Goal: Contribute content: Contribute content

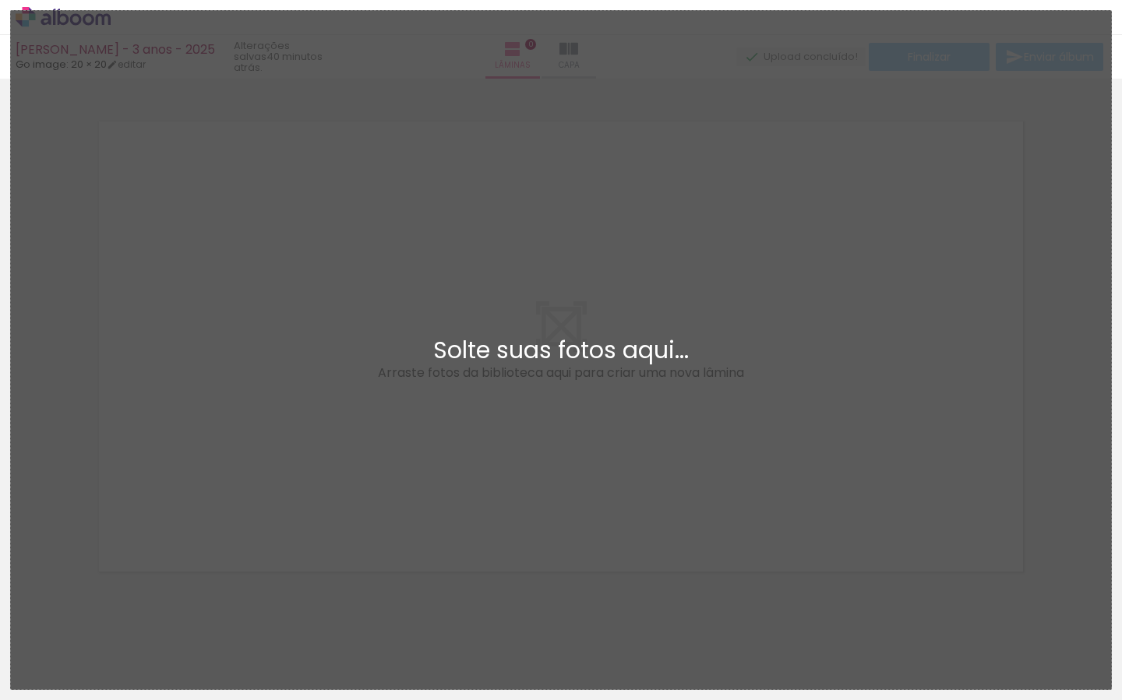
scroll to position [19, 0]
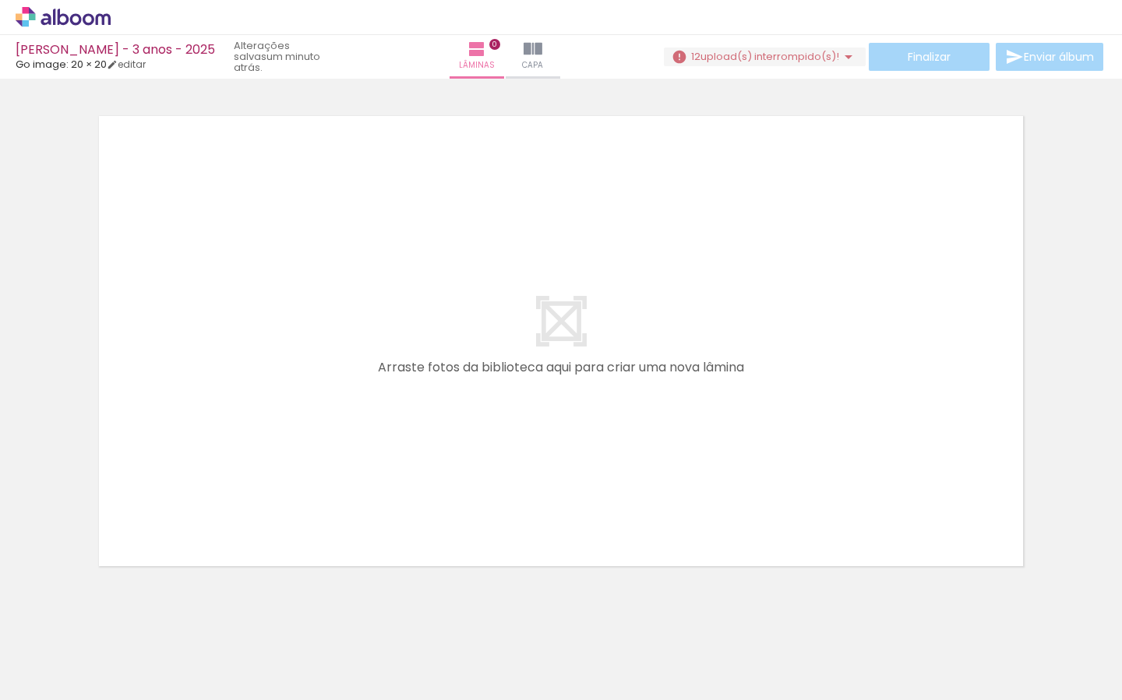
click at [839, 54] on iron-icon at bounding box center [848, 57] width 19 height 19
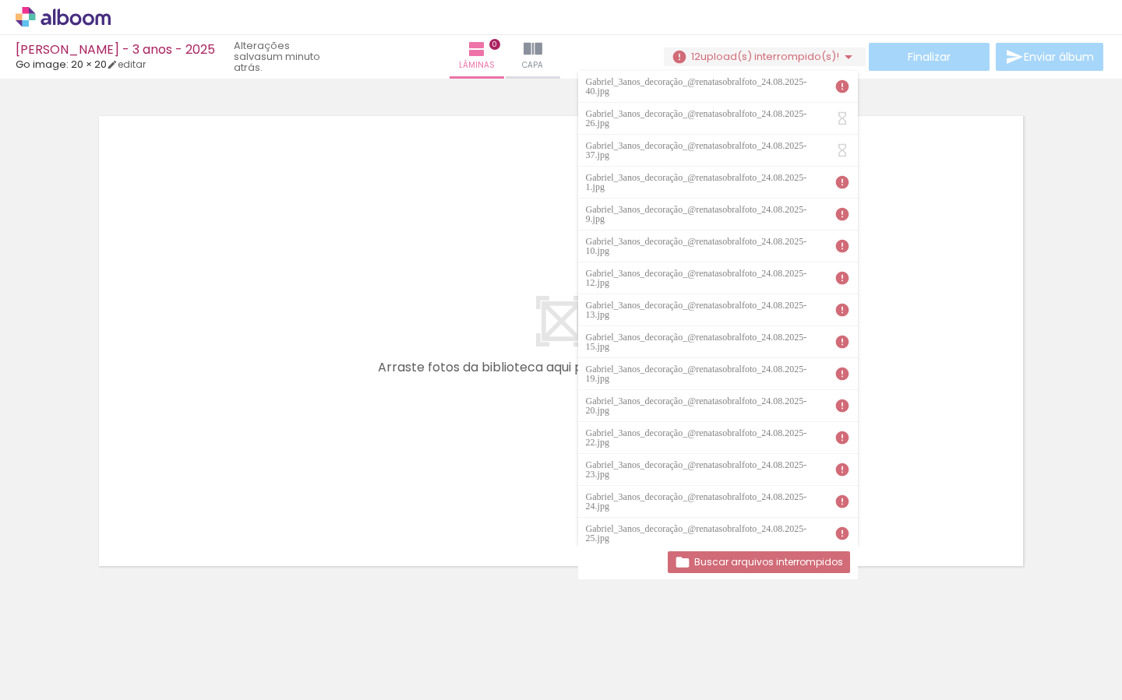
click at [915, 298] on quentale-layouter at bounding box center [560, 341] width 947 height 474
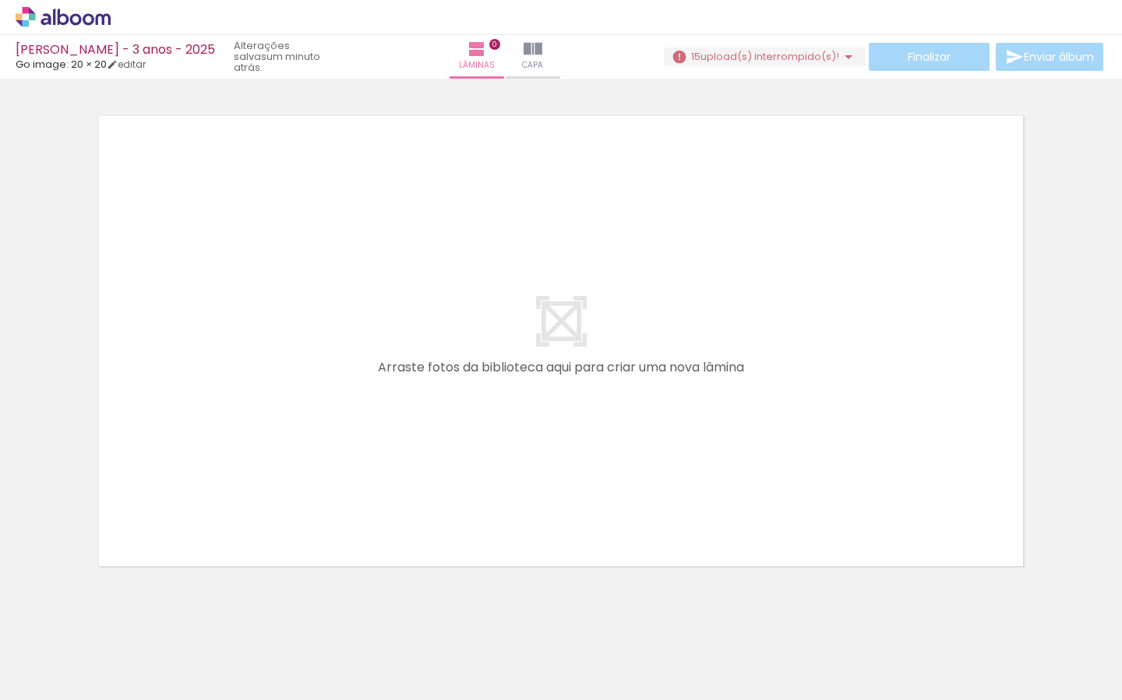
scroll to position [0, 1716]
click at [844, 57] on iron-icon at bounding box center [848, 57] width 19 height 19
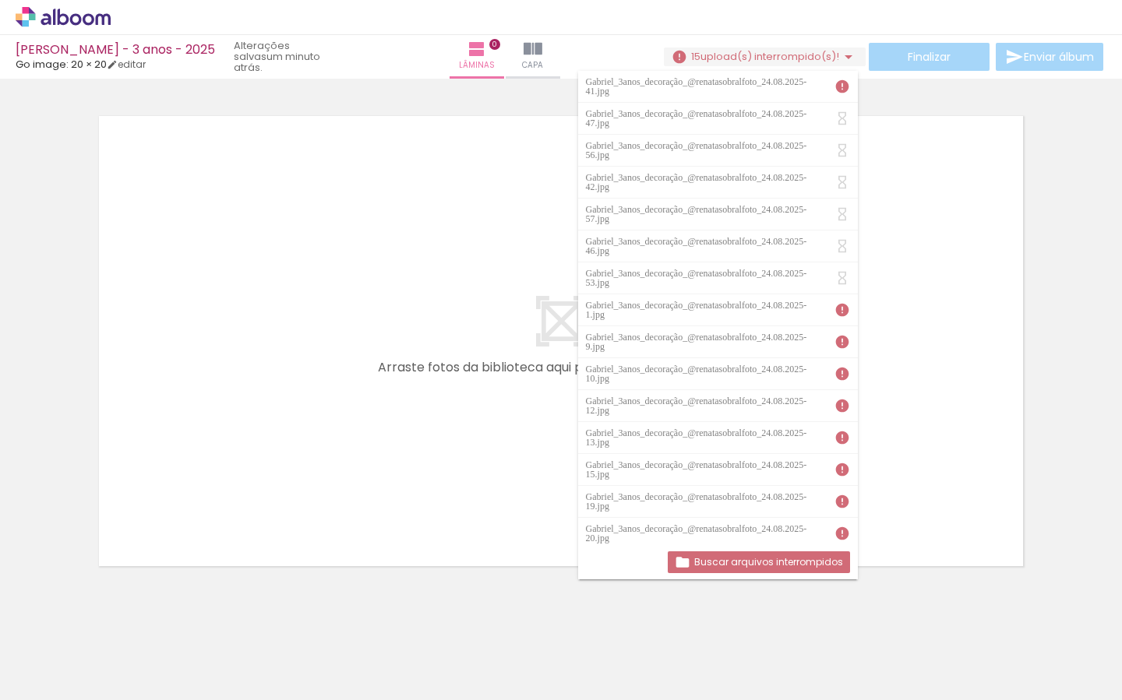
click at [844, 57] on iron-icon at bounding box center [848, 57] width 19 height 19
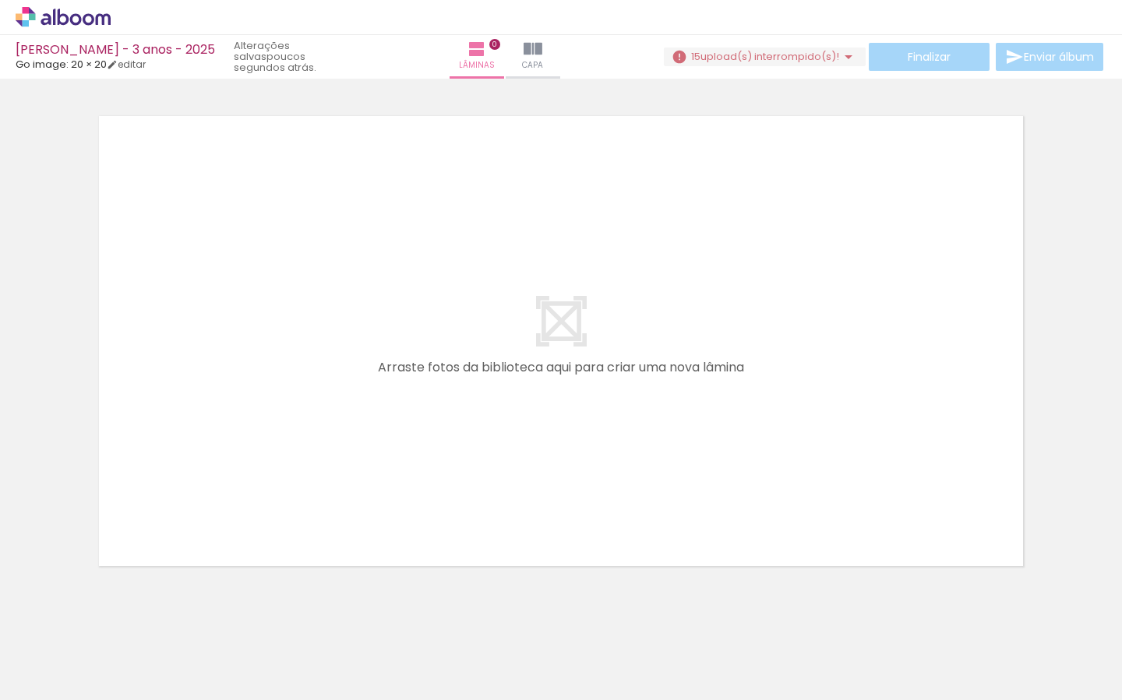
click at [839, 58] on iron-icon at bounding box center [848, 57] width 19 height 19
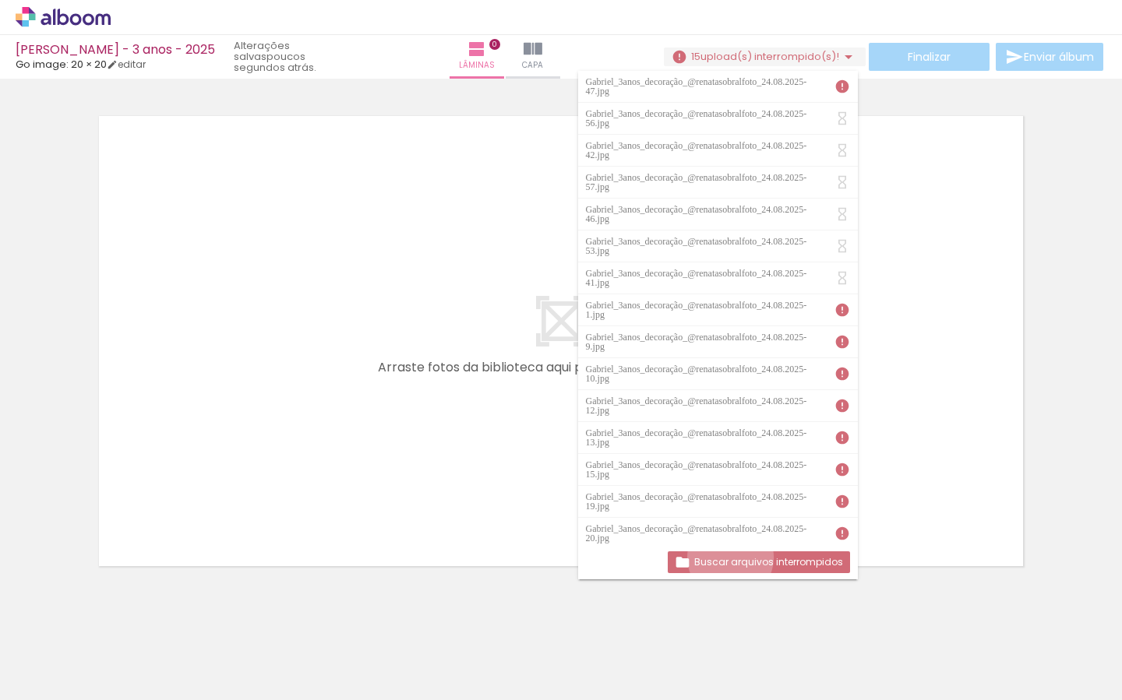
click at [0, 0] on slot "Buscar arquivos interrompidos" at bounding box center [0, 0] width 0 height 0
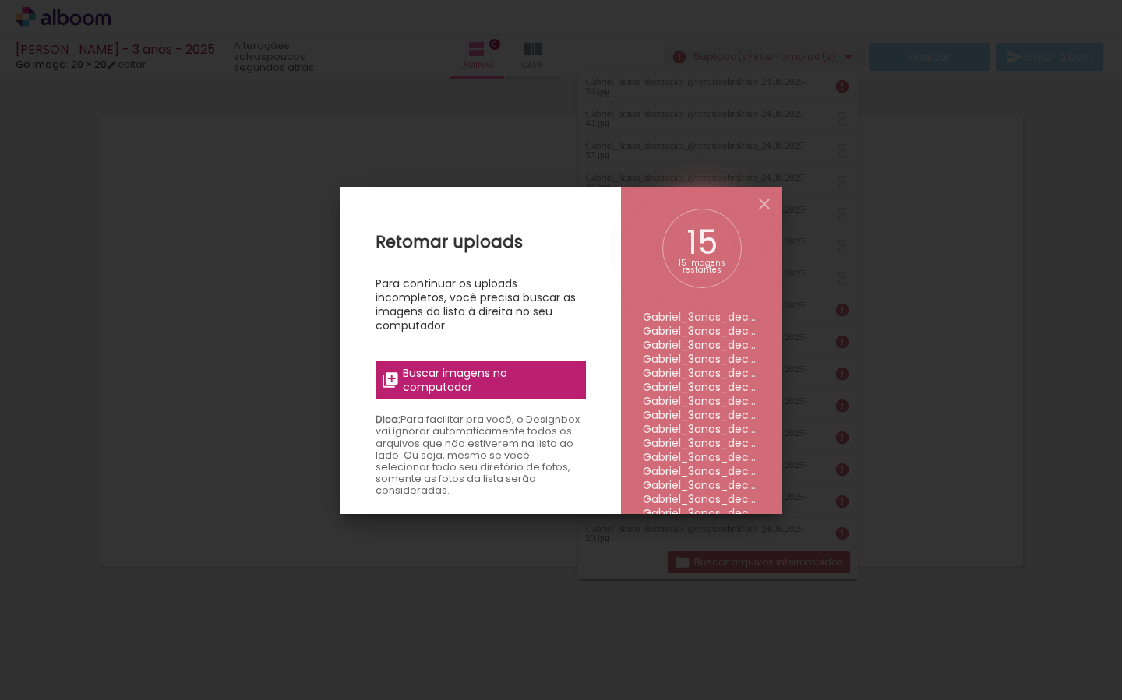
click at [450, 377] on span "Buscar imagens no computador" at bounding box center [490, 380] width 174 height 28
click at [0, 0] on input "file" at bounding box center [0, 0] width 0 height 0
drag, startPoint x: 707, startPoint y: 356, endPoint x: 718, endPoint y: 333, distance: 25.4
click at [707, 356] on li "Gabriel_3anos_decoração_@renatasobralfoto_24.08.2025-12.jpg" at bounding box center [701, 359] width 117 height 14
drag, startPoint x: 757, startPoint y: 197, endPoint x: 750, endPoint y: 252, distance: 55.0
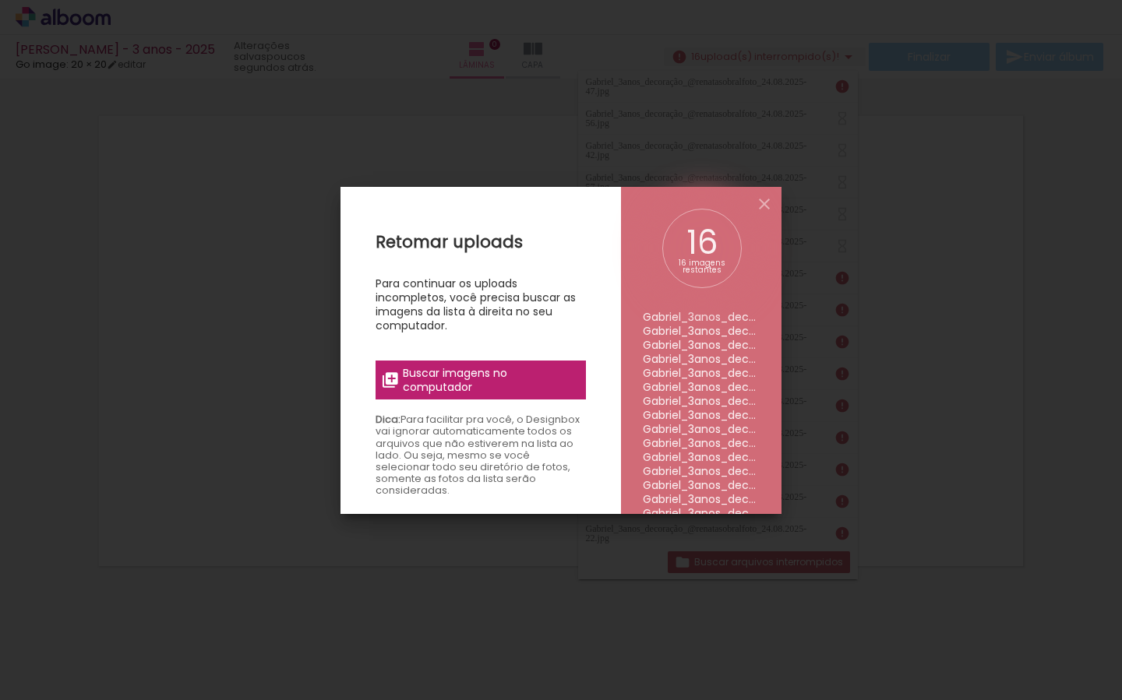
click at [757, 197] on iron-icon at bounding box center [764, 204] width 19 height 19
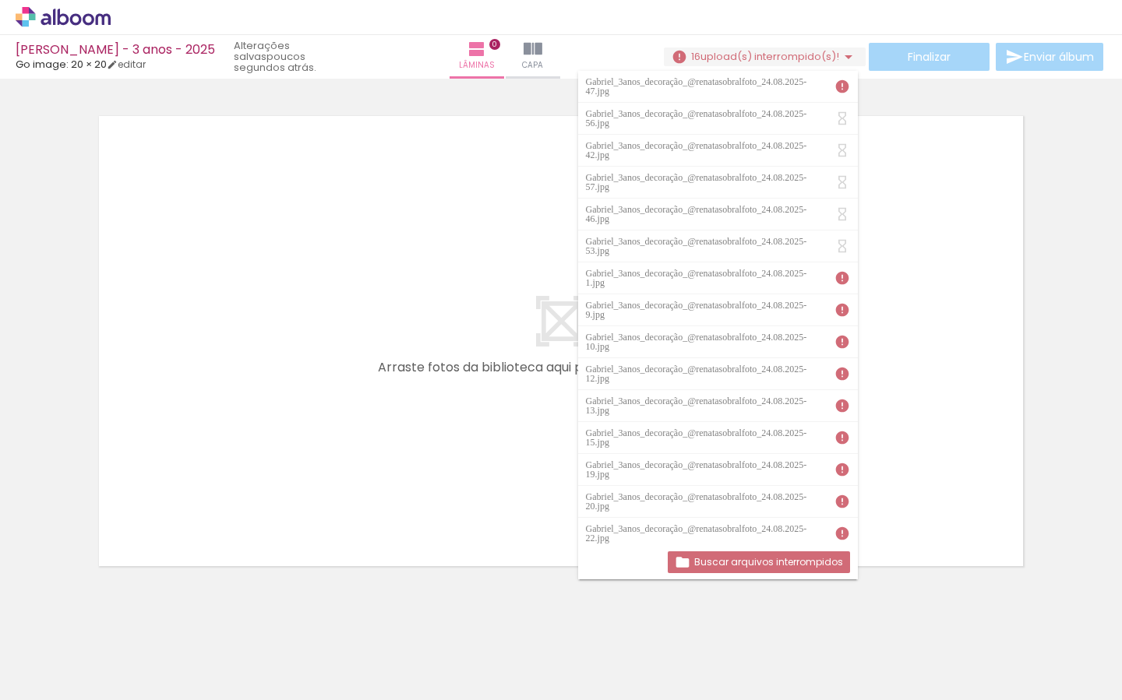
click at [0, 0] on slot "Buscar arquivos interrompidos" at bounding box center [0, 0] width 0 height 0
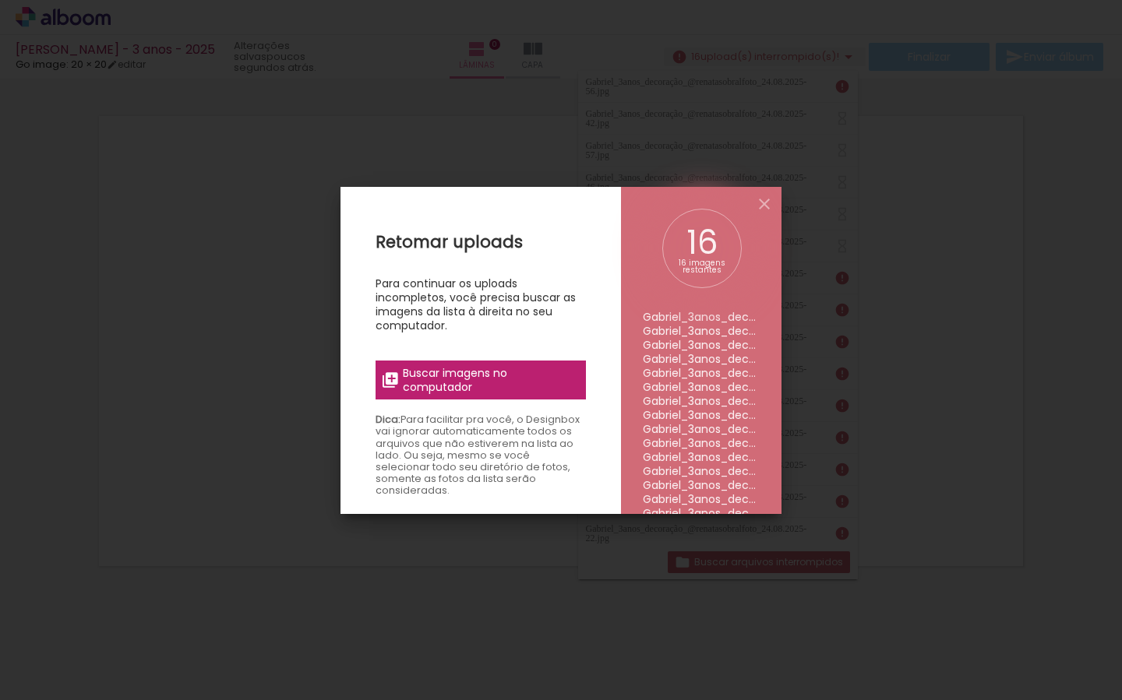
click at [505, 390] on span "Buscar imagens no computador" at bounding box center [490, 380] width 174 height 28
click at [0, 0] on input "file" at bounding box center [0, 0] width 0 height 0
click at [521, 386] on span "Buscar imagens no computador" at bounding box center [490, 380] width 174 height 28
click at [0, 0] on input "file" at bounding box center [0, 0] width 0 height 0
click at [759, 200] on iron-icon at bounding box center [764, 204] width 19 height 19
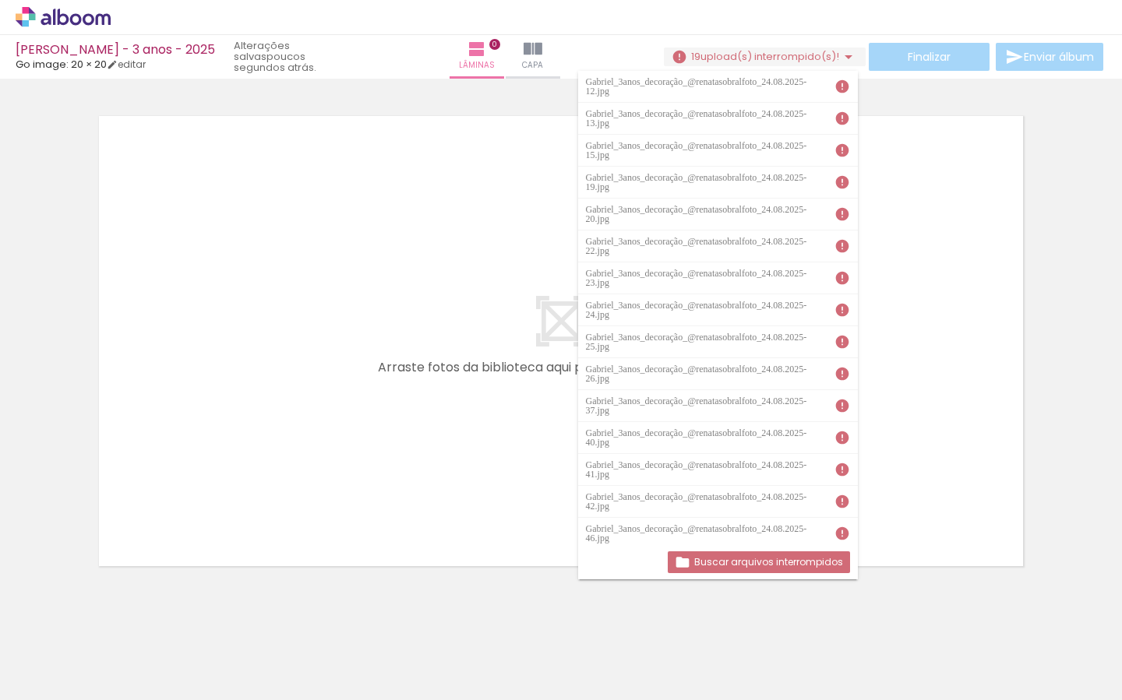
scroll to position [0, 0]
click at [963, 421] on quentale-layouter at bounding box center [560, 341] width 947 height 474
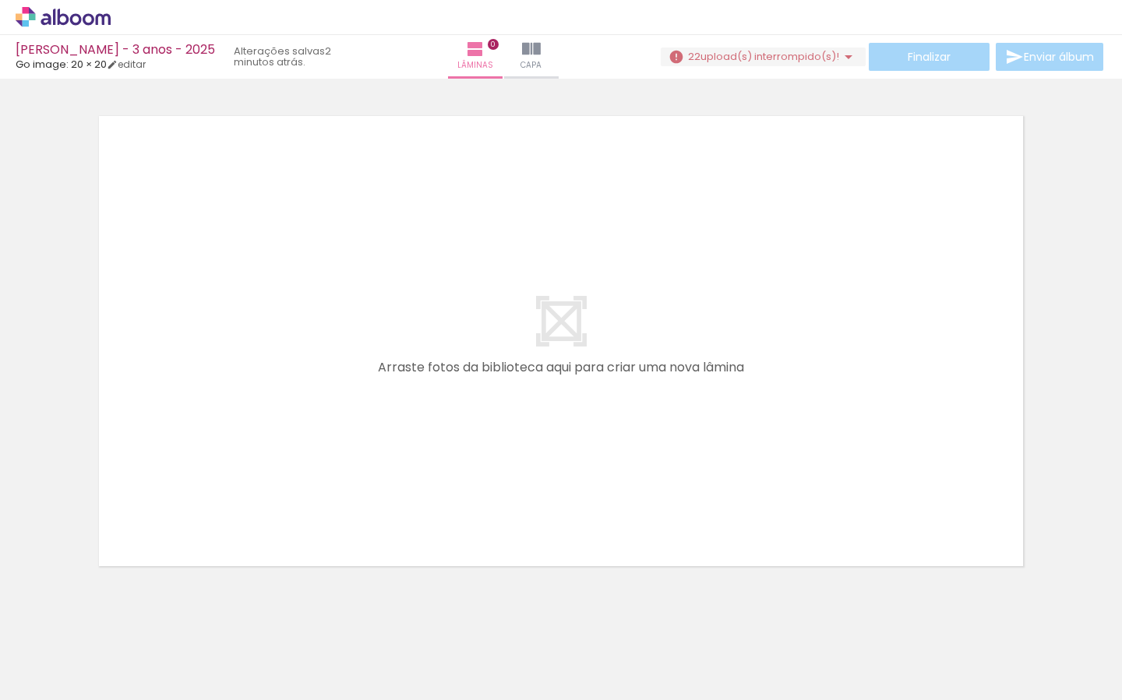
click at [123, 618] on iron-icon at bounding box center [122, 616] width 16 height 16
click at [839, 52] on iron-icon at bounding box center [848, 57] width 19 height 19
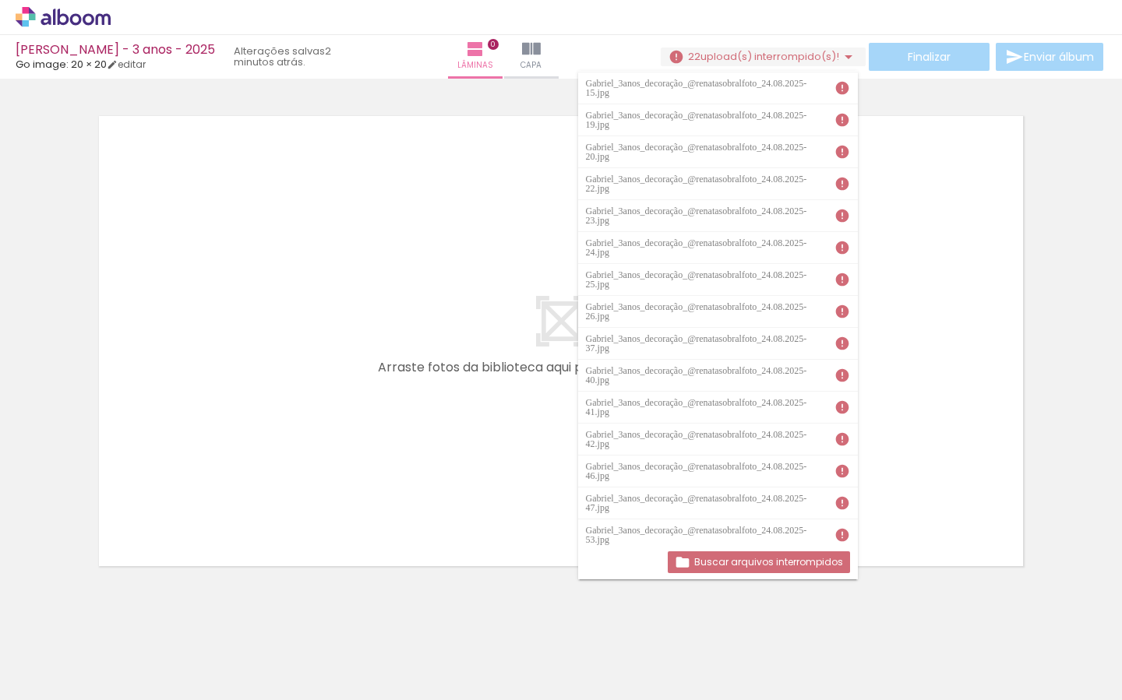
scroll to position [160, 0]
click at [126, 615] on iron-icon at bounding box center [122, 616] width 16 height 16
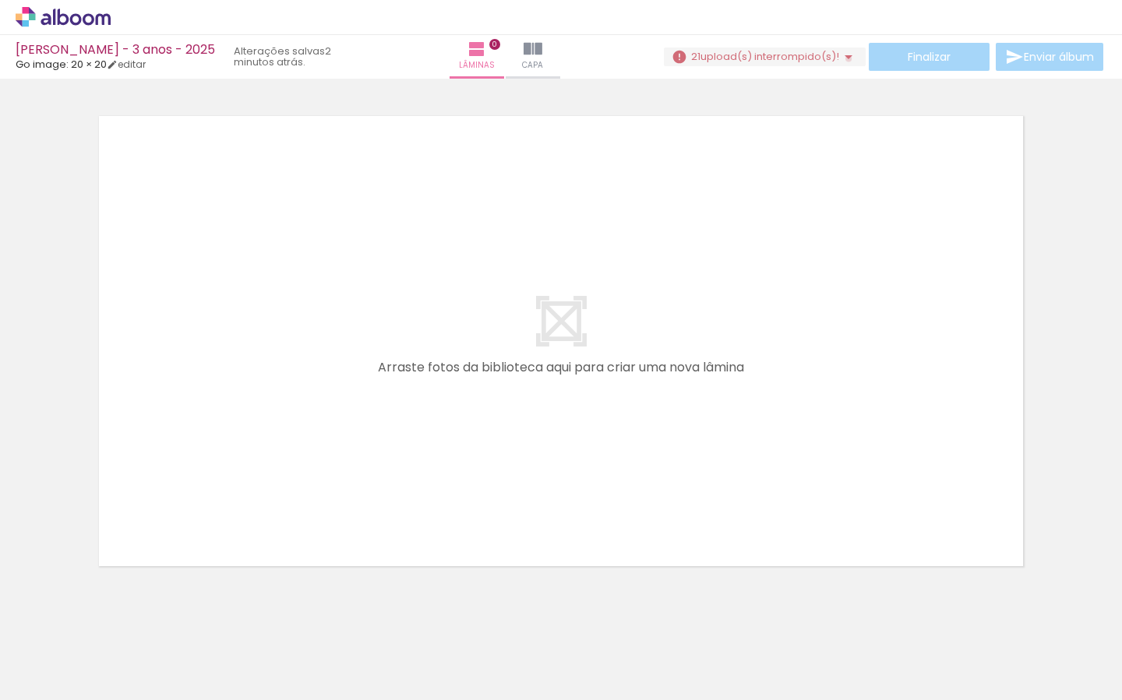
click at [842, 58] on iron-icon at bounding box center [848, 57] width 19 height 19
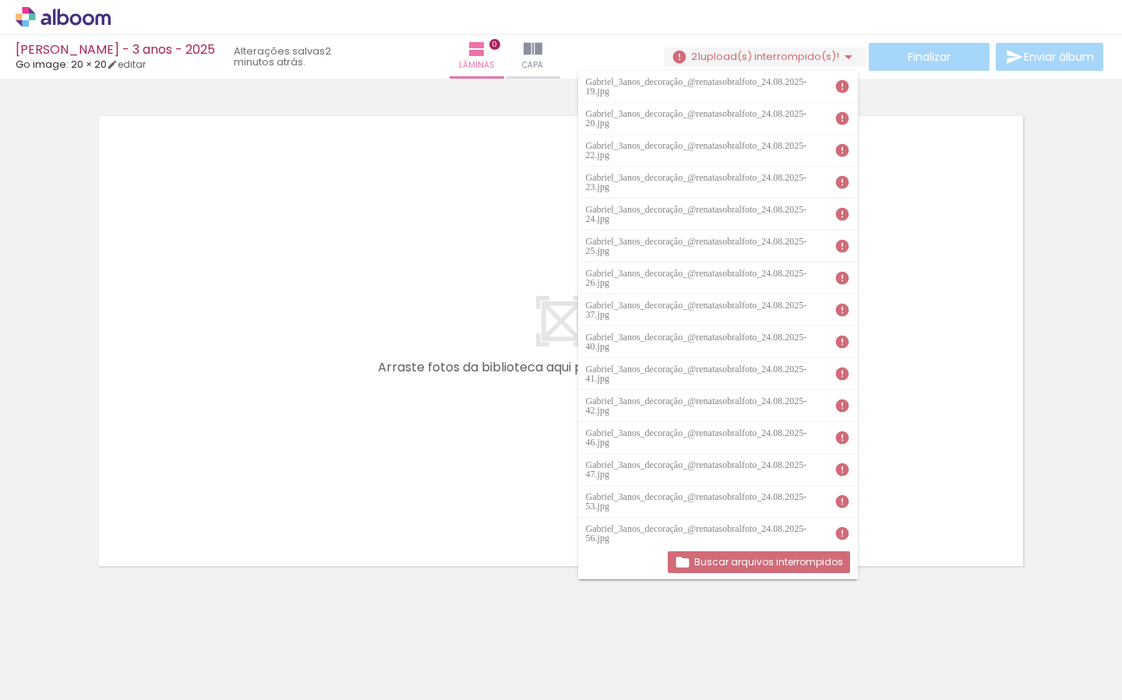
scroll to position [0, 0]
click at [245, 575] on quentale-layouter at bounding box center [560, 341] width 947 height 474
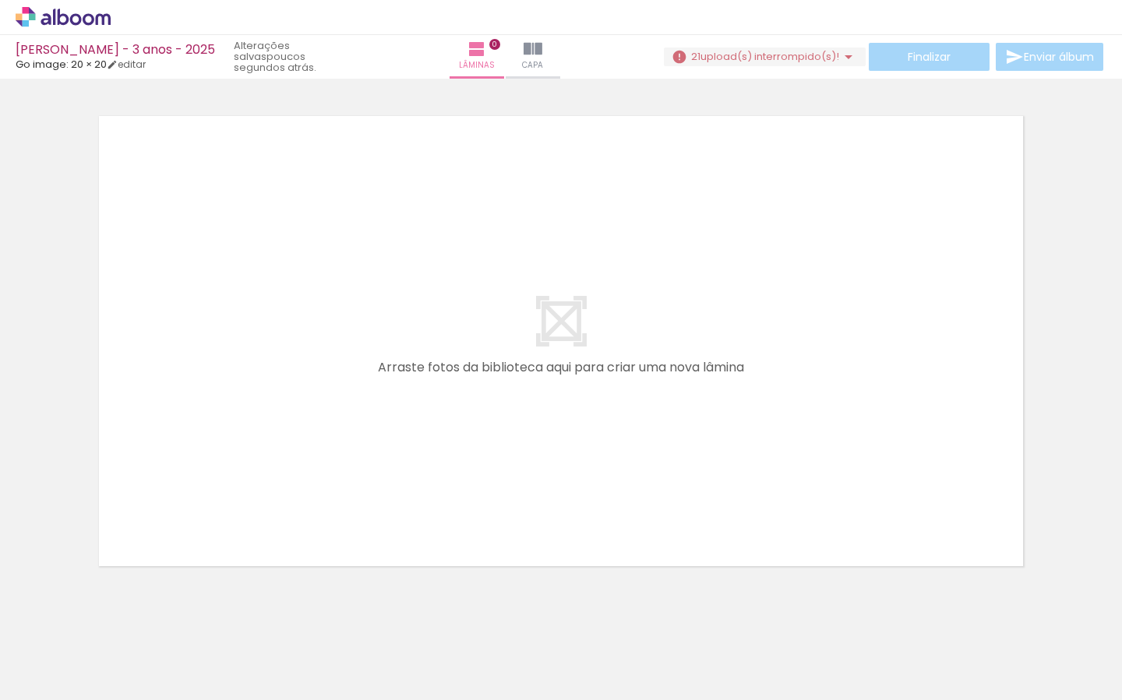
click at [479, 616] on iron-icon at bounding box center [471, 616] width 16 height 16
click at [478, 621] on iron-icon at bounding box center [471, 616] width 16 height 16
click at [477, 616] on iron-icon at bounding box center [471, 616] width 16 height 16
click at [841, 58] on iron-icon at bounding box center [848, 57] width 19 height 19
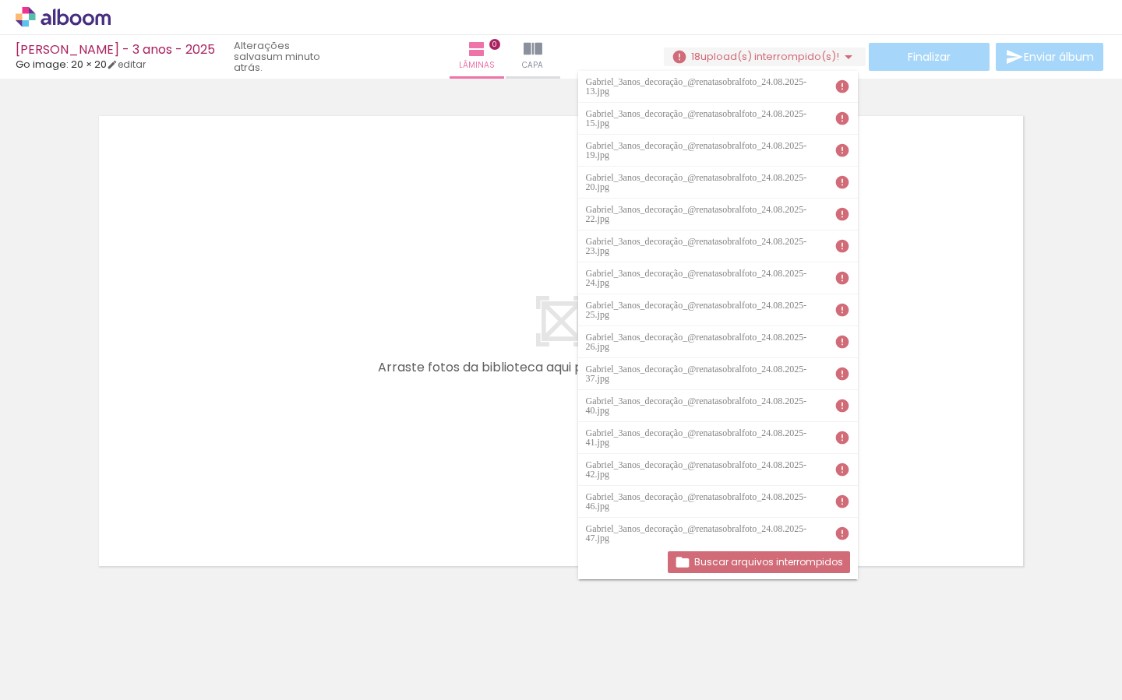
click at [474, 616] on iron-icon at bounding box center [471, 616] width 16 height 16
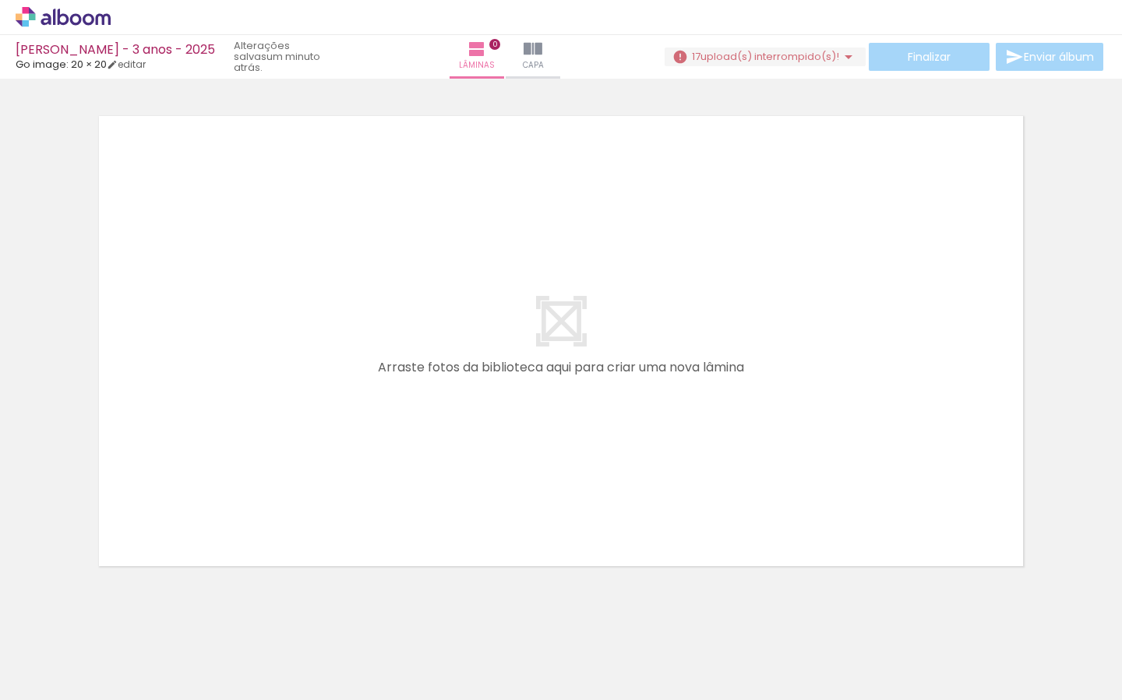
click at [566, 614] on iron-icon at bounding box center [558, 616] width 16 height 16
click at [563, 614] on iron-icon at bounding box center [558, 616] width 16 height 16
click at [845, 62] on iron-icon at bounding box center [848, 57] width 19 height 19
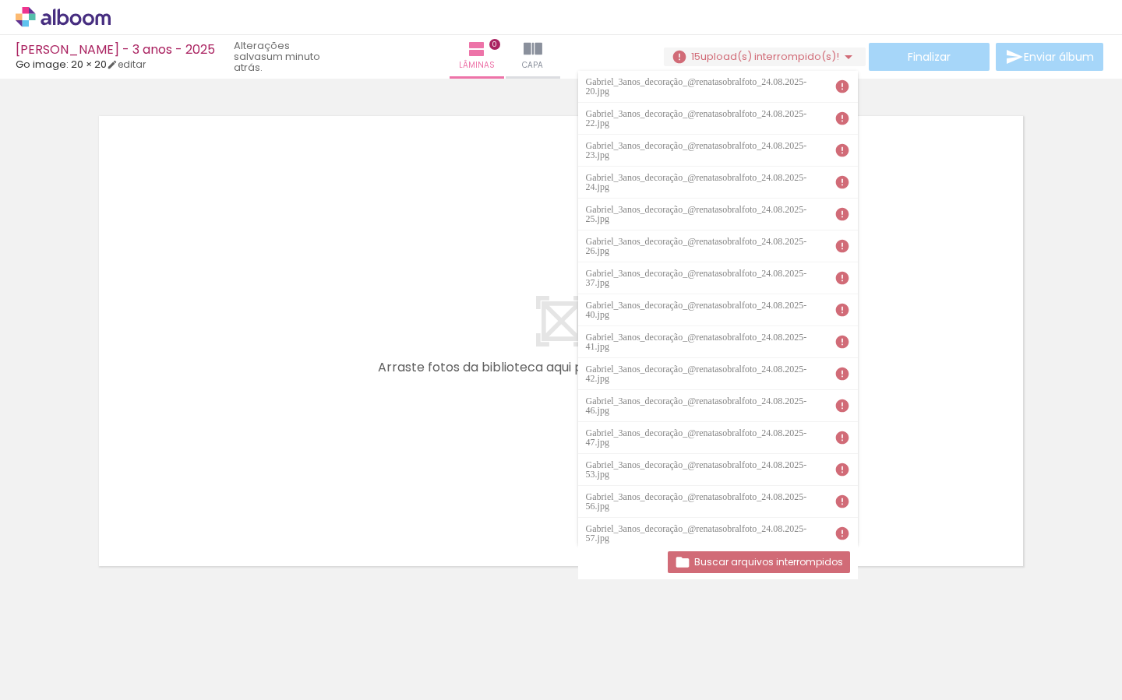
click at [1047, 439] on div at bounding box center [561, 321] width 1122 height 513
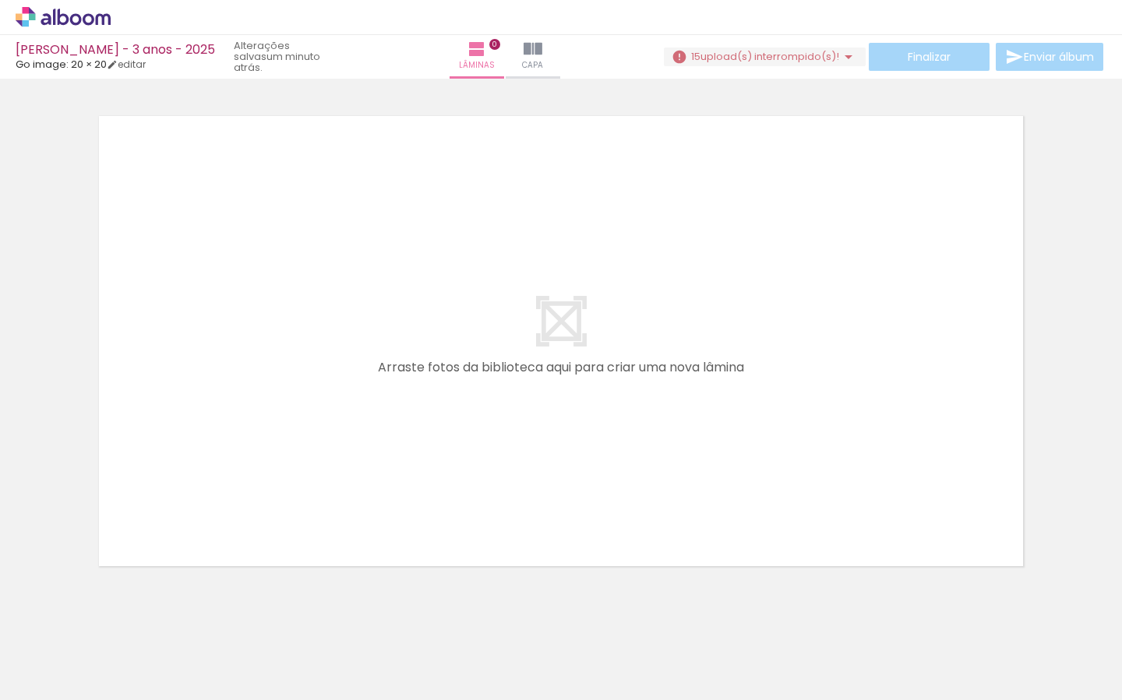
click at [566, 619] on iron-icon at bounding box center [558, 616] width 16 height 16
click at [846, 56] on iron-icon at bounding box center [848, 57] width 19 height 19
click at [841, 58] on iron-icon at bounding box center [848, 57] width 19 height 19
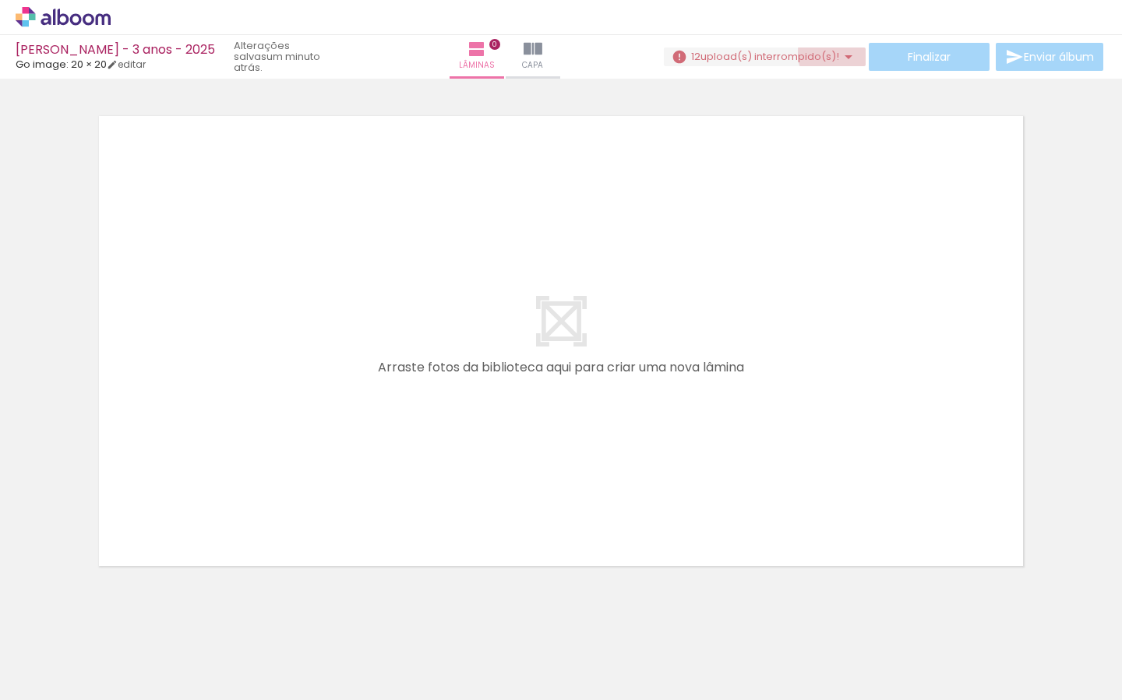
click at [844, 52] on iron-icon at bounding box center [848, 57] width 19 height 19
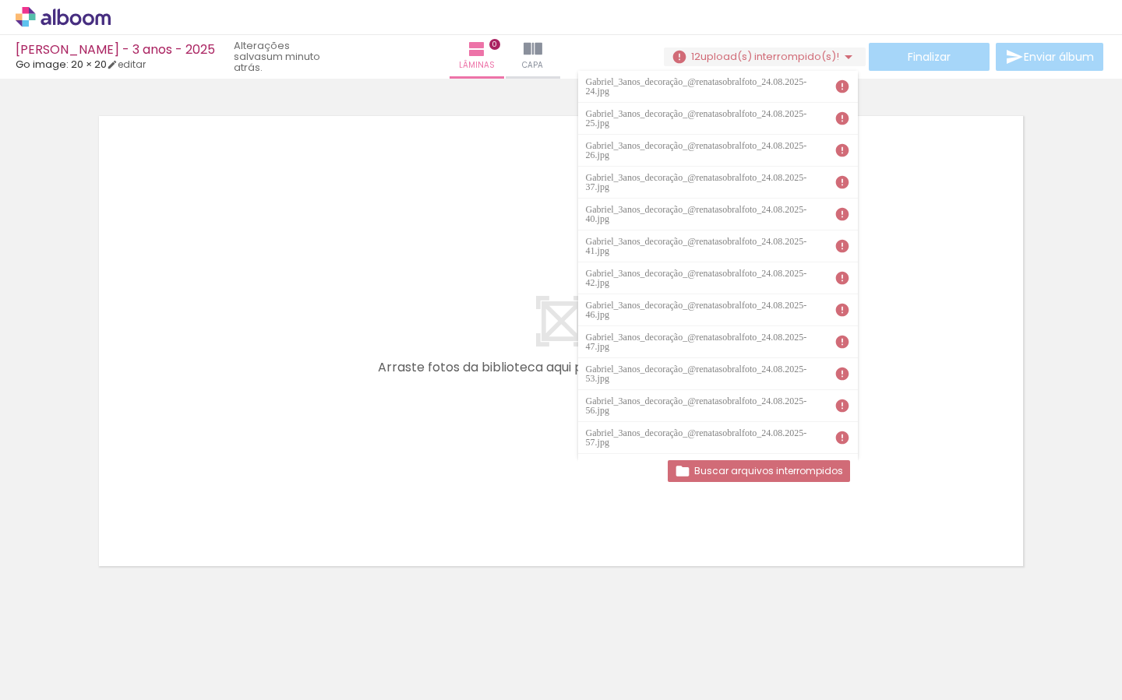
click at [1047, 346] on div at bounding box center [561, 321] width 1122 height 513
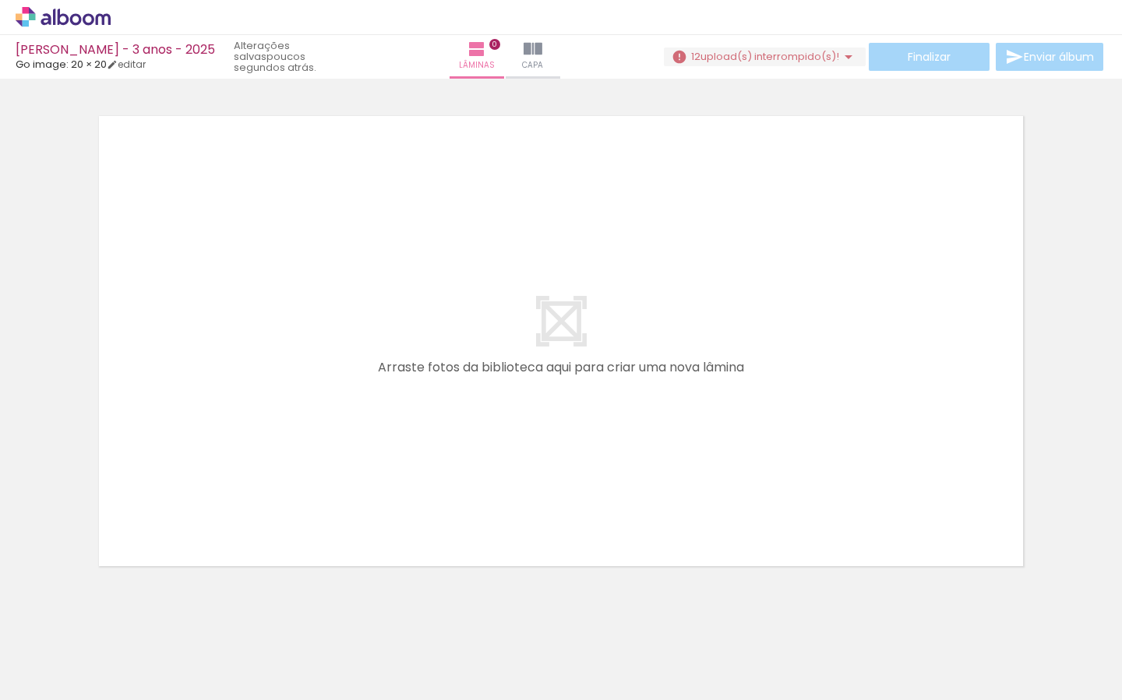
click at [562, 618] on iron-icon at bounding box center [558, 616] width 16 height 16
click at [562, 621] on iron-icon at bounding box center [558, 616] width 16 height 16
click at [563, 619] on iron-icon at bounding box center [558, 616] width 16 height 16
click at [842, 56] on iron-icon at bounding box center [848, 57] width 19 height 19
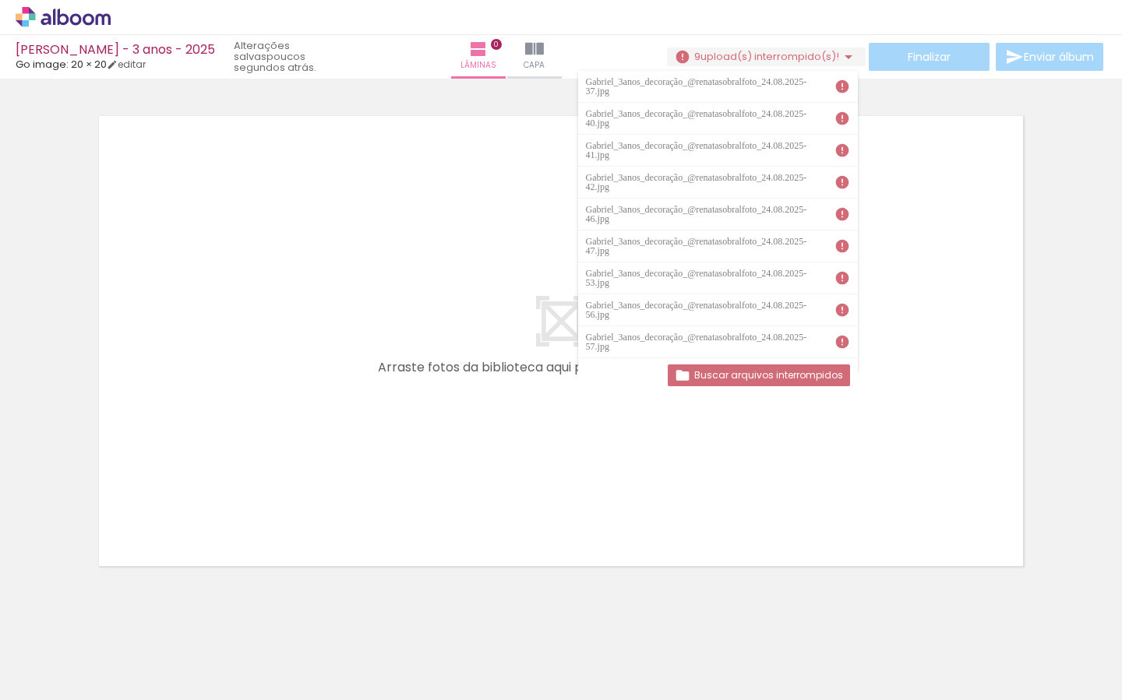
drag, startPoint x: 891, startPoint y: 533, endPoint x: 883, endPoint y: 535, distance: 8.9
click at [891, 533] on quentale-layouter at bounding box center [560, 341] width 947 height 474
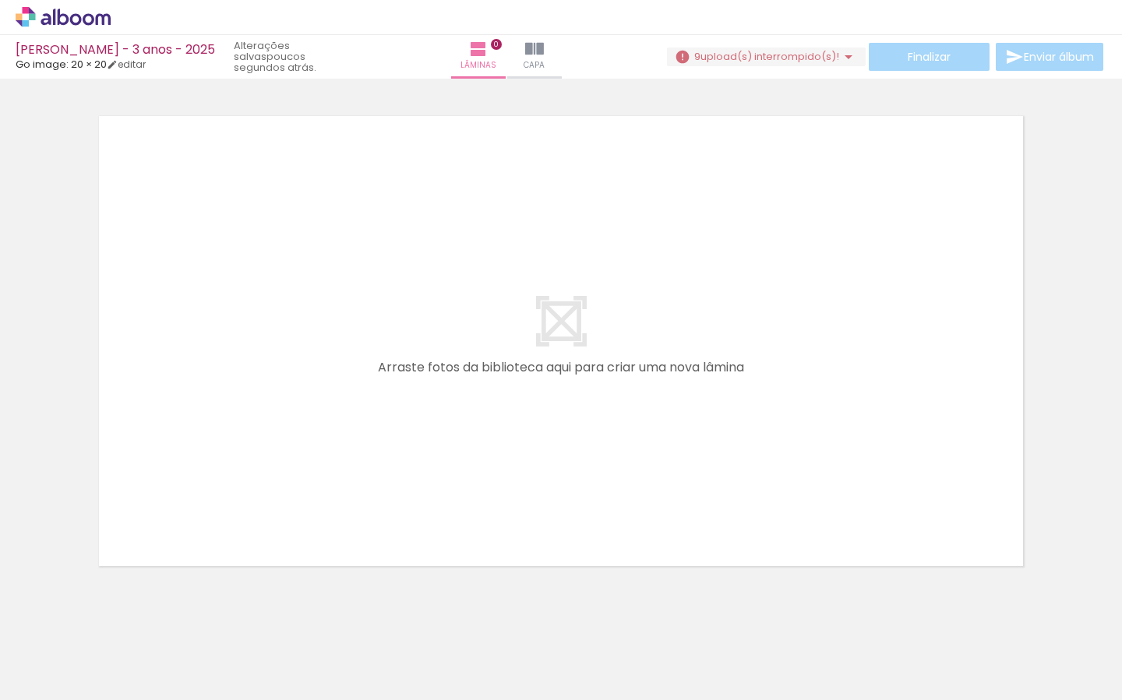
scroll to position [0, 341]
click at [483, 619] on iron-icon at bounding box center [479, 616] width 16 height 16
click at [485, 618] on iron-icon at bounding box center [479, 616] width 16 height 16
click at [487, 618] on iron-icon at bounding box center [479, 616] width 16 height 16
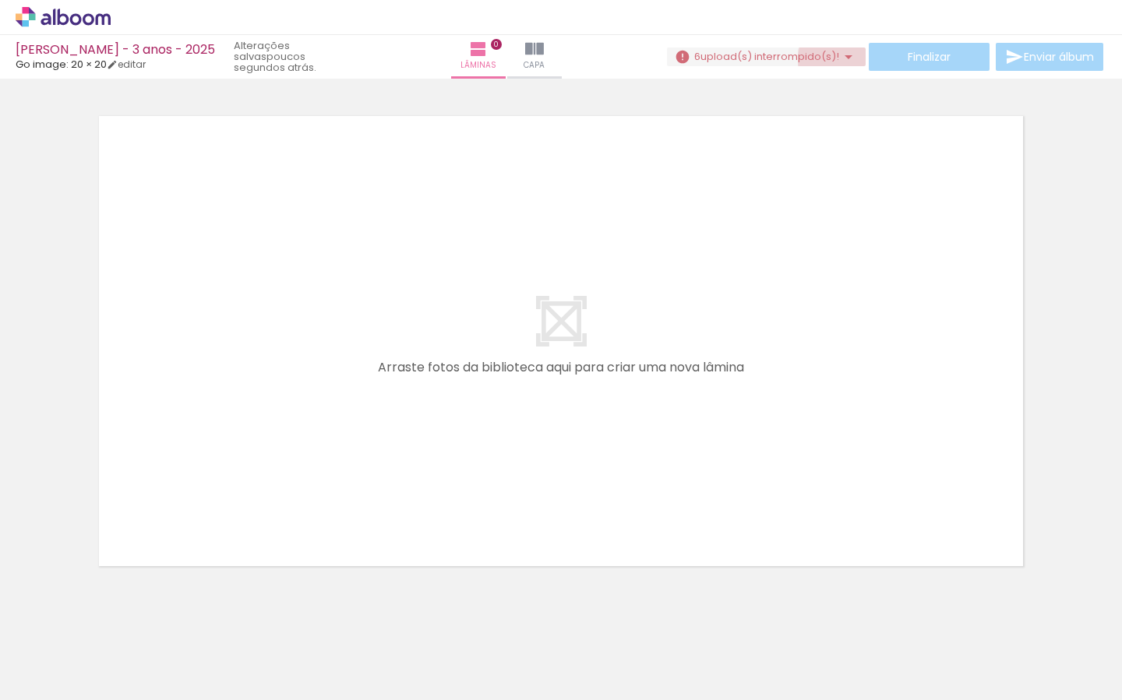
click at [841, 60] on iron-icon at bounding box center [848, 57] width 19 height 19
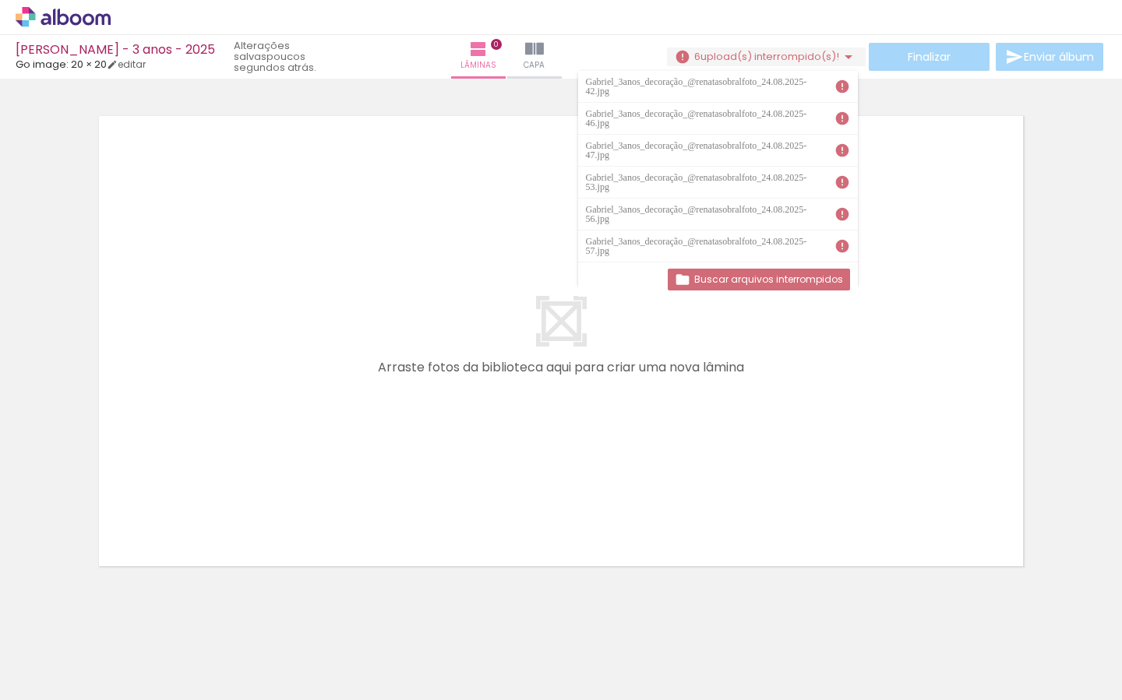
click at [967, 399] on quentale-layouter at bounding box center [560, 341] width 947 height 474
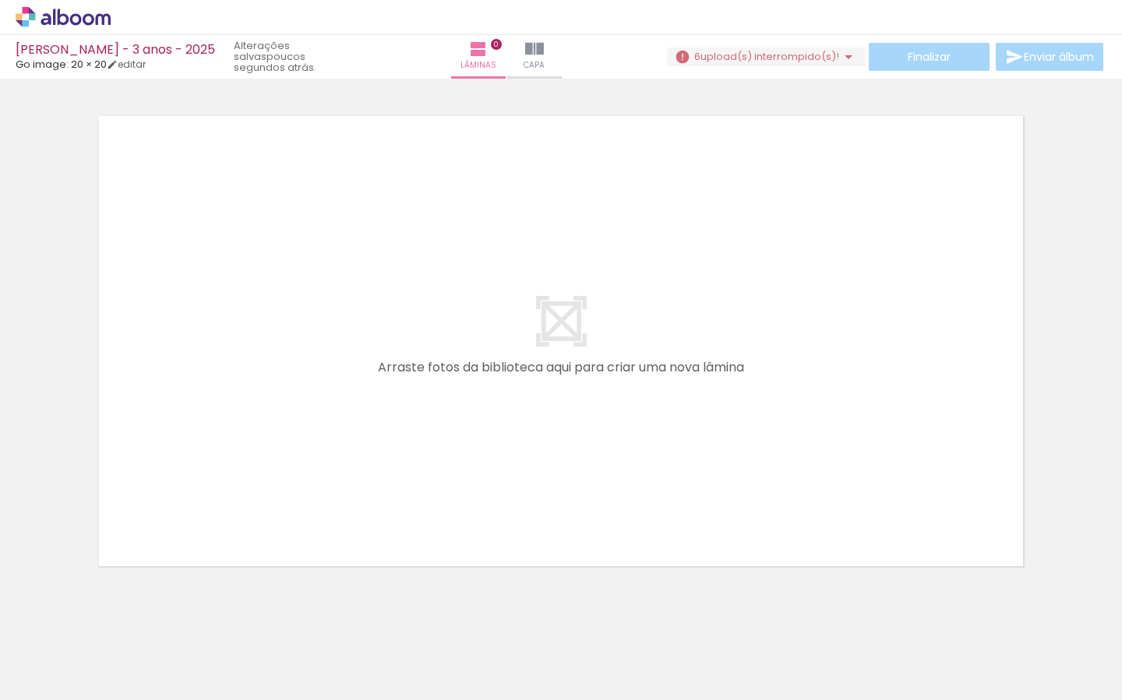
click at [506, 615] on iron-icon at bounding box center [500, 616] width 16 height 16
drag, startPoint x: 848, startPoint y: 51, endPoint x: 846, endPoint y: 63, distance: 12.6
click at [848, 51] on iron-icon at bounding box center [848, 57] width 19 height 19
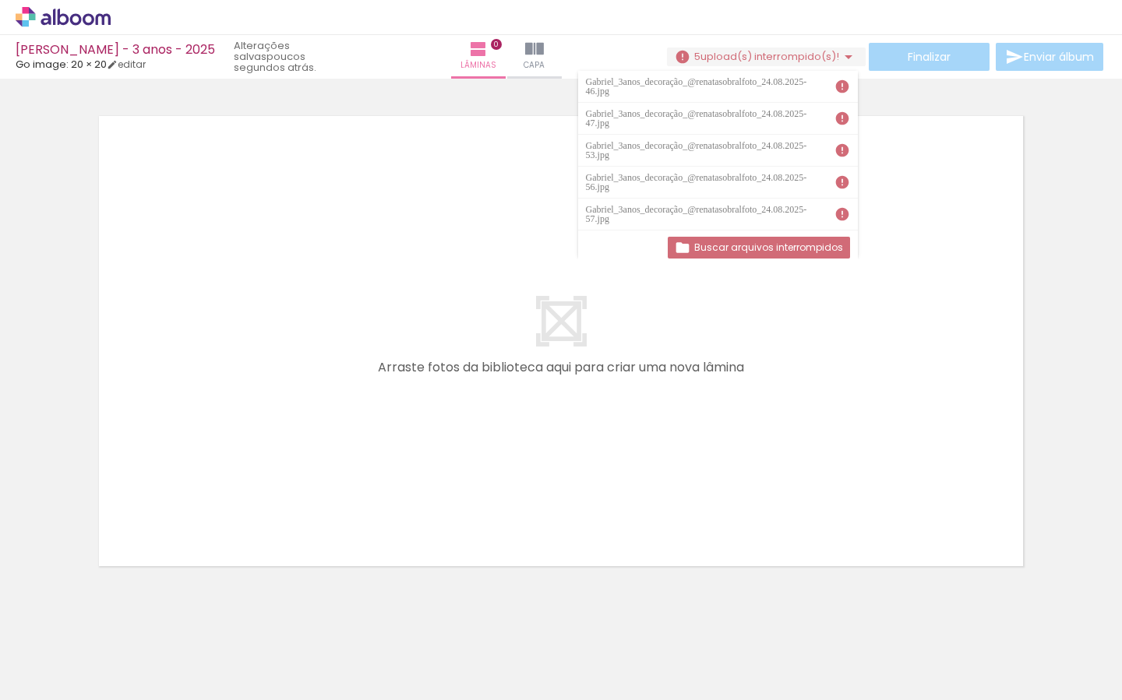
click at [922, 266] on quentale-layouter at bounding box center [560, 341] width 947 height 474
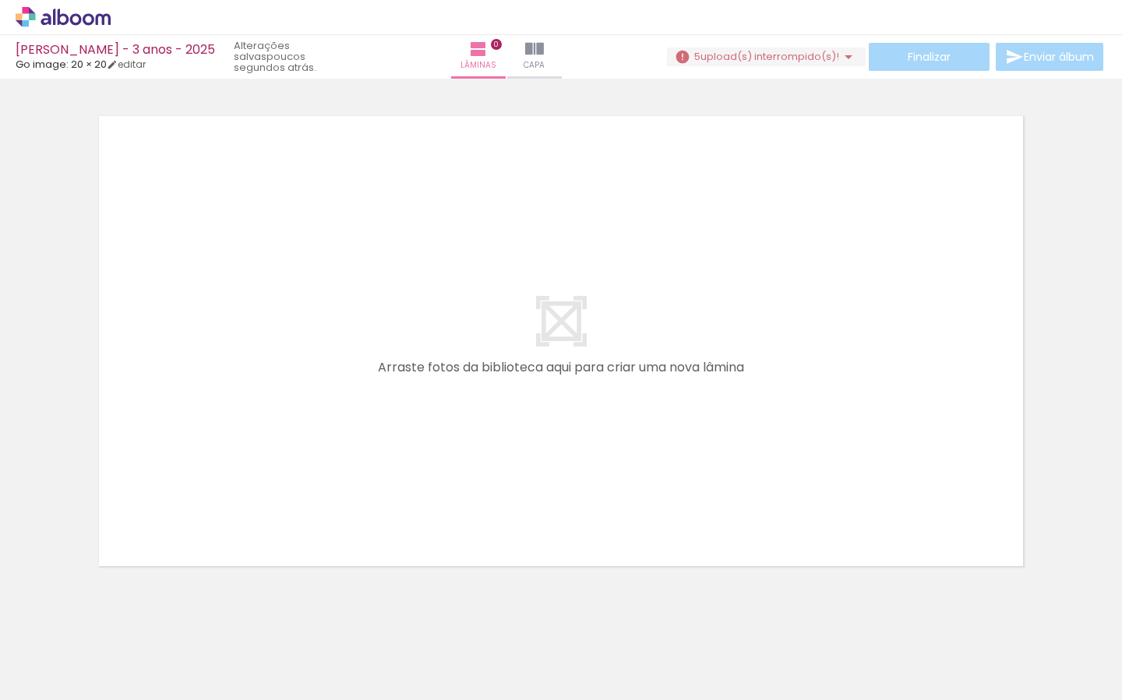
drag, startPoint x: 591, startPoint y: 612, endPoint x: 612, endPoint y: 646, distance: 40.6
click at [591, 612] on iron-icon at bounding box center [588, 616] width 16 height 16
click at [847, 56] on iron-icon at bounding box center [848, 57] width 19 height 19
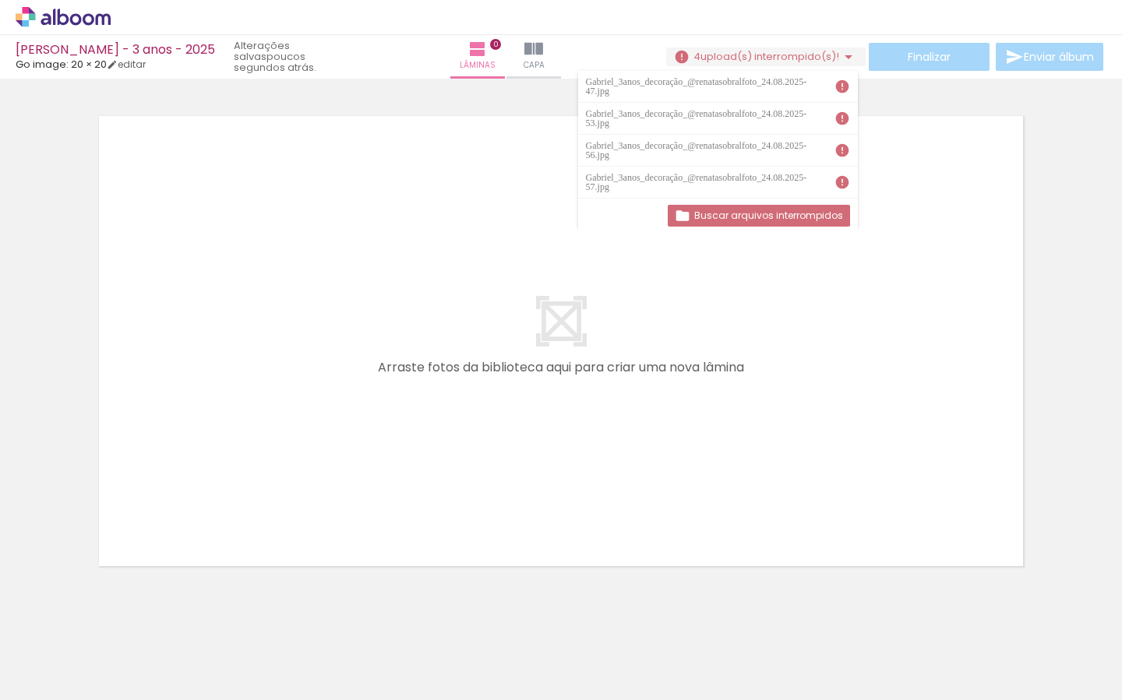
drag, startPoint x: 807, startPoint y: 584, endPoint x: 797, endPoint y: 582, distance: 10.2
click at [807, 584] on div "Confirmar Cancelar" at bounding box center [561, 334] width 1122 height 550
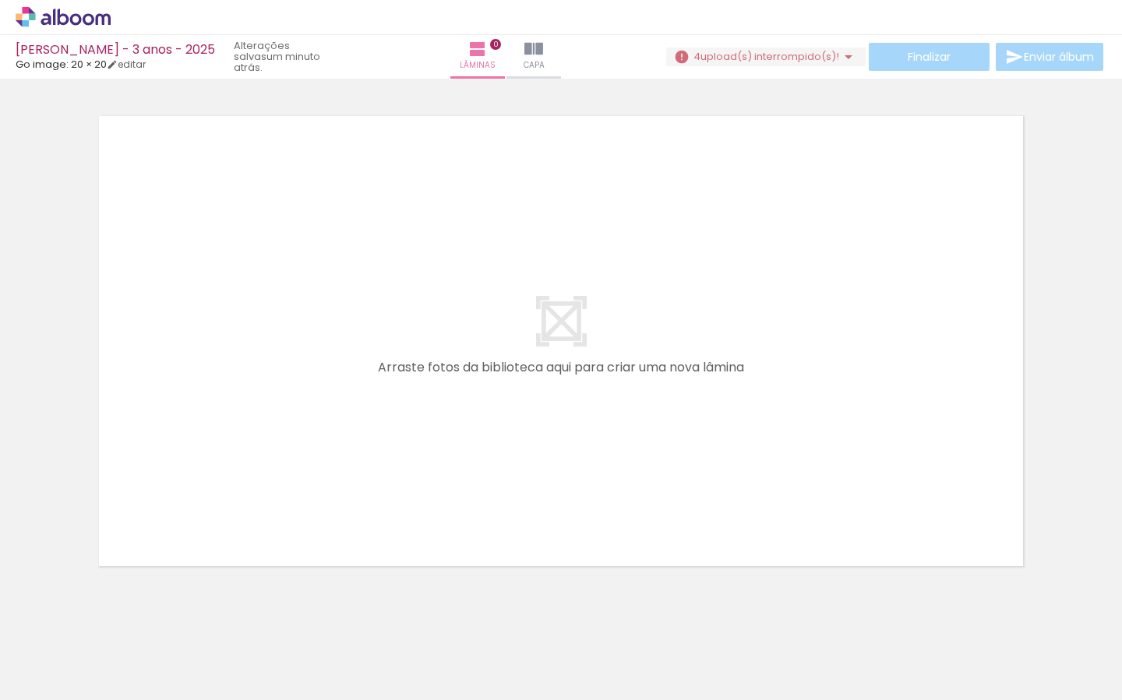
click at [682, 618] on iron-icon at bounding box center [675, 616] width 16 height 16
click at [856, 621] on iron-icon at bounding box center [849, 616] width 16 height 16
click at [845, 55] on iron-icon at bounding box center [848, 57] width 19 height 19
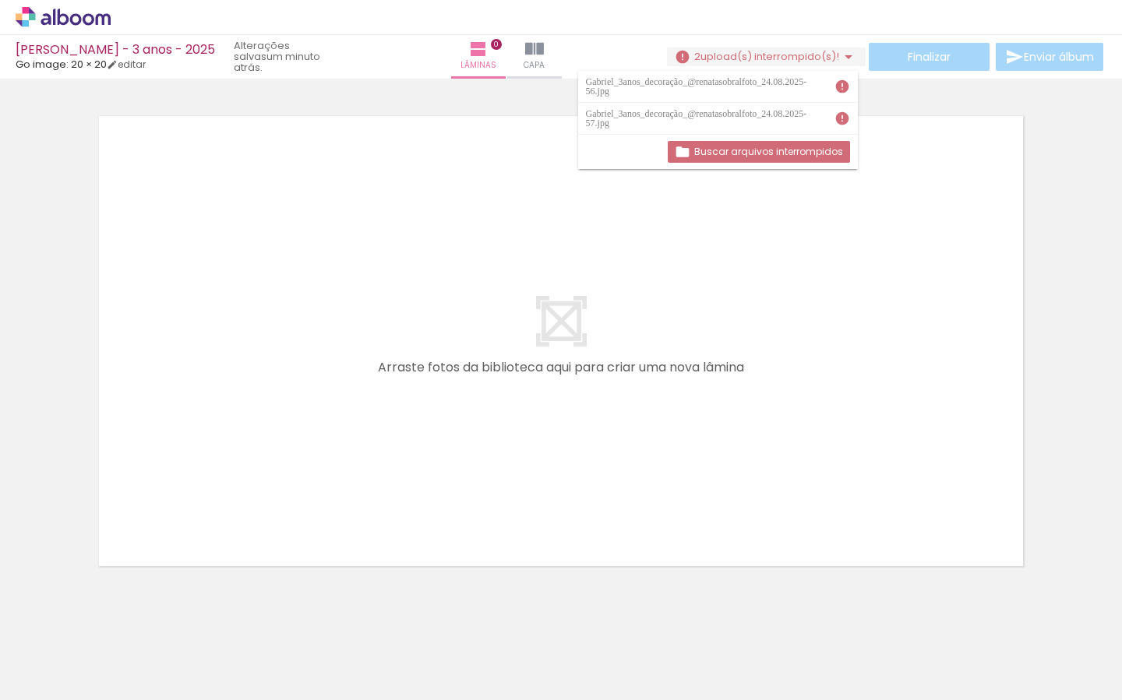
click at [930, 384] on quentale-layouter at bounding box center [560, 341] width 947 height 474
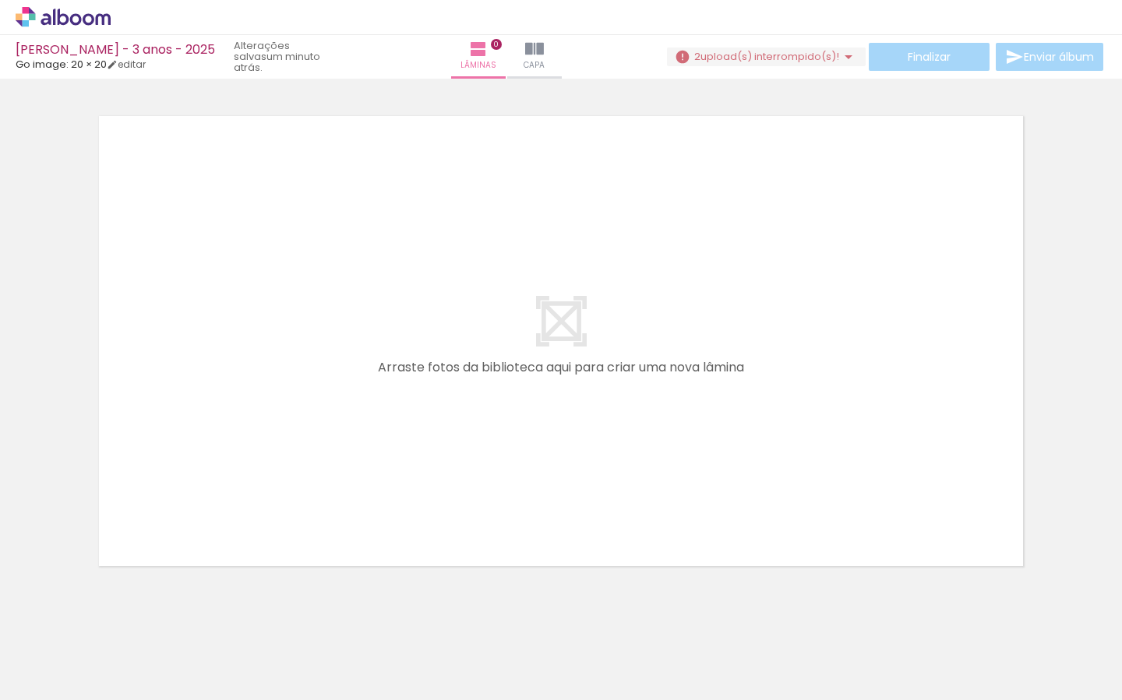
click at [915, 622] on iron-icon at bounding box center [907, 616] width 16 height 16
drag, startPoint x: 919, startPoint y: 622, endPoint x: 921, endPoint y: 630, distance: 8.7
click at [915, 622] on iron-icon at bounding box center [907, 616] width 16 height 16
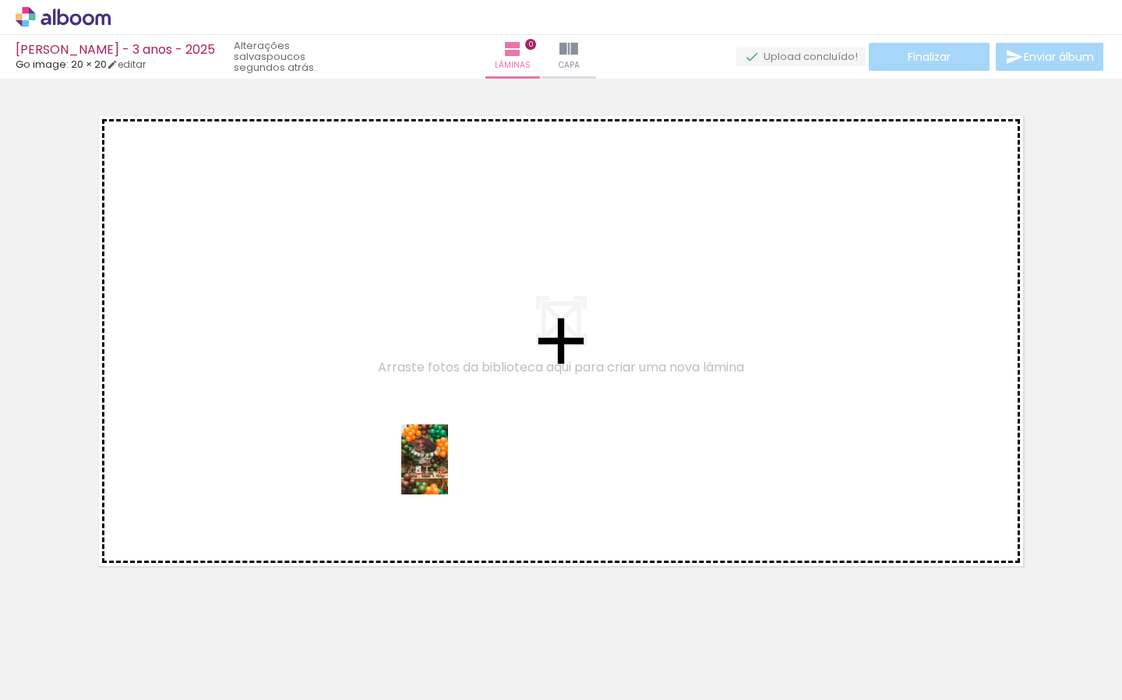
drag, startPoint x: 450, startPoint y: 645, endPoint x: 448, endPoint y: 471, distance: 173.7
click at [448, 471] on quentale-workspace at bounding box center [561, 350] width 1122 height 700
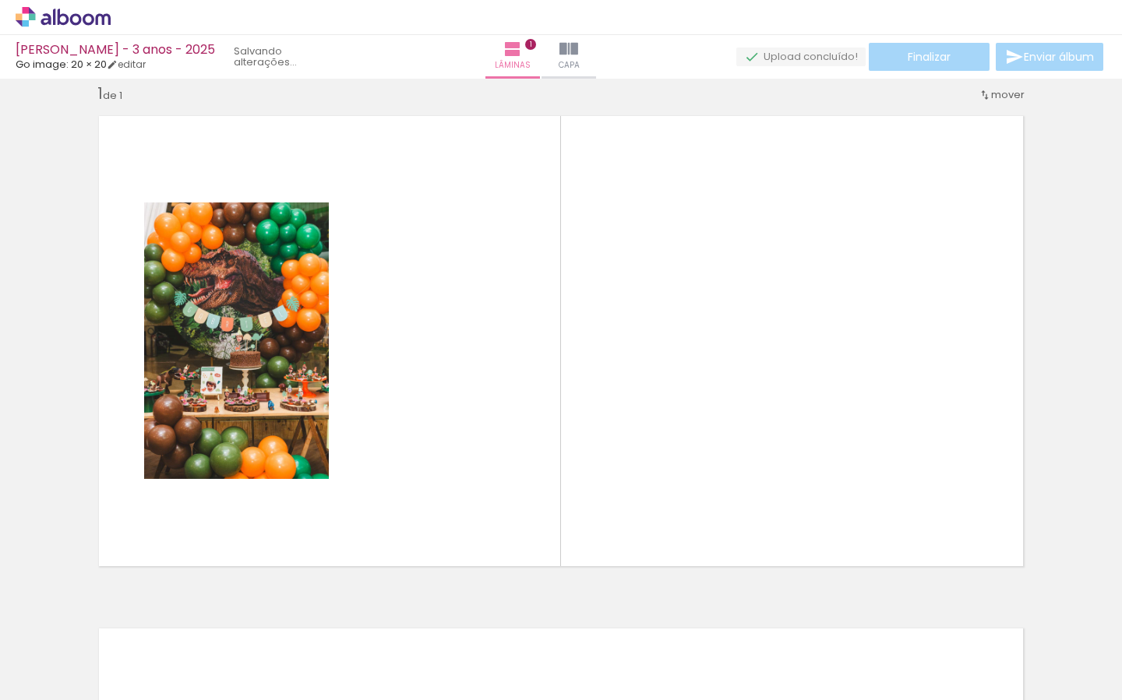
scroll to position [19, 0]
drag, startPoint x: 531, startPoint y: 629, endPoint x: 566, endPoint y: 542, distance: 93.6
click at [561, 489] on quentale-workspace at bounding box center [561, 350] width 1122 height 700
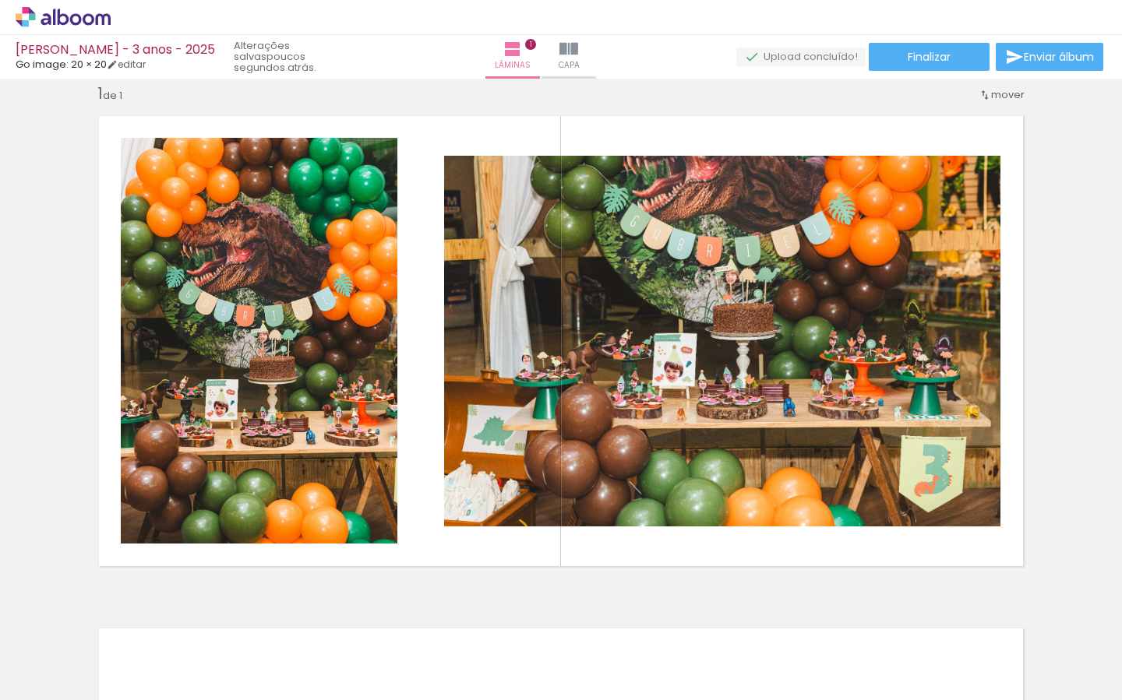
scroll to position [0, 0]
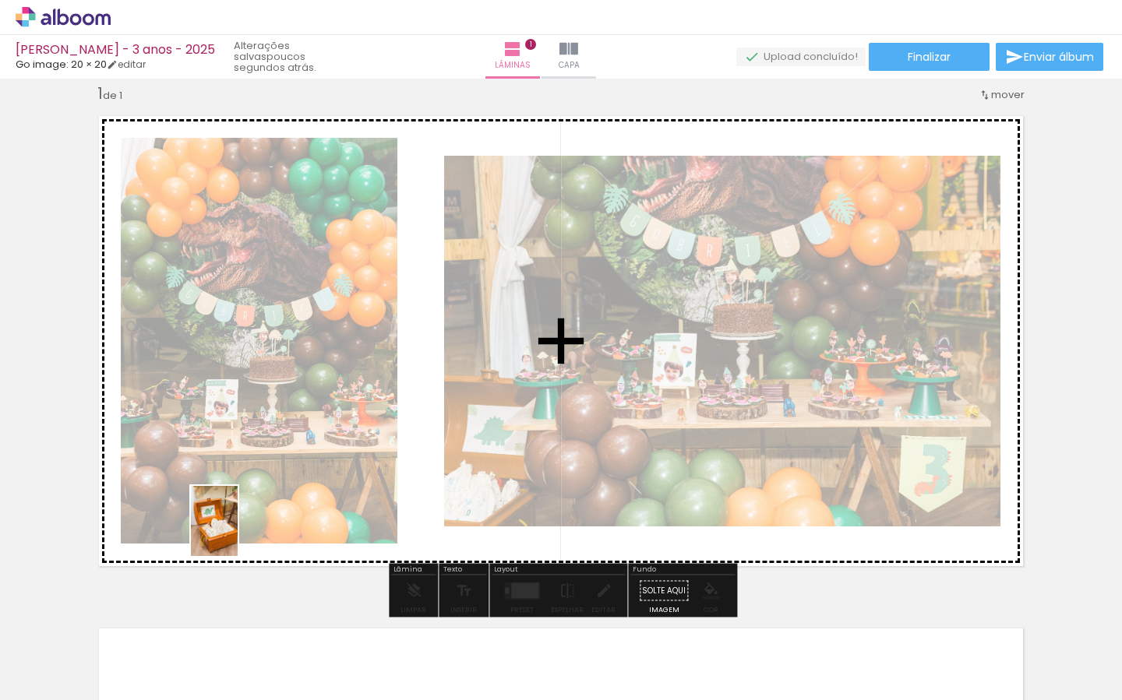
drag, startPoint x: 178, startPoint y: 640, endPoint x: 259, endPoint y: 538, distance: 130.4
click at [245, 514] on quentale-workspace at bounding box center [561, 350] width 1122 height 700
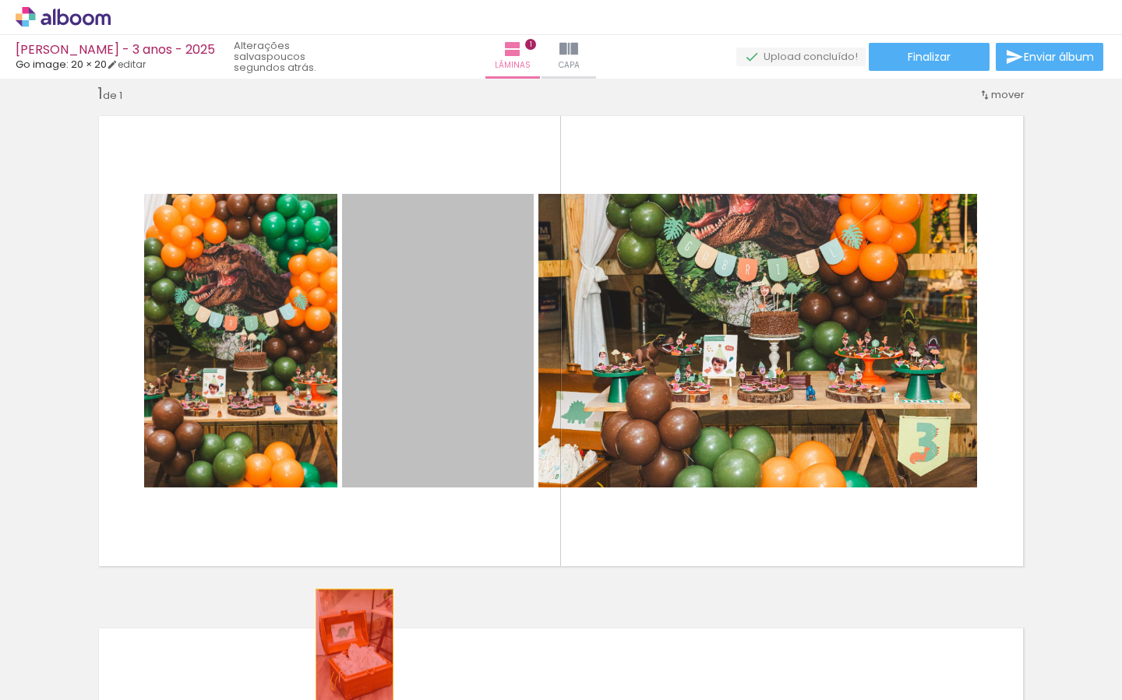
drag, startPoint x: 457, startPoint y: 383, endPoint x: 354, endPoint y: 648, distance: 284.6
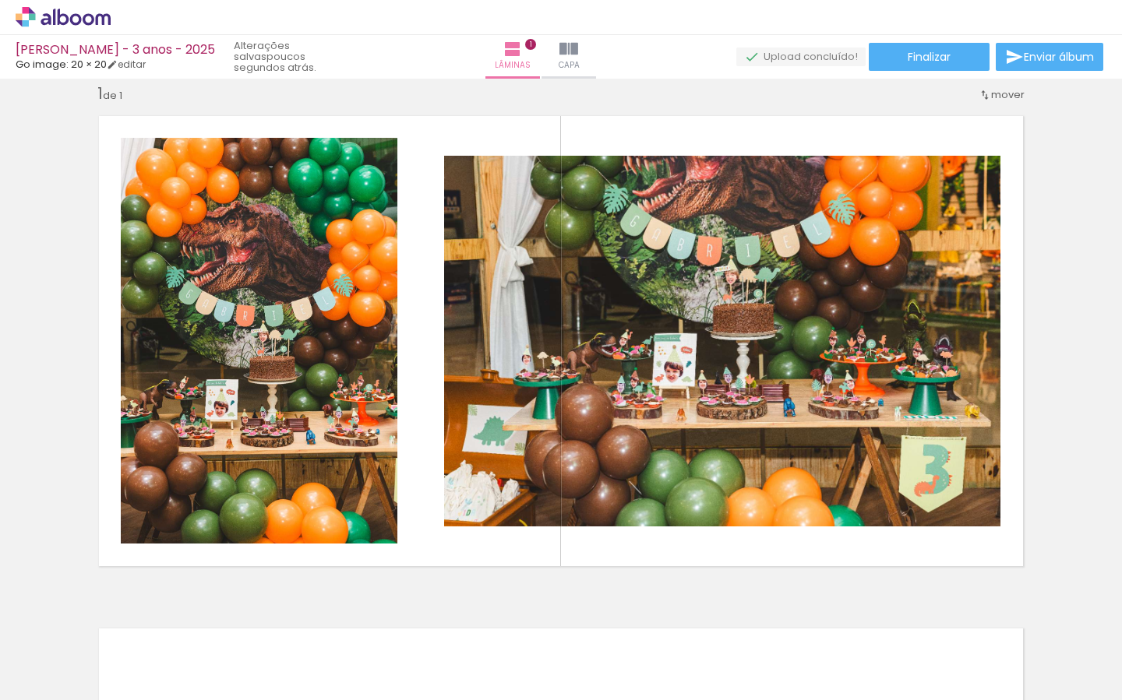
scroll to position [0, 191]
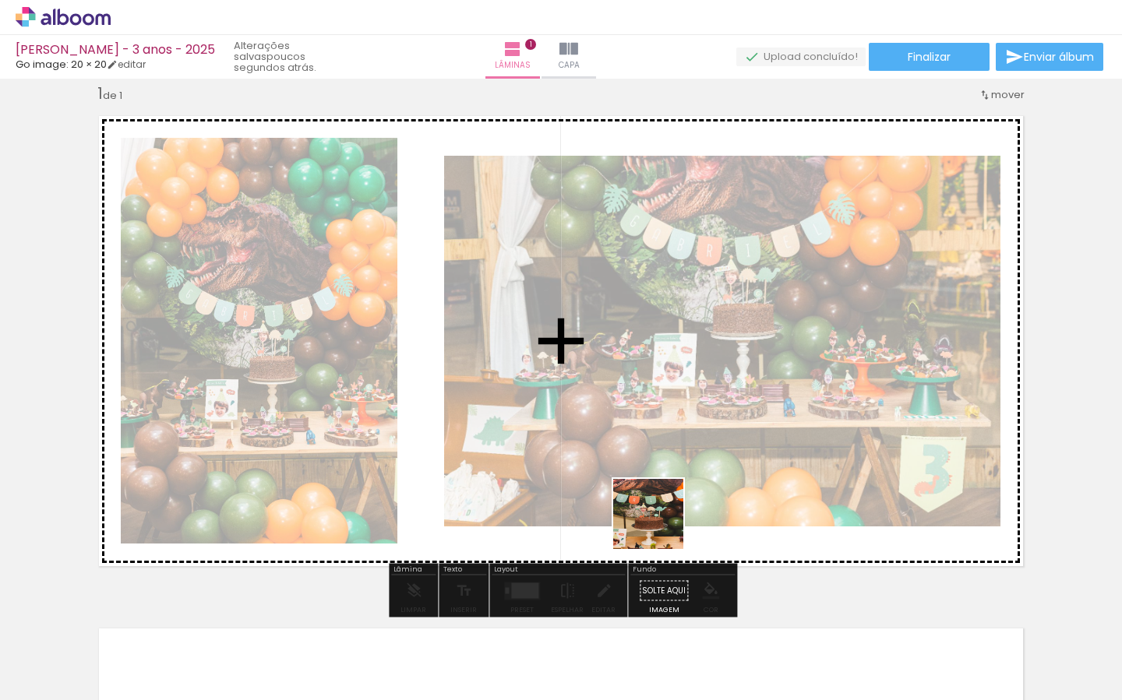
drag, startPoint x: 663, startPoint y: 641, endPoint x: 657, endPoint y: 488, distance: 153.6
click at [658, 488] on quentale-workspace at bounding box center [561, 350] width 1122 height 700
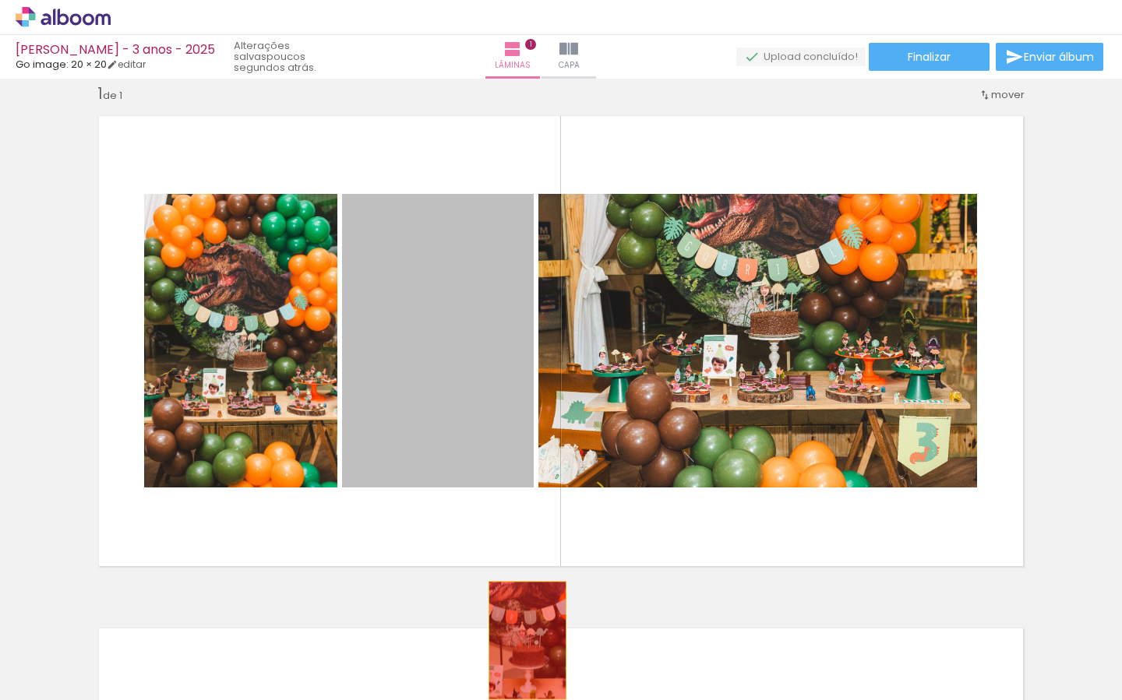
drag, startPoint x: 477, startPoint y: 400, endPoint x: 534, endPoint y: 647, distance: 252.7
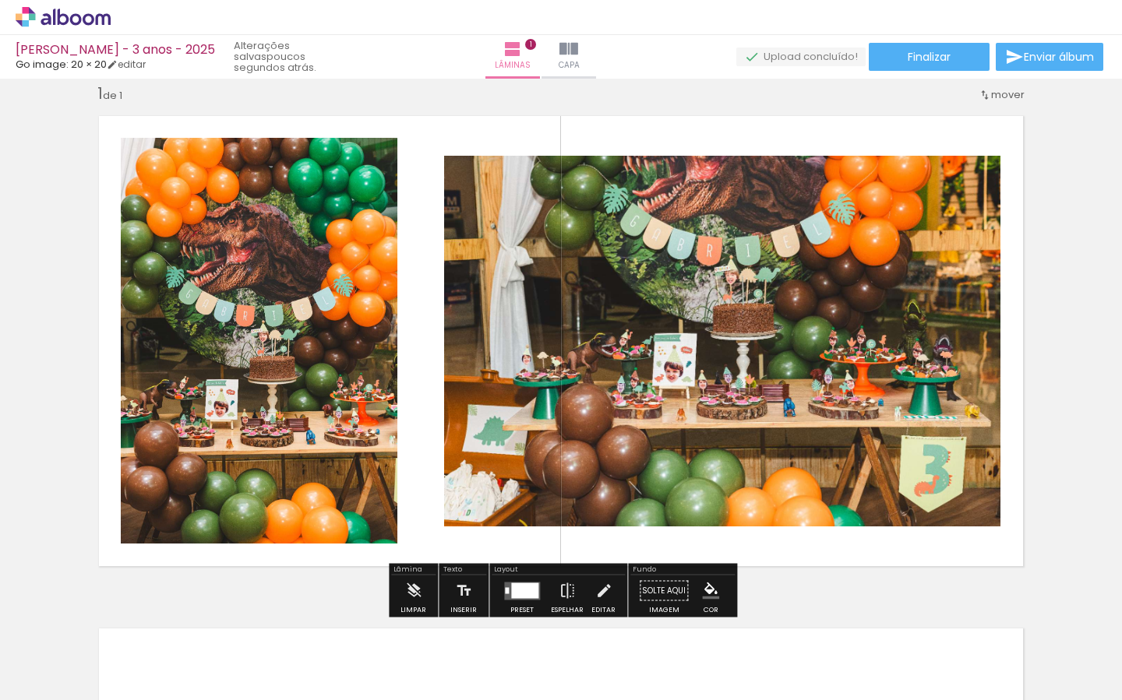
drag, startPoint x: 636, startPoint y: 611, endPoint x: 629, endPoint y: 622, distance: 13.0
click at [636, 611] on iron-icon at bounding box center [629, 616] width 16 height 16
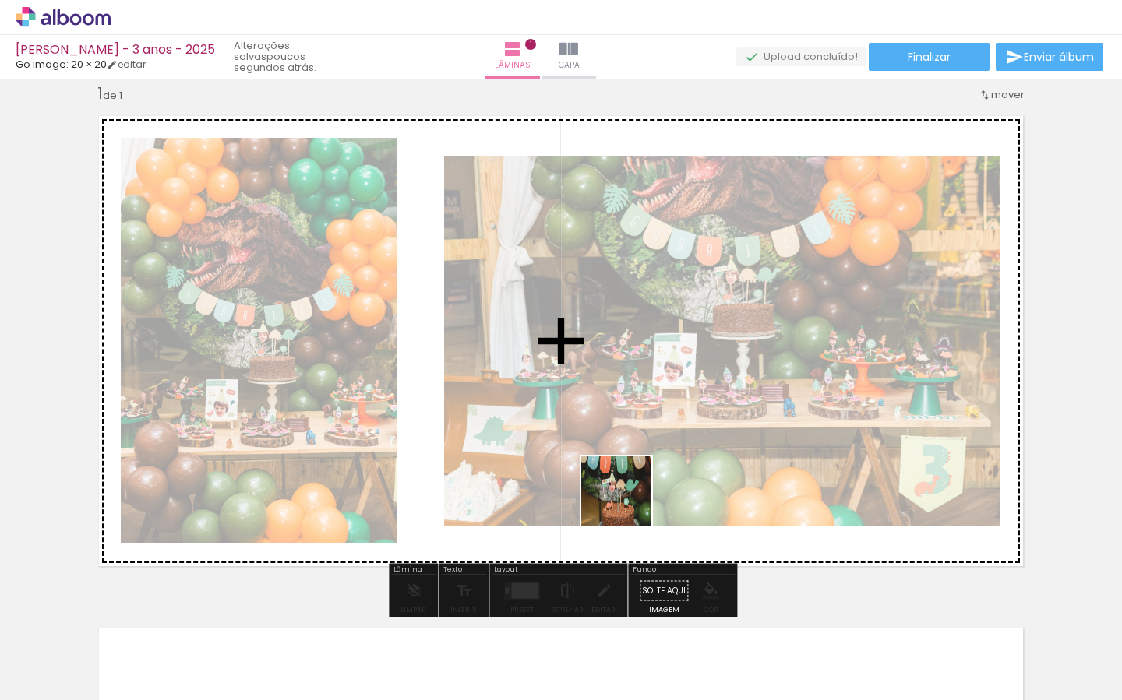
drag, startPoint x: 605, startPoint y: 577, endPoint x: 645, endPoint y: 499, distance: 88.5
click at [637, 464] on quentale-workspace at bounding box center [561, 350] width 1122 height 700
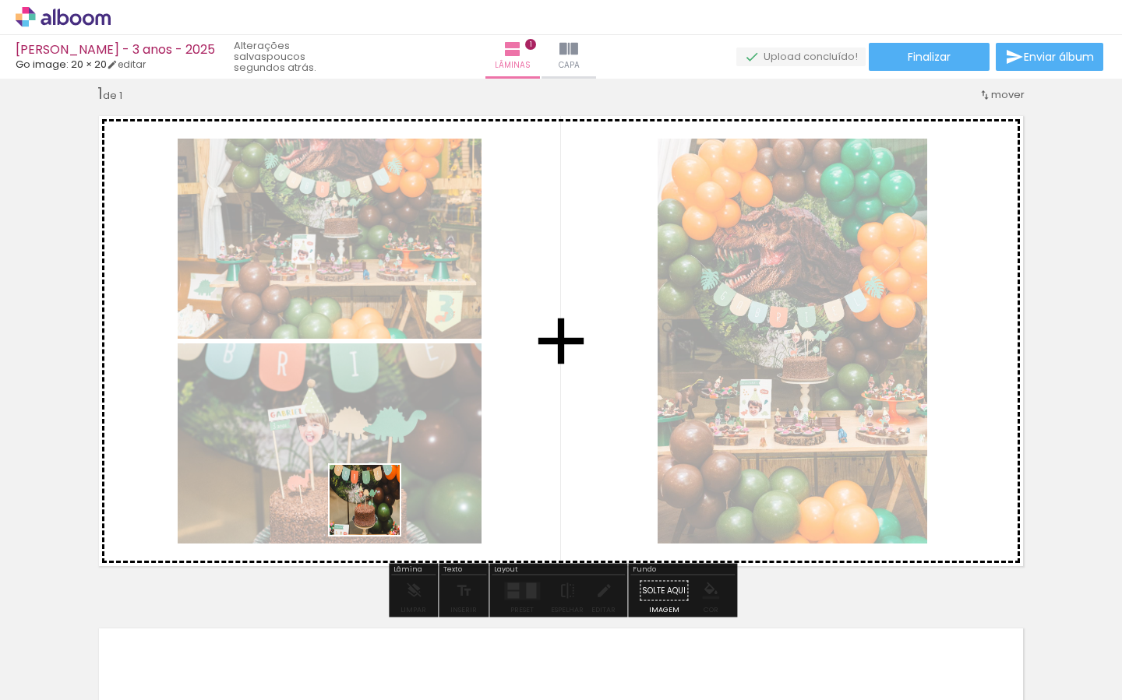
drag, startPoint x: 332, startPoint y: 637, endPoint x: 456, endPoint y: 534, distance: 161.5
click at [378, 509] on quentale-workspace at bounding box center [561, 350] width 1122 height 700
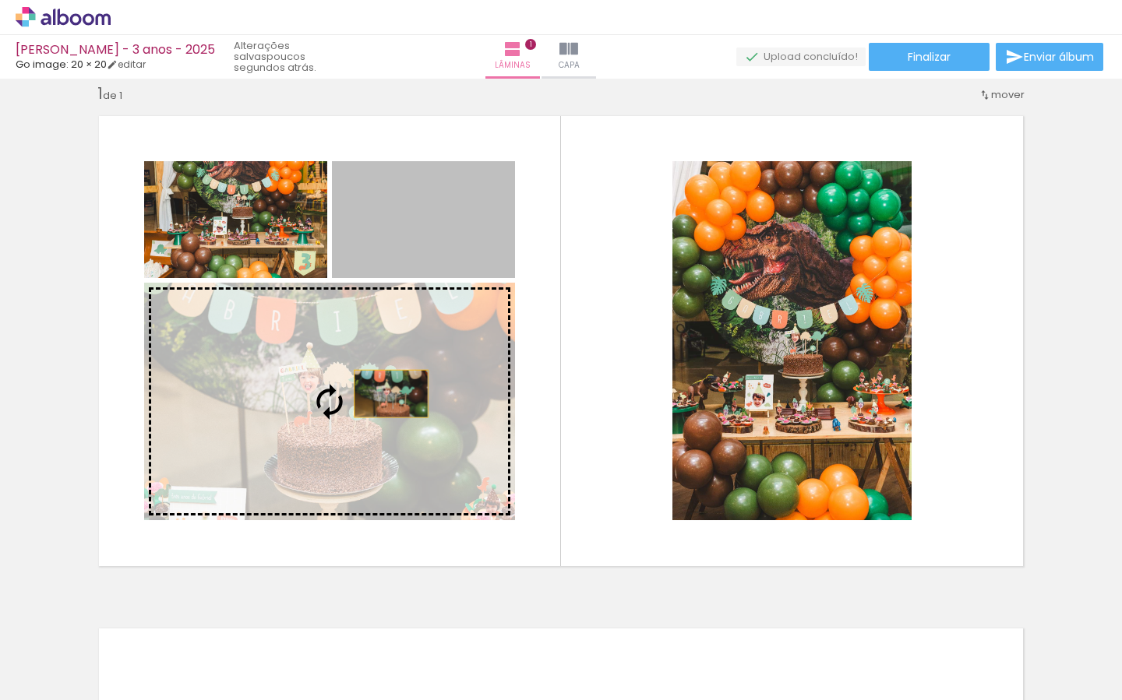
drag, startPoint x: 436, startPoint y: 225, endPoint x: 404, endPoint y: 400, distance: 178.0
click at [0, 0] on slot at bounding box center [0, 0] width 0 height 0
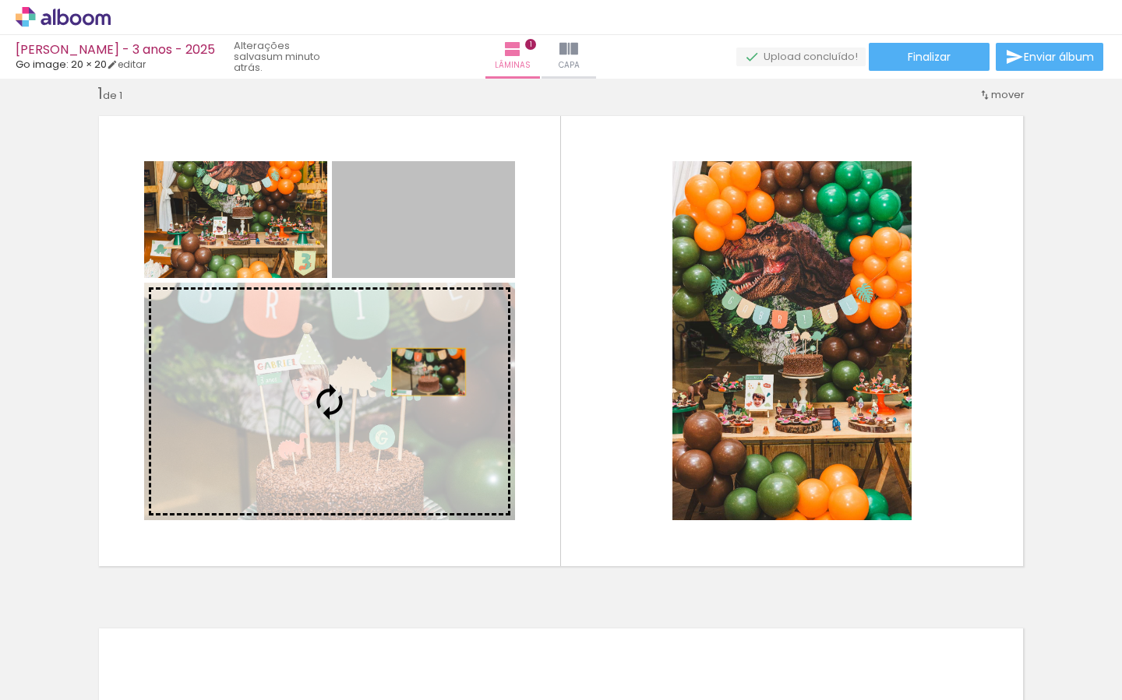
drag, startPoint x: 463, startPoint y: 222, endPoint x: 429, endPoint y: 372, distance: 153.5
click at [0, 0] on slot at bounding box center [0, 0] width 0 height 0
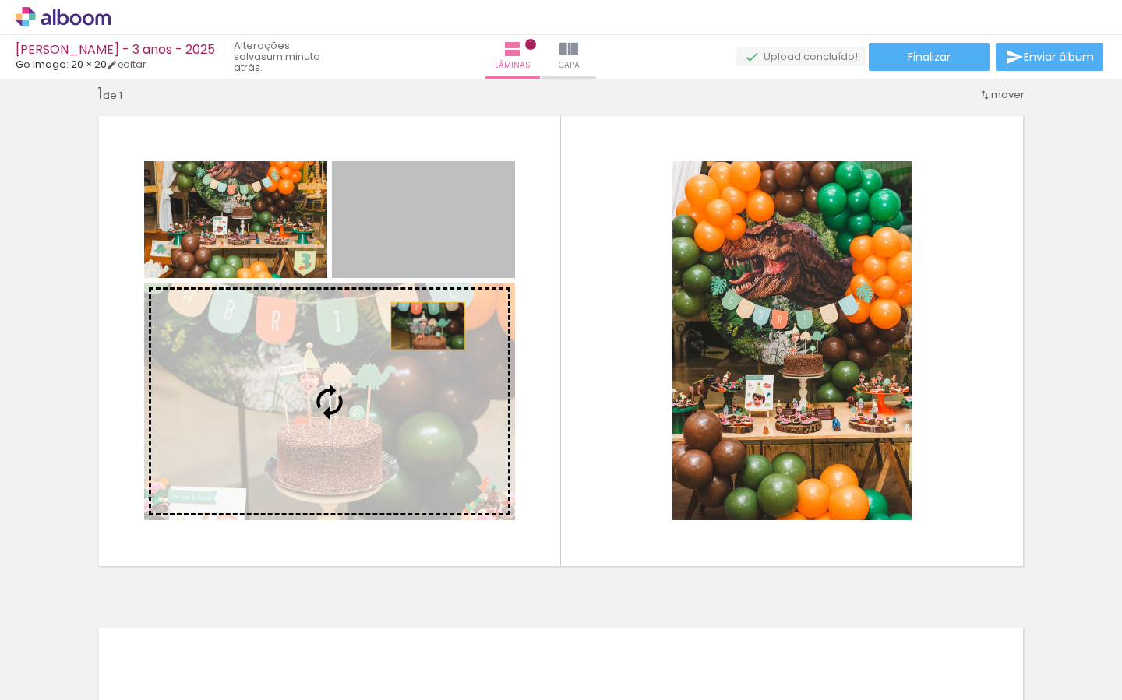
drag, startPoint x: 446, startPoint y: 253, endPoint x: 418, endPoint y: 431, distance: 179.7
click at [0, 0] on slot at bounding box center [0, 0] width 0 height 0
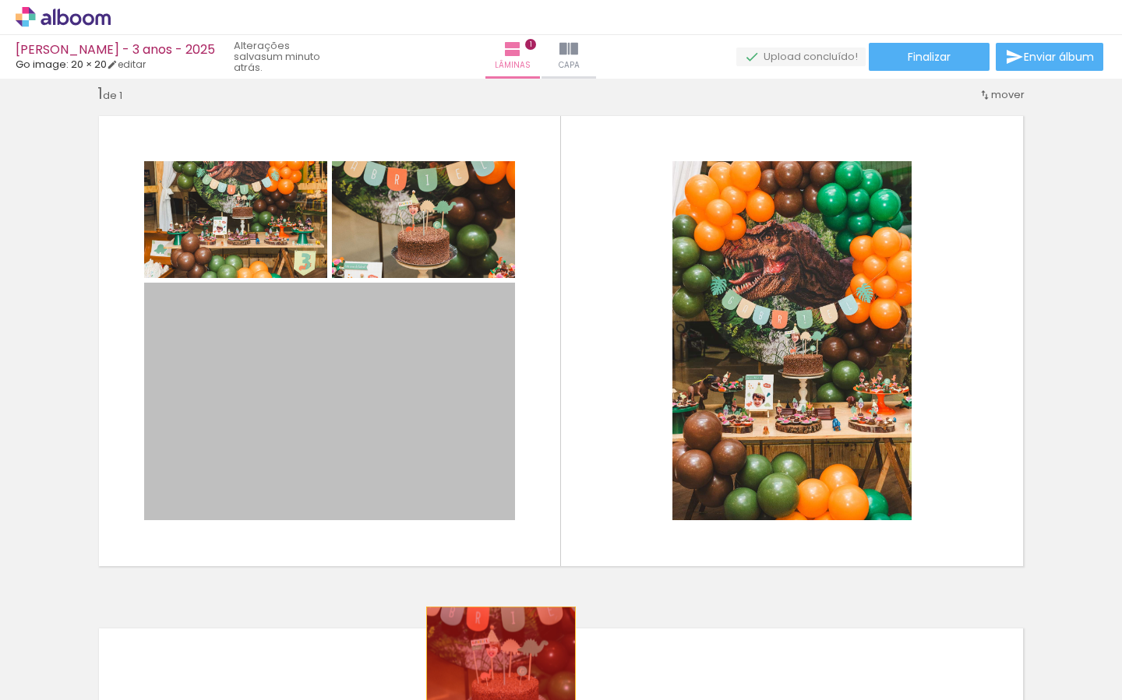
drag, startPoint x: 410, startPoint y: 411, endPoint x: 498, endPoint y: 651, distance: 254.9
click at [501, 654] on quentale-workspace at bounding box center [561, 350] width 1122 height 700
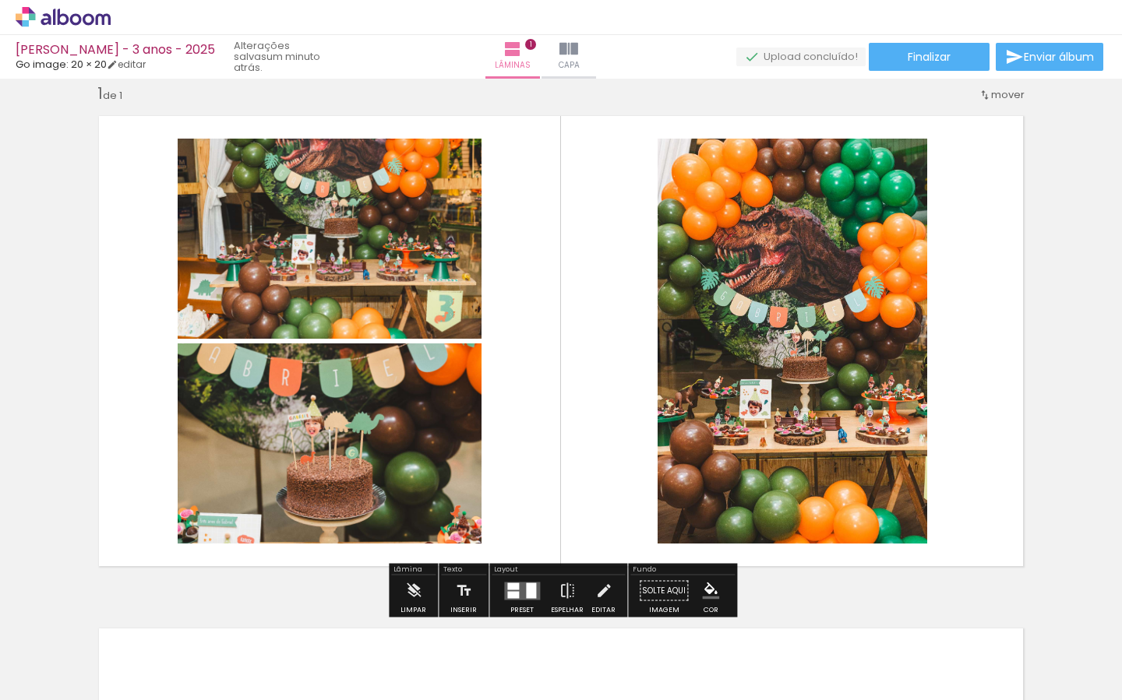
click at [550, 615] on iron-icon at bounding box center [542, 616] width 16 height 16
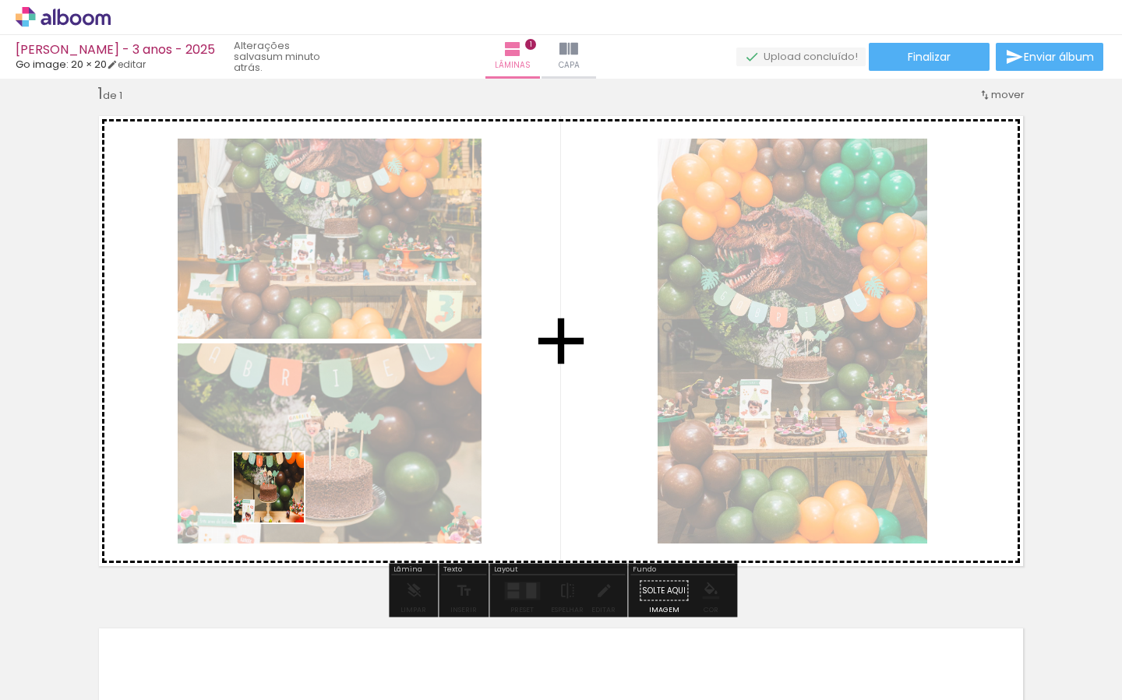
drag, startPoint x: 243, startPoint y: 599, endPoint x: 281, endPoint y: 493, distance: 112.6
click at [281, 493] on quentale-workspace at bounding box center [561, 350] width 1122 height 700
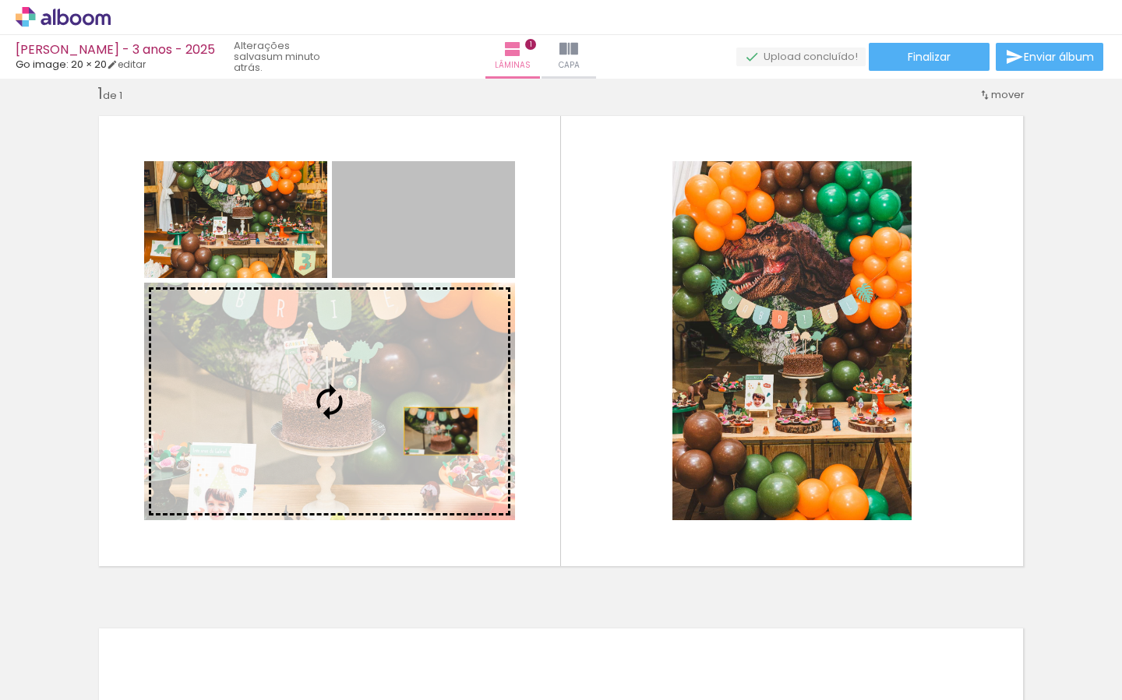
drag, startPoint x: 432, startPoint y: 238, endPoint x: 446, endPoint y: 435, distance: 197.6
click at [0, 0] on slot at bounding box center [0, 0] width 0 height 0
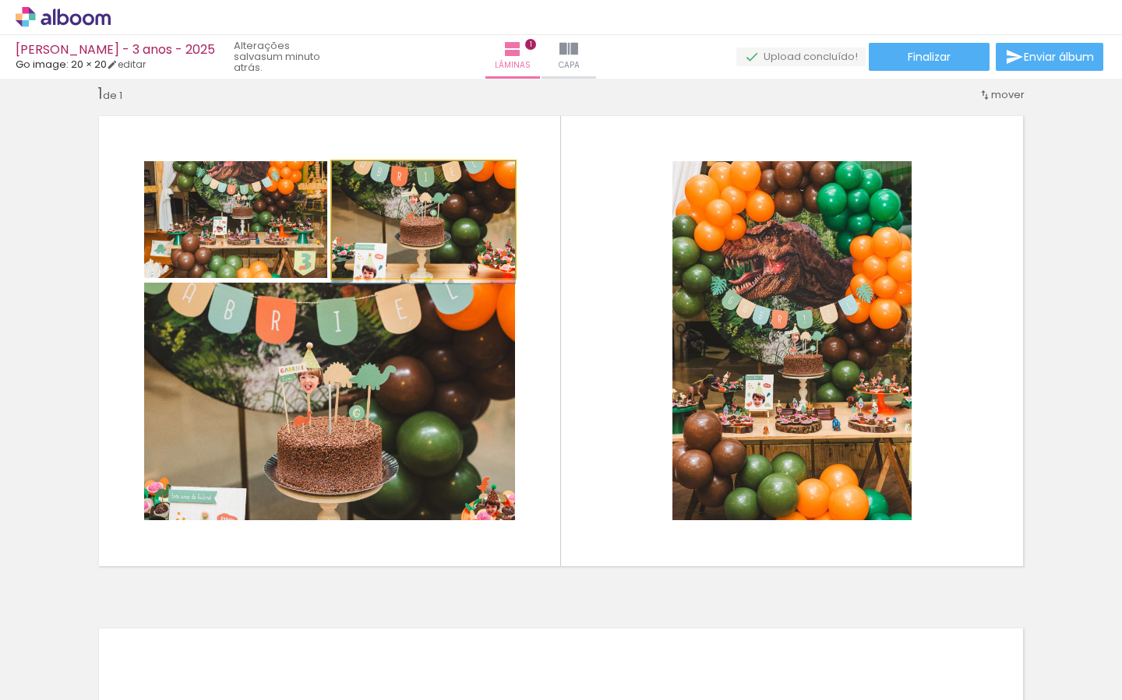
drag, startPoint x: 448, startPoint y: 219, endPoint x: 420, endPoint y: 411, distance: 193.7
click at [0, 0] on slot at bounding box center [0, 0] width 0 height 0
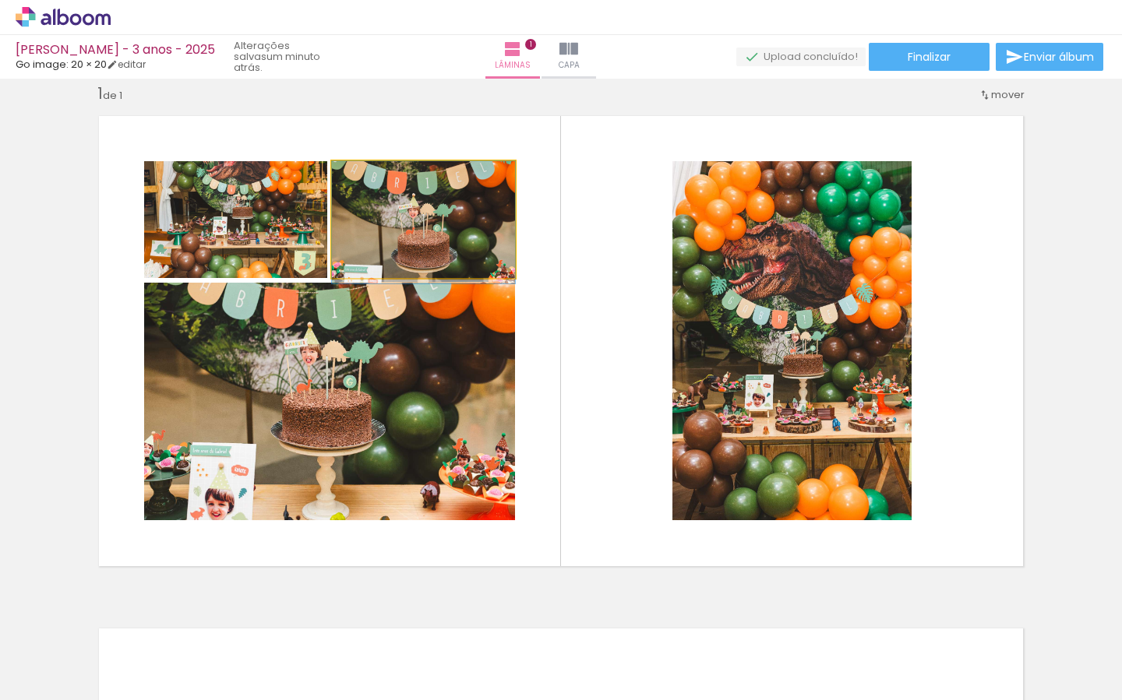
drag, startPoint x: 426, startPoint y: 231, endPoint x: 418, endPoint y: 386, distance: 155.3
click at [0, 0] on slot at bounding box center [0, 0] width 0 height 0
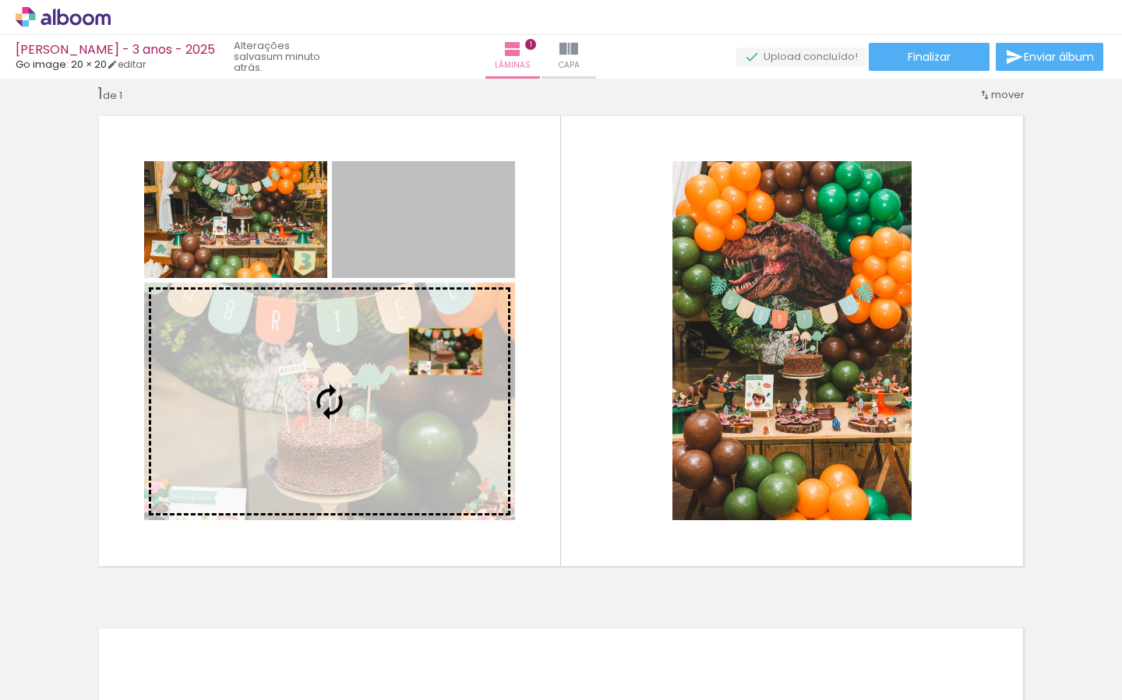
drag, startPoint x: 458, startPoint y: 225, endPoint x: 443, endPoint y: 388, distance: 163.6
click at [0, 0] on slot at bounding box center [0, 0] width 0 height 0
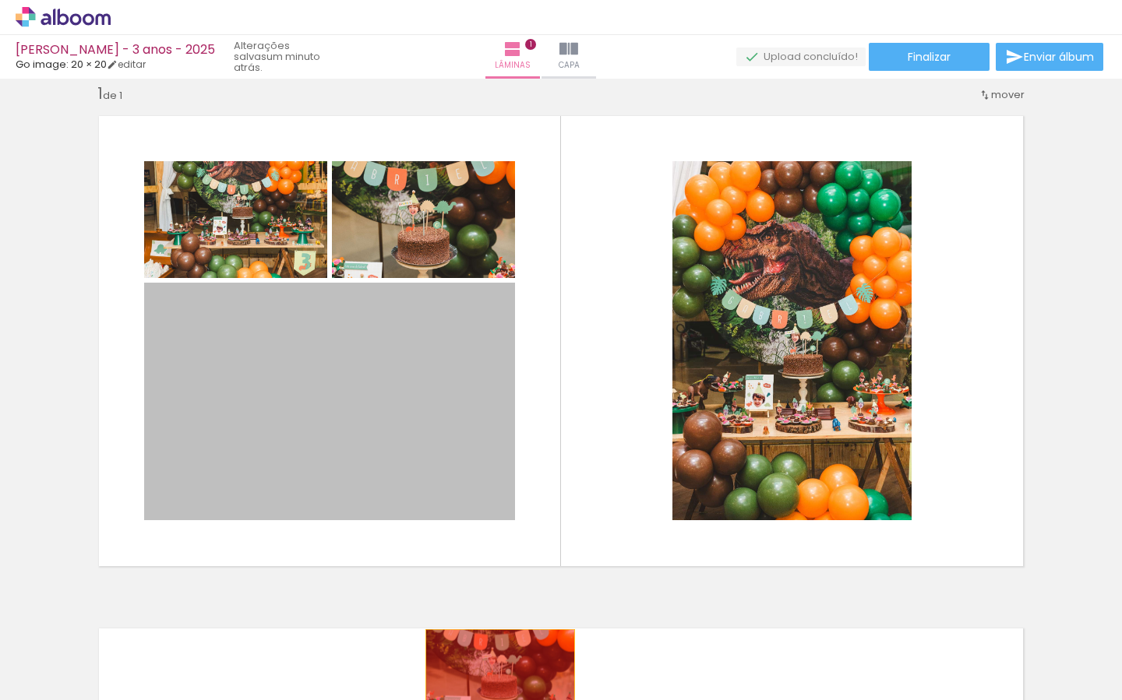
drag, startPoint x: 413, startPoint y: 411, endPoint x: 492, endPoint y: 668, distance: 269.1
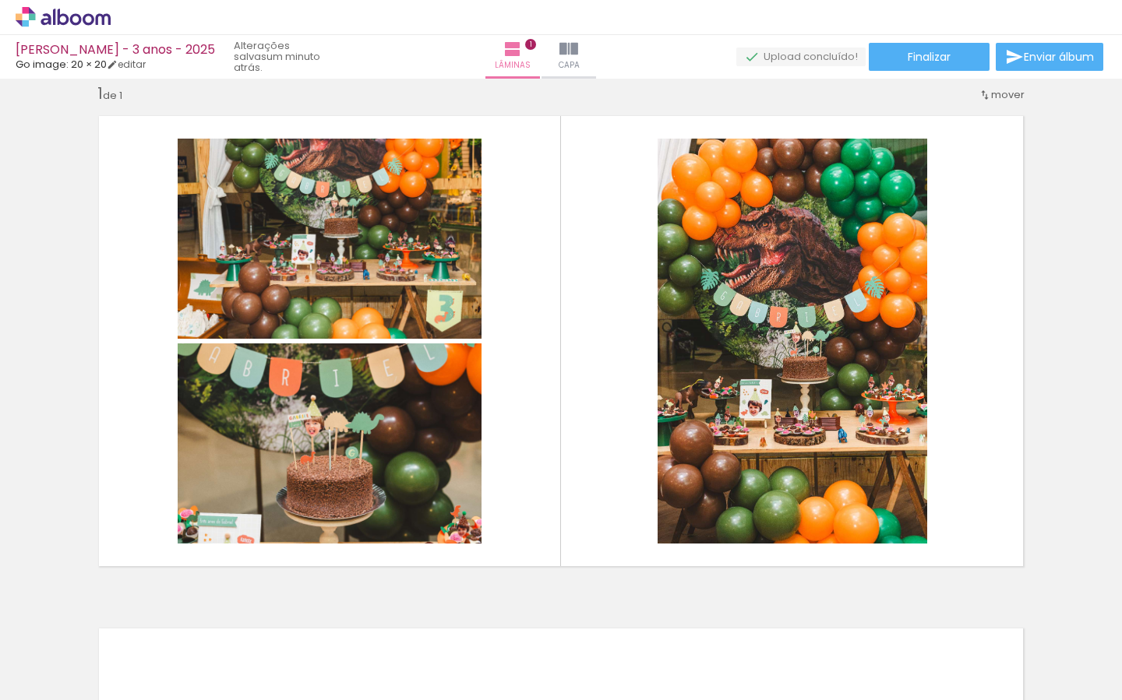
click at [196, 615] on iron-icon at bounding box center [193, 616] width 16 height 16
drag, startPoint x: 450, startPoint y: 637, endPoint x: 465, endPoint y: 496, distance: 142.6
click at [426, 473] on quentale-workspace at bounding box center [561, 350] width 1122 height 700
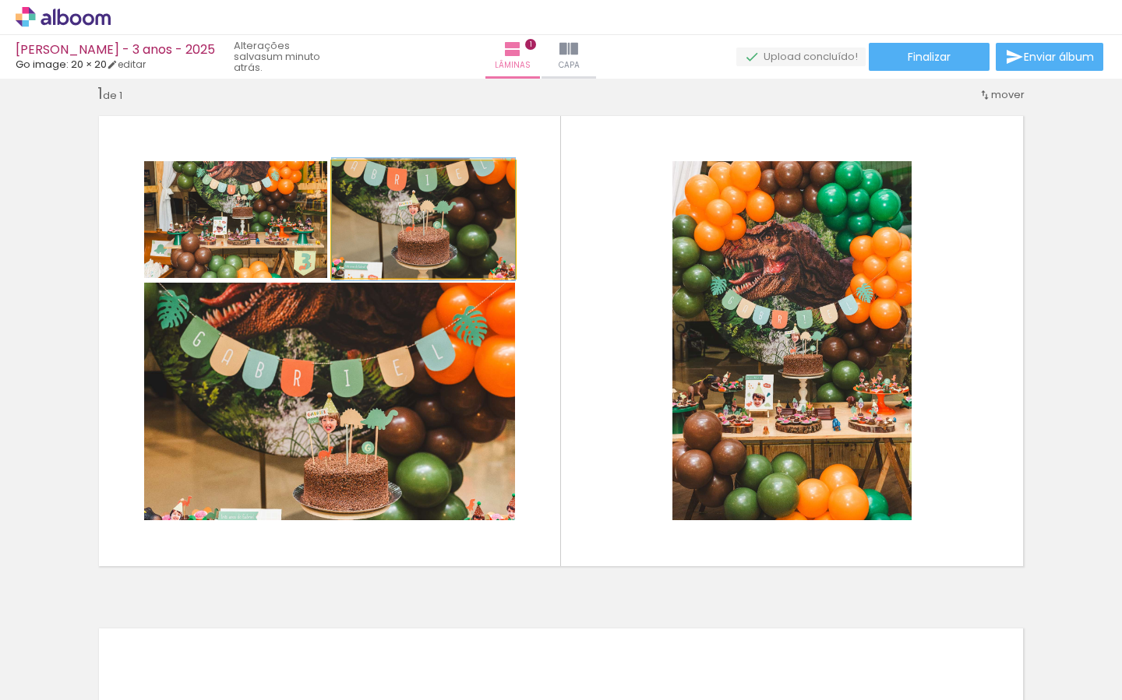
drag, startPoint x: 435, startPoint y: 232, endPoint x: 421, endPoint y: 383, distance: 151.0
click at [0, 0] on slot at bounding box center [0, 0] width 0 height 0
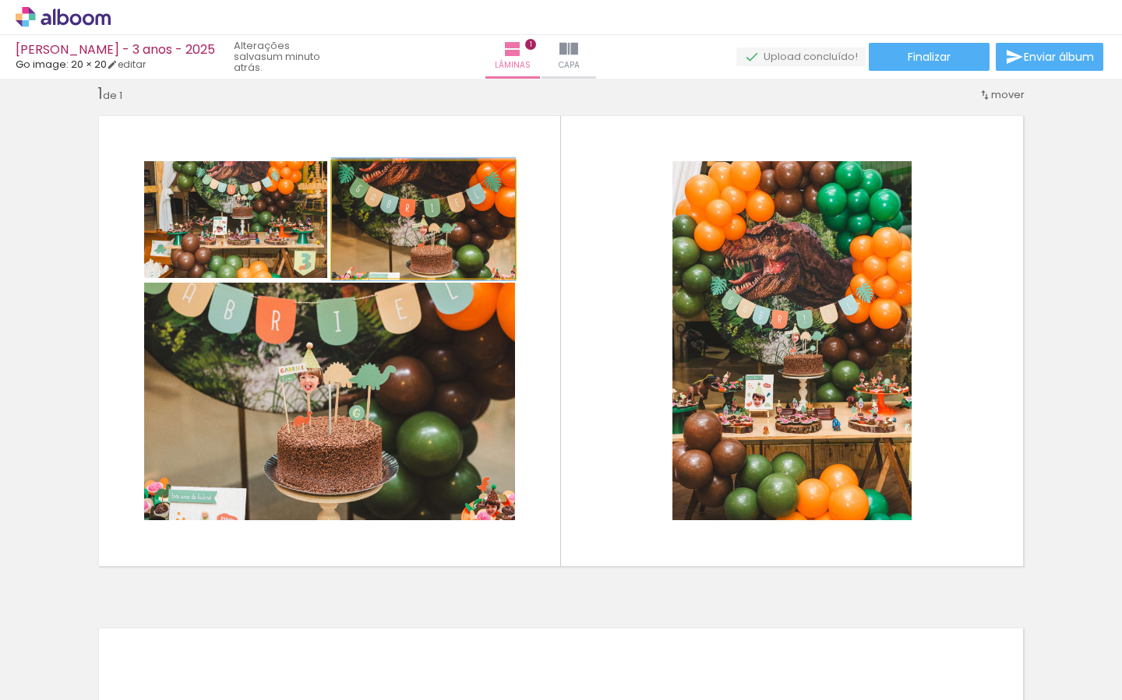
drag, startPoint x: 474, startPoint y: 230, endPoint x: 452, endPoint y: 409, distance: 180.6
click at [0, 0] on slot at bounding box center [0, 0] width 0 height 0
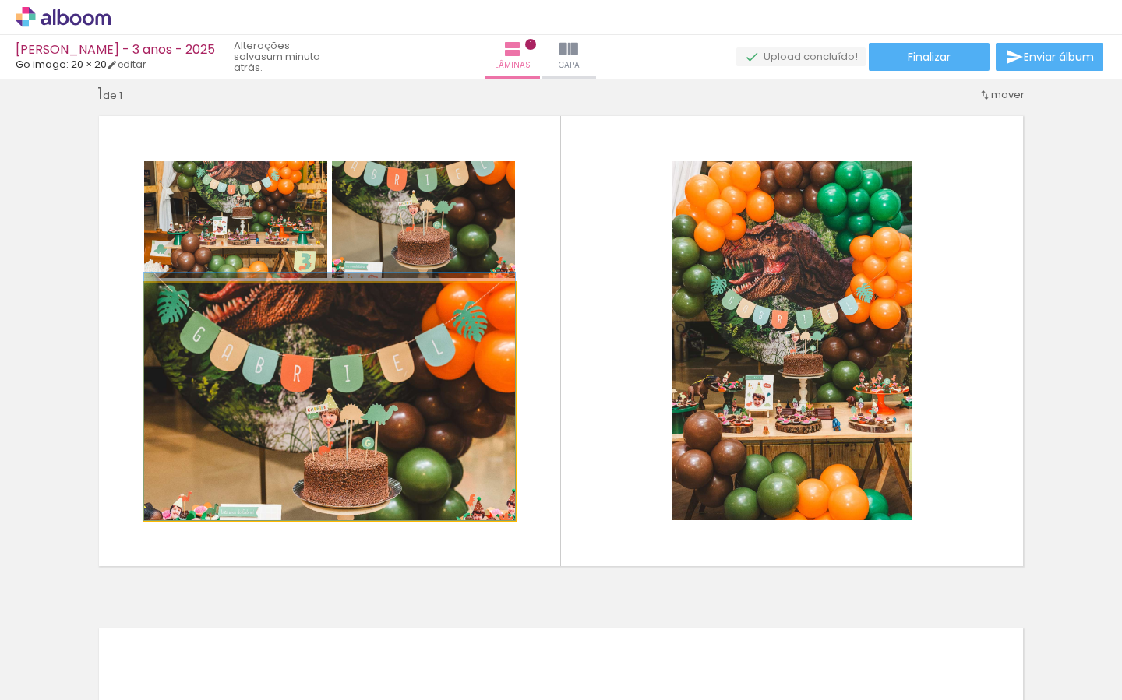
drag, startPoint x: 474, startPoint y: 380, endPoint x: 476, endPoint y: 351, distance: 29.7
click at [472, 352] on div at bounding box center [329, 397] width 371 height 248
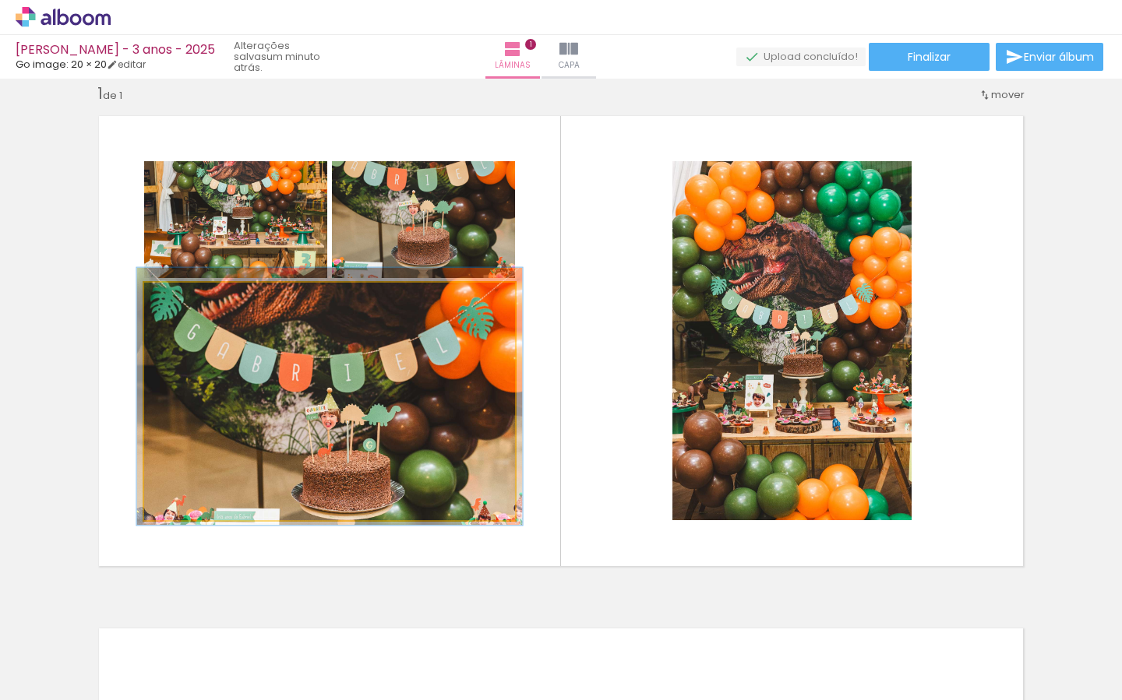
click at [185, 295] on div at bounding box center [183, 299] width 14 height 14
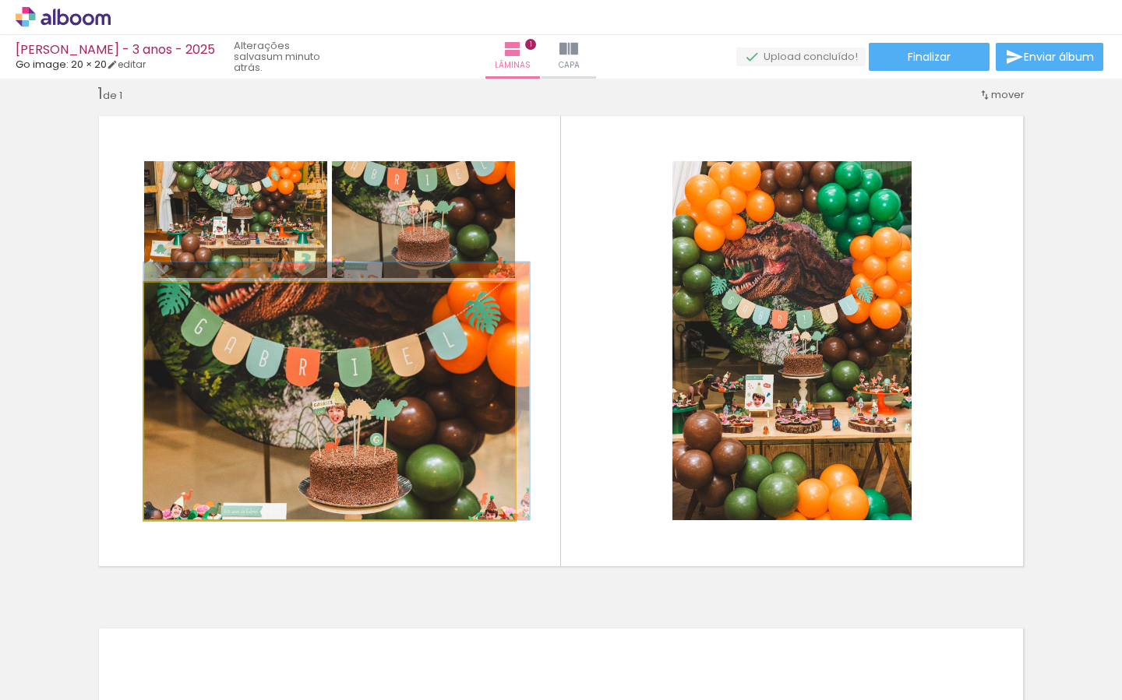
drag, startPoint x: 370, startPoint y: 382, endPoint x: 451, endPoint y: 333, distance: 94.7
click at [432, 343] on div at bounding box center [336, 392] width 386 height 258
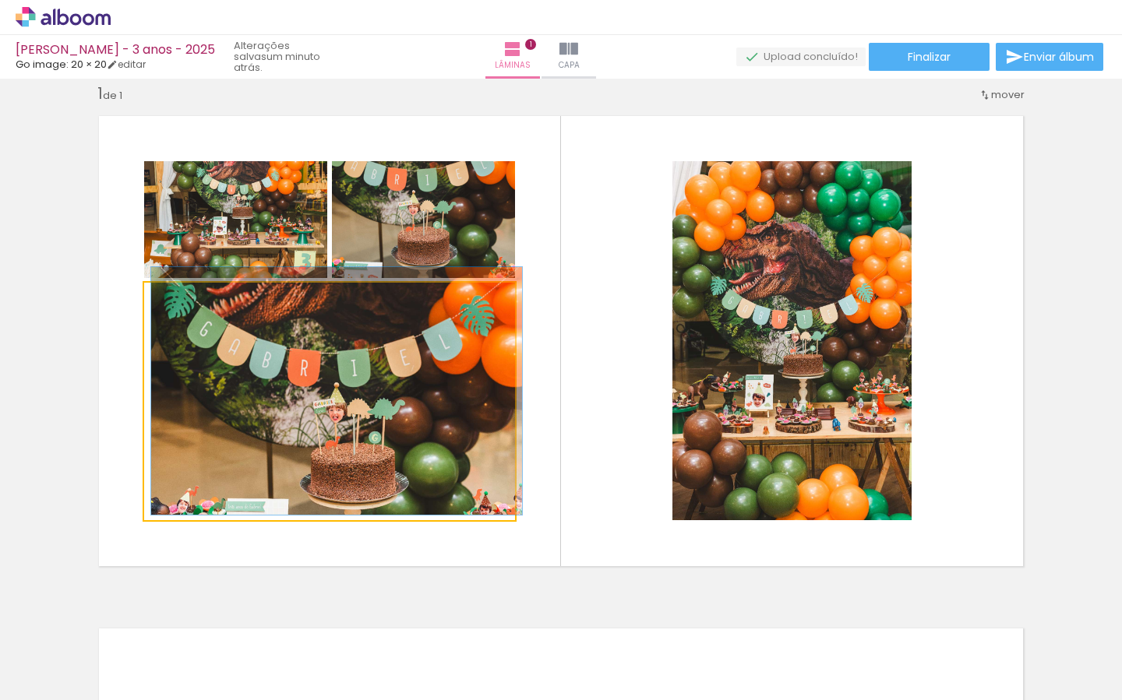
type paper-slider "100"
drag, startPoint x: 182, startPoint y: 300, endPoint x: 163, endPoint y: 308, distance: 21.0
click at [161, 305] on div at bounding box center [203, 298] width 108 height 23
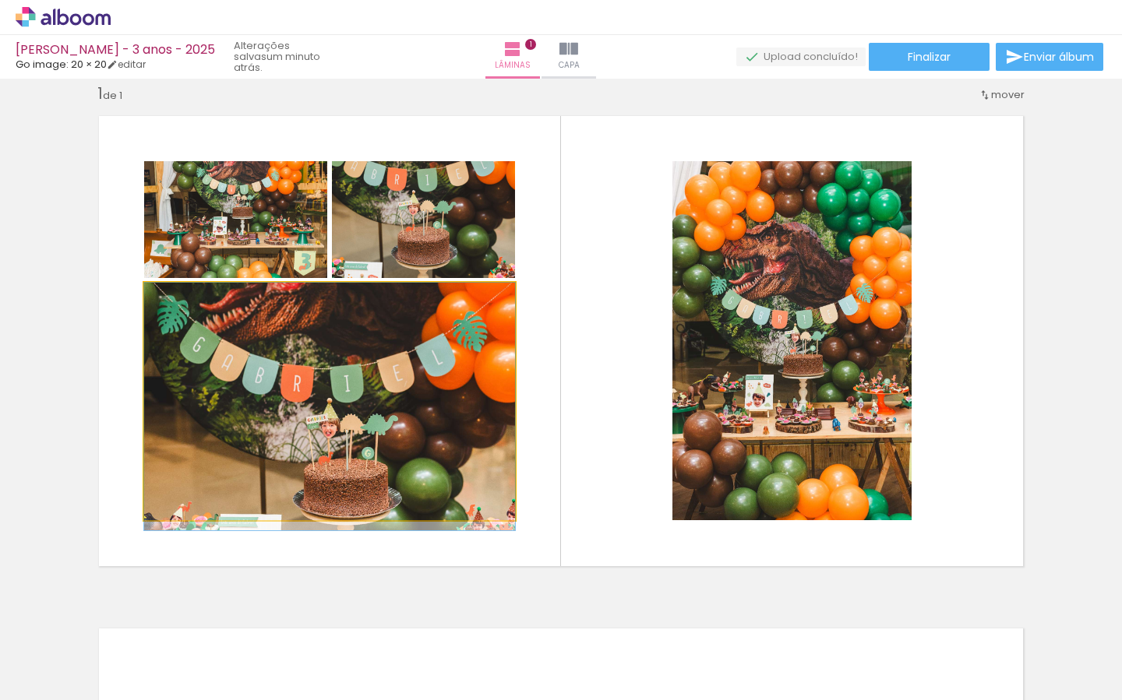
drag, startPoint x: 289, startPoint y: 383, endPoint x: 295, endPoint y: 400, distance: 18.2
click at [291, 400] on div at bounding box center [329, 407] width 371 height 248
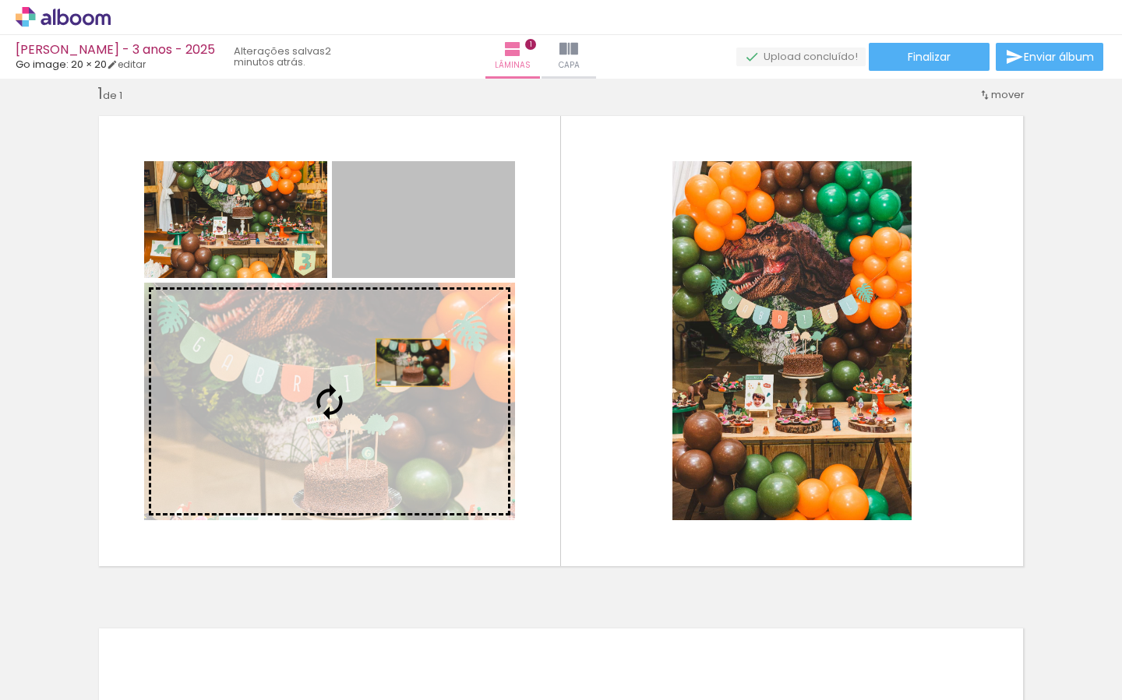
drag, startPoint x: 446, startPoint y: 245, endPoint x: 406, endPoint y: 400, distance: 160.0
click at [0, 0] on slot at bounding box center [0, 0] width 0 height 0
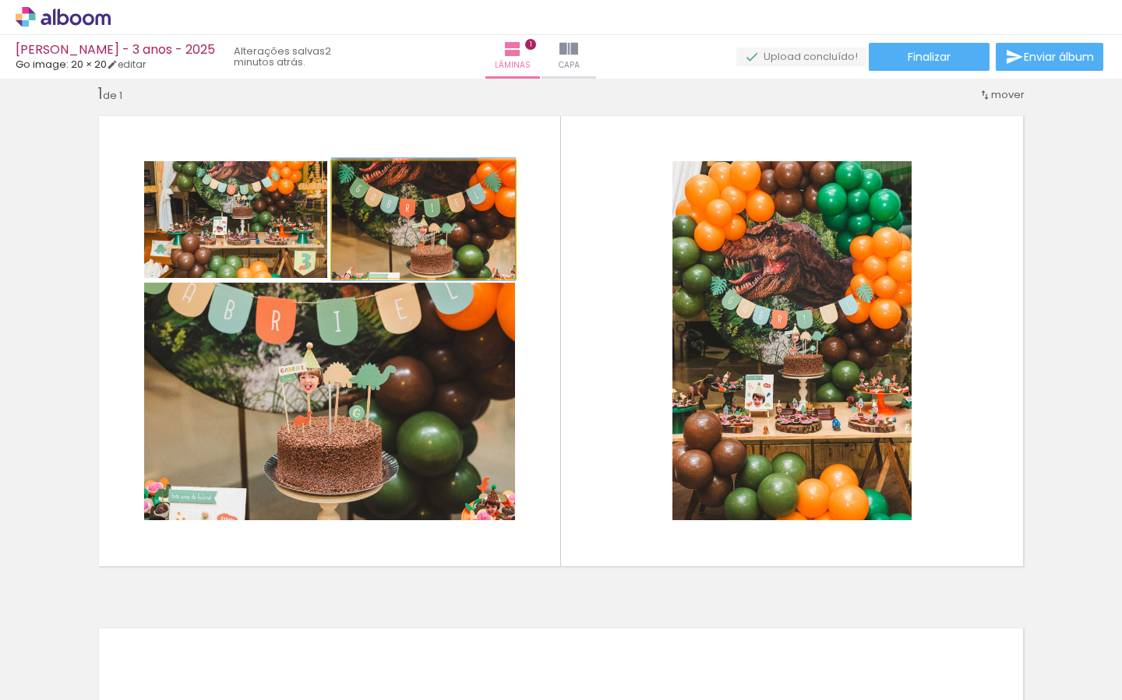
drag, startPoint x: 430, startPoint y: 235, endPoint x: 404, endPoint y: 417, distance: 184.1
click at [0, 0] on slot at bounding box center [0, 0] width 0 height 0
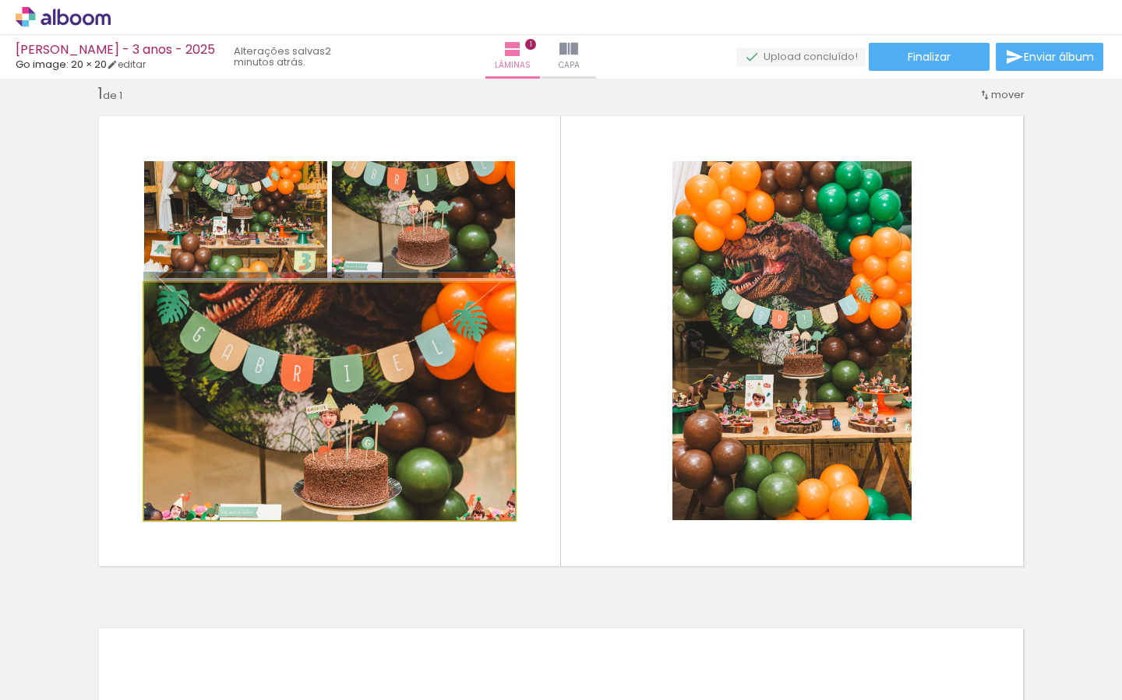
drag, startPoint x: 391, startPoint y: 402, endPoint x: 391, endPoint y: 393, distance: 9.3
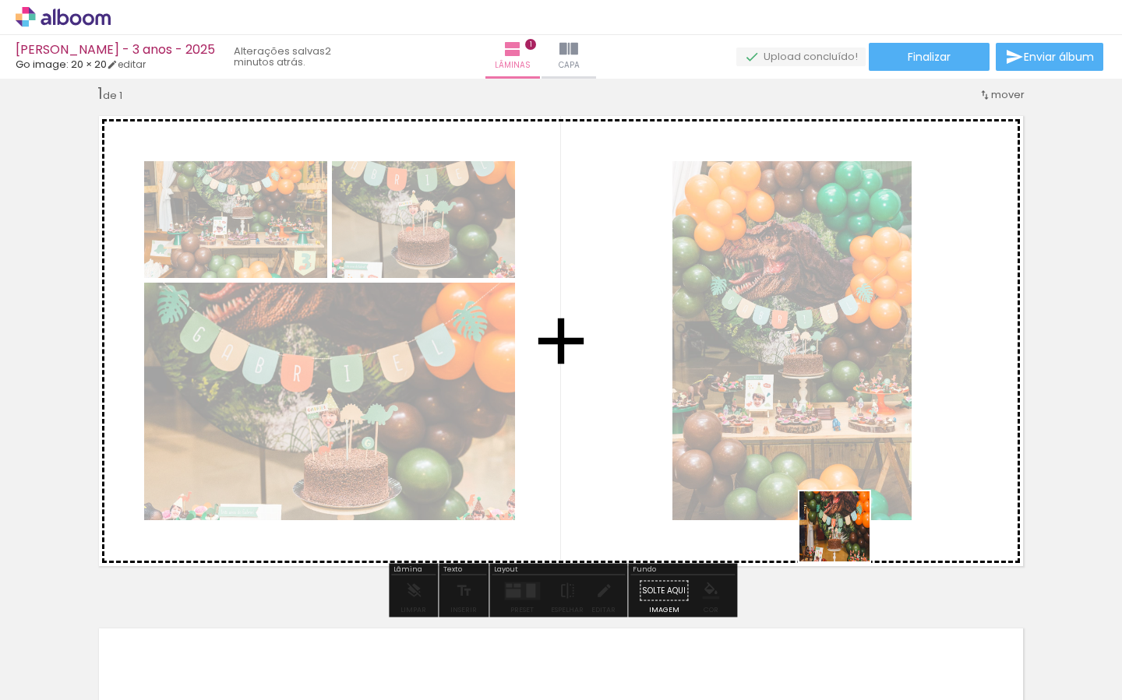
drag, startPoint x: 886, startPoint y: 605, endPoint x: 817, endPoint y: 506, distance: 121.0
click at [794, 474] on quentale-workspace at bounding box center [561, 350] width 1122 height 700
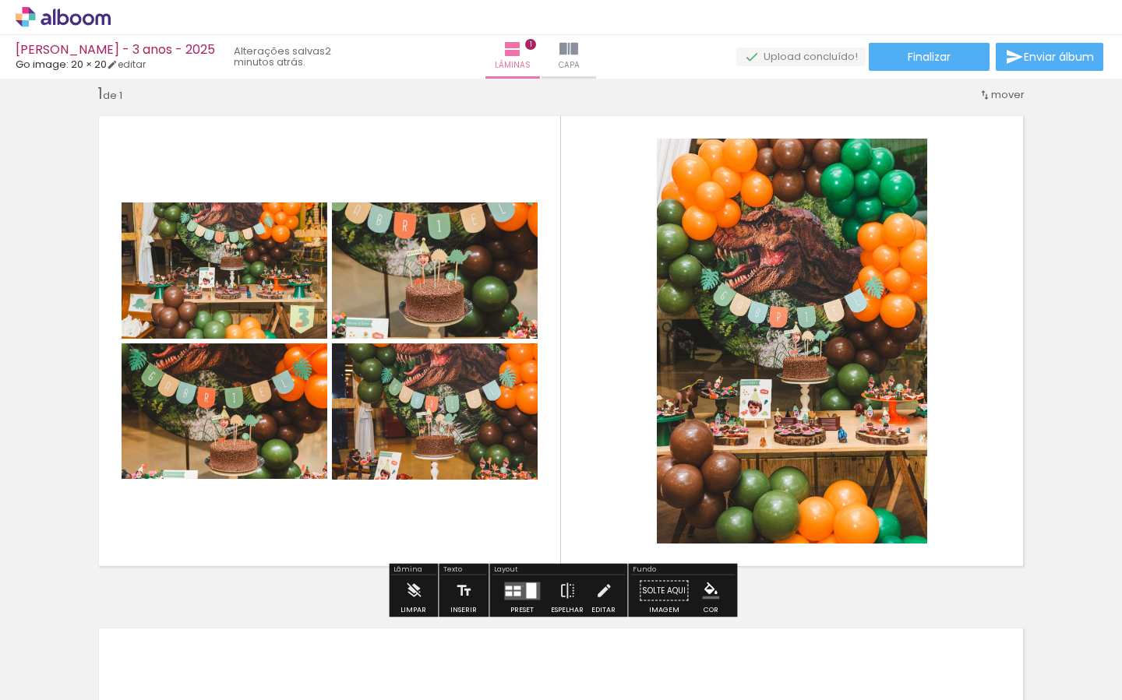
click at [519, 586] on quentale-layouter at bounding box center [522, 591] width 36 height 18
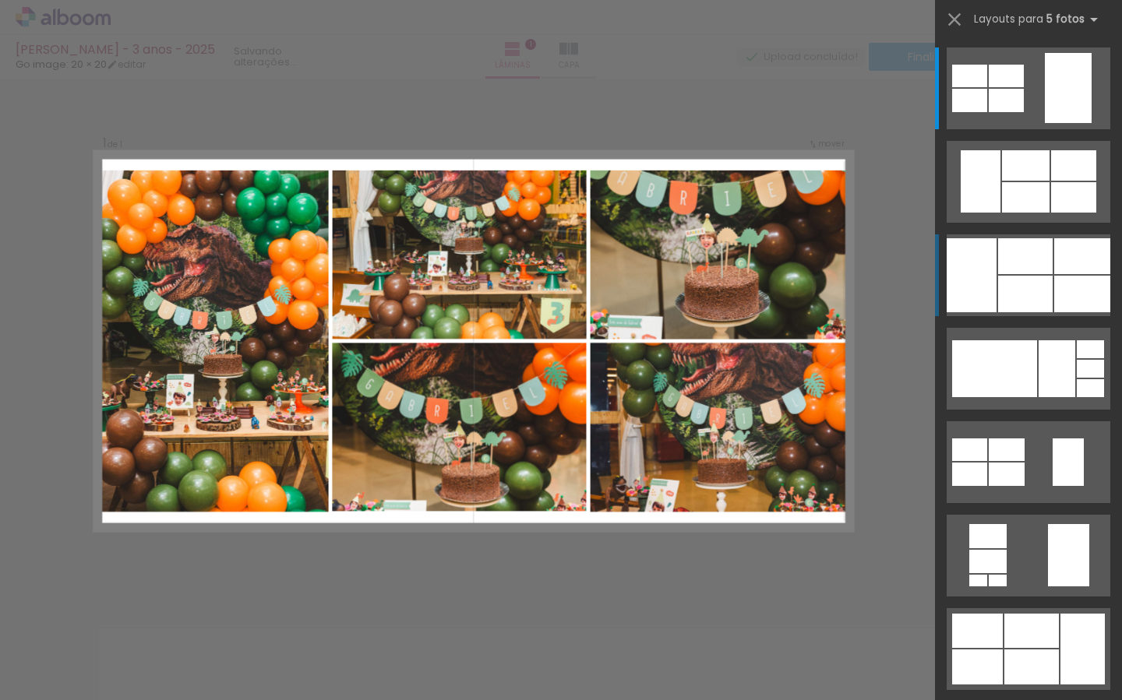
click at [976, 296] on div at bounding box center [972, 275] width 50 height 74
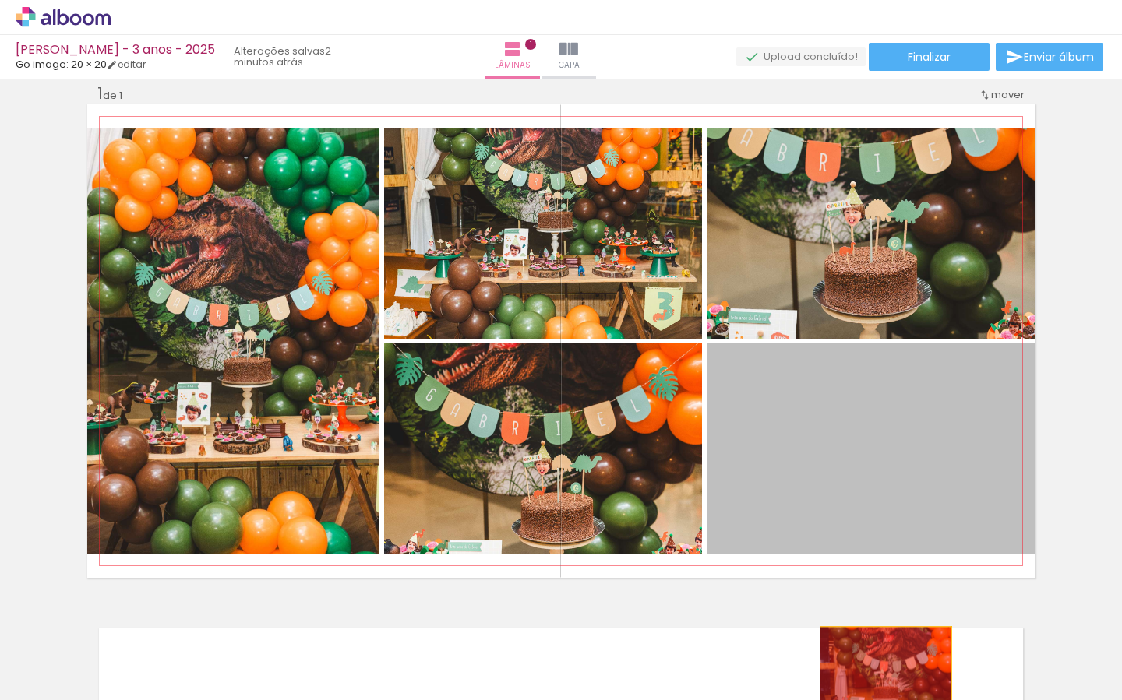
drag, startPoint x: 947, startPoint y: 490, endPoint x: 886, endPoint y: 666, distance: 186.3
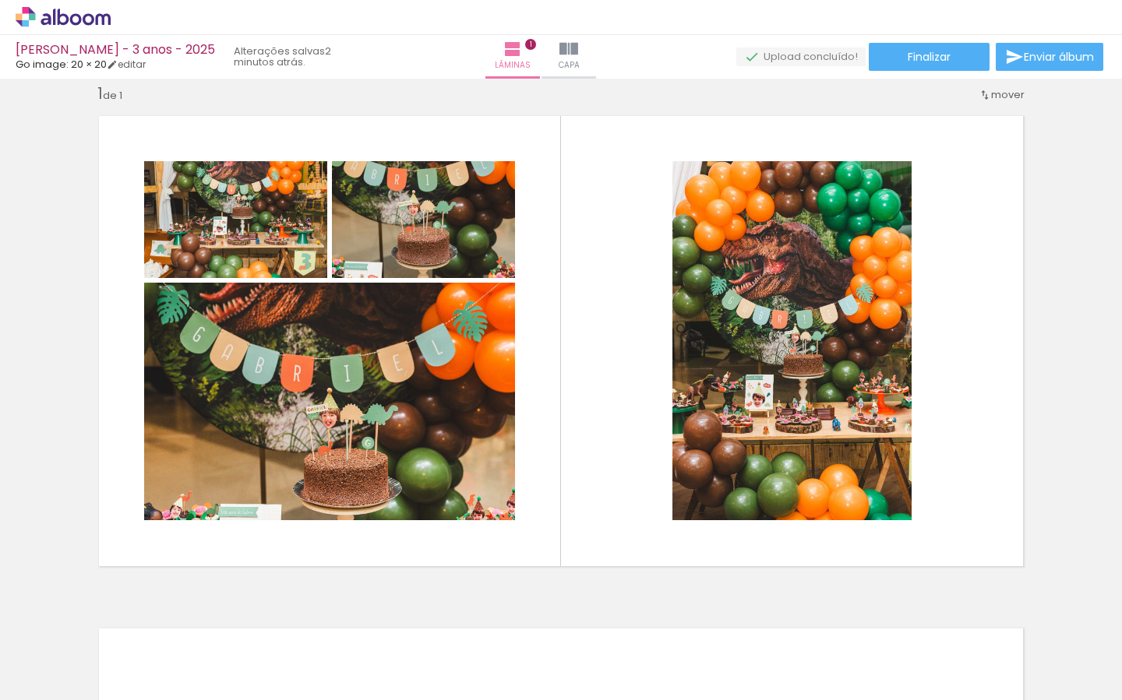
click at [855, 620] on iron-icon at bounding box center [849, 616] width 16 height 16
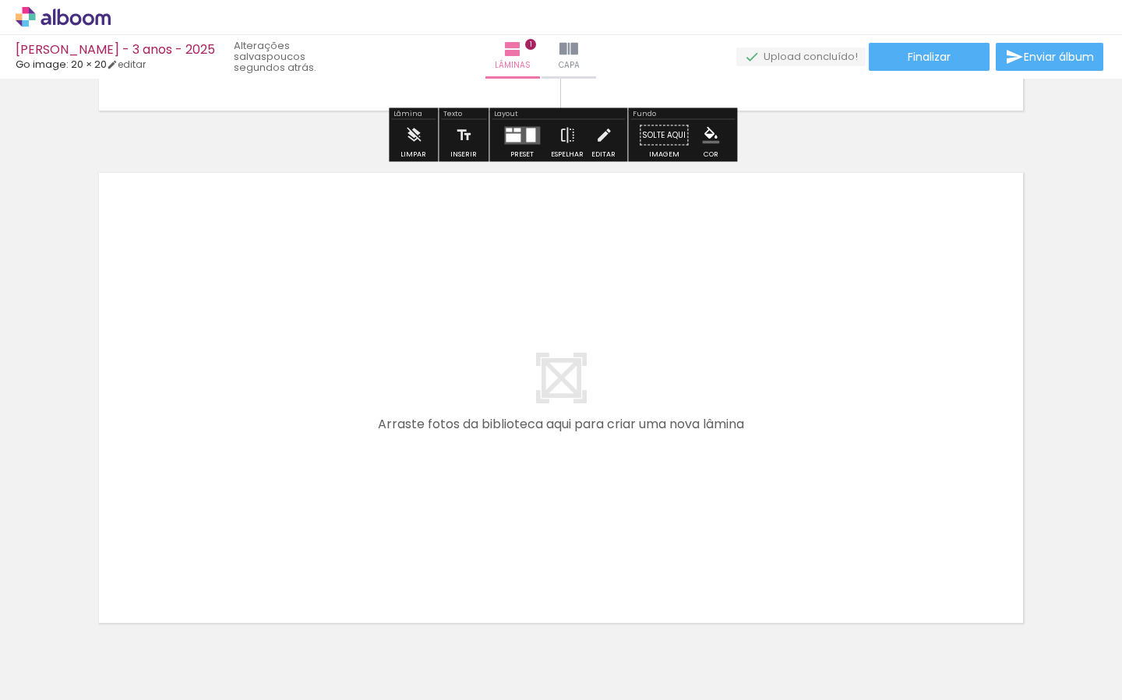
scroll to position [0, 1279]
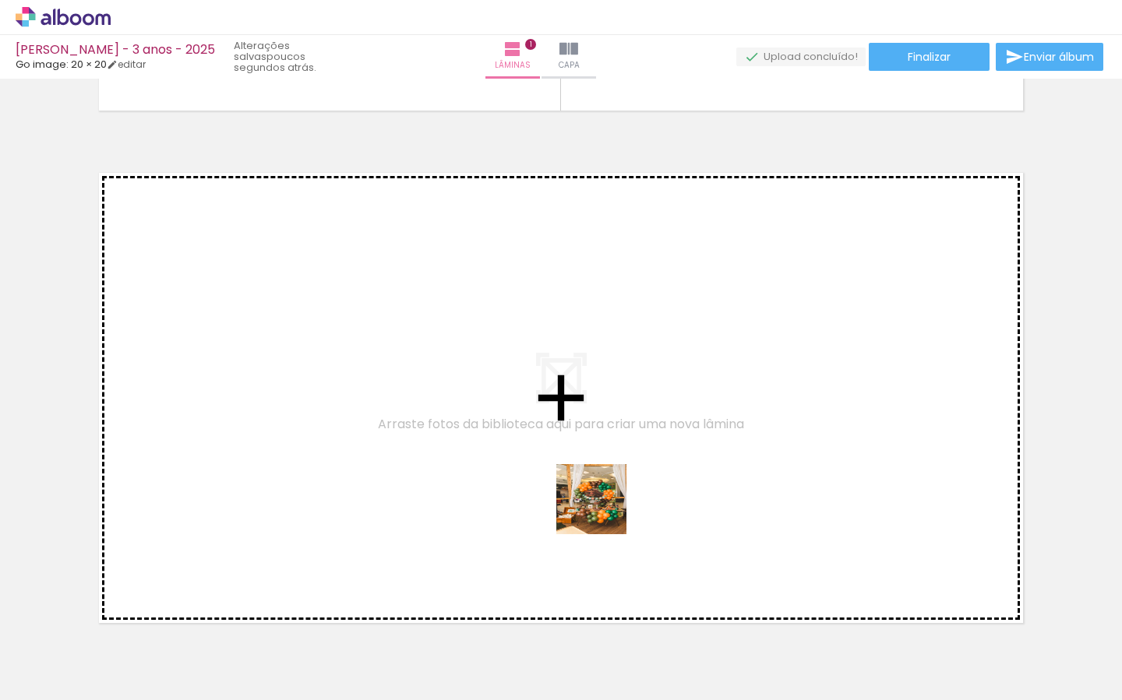
click at [600, 493] on quentale-workspace at bounding box center [561, 350] width 1122 height 700
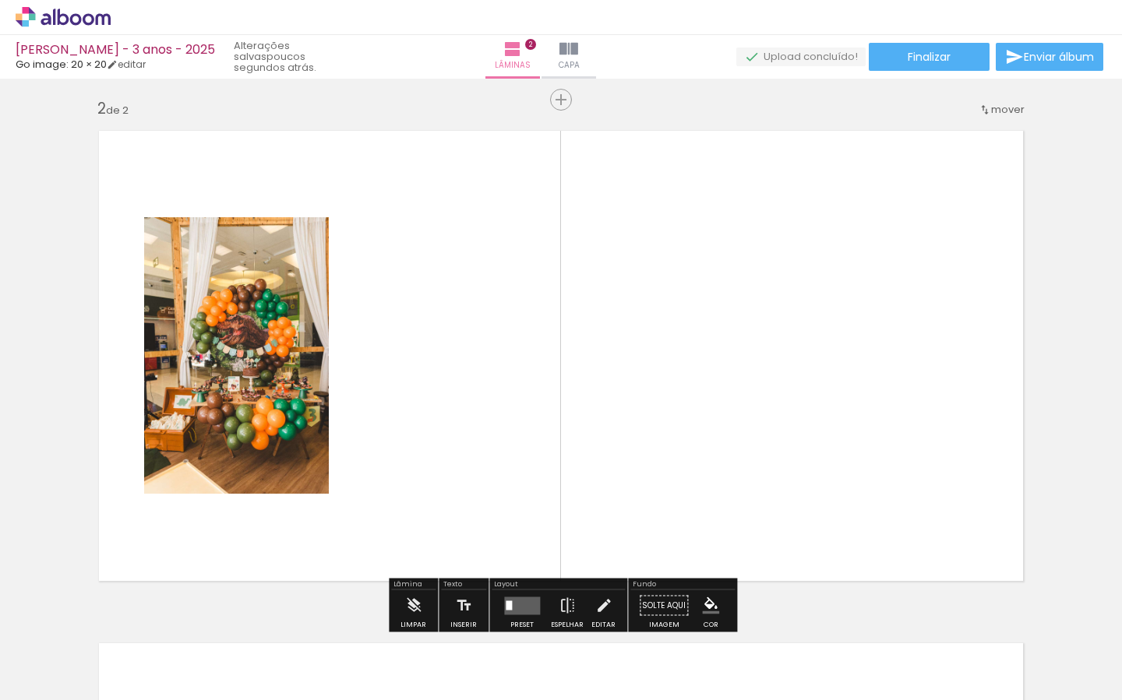
scroll to position [532, 0]
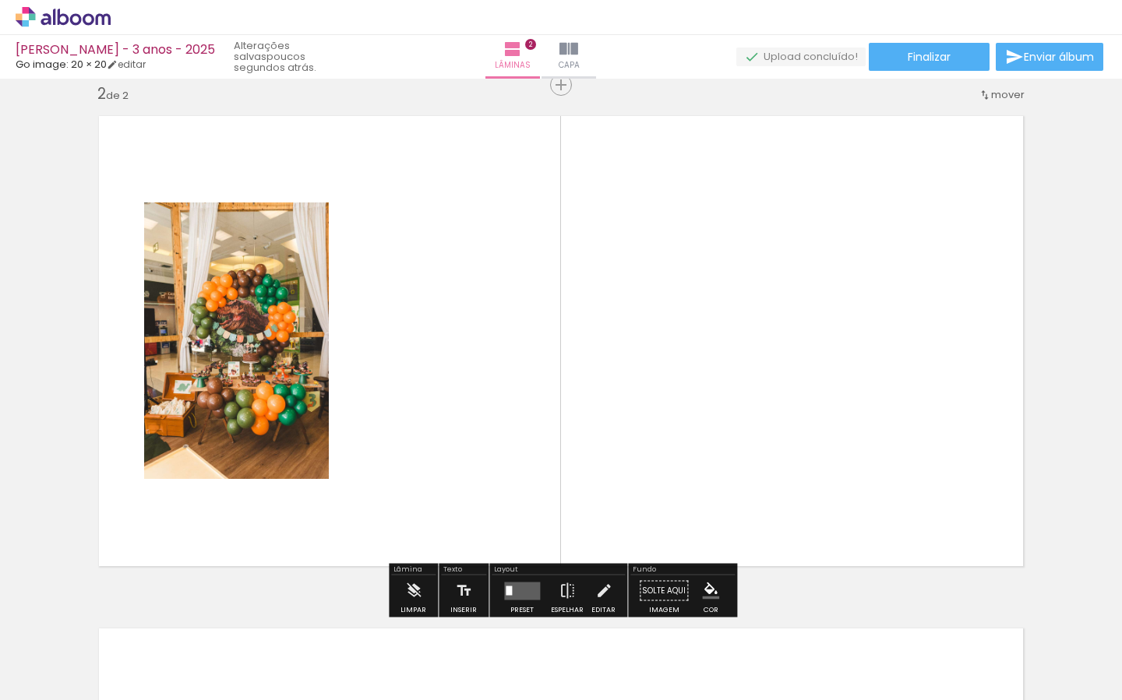
drag, startPoint x: 899, startPoint y: 642, endPoint x: 889, endPoint y: 467, distance: 175.6
click at [883, 456] on quentale-workspace at bounding box center [561, 350] width 1122 height 700
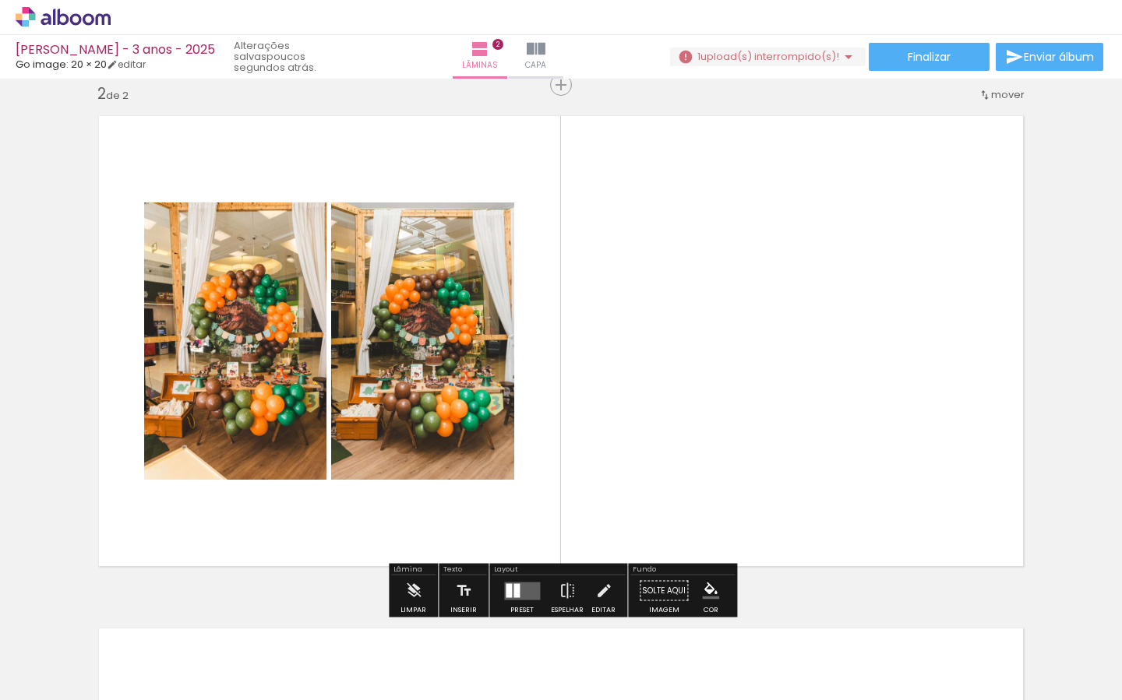
scroll to position [0, 1367]
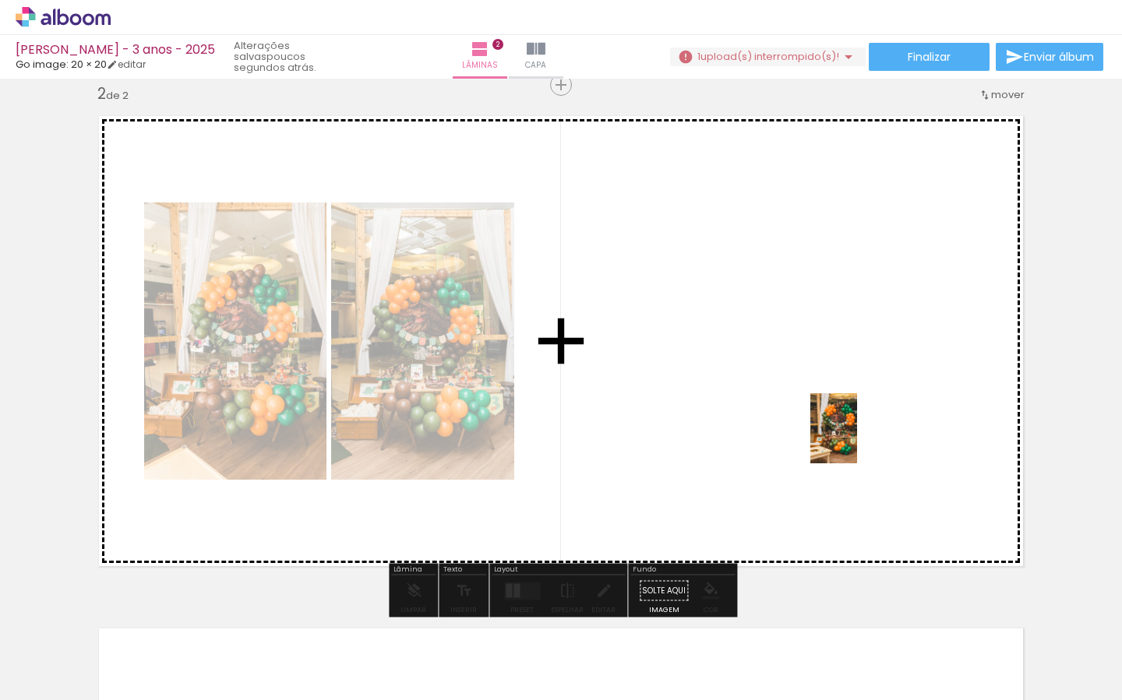
click at [856, 440] on quentale-workspace at bounding box center [561, 350] width 1122 height 700
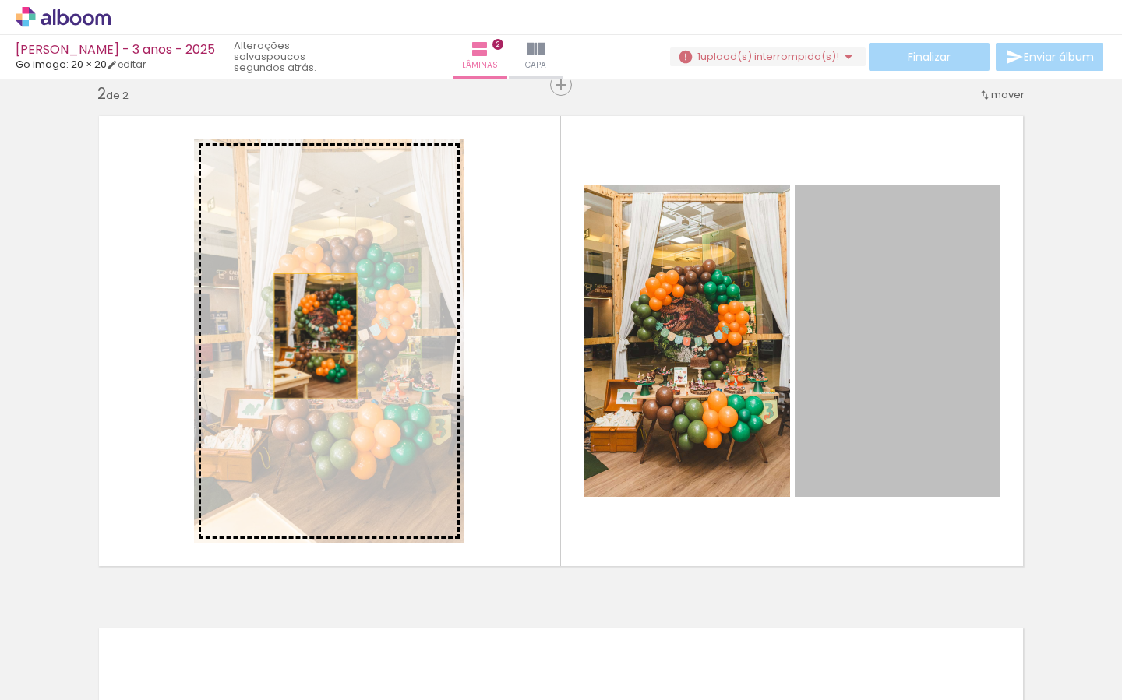
drag, startPoint x: 861, startPoint y: 399, endPoint x: 316, endPoint y: 336, distance: 548.2
click at [0, 0] on slot at bounding box center [0, 0] width 0 height 0
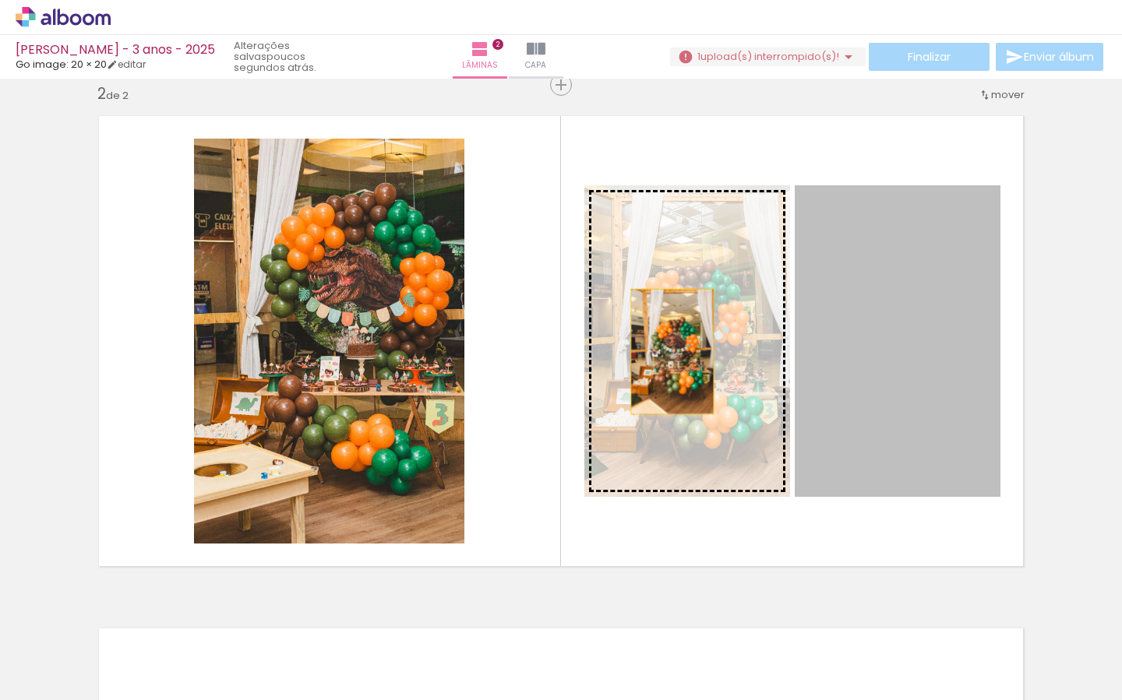
drag, startPoint x: 914, startPoint y: 366, endPoint x: 396, endPoint y: 340, distance: 518.8
click at [0, 0] on slot at bounding box center [0, 0] width 0 height 0
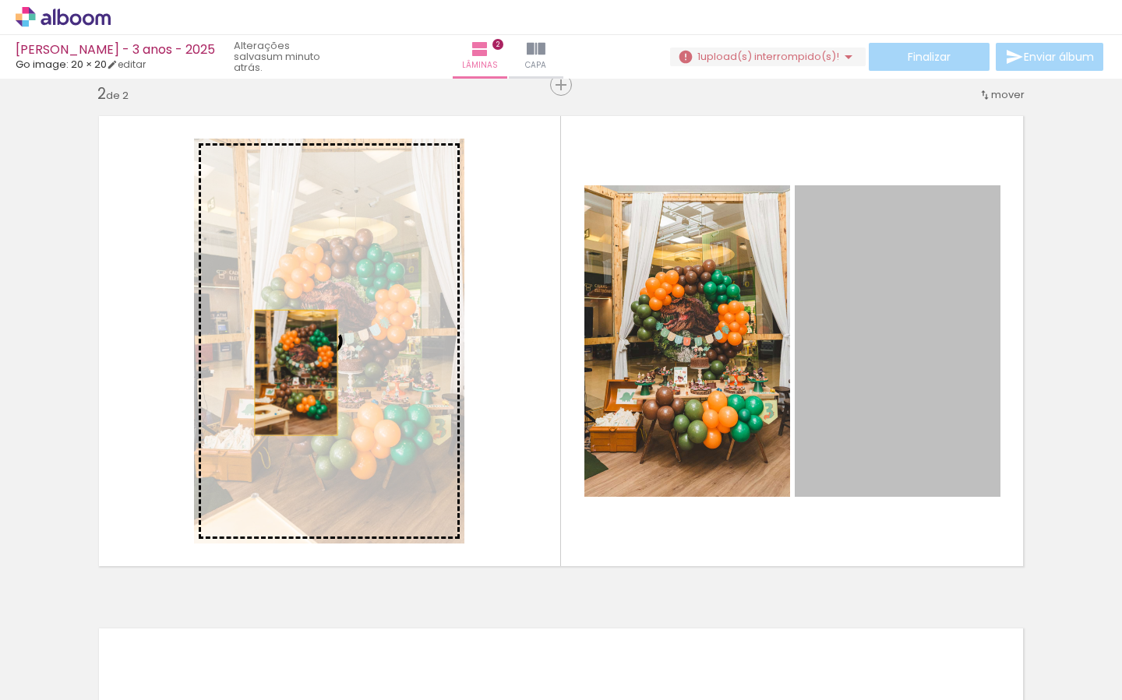
drag, startPoint x: 850, startPoint y: 415, endPoint x: 287, endPoint y: 373, distance: 564.9
click at [0, 0] on slot at bounding box center [0, 0] width 0 height 0
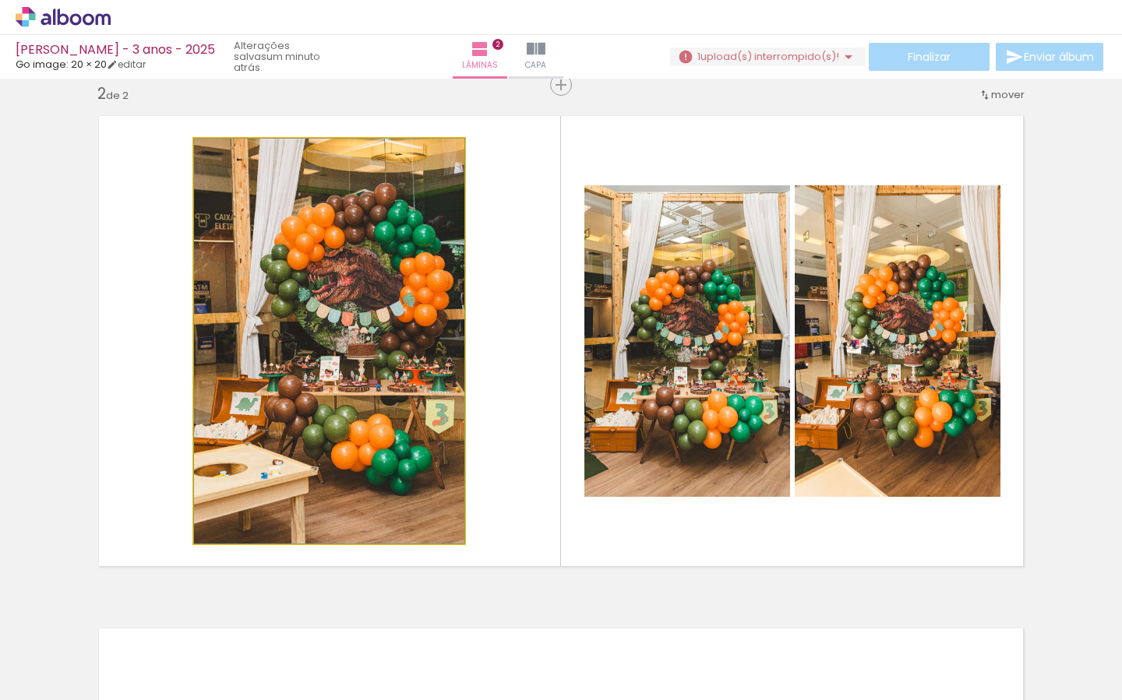
drag, startPoint x: 372, startPoint y: 418, endPoint x: 347, endPoint y: 421, distance: 25.8
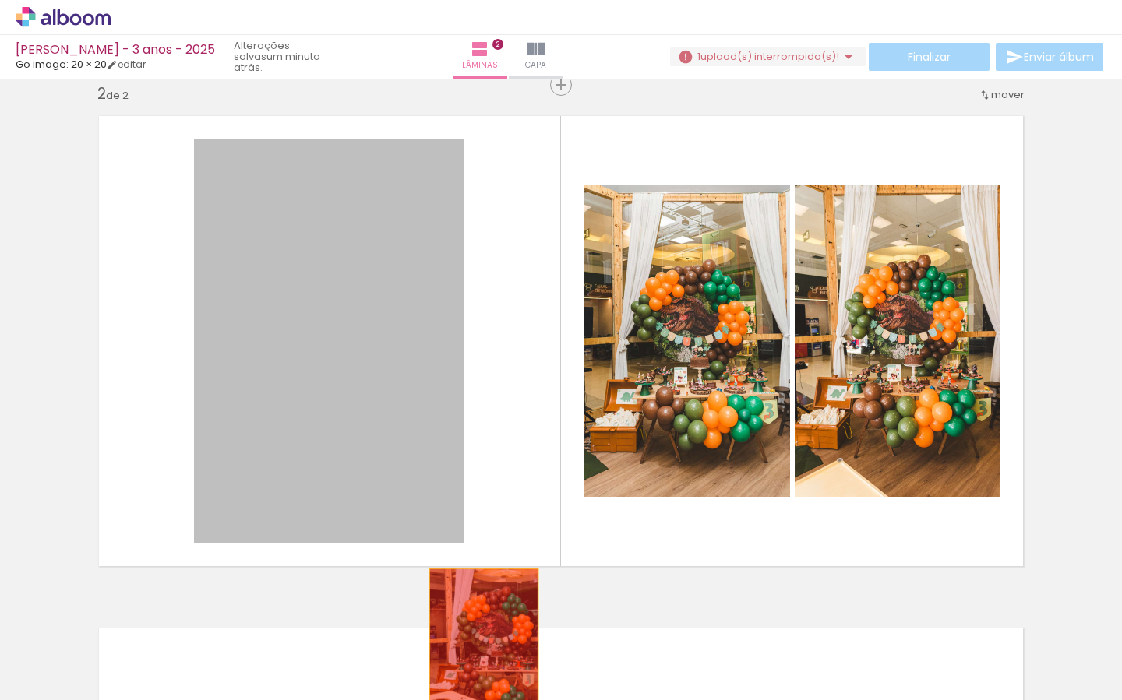
drag, startPoint x: 398, startPoint y: 426, endPoint x: 486, endPoint y: 646, distance: 236.7
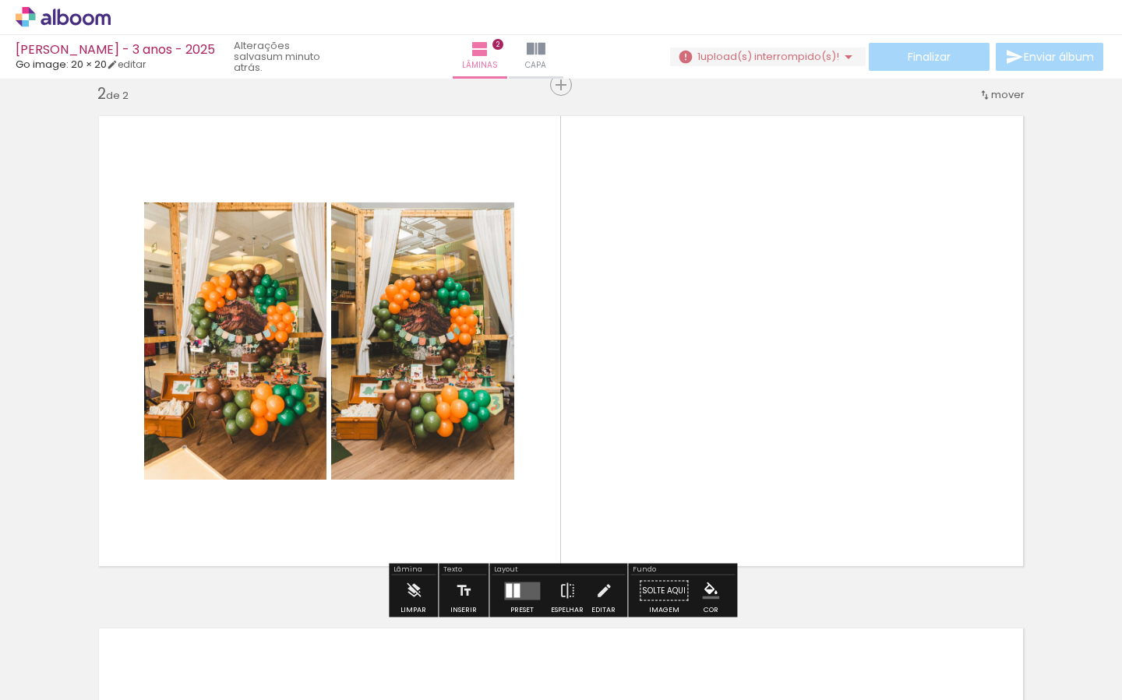
click at [1032, 619] on iron-icon at bounding box center [1024, 616] width 16 height 16
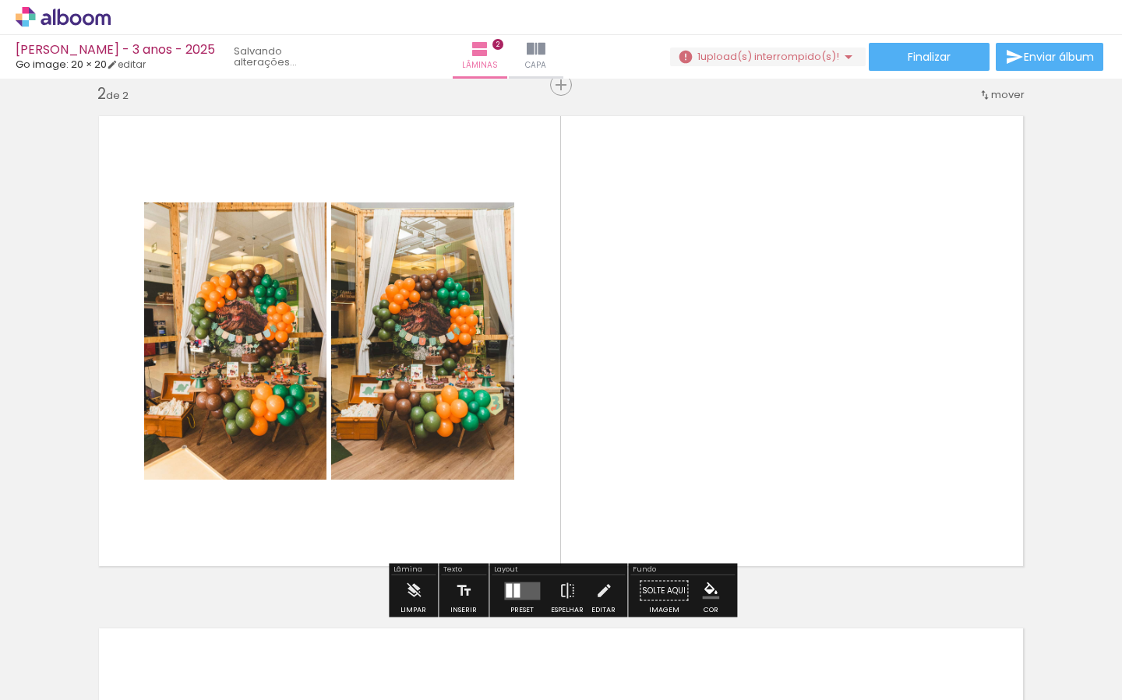
scroll to position [0, 1279]
drag, startPoint x: 524, startPoint y: 584, endPoint x: 466, endPoint y: 615, distance: 65.5
click at [524, 584] on quentale-layouter at bounding box center [522, 591] width 36 height 18
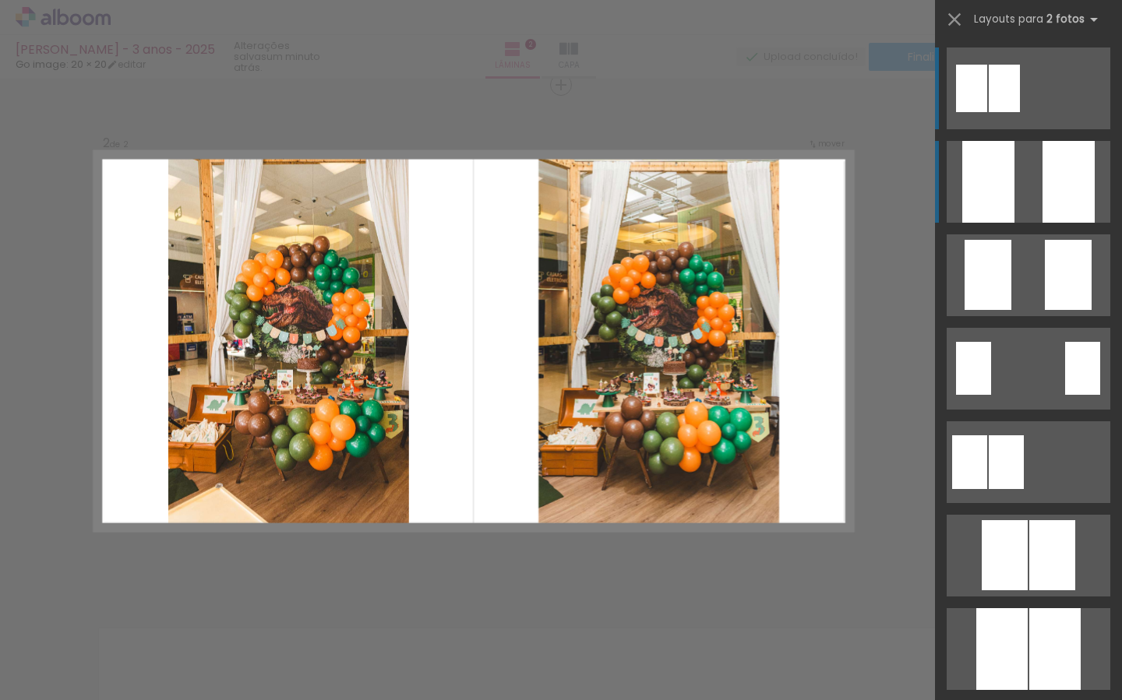
click at [1018, 182] on quentale-layouter at bounding box center [1029, 182] width 164 height 82
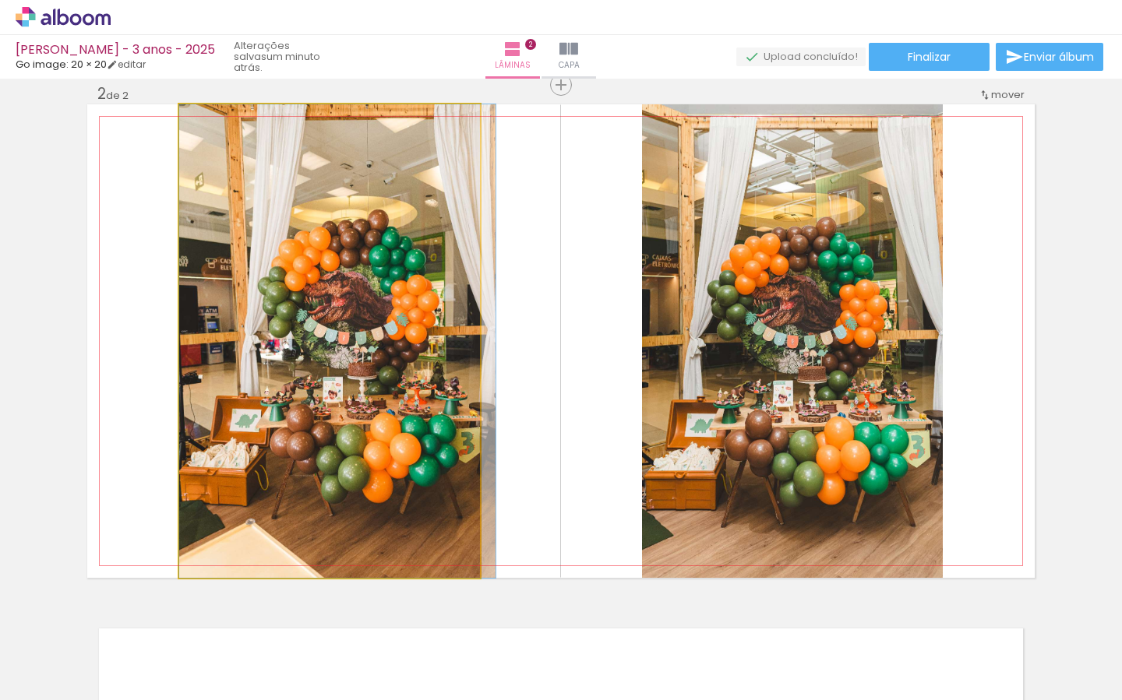
drag, startPoint x: 300, startPoint y: 407, endPoint x: 350, endPoint y: 414, distance: 50.4
click at [337, 408] on div at bounding box center [337, 341] width 316 height 474
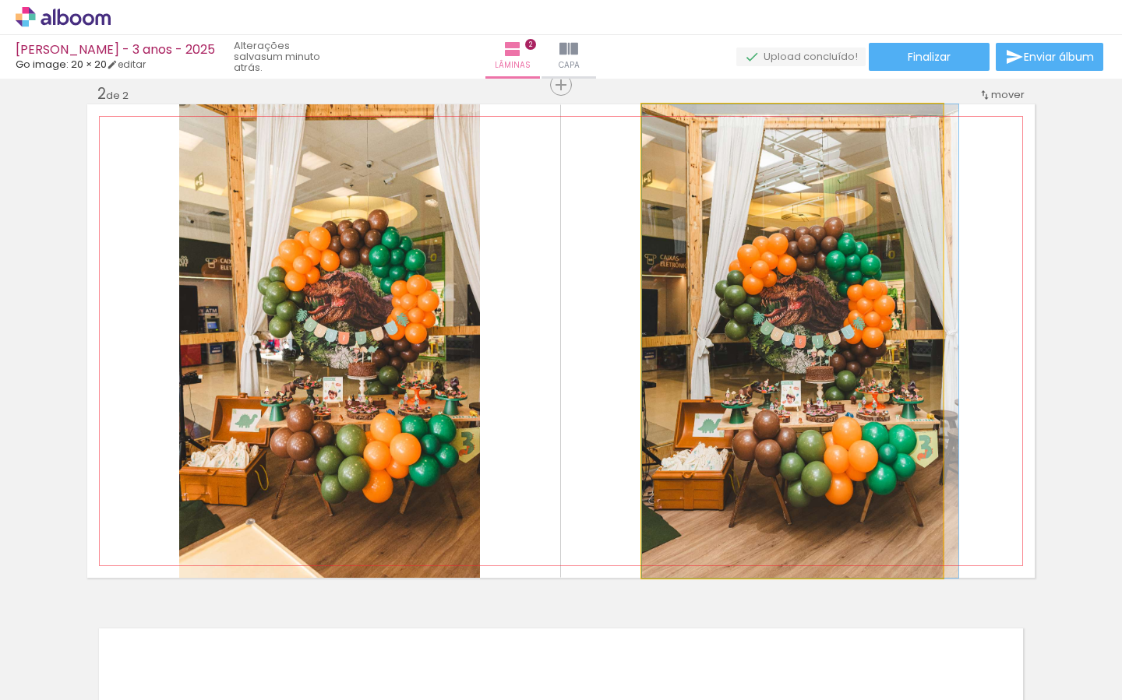
drag, startPoint x: 750, startPoint y: 500, endPoint x: 758, endPoint y: 498, distance: 8.1
click at [763, 494] on div at bounding box center [800, 341] width 316 height 474
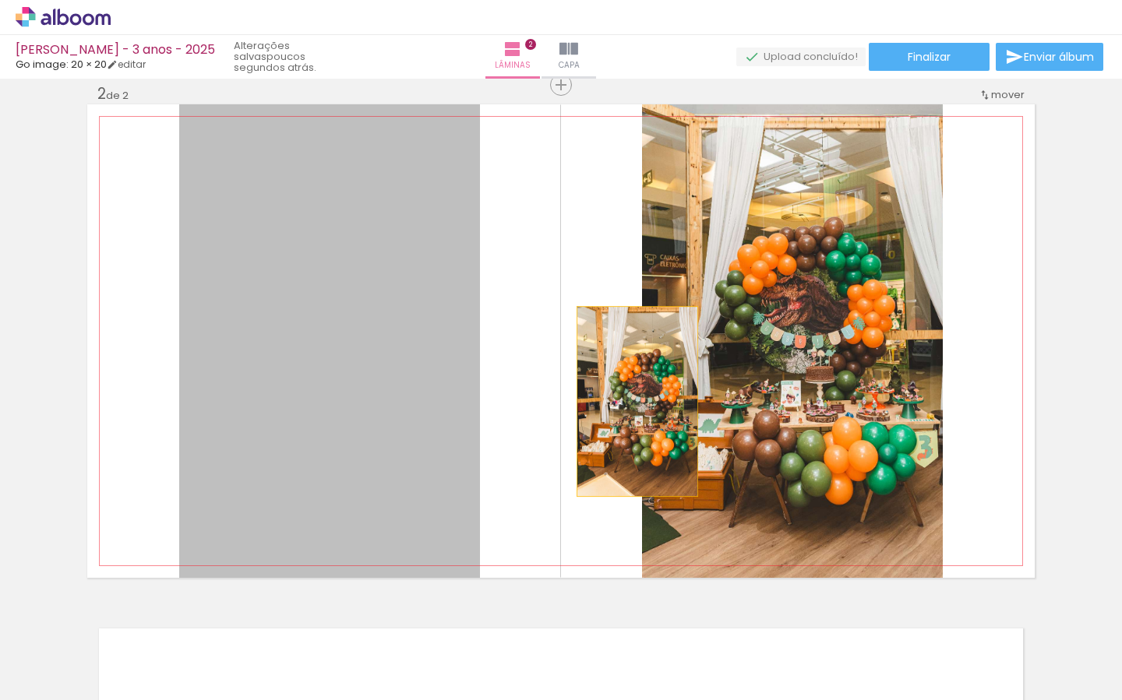
drag, startPoint x: 411, startPoint y: 389, endPoint x: 788, endPoint y: 410, distance: 377.7
click at [0, 0] on slot at bounding box center [0, 0] width 0 height 0
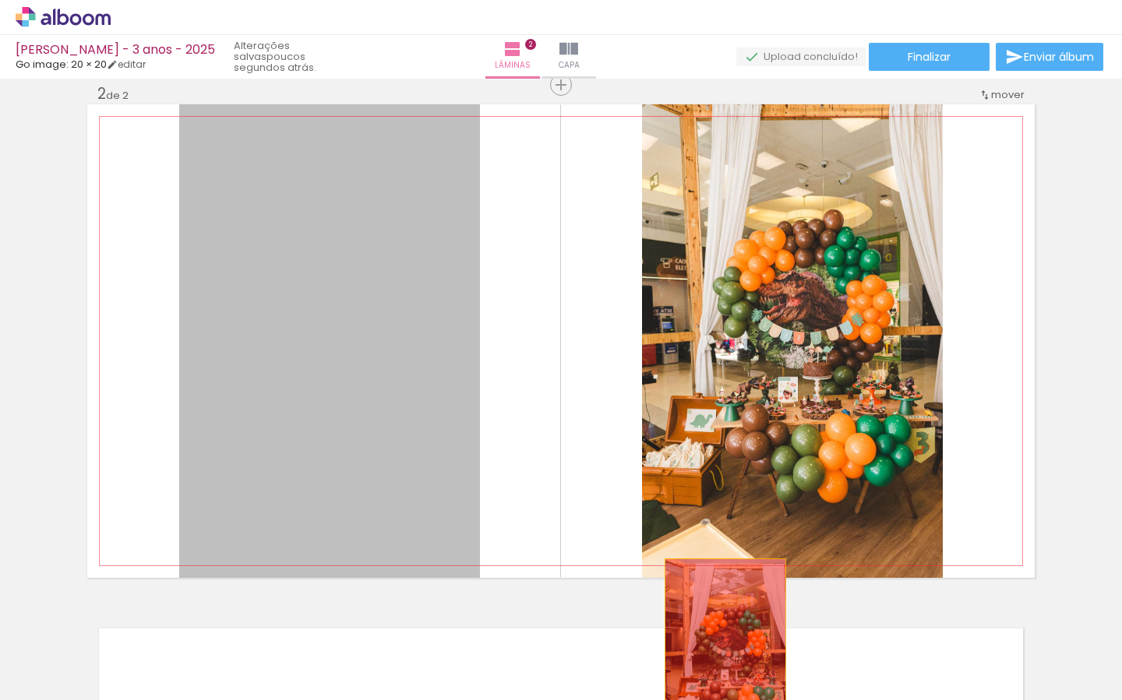
drag, startPoint x: 350, startPoint y: 414, endPoint x: 719, endPoint y: 659, distance: 443.4
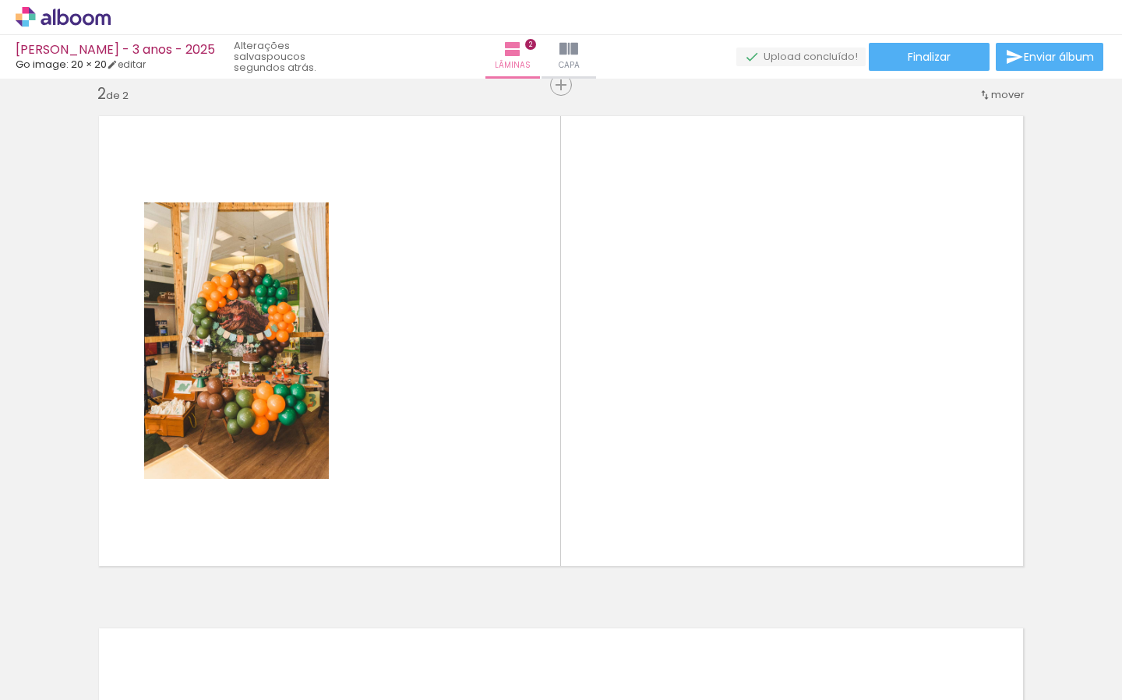
click at [858, 615] on iron-icon at bounding box center [849, 616] width 16 height 16
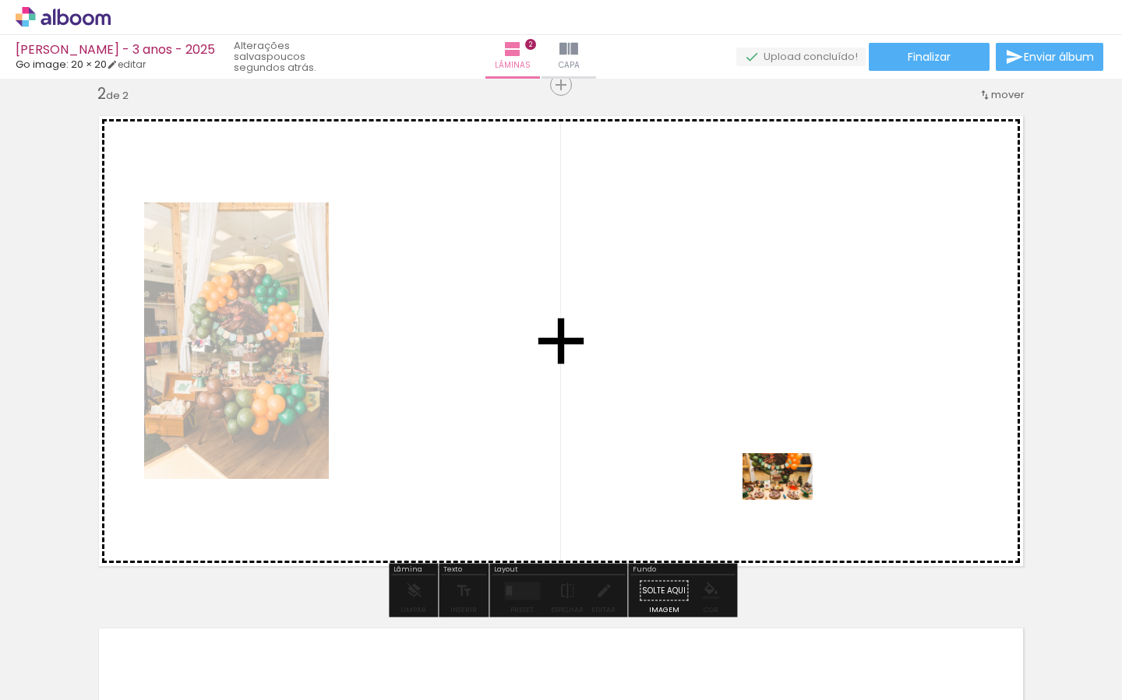
click at [786, 479] on quentale-workspace at bounding box center [561, 350] width 1122 height 700
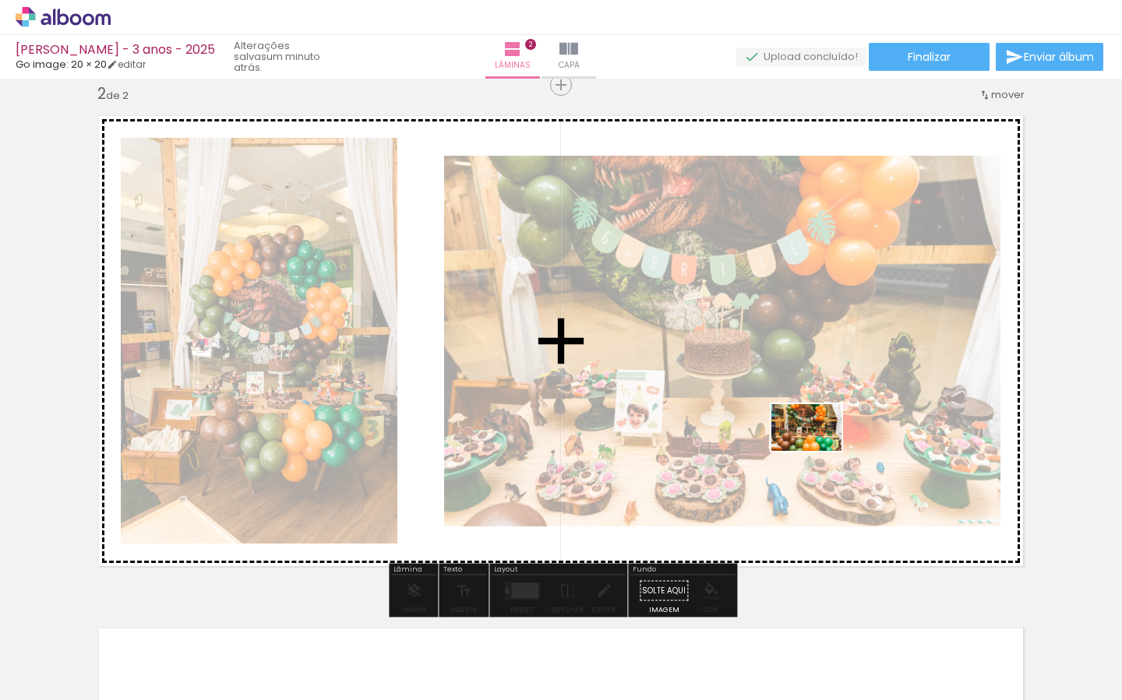
drag, startPoint x: 880, startPoint y: 633, endPoint x: 809, endPoint y: 454, distance: 192.0
click at [817, 449] on quentale-workspace at bounding box center [561, 350] width 1122 height 700
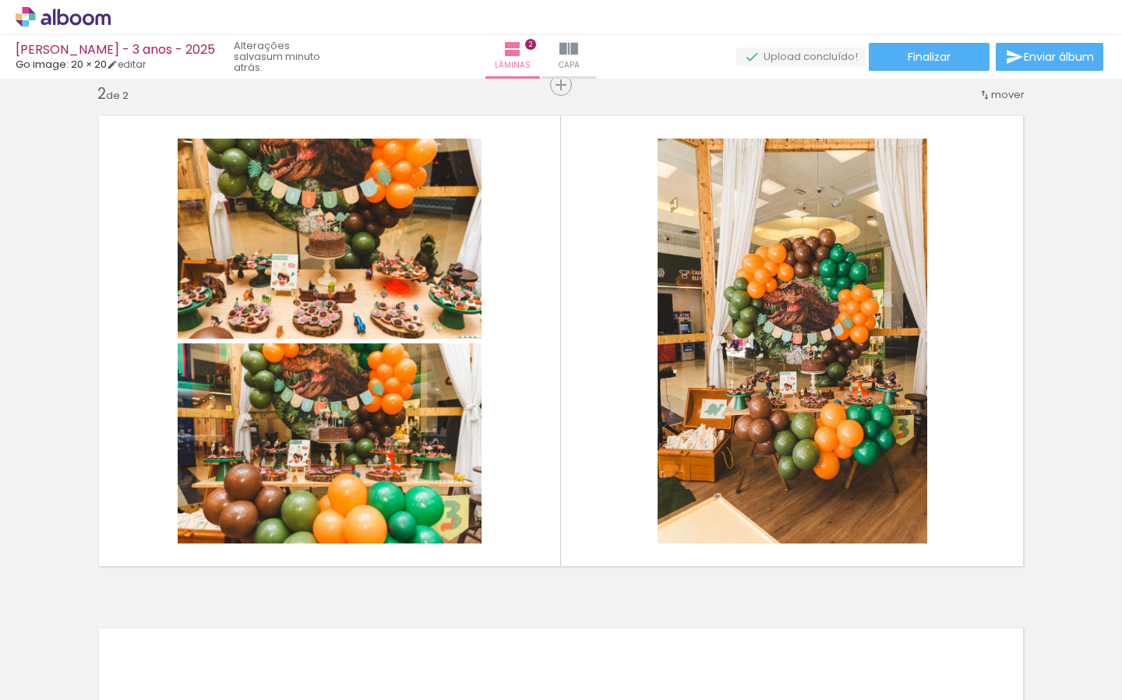
scroll to position [0, 0]
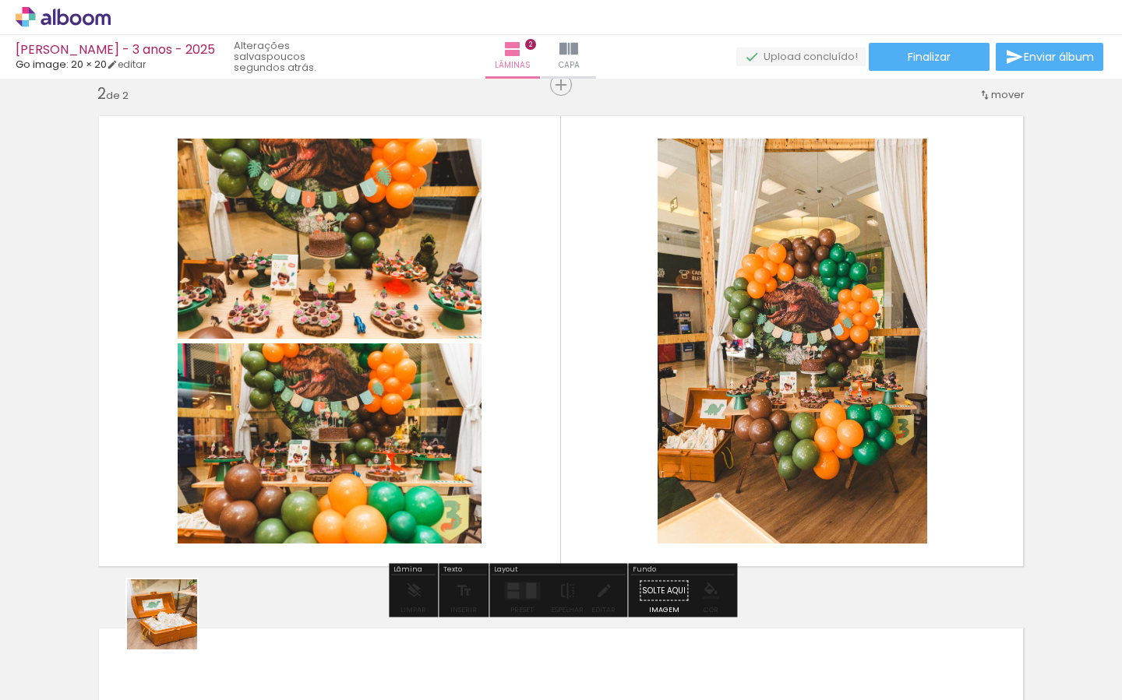
drag, startPoint x: 170, startPoint y: 637, endPoint x: 282, endPoint y: 511, distance: 168.3
click at [238, 492] on quentale-workspace at bounding box center [561, 350] width 1122 height 700
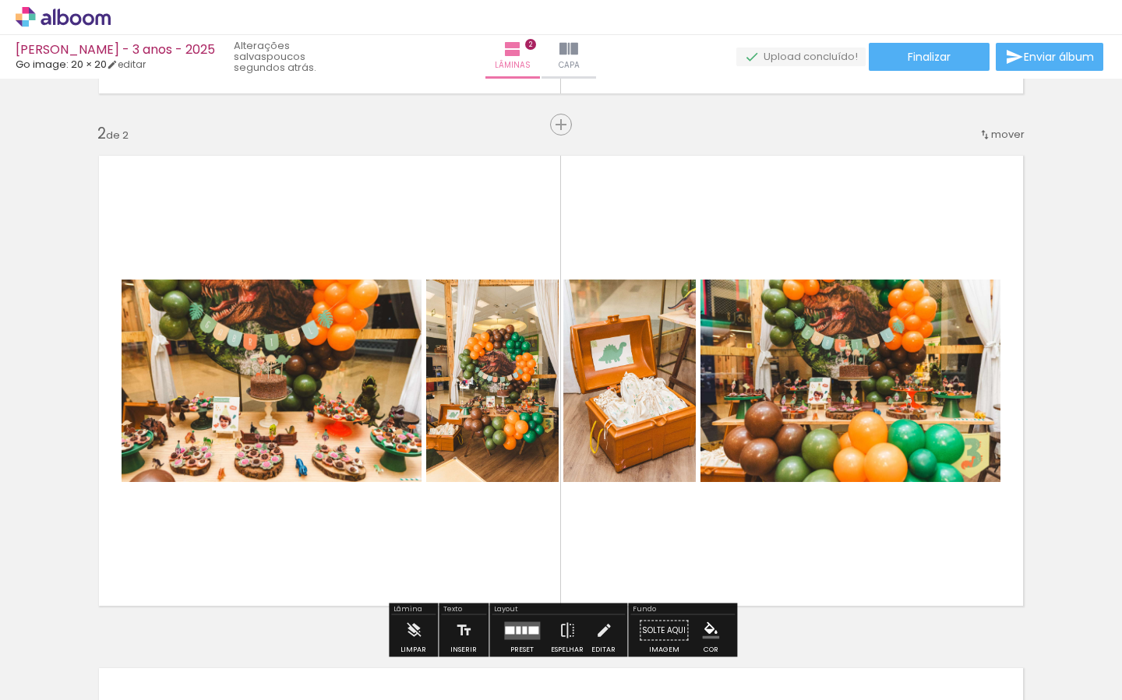
scroll to position [0, 1192]
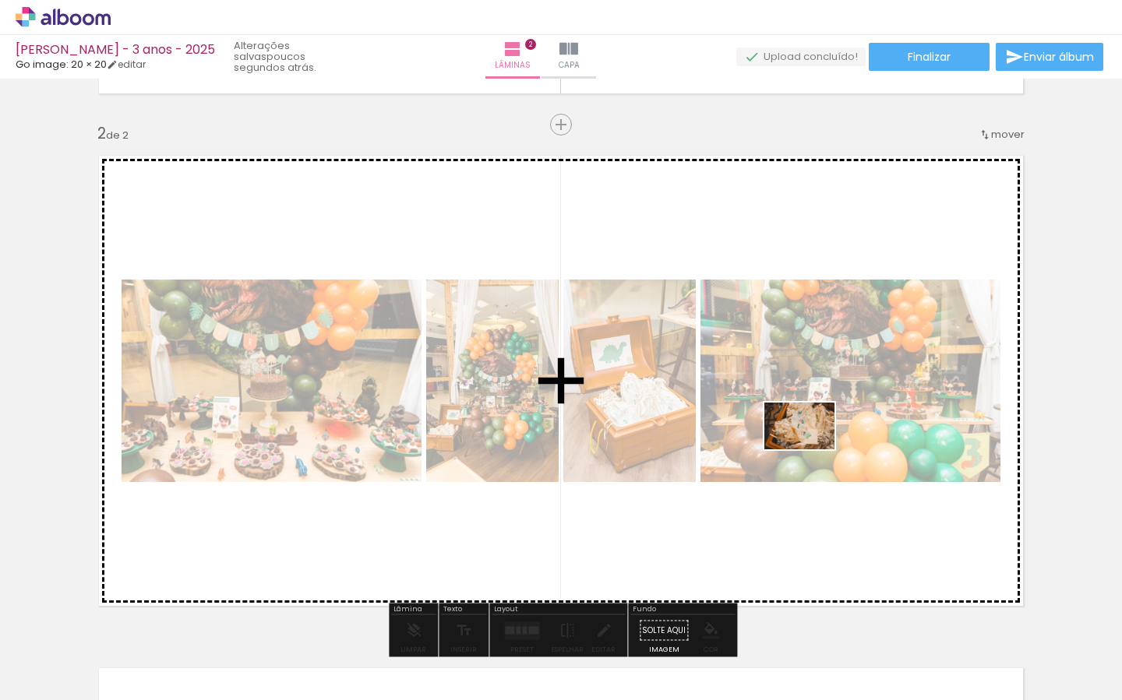
drag, startPoint x: 972, startPoint y: 647, endPoint x: 811, endPoint y: 450, distance: 255.3
click at [811, 450] on quentale-workspace at bounding box center [561, 350] width 1122 height 700
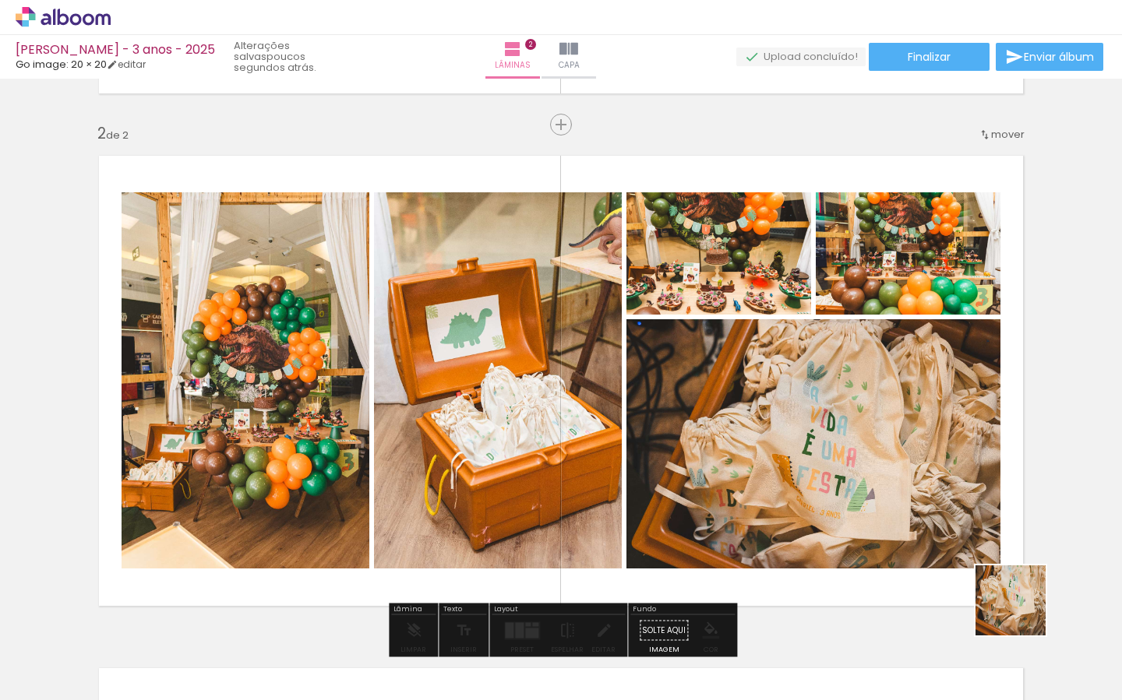
drag, startPoint x: 1051, startPoint y: 647, endPoint x: 704, endPoint y: 437, distance: 405.5
click at [891, 506] on quentale-workspace at bounding box center [561, 350] width 1122 height 700
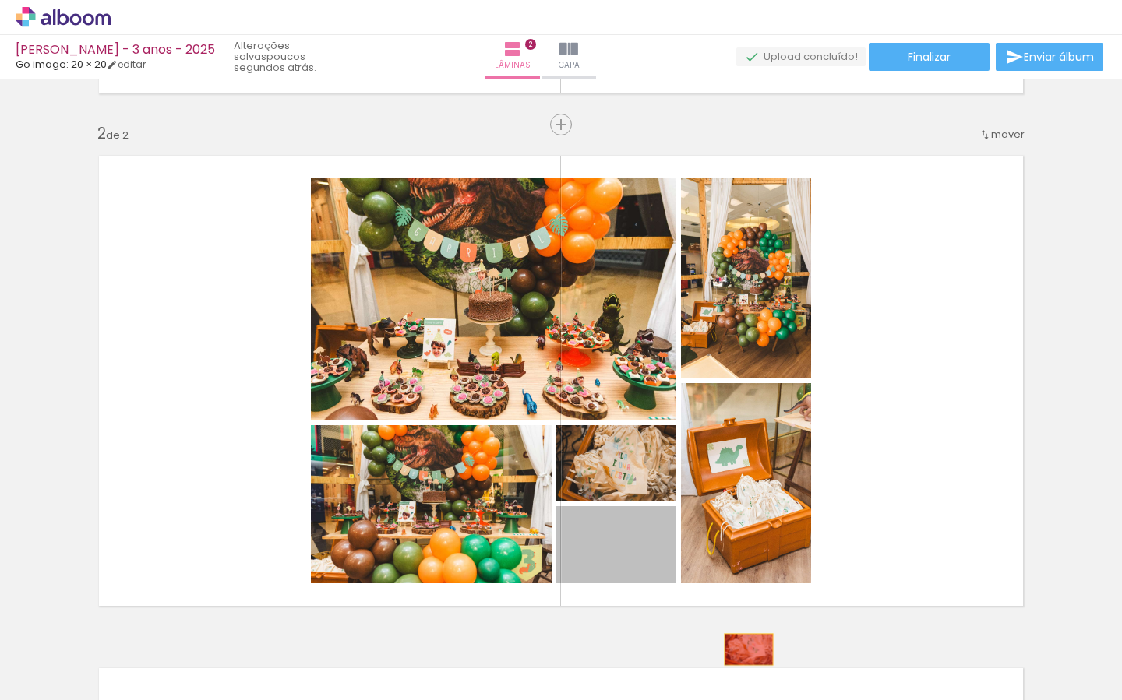
drag, startPoint x: 630, startPoint y: 548, endPoint x: 751, endPoint y: 647, distance: 156.1
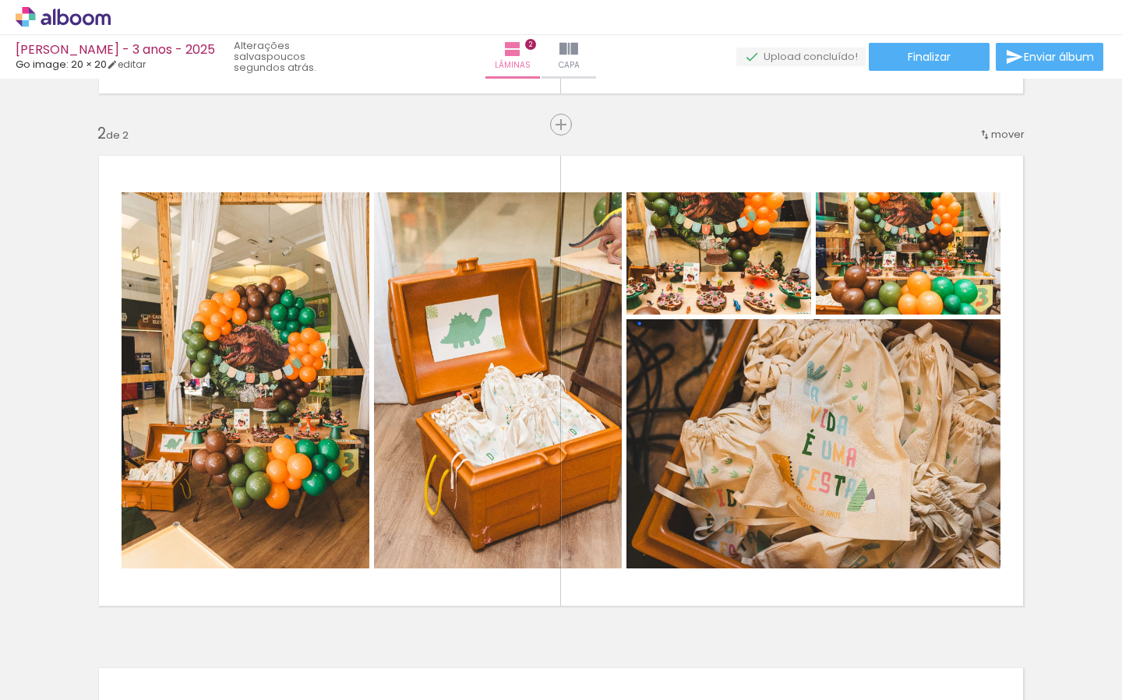
click at [1028, 619] on iron-icon at bounding box center [1024, 616] width 16 height 16
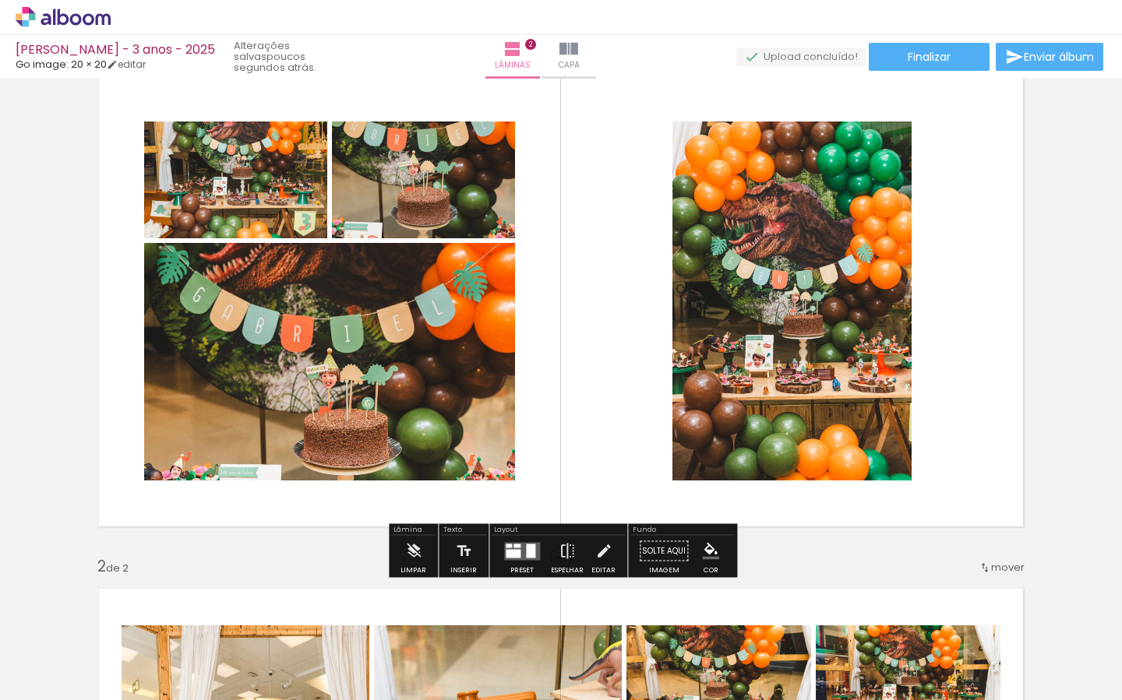
scroll to position [42, 0]
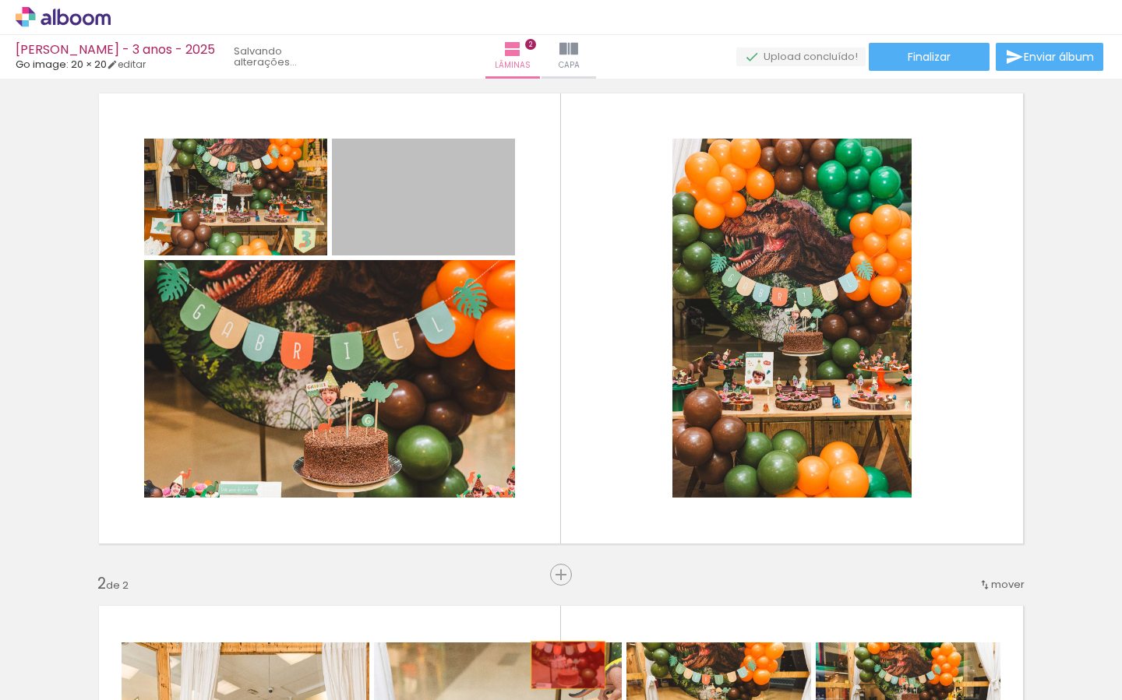
drag, startPoint x: 439, startPoint y: 196, endPoint x: 577, endPoint y: 667, distance: 490.4
click at [577, 671] on quentale-workspace at bounding box center [561, 350] width 1122 height 700
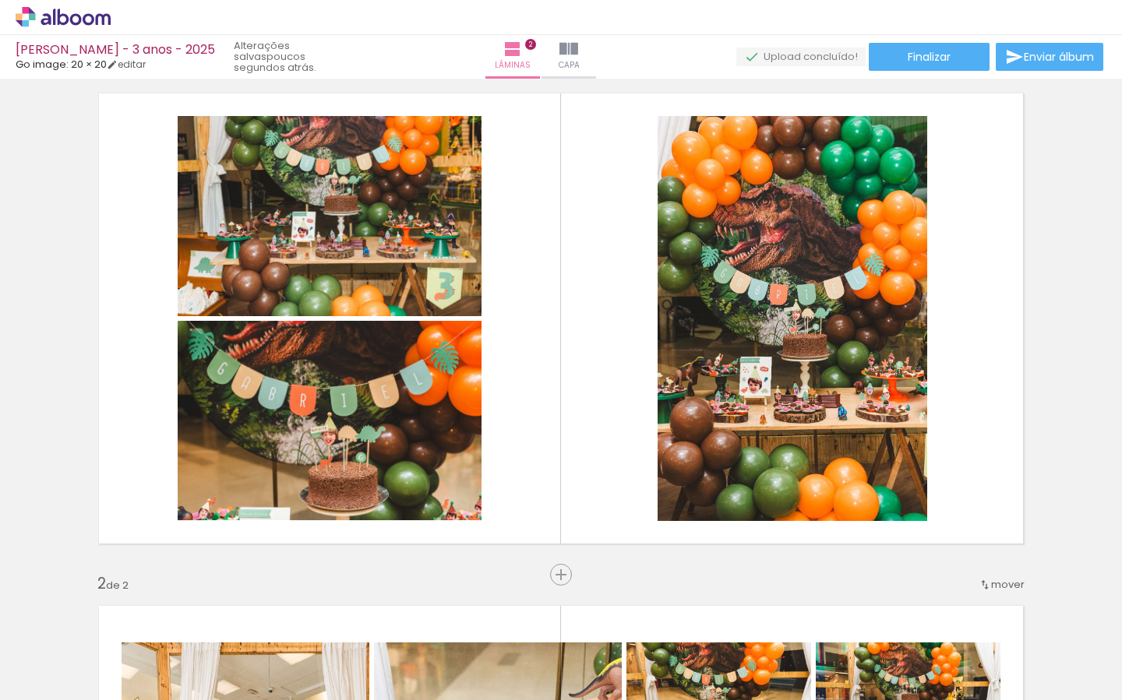
drag, startPoint x: 384, startPoint y: 614, endPoint x: 547, endPoint y: 698, distance: 183.3
click at [384, 614] on iron-icon at bounding box center [384, 616] width 16 height 16
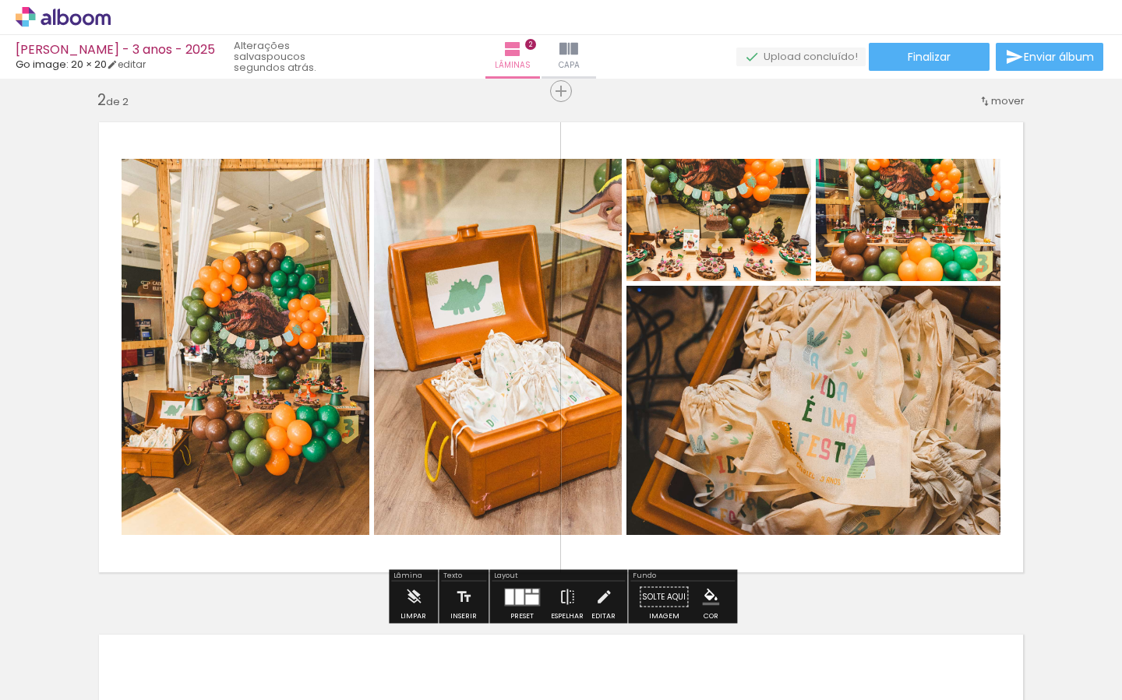
scroll to position [529, 0]
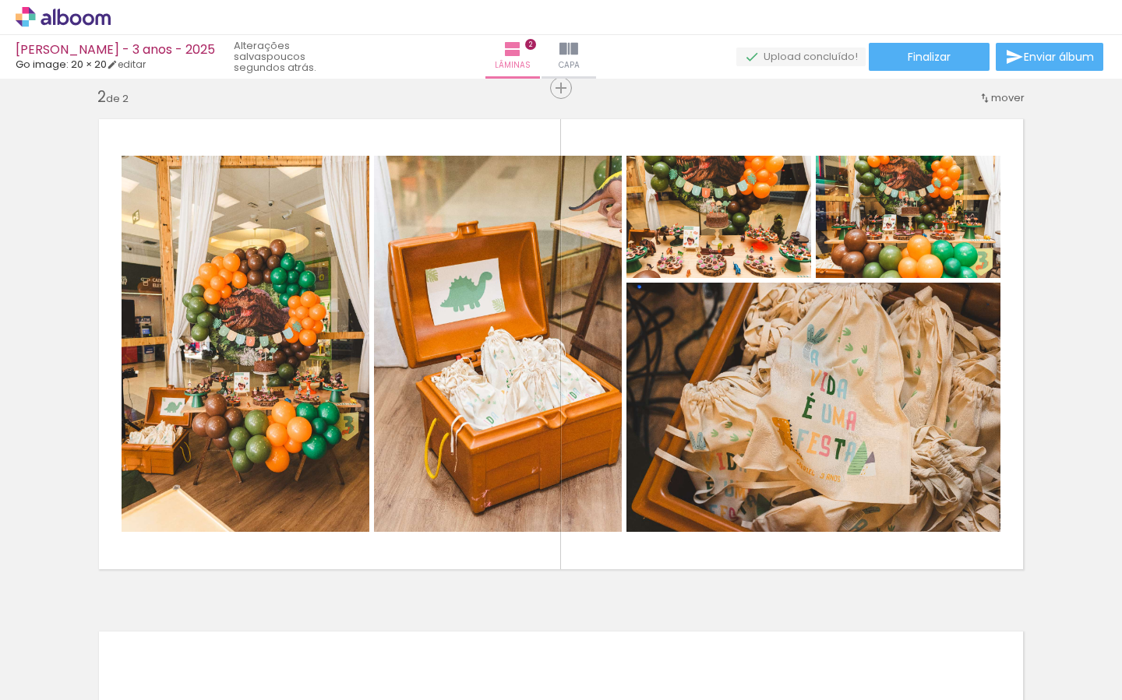
click at [212, 615] on iron-icon at bounding box center [209, 616] width 16 height 16
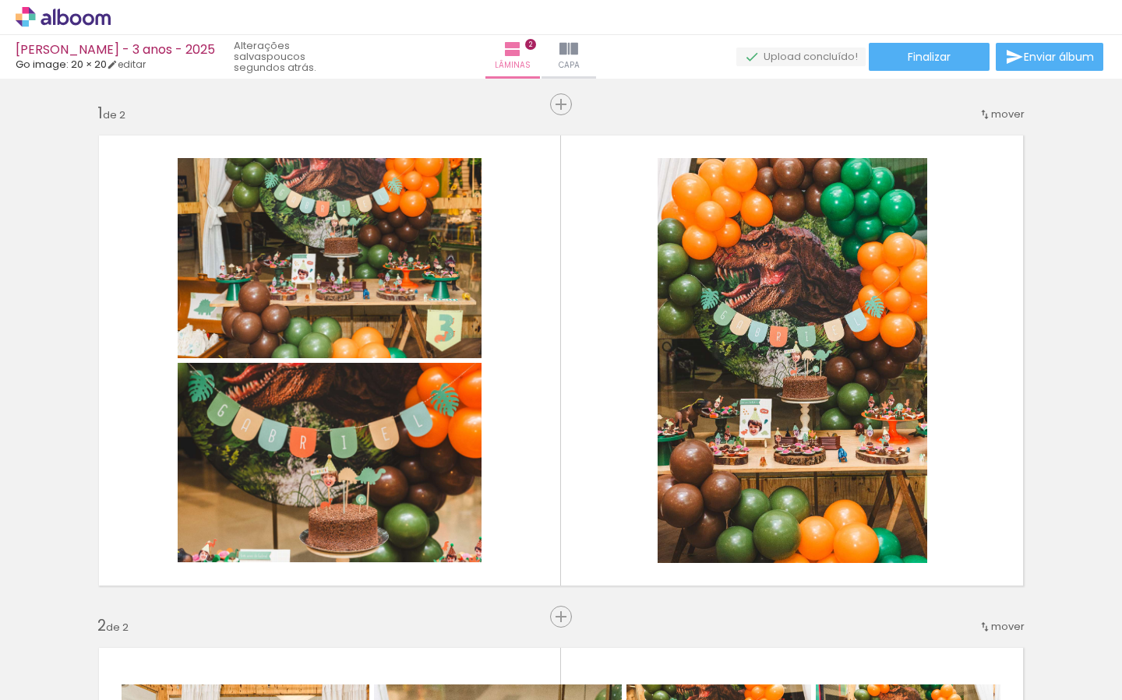
scroll to position [0, 395]
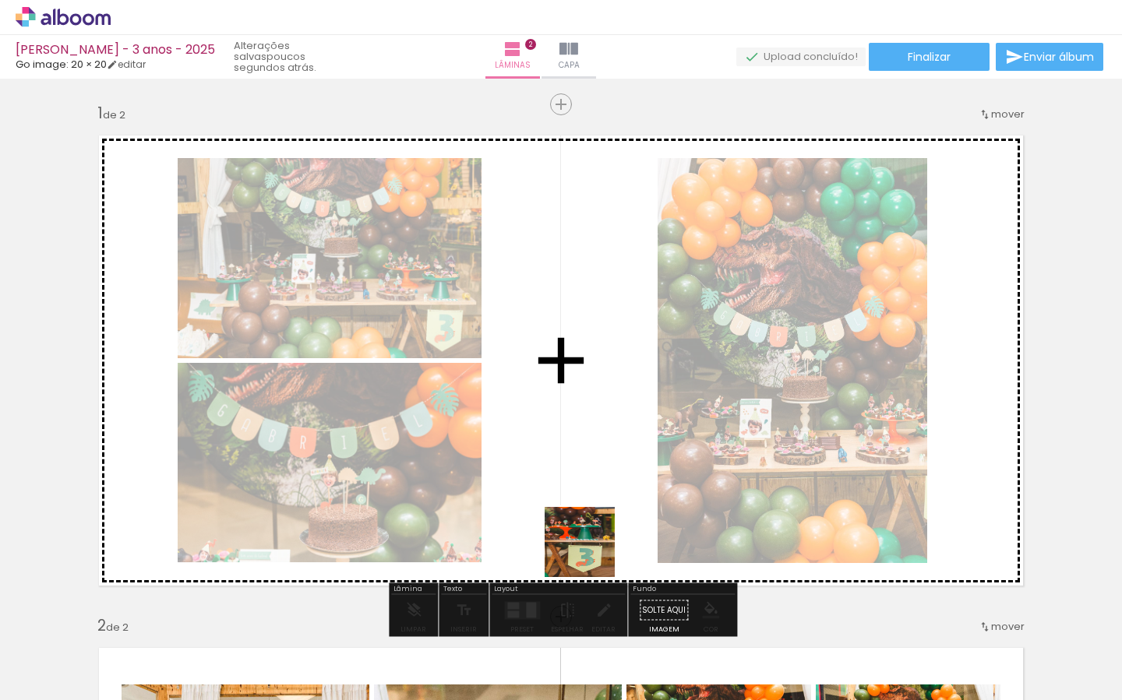
drag, startPoint x: 558, startPoint y: 624, endPoint x: 615, endPoint y: 549, distance: 94.0
click at [601, 524] on quentale-workspace at bounding box center [561, 350] width 1122 height 700
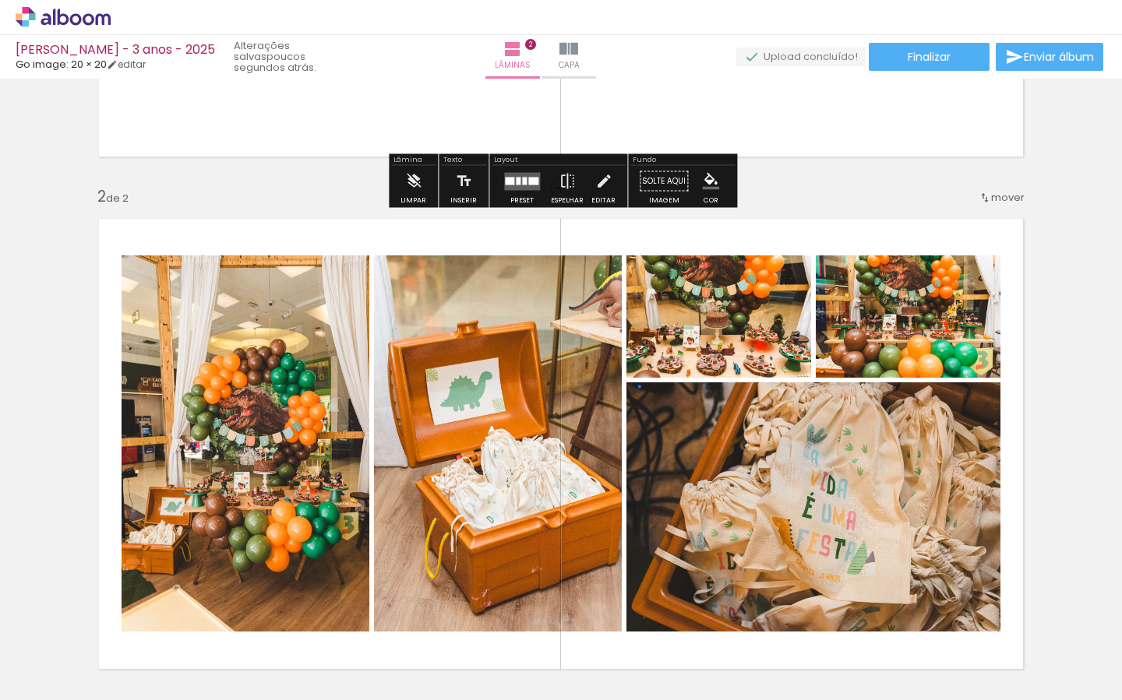
scroll to position [499, 0]
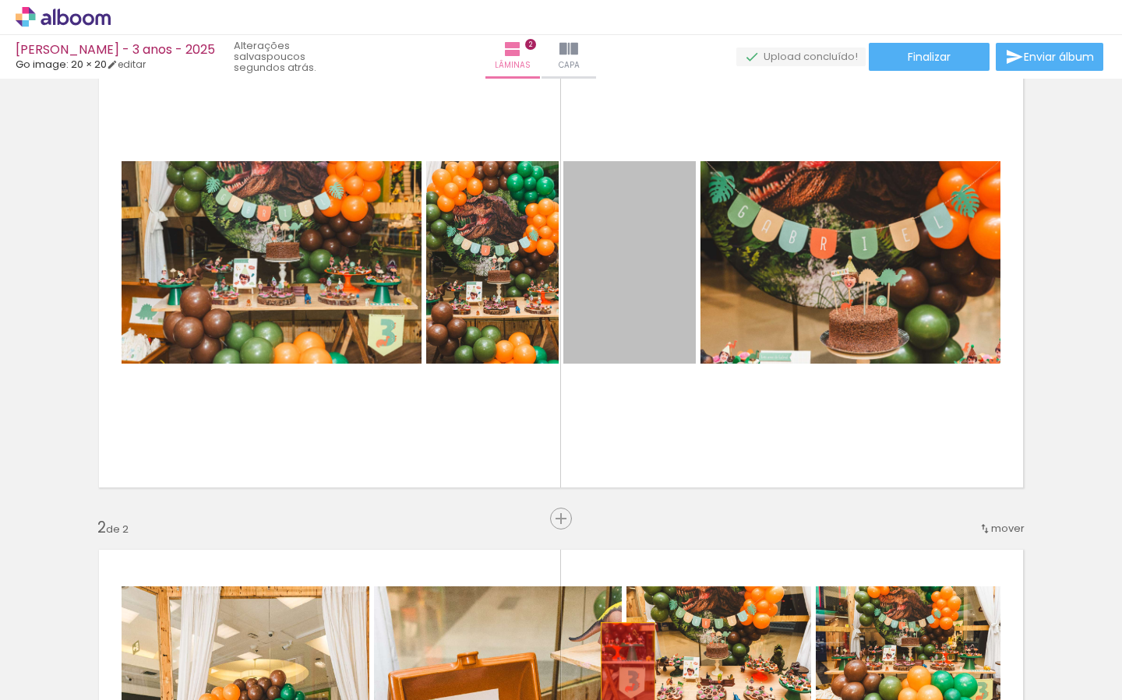
drag, startPoint x: 643, startPoint y: 312, endPoint x: 632, endPoint y: 663, distance: 350.8
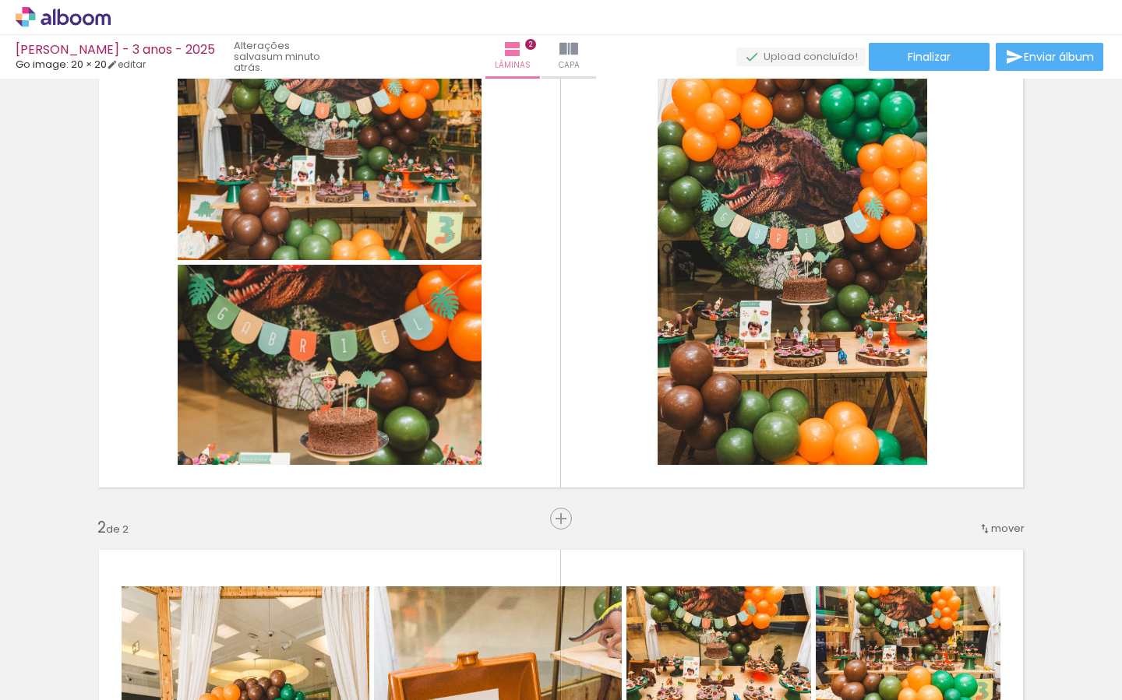
scroll to position [0, 298]
click at [613, 612] on iron-icon at bounding box center [609, 616] width 16 height 16
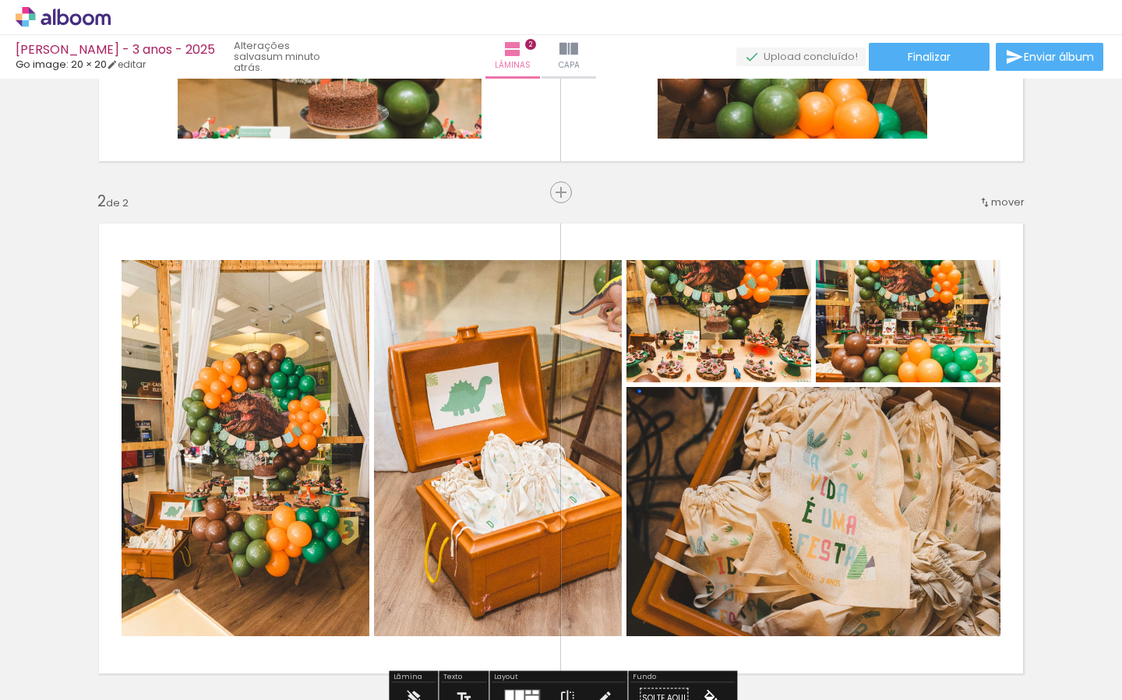
scroll to position [374, 0]
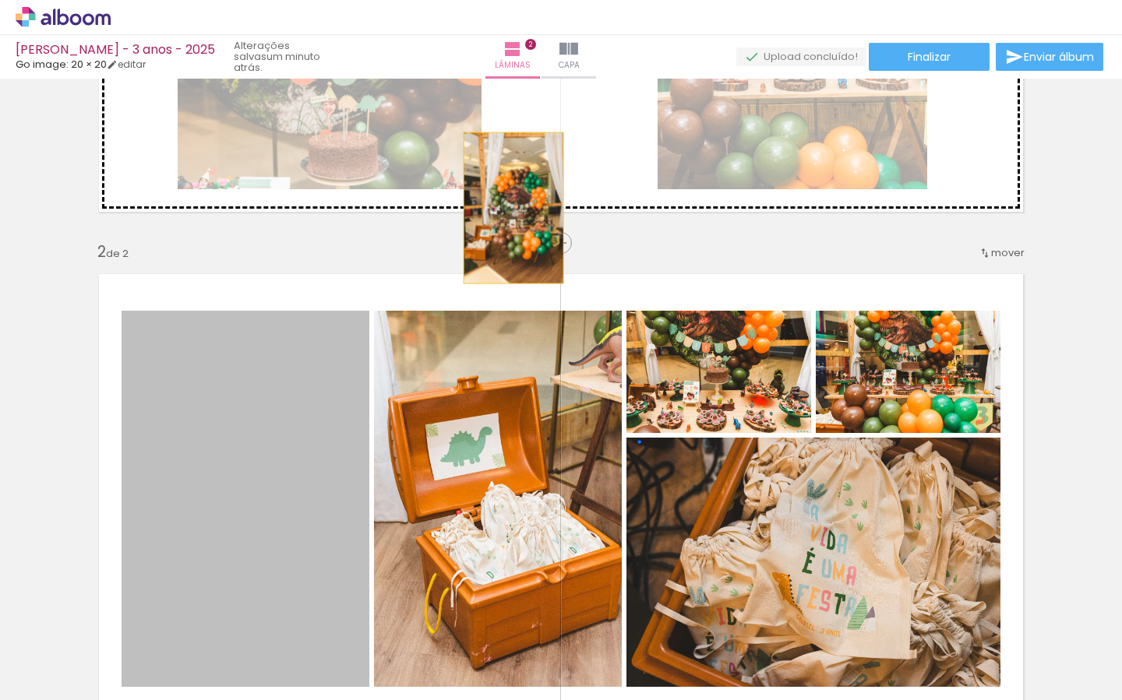
drag, startPoint x: 301, startPoint y: 412, endPoint x: 504, endPoint y: 247, distance: 262.0
click at [523, 198] on div "Inserir lâmina 1 de 2 Inserir lâmina 2 de 2" at bounding box center [561, 479] width 1122 height 1539
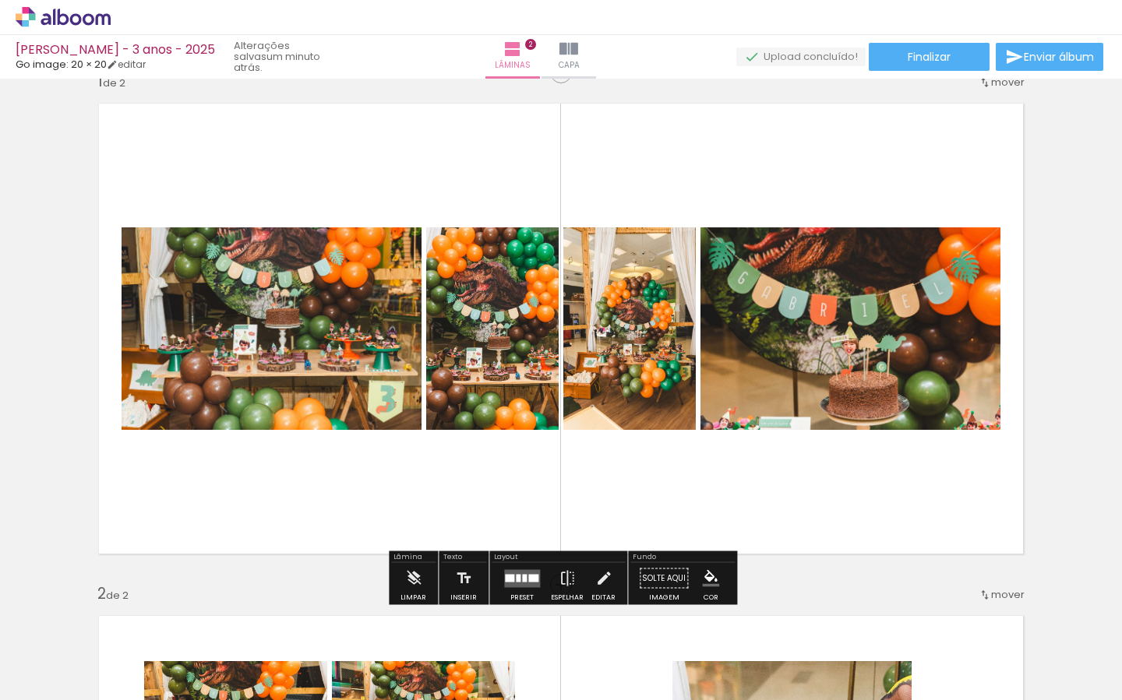
scroll to position [30, 0]
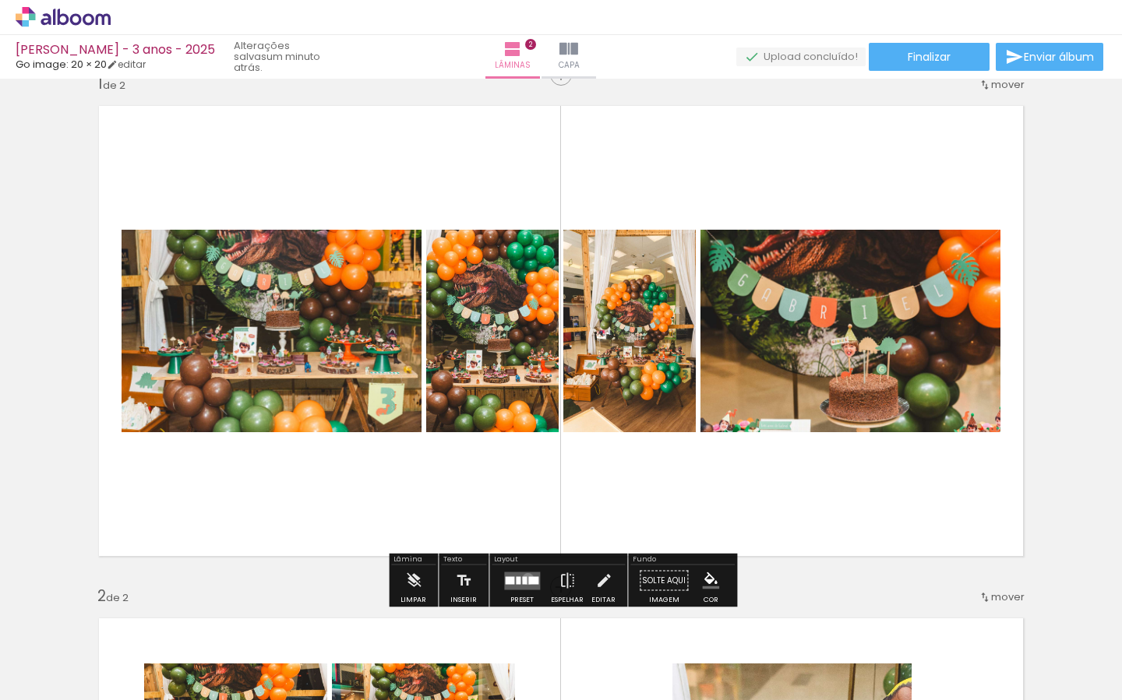
click at [528, 579] on div at bounding box center [533, 581] width 10 height 8
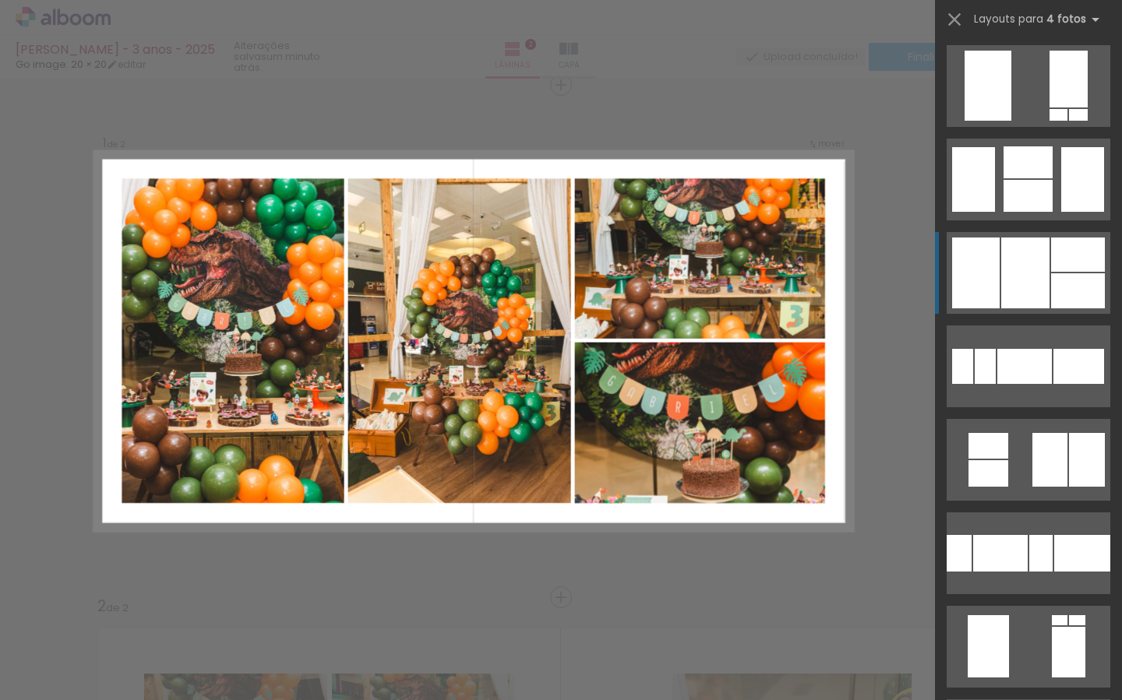
scroll to position [1742, 0]
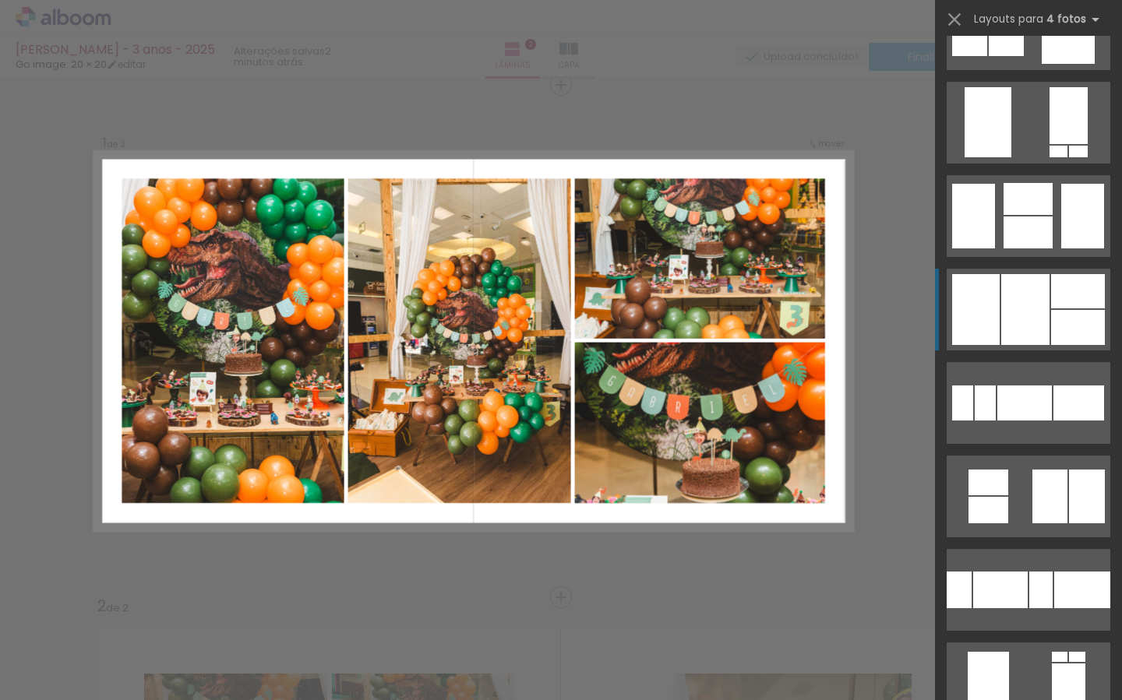
click at [1014, 333] on div at bounding box center [1025, 309] width 48 height 71
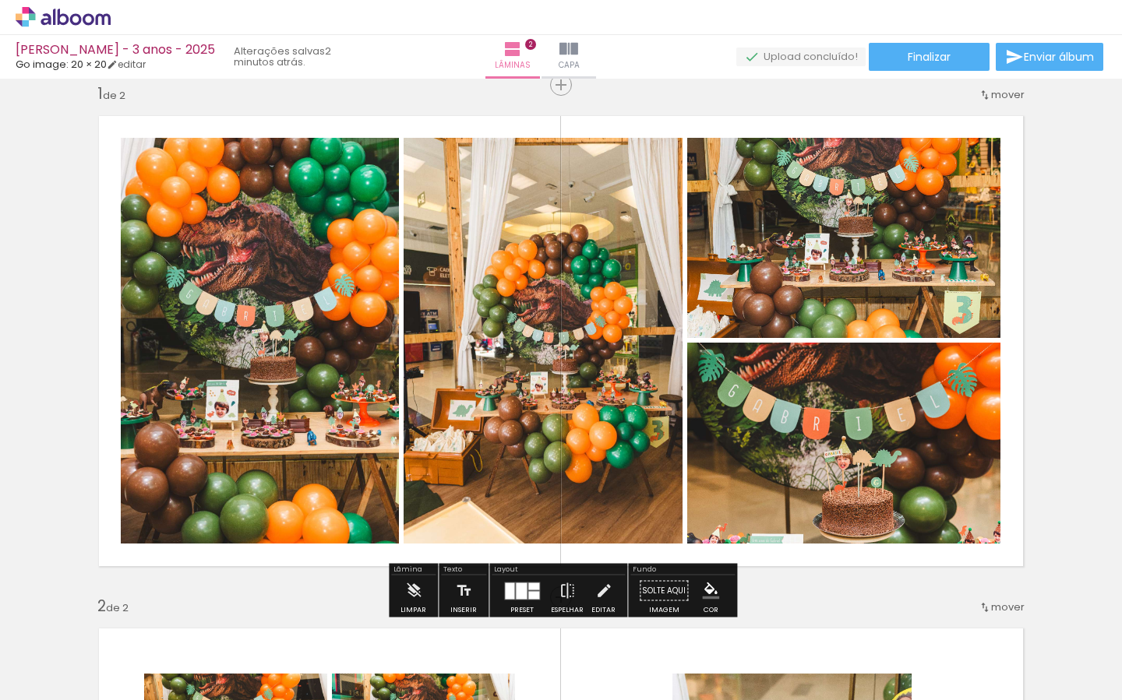
scroll to position [58, 0]
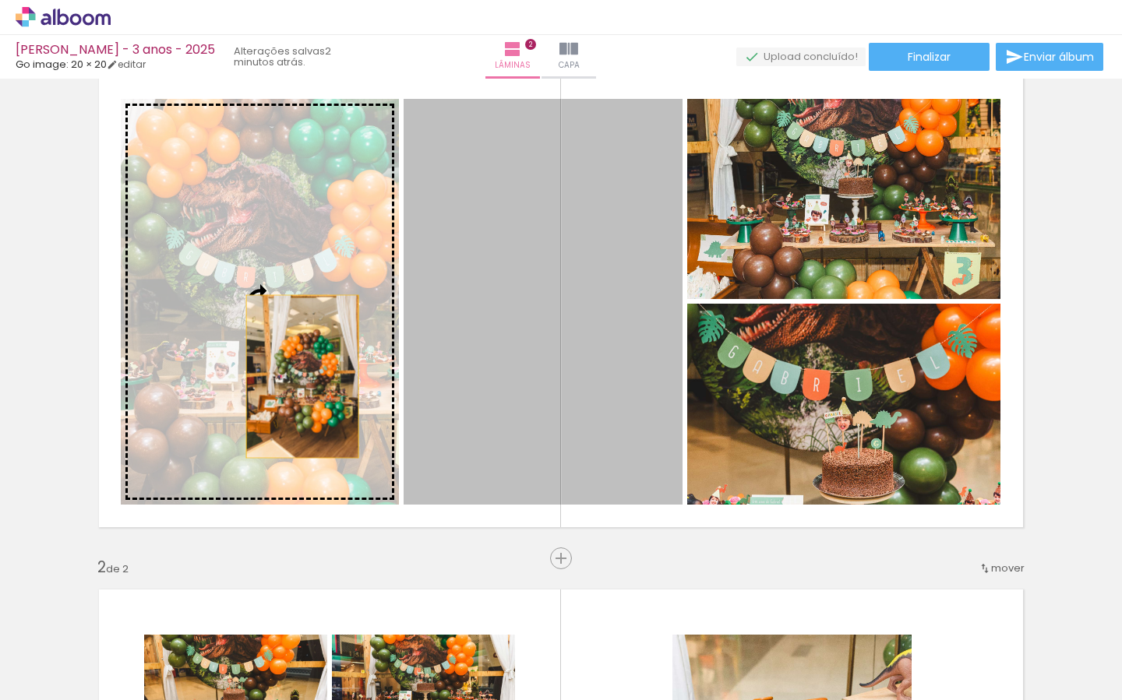
drag, startPoint x: 458, startPoint y: 379, endPoint x: 302, endPoint y: 376, distance: 155.8
click at [0, 0] on slot at bounding box center [0, 0] width 0 height 0
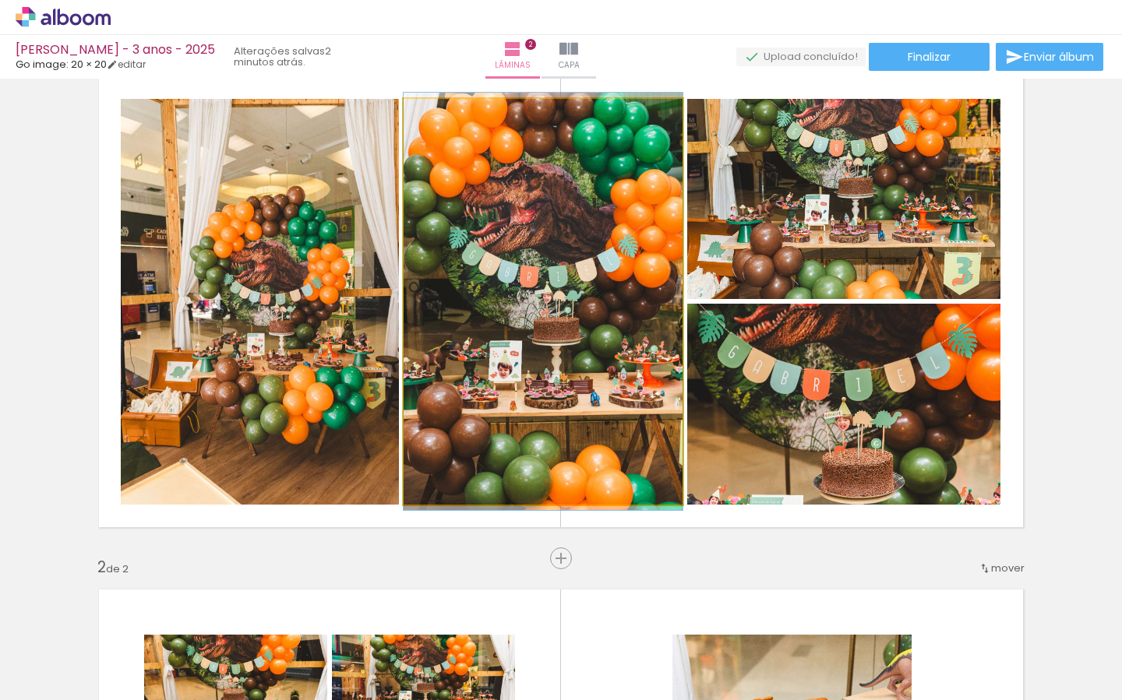
drag, startPoint x: 504, startPoint y: 324, endPoint x: 368, endPoint y: 316, distance: 136.6
click at [0, 0] on slot at bounding box center [0, 0] width 0 height 0
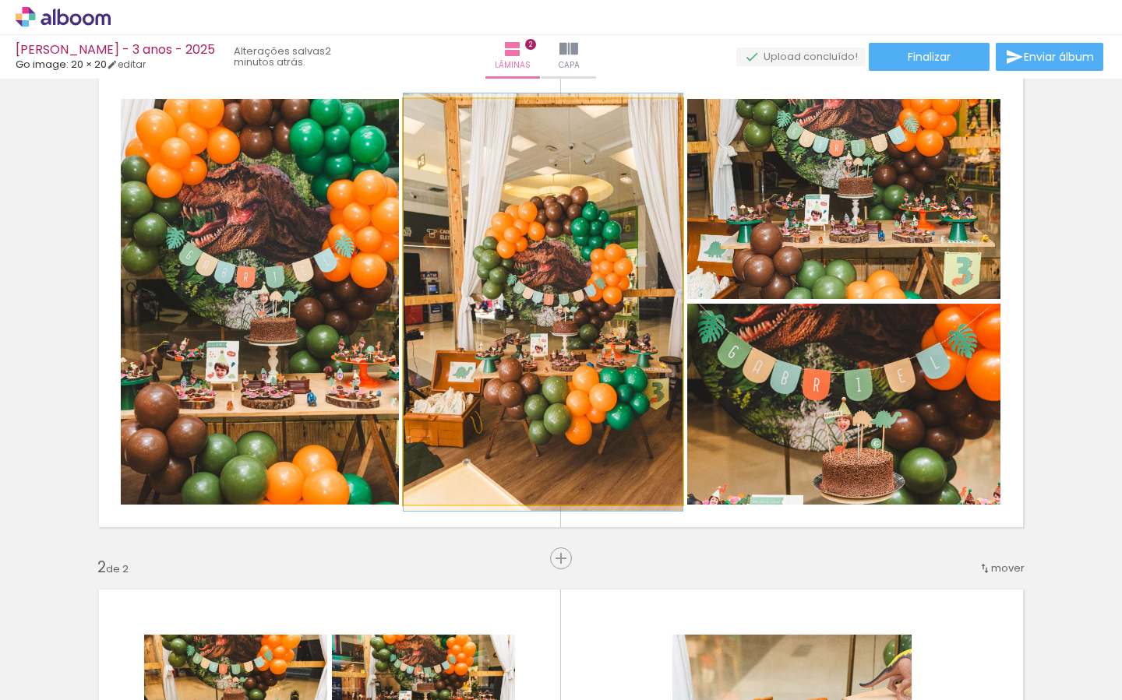
drag, startPoint x: 497, startPoint y: 304, endPoint x: 290, endPoint y: 294, distance: 207.4
click at [0, 0] on slot at bounding box center [0, 0] width 0 height 0
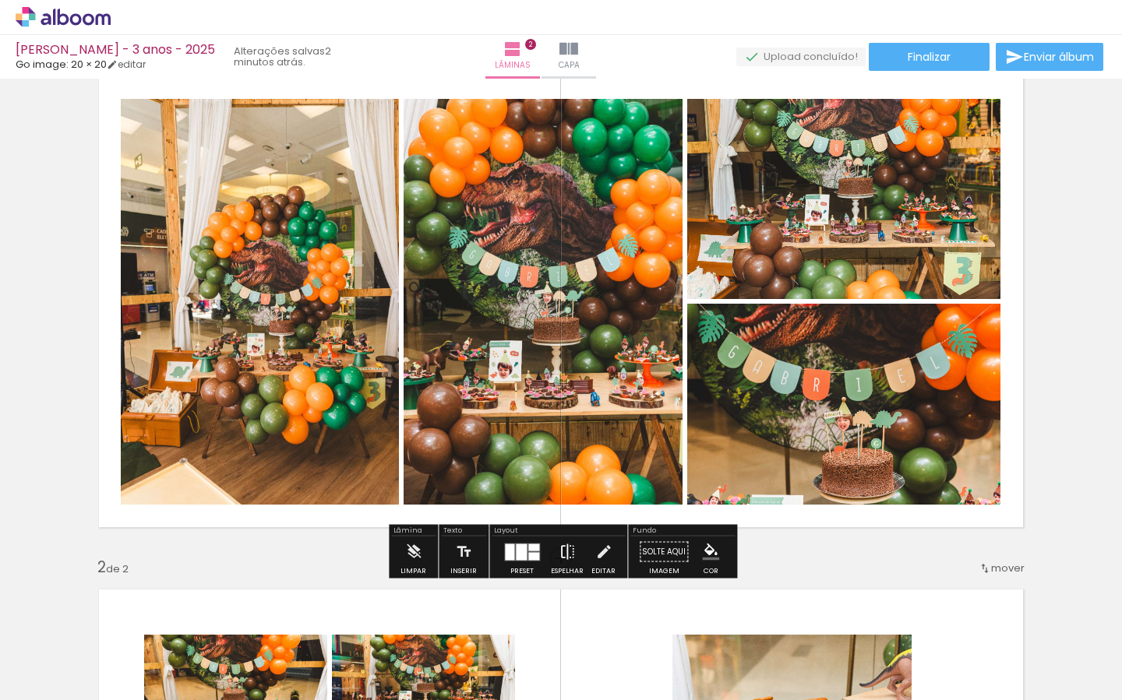
click at [563, 551] on iron-icon at bounding box center [567, 552] width 17 height 31
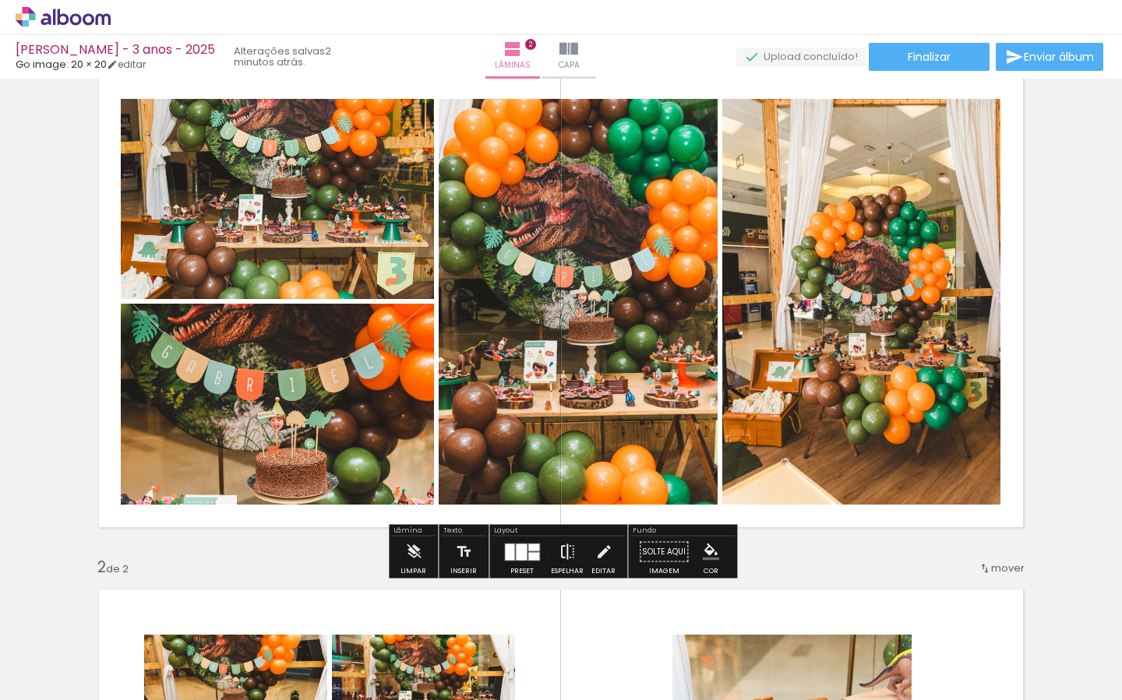
click at [563, 551] on iron-icon at bounding box center [567, 552] width 17 height 31
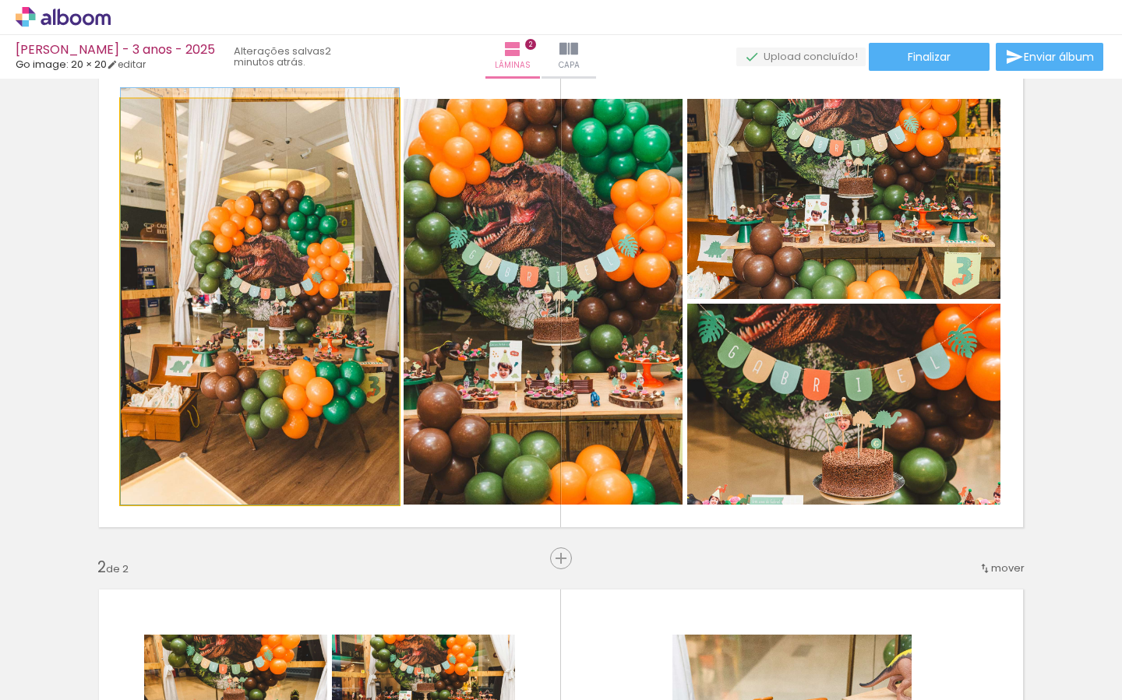
drag, startPoint x: 227, startPoint y: 324, endPoint x: 222, endPoint y: 292, distance: 32.4
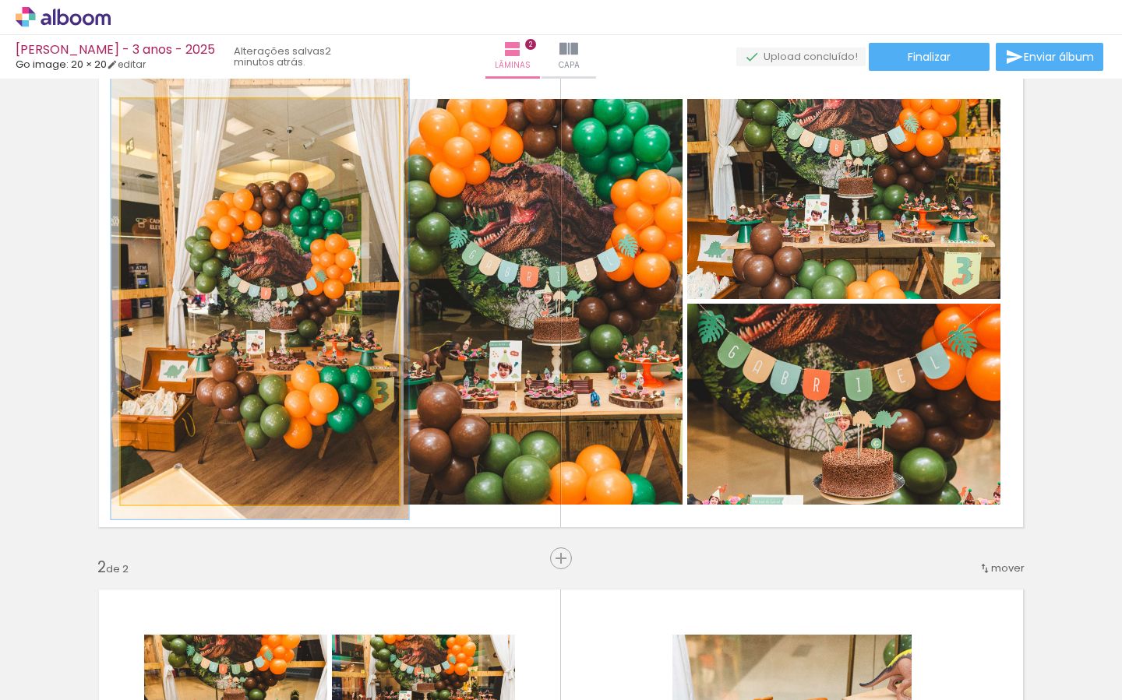
click at [162, 115] on div at bounding box center [161, 115] width 14 height 14
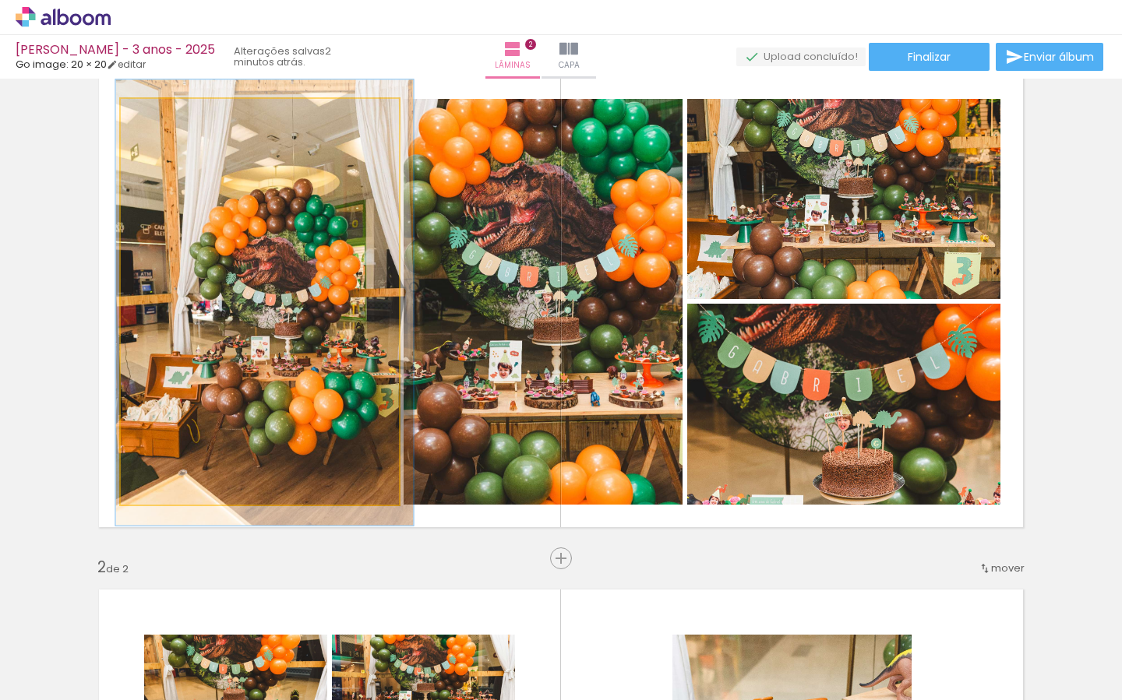
drag, startPoint x: 210, startPoint y: 221, endPoint x: 217, endPoint y: 231, distance: 12.3
click at [215, 227] on div at bounding box center [265, 302] width 298 height 446
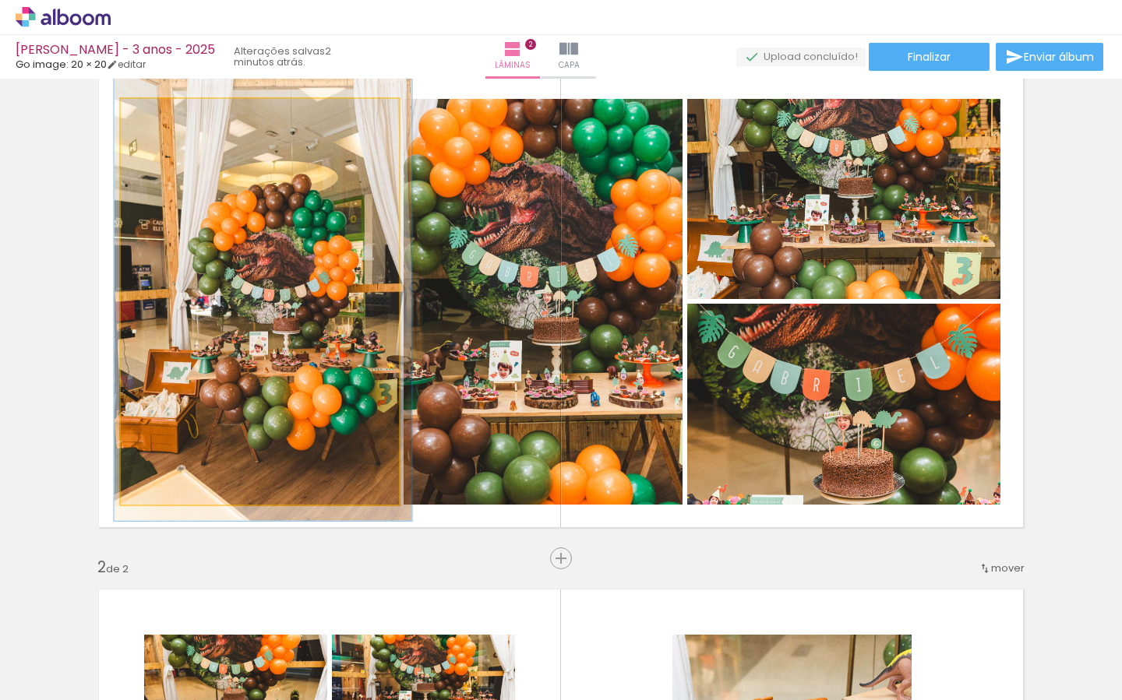
click at [271, 218] on div at bounding box center [264, 298] width 298 height 446
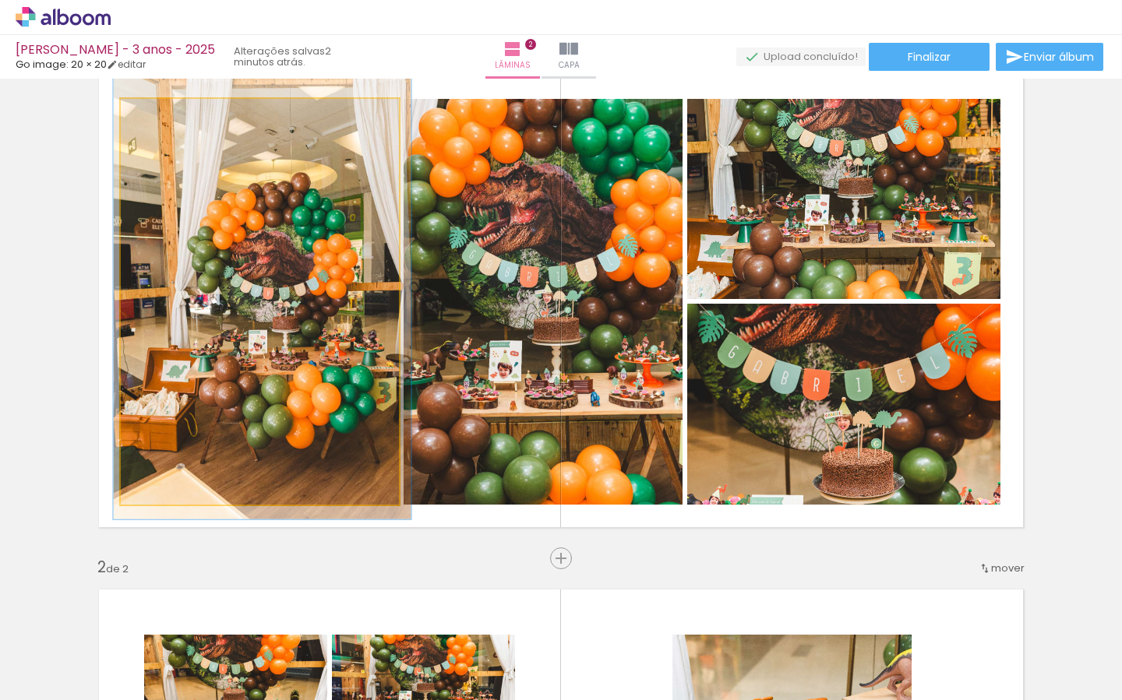
click at [319, 198] on div at bounding box center [263, 296] width 298 height 446
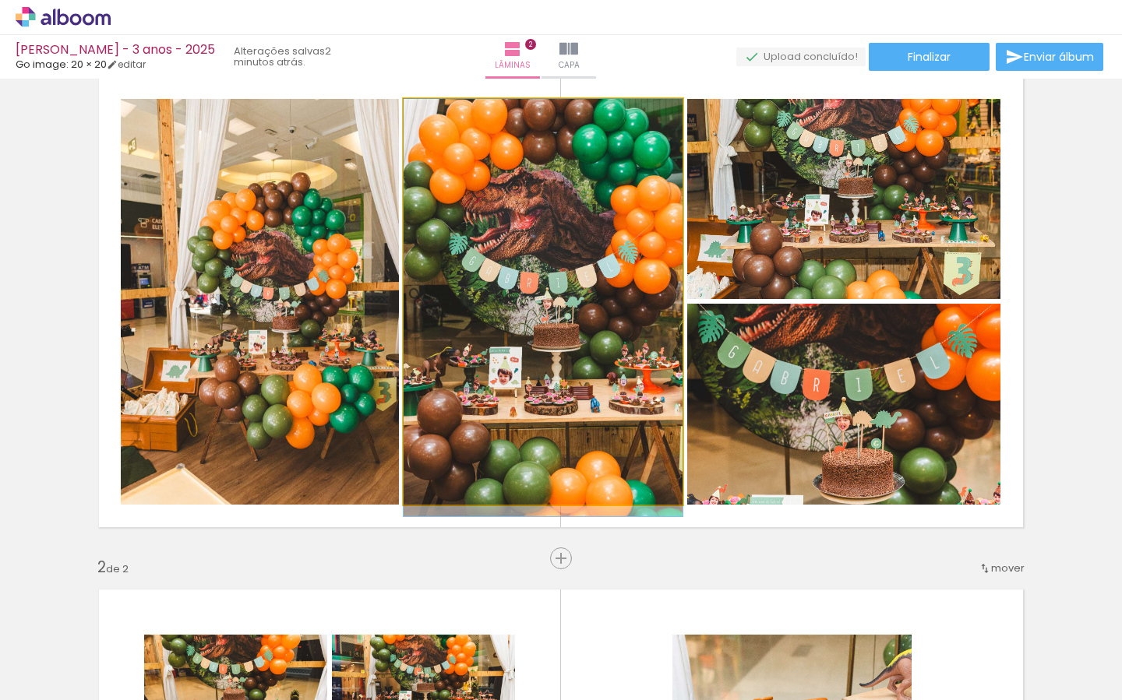
drag, startPoint x: 649, startPoint y: 253, endPoint x: 669, endPoint y: 298, distance: 48.8
click at [651, 280] on div at bounding box center [543, 308] width 279 height 418
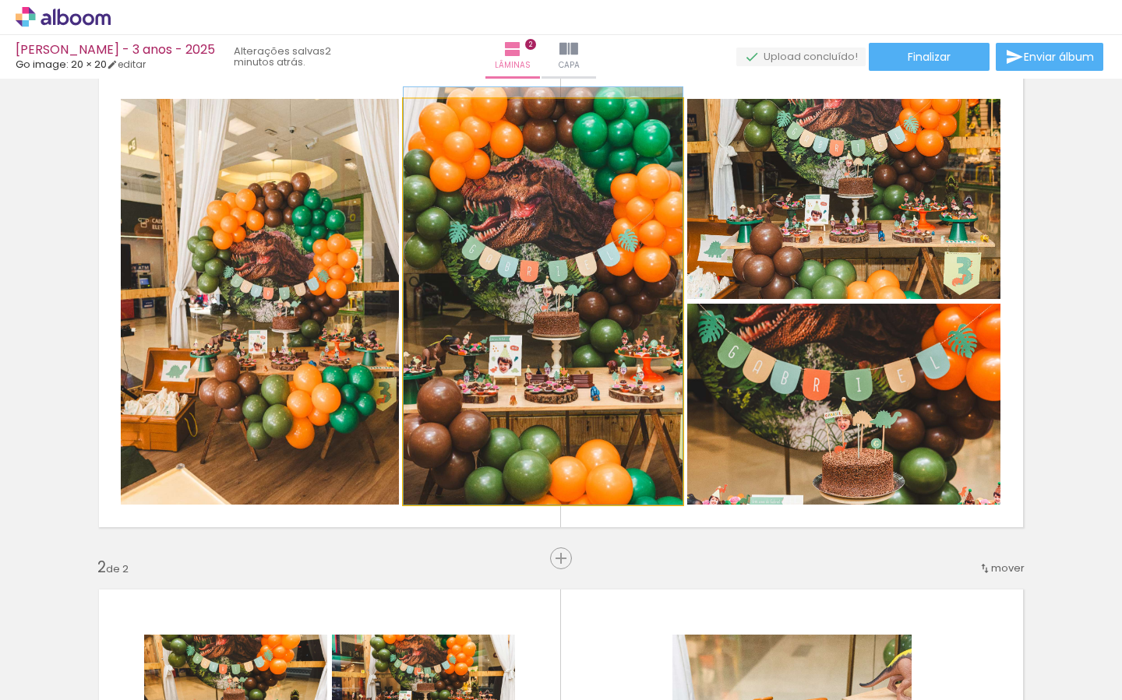
drag, startPoint x: 616, startPoint y: 330, endPoint x: 629, endPoint y: 318, distance: 17.1
click at [616, 315] on div at bounding box center [543, 296] width 279 height 418
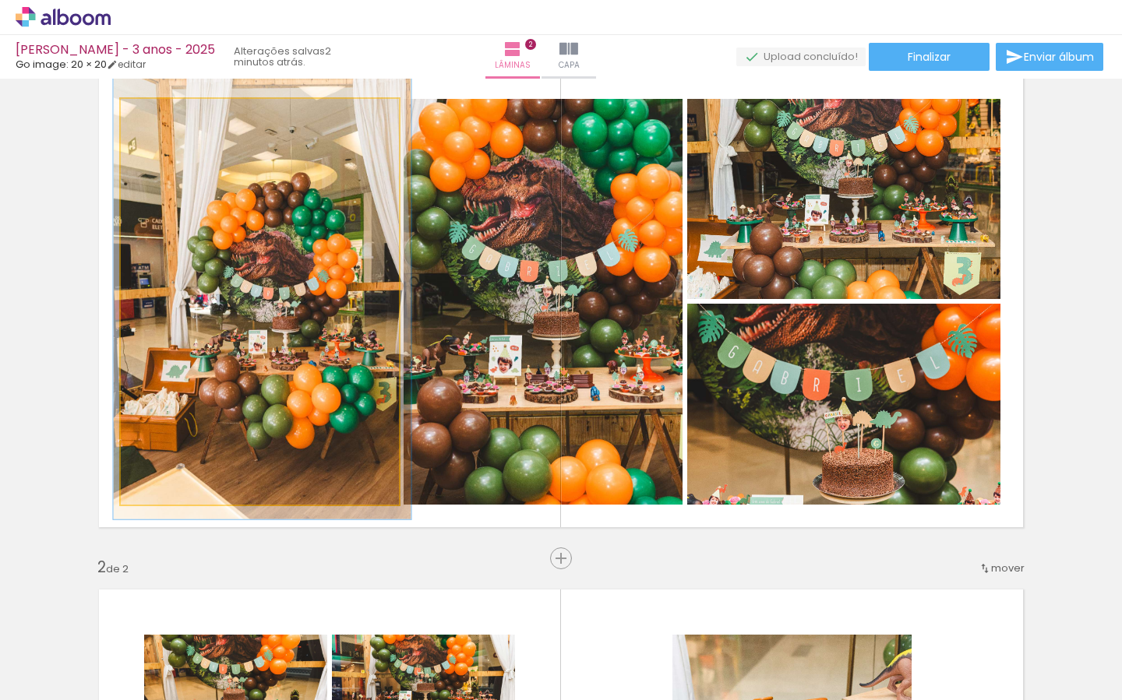
drag, startPoint x: 310, startPoint y: 330, endPoint x: 551, endPoint y: 347, distance: 241.3
click at [0, 0] on slot at bounding box center [0, 0] width 0 height 0
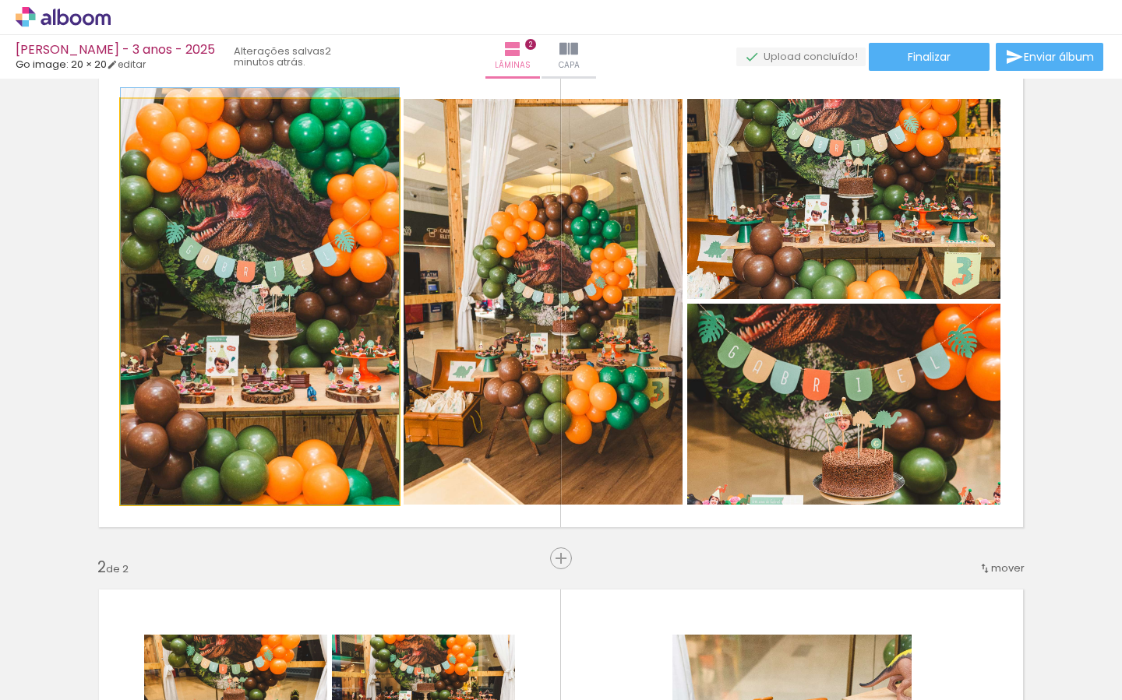
drag, startPoint x: 263, startPoint y: 324, endPoint x: 266, endPoint y: 299, distance: 25.1
click at [265, 300] on div at bounding box center [260, 296] width 278 height 417
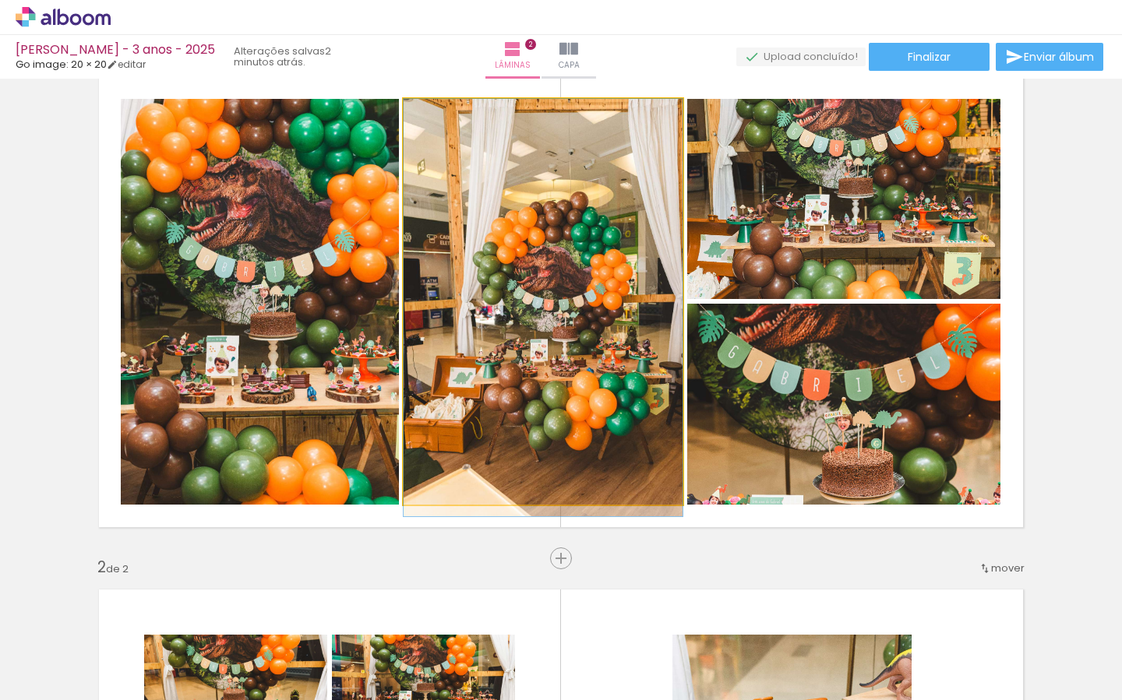
drag, startPoint x: 607, startPoint y: 321, endPoint x: 632, endPoint y: 351, distance: 39.3
drag, startPoint x: 547, startPoint y: 208, endPoint x: 674, endPoint y: 243, distance: 131.7
click at [561, 242] on div at bounding box center [543, 308] width 279 height 418
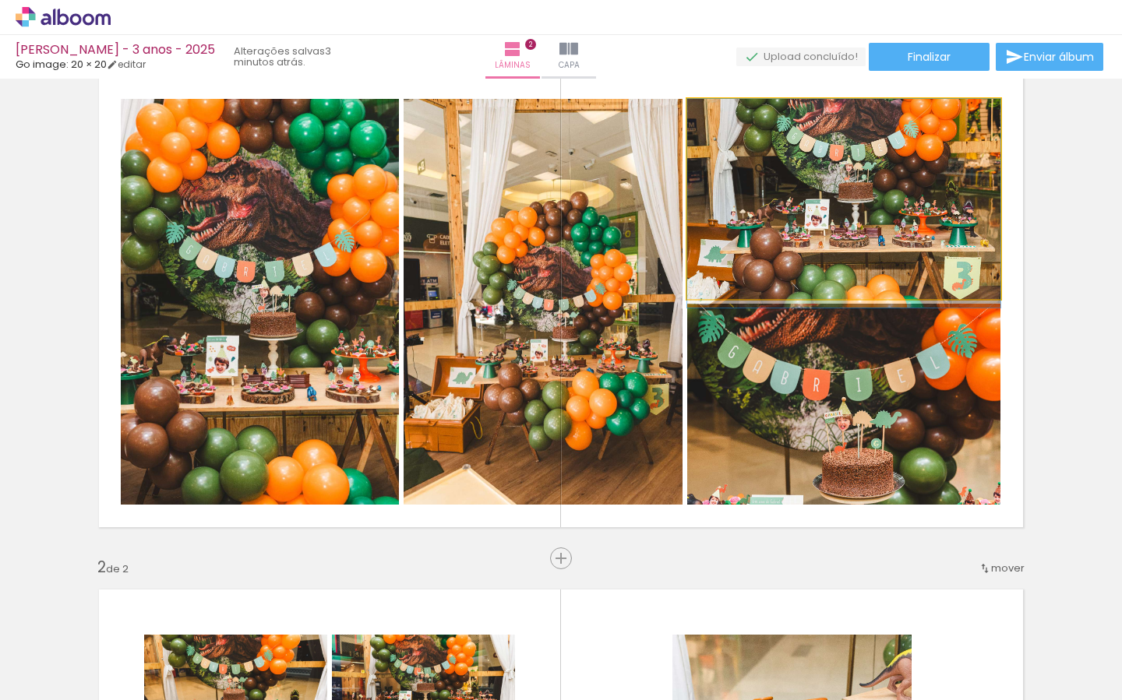
drag, startPoint x: 922, startPoint y: 243, endPoint x: 932, endPoint y: 294, distance: 52.4
click at [886, 268] on div at bounding box center [843, 203] width 313 height 209
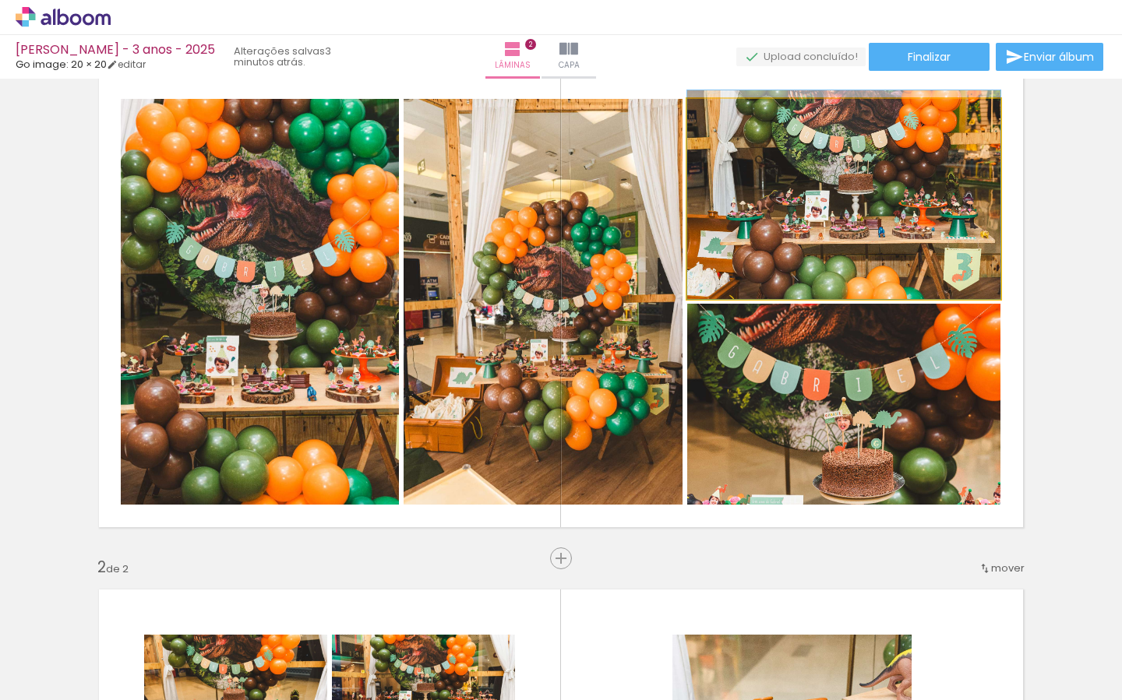
drag, startPoint x: 922, startPoint y: 273, endPoint x: 914, endPoint y: 258, distance: 17.4
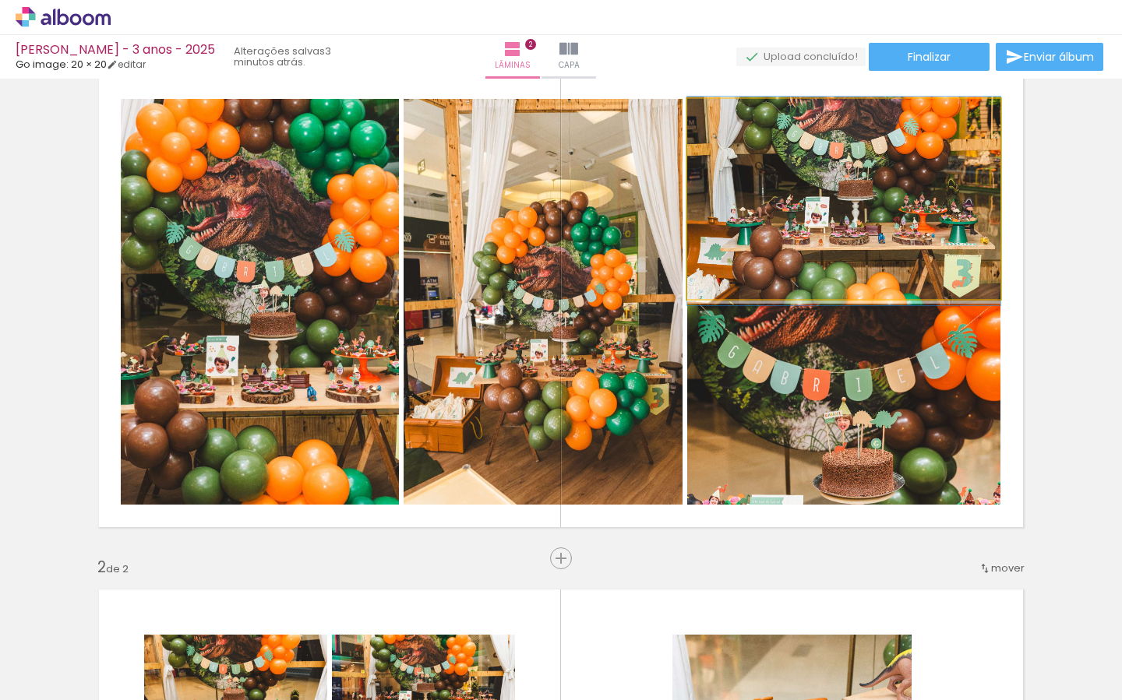
drag, startPoint x: 913, startPoint y: 249, endPoint x: 932, endPoint y: 264, distance: 23.8
click at [913, 256] on div at bounding box center [843, 201] width 313 height 209
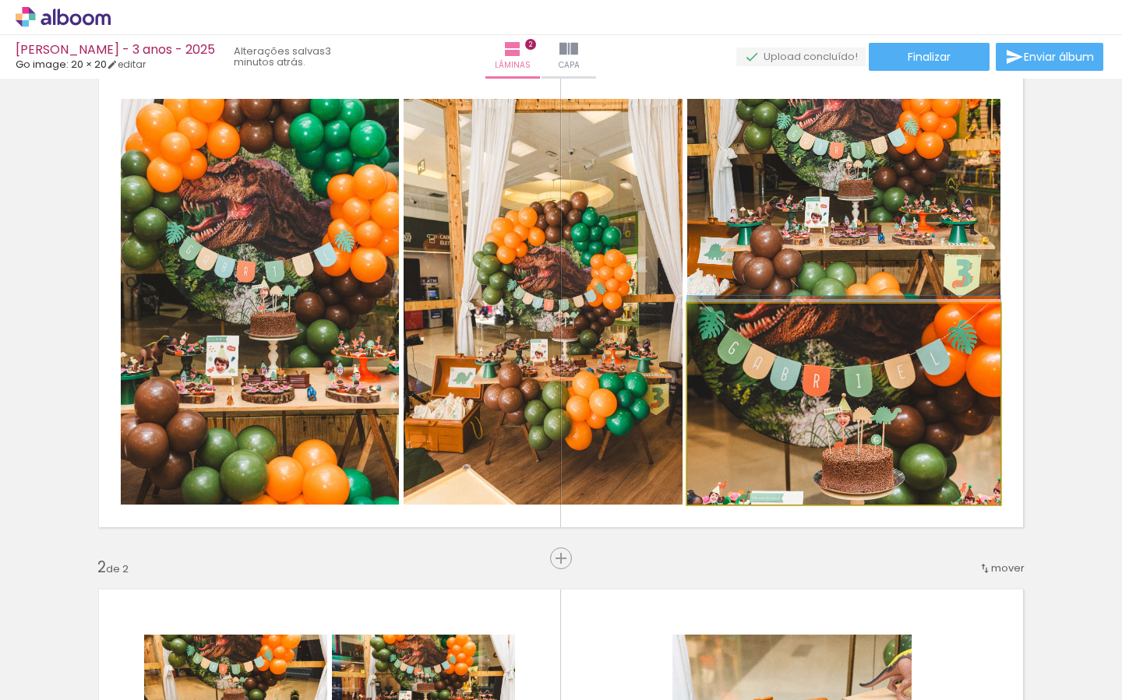
drag, startPoint x: 944, startPoint y: 411, endPoint x: 968, endPoint y: 385, distance: 35.3
click at [941, 385] on div at bounding box center [843, 400] width 313 height 209
drag, startPoint x: 919, startPoint y: 400, endPoint x: 923, endPoint y: 220, distance: 180.8
click at [0, 0] on slot at bounding box center [0, 0] width 0 height 0
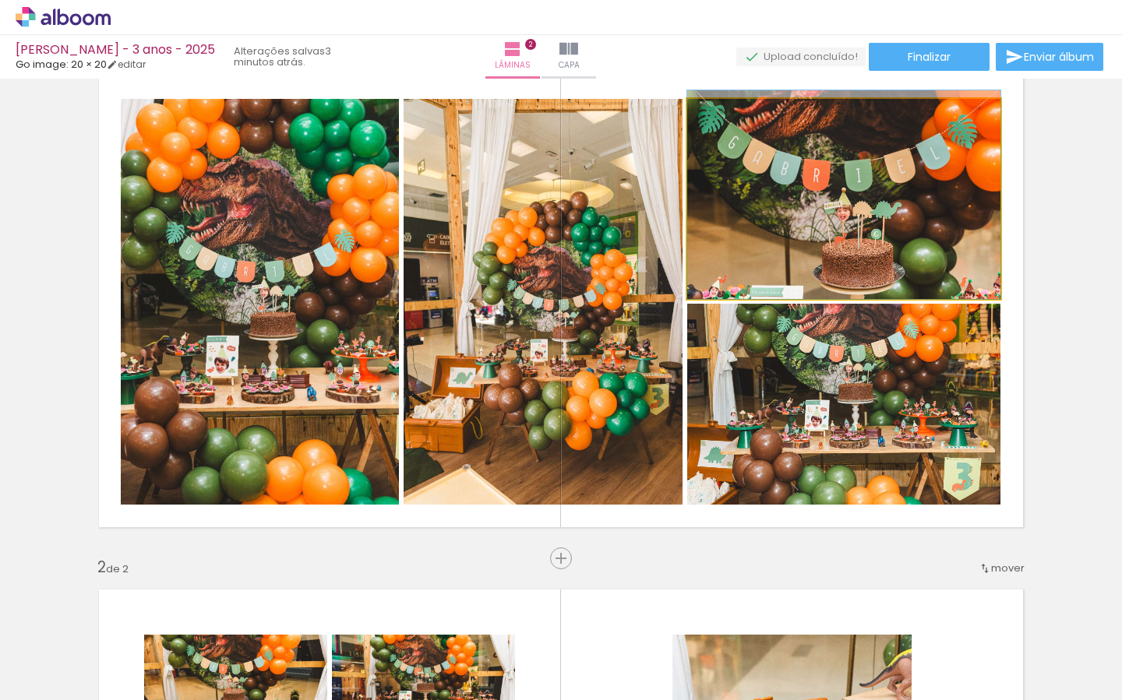
drag, startPoint x: 905, startPoint y: 203, endPoint x: 912, endPoint y: 174, distance: 29.5
click at [902, 172] on div at bounding box center [843, 194] width 313 height 209
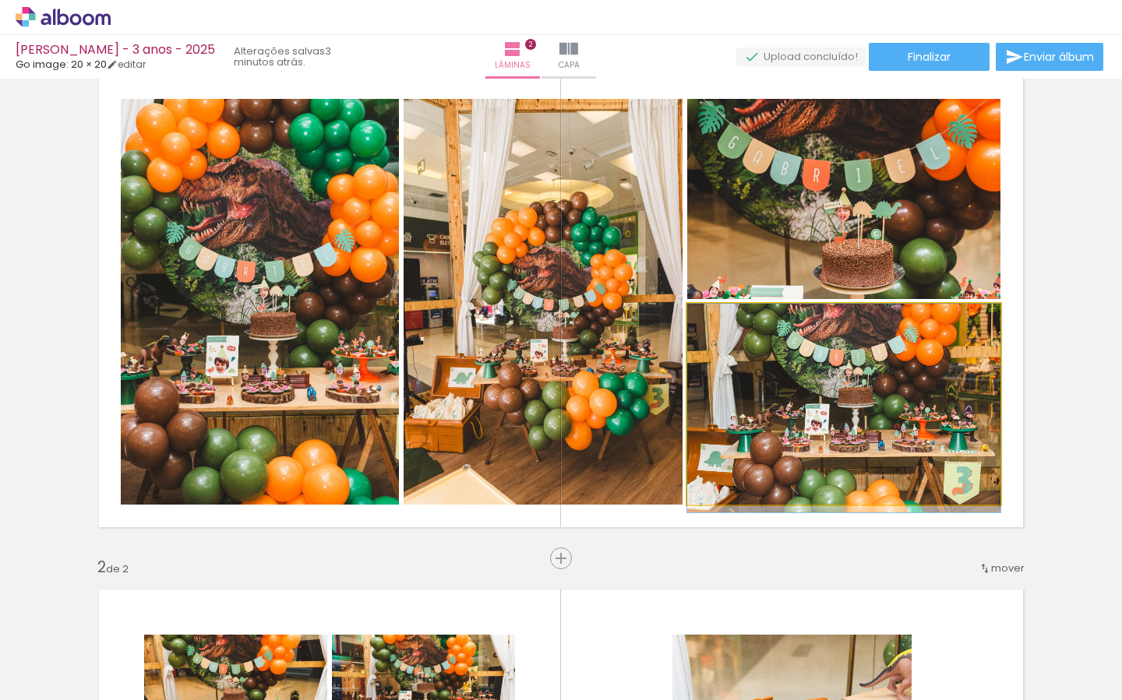
drag, startPoint x: 900, startPoint y: 425, endPoint x: 899, endPoint y: 442, distance: 16.4
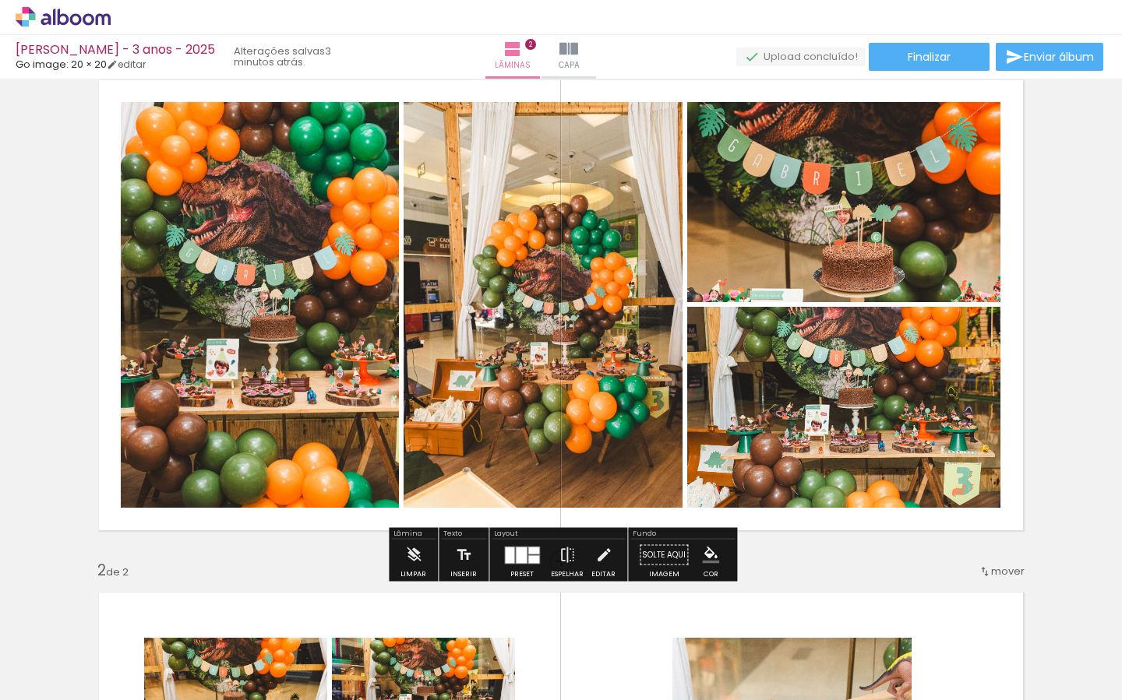
scroll to position [69, 0]
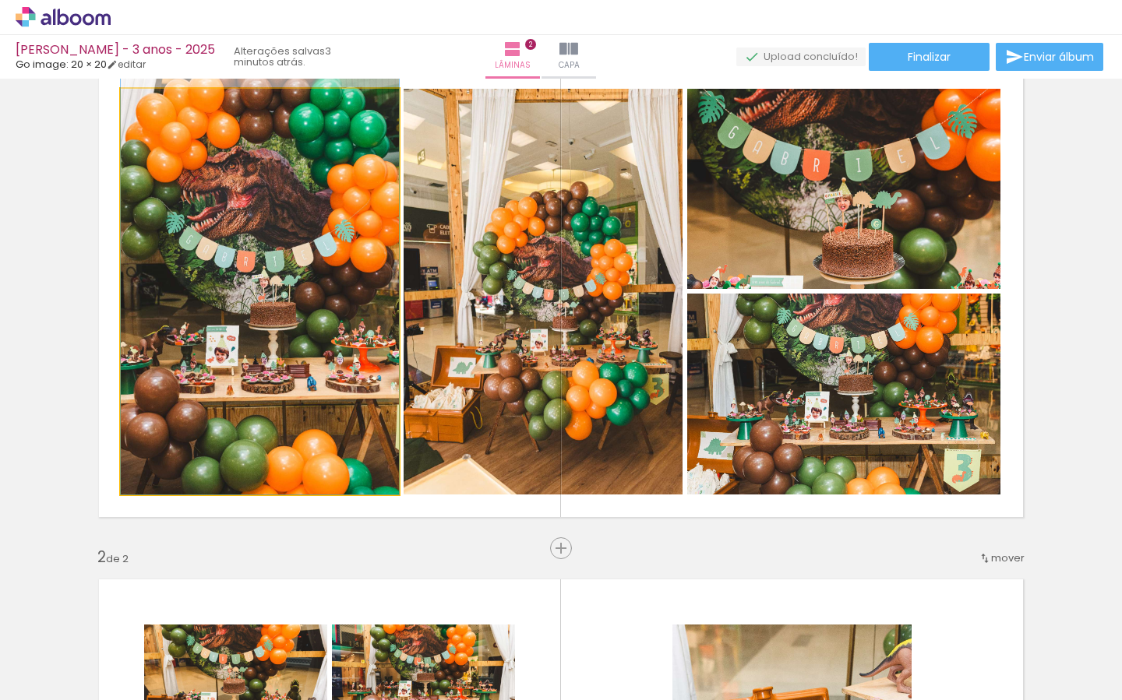
drag, startPoint x: 284, startPoint y: 302, endPoint x: 286, endPoint y: 291, distance: 11.8
drag, startPoint x: 327, startPoint y: 283, endPoint x: 376, endPoint y: 271, distance: 49.7
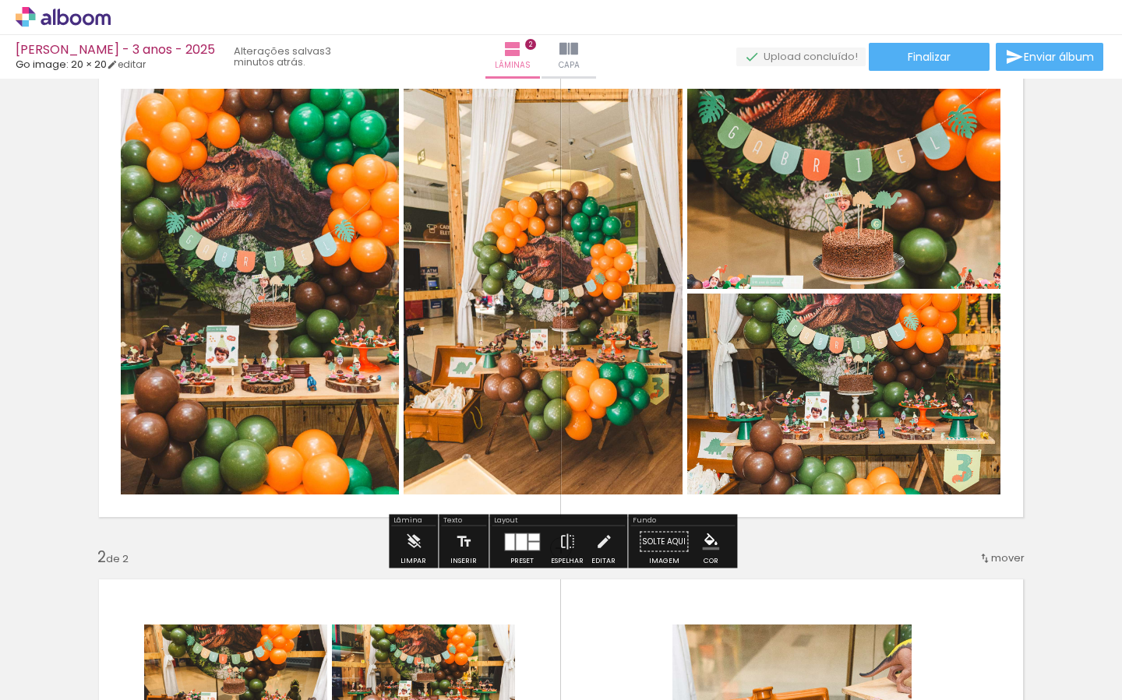
scroll to position [63, 0]
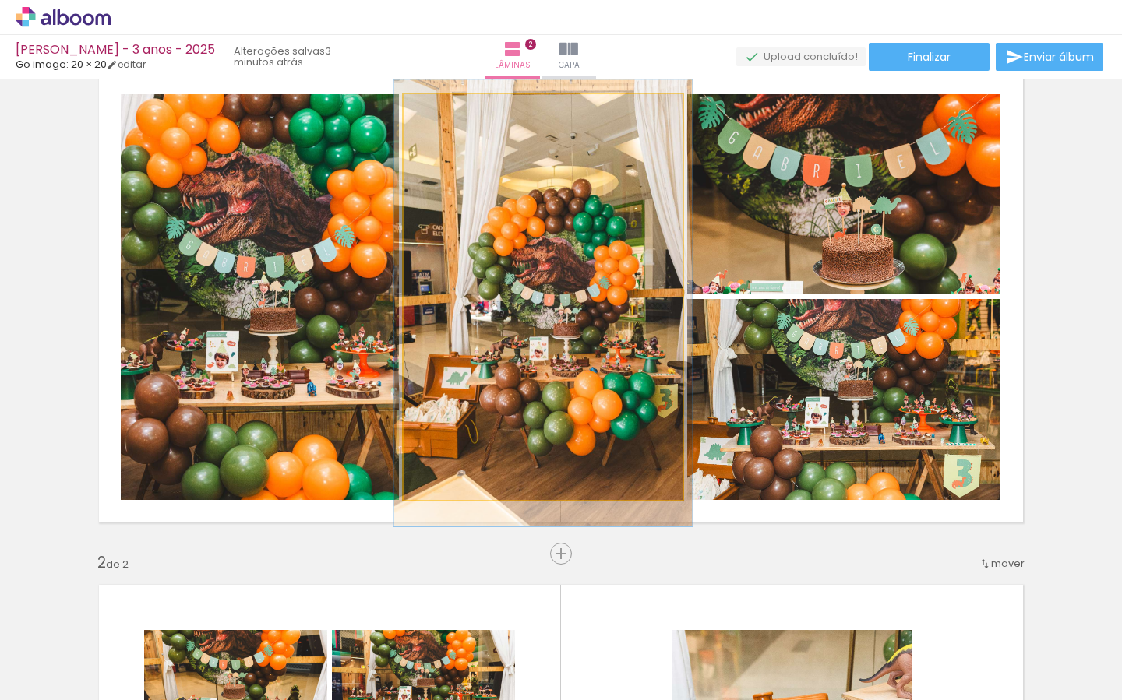
click at [443, 108] on div at bounding box center [444, 111] width 14 height 14
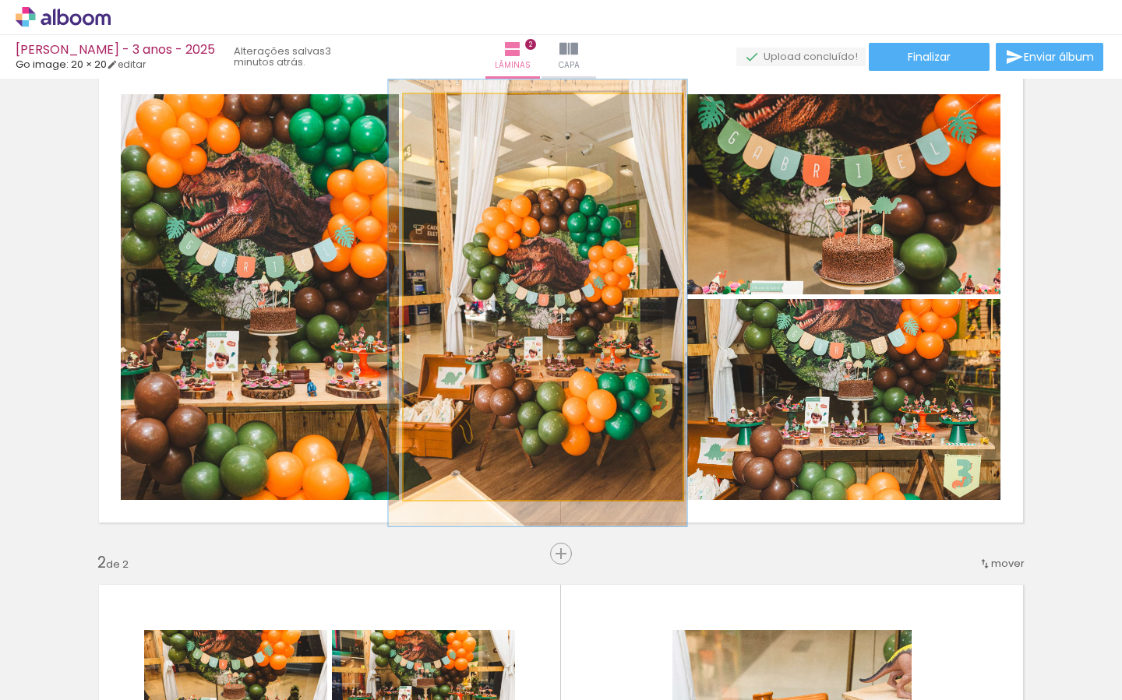
click at [594, 251] on div at bounding box center [537, 302] width 298 height 447
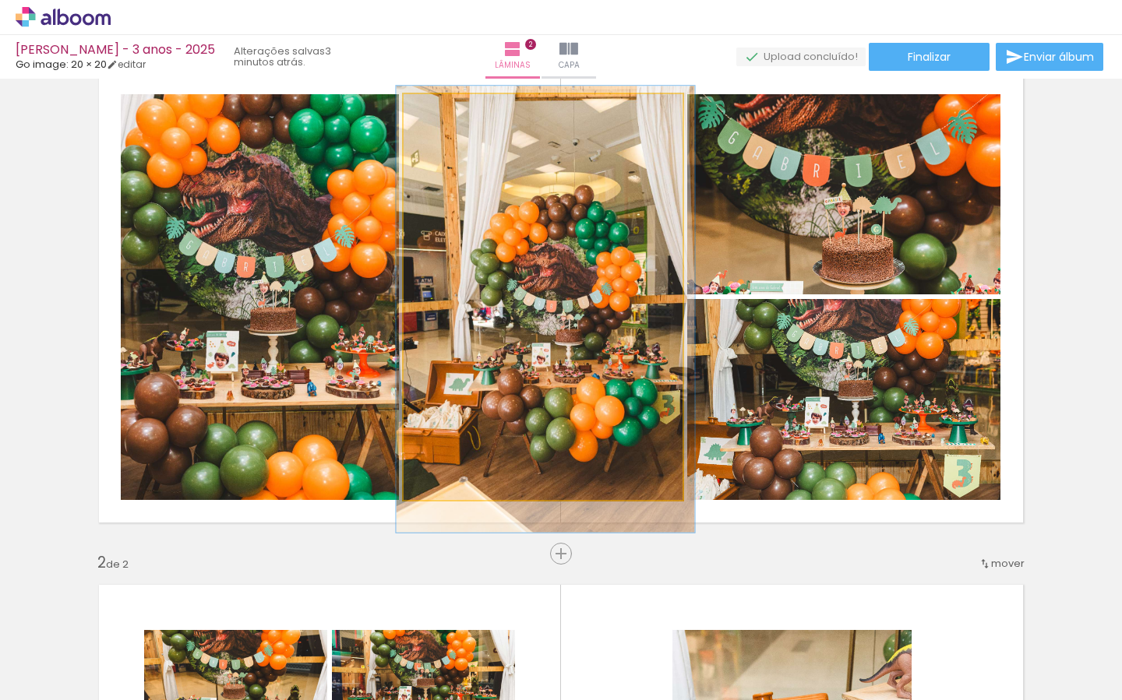
click at [594, 249] on div at bounding box center [545, 309] width 298 height 447
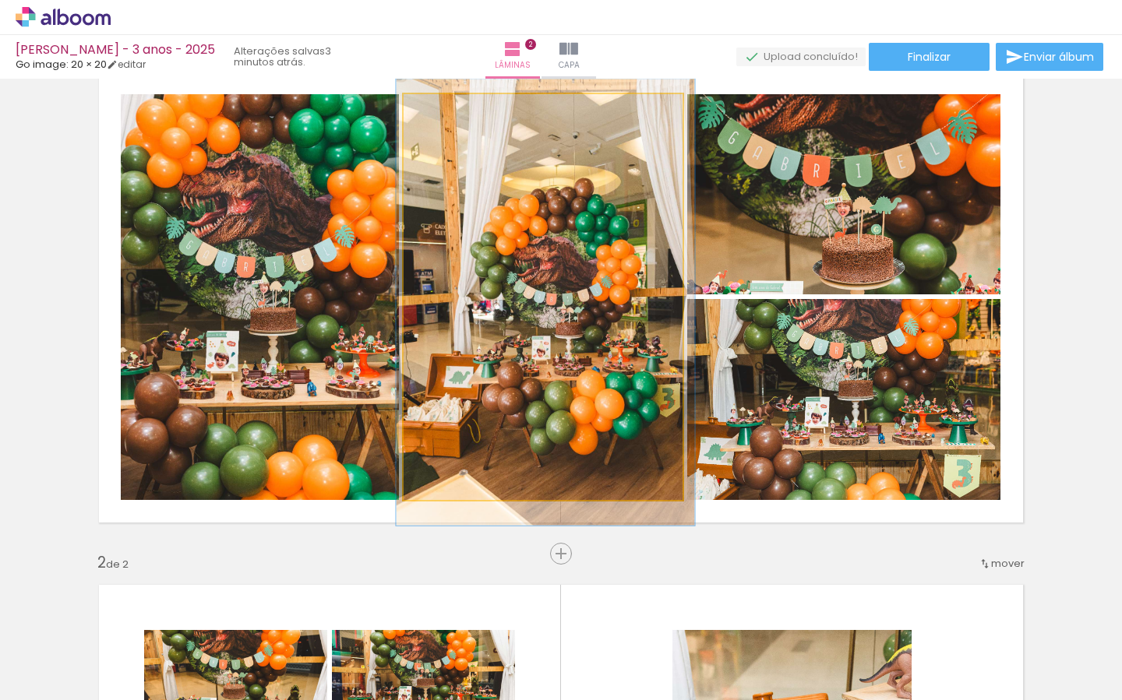
drag, startPoint x: 584, startPoint y: 229, endPoint x: 585, endPoint y: 221, distance: 7.9
click at [583, 222] on div at bounding box center [545, 302] width 298 height 447
click at [617, 259] on div at bounding box center [545, 302] width 298 height 447
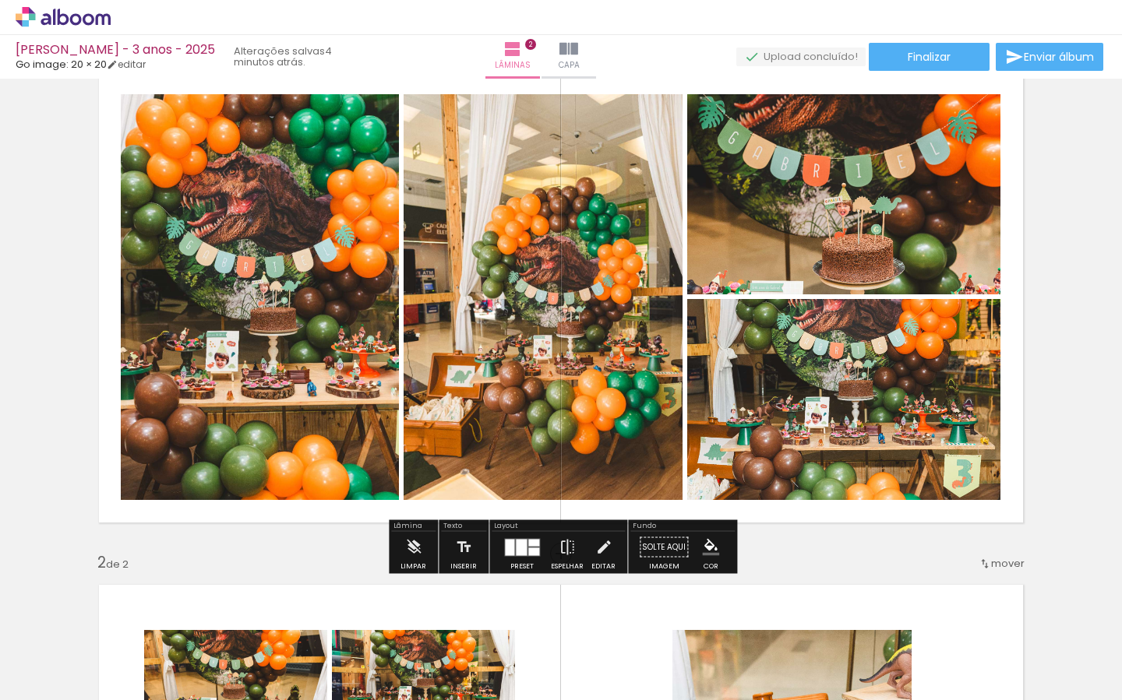
click at [533, 548] on div at bounding box center [533, 552] width 11 height 8
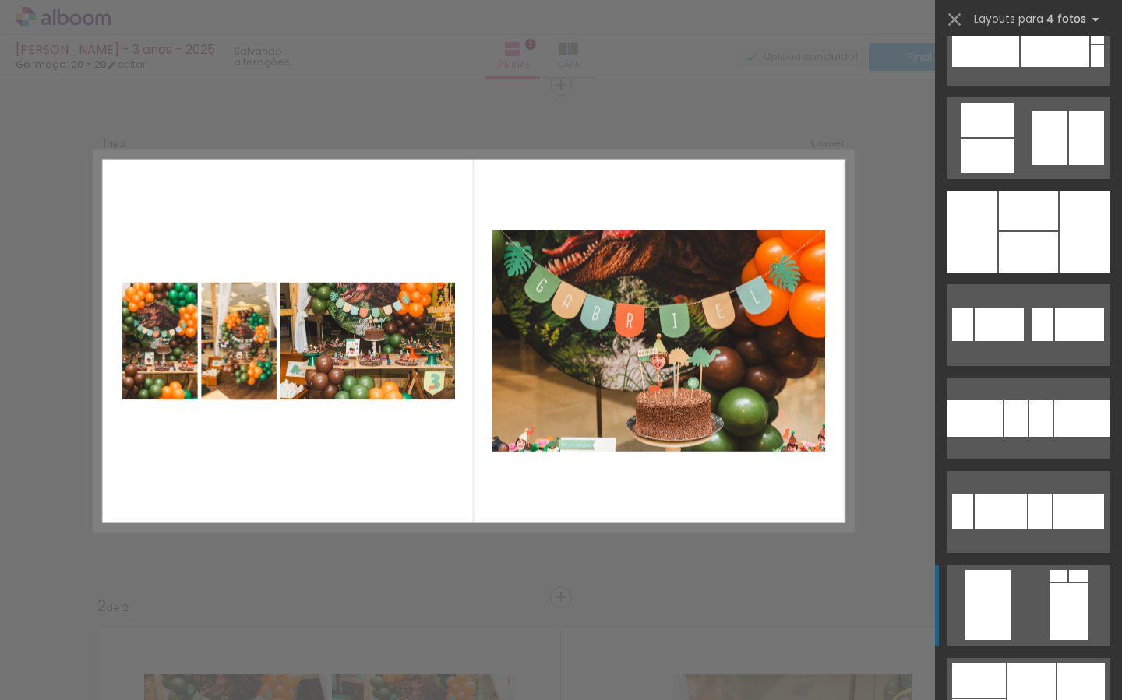
scroll to position [2756, 0]
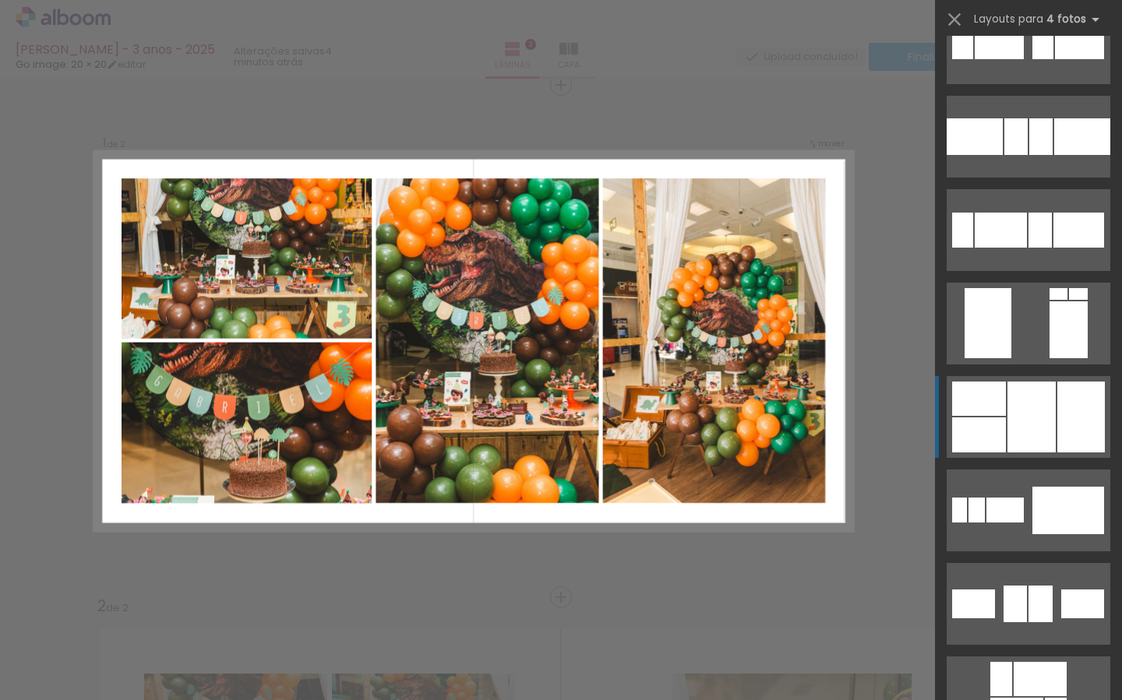
click at [1021, 429] on div at bounding box center [1031, 417] width 48 height 71
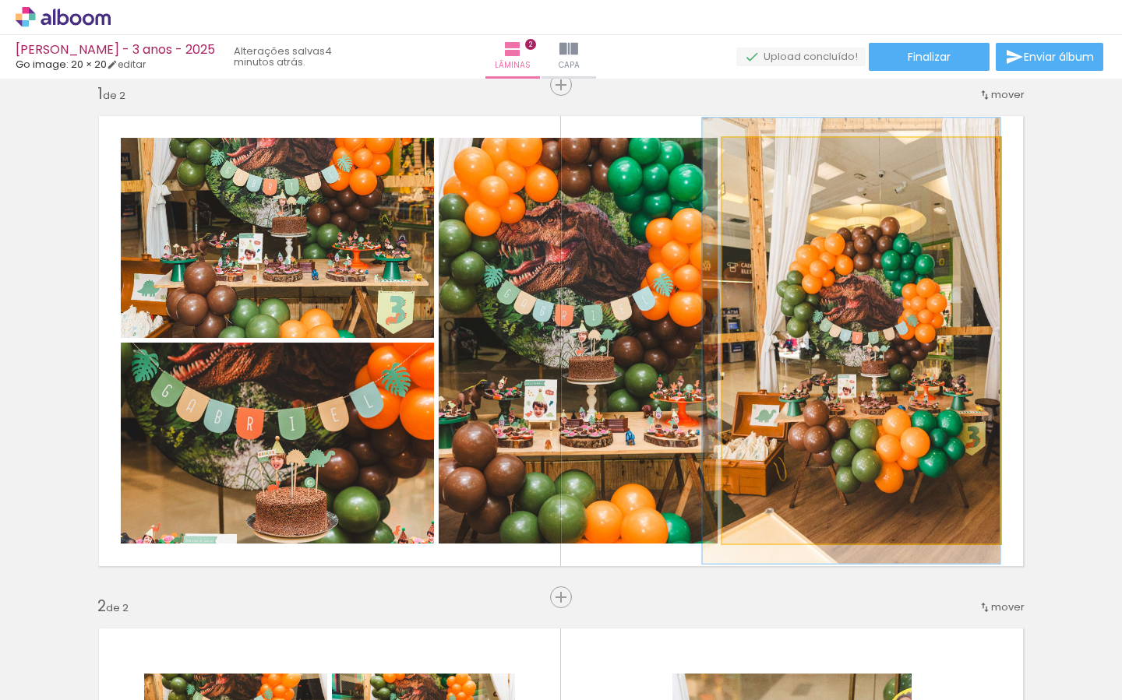
drag, startPoint x: 823, startPoint y: 395, endPoint x: 651, endPoint y: 381, distance: 172.0
click at [0, 0] on slot at bounding box center [0, 0] width 0 height 0
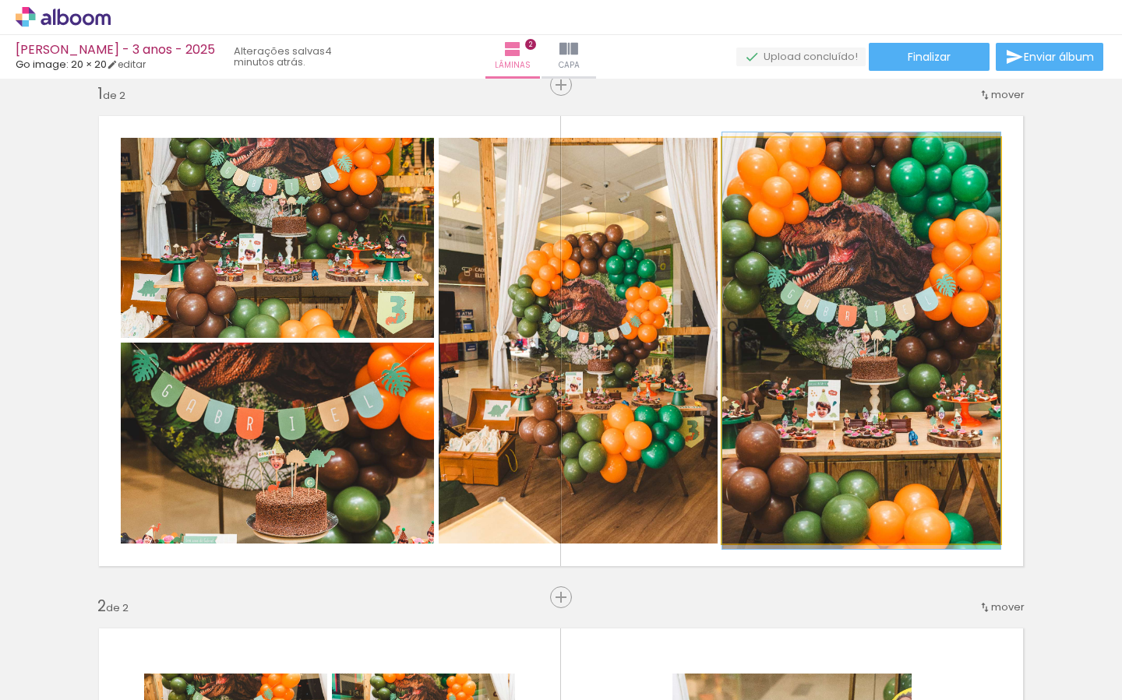
drag, startPoint x: 850, startPoint y: 413, endPoint x: 605, endPoint y: 390, distance: 245.7
click at [0, 0] on slot at bounding box center [0, 0] width 0 height 0
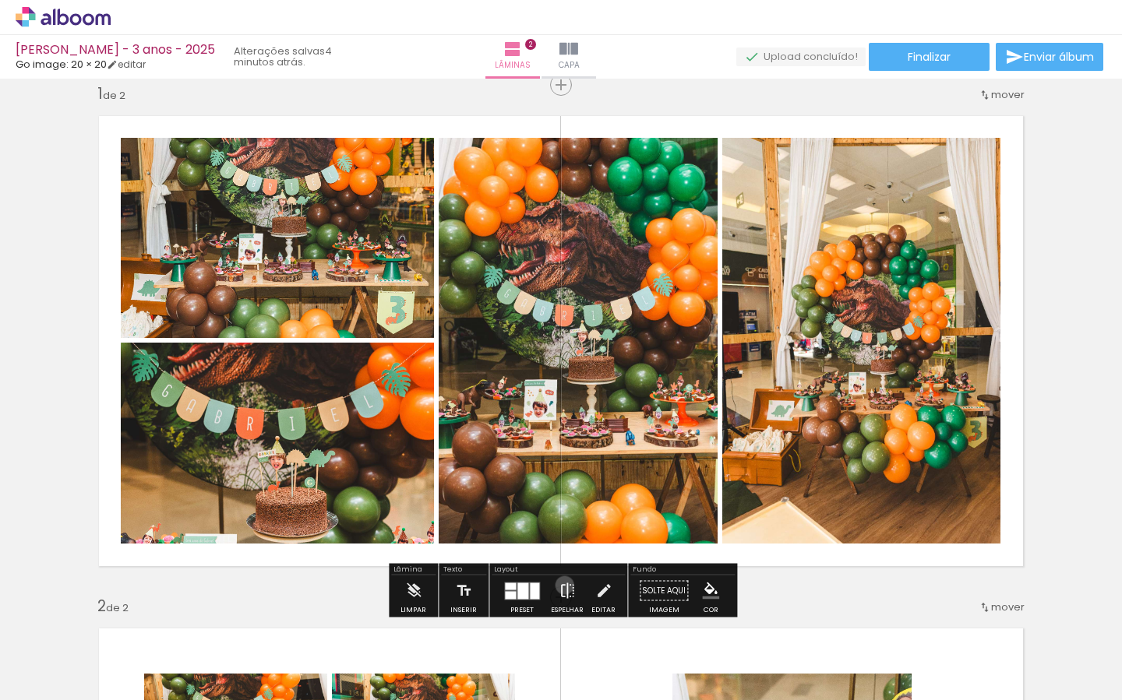
click at [561, 585] on iron-icon at bounding box center [567, 591] width 17 height 31
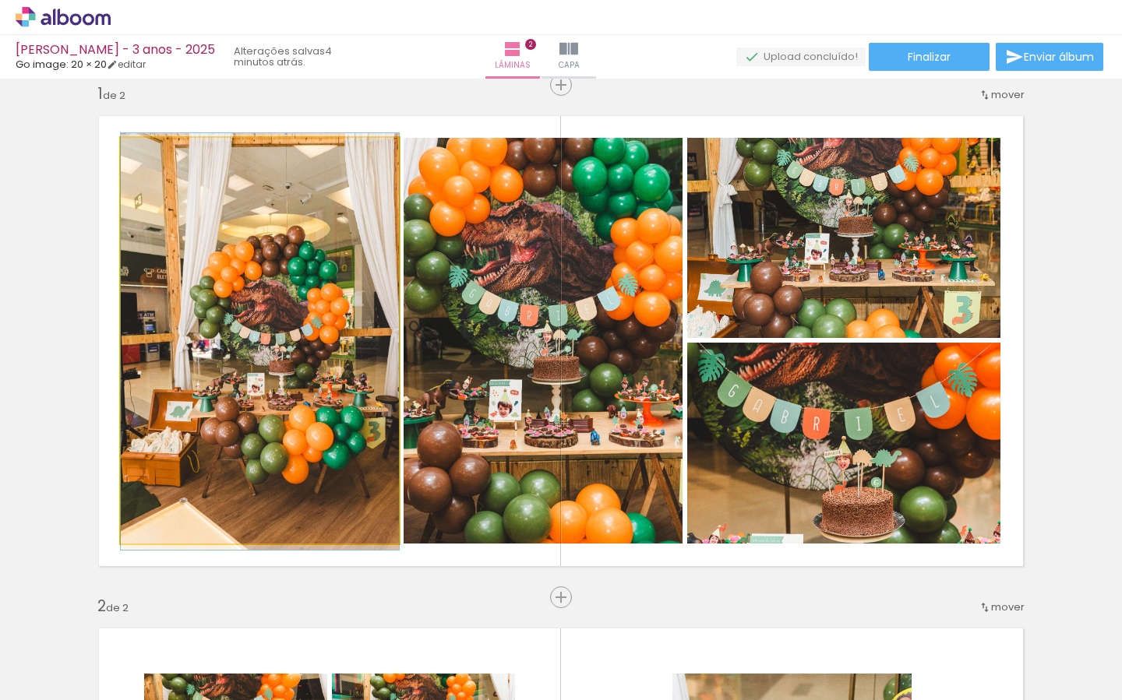
drag, startPoint x: 265, startPoint y: 426, endPoint x: 274, endPoint y: 427, distance: 9.4
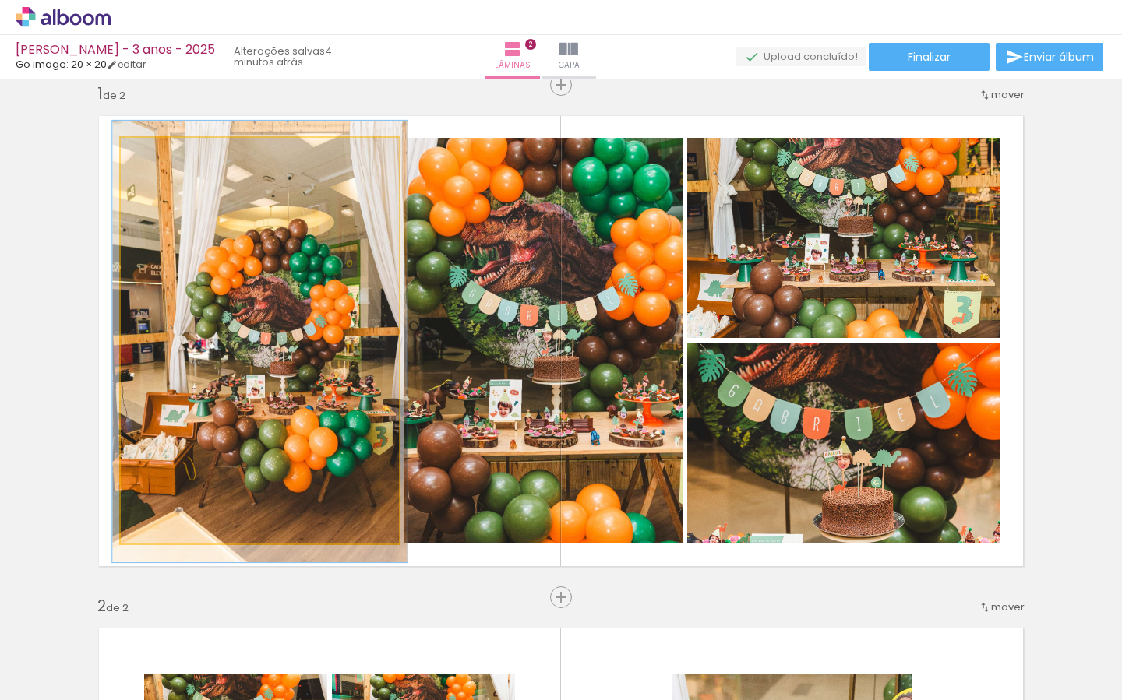
click at [160, 153] on div at bounding box center [160, 154] width 14 height 14
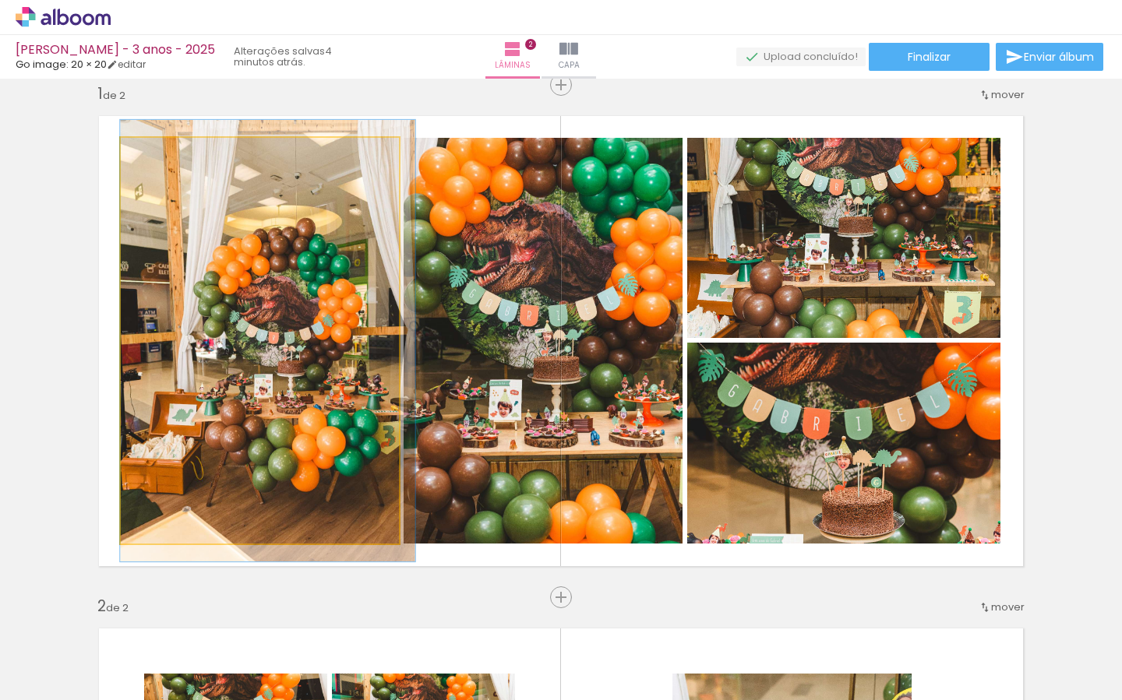
drag, startPoint x: 240, startPoint y: 232, endPoint x: 249, endPoint y: 232, distance: 9.3
click at [250, 232] on div at bounding box center [267, 341] width 294 height 442
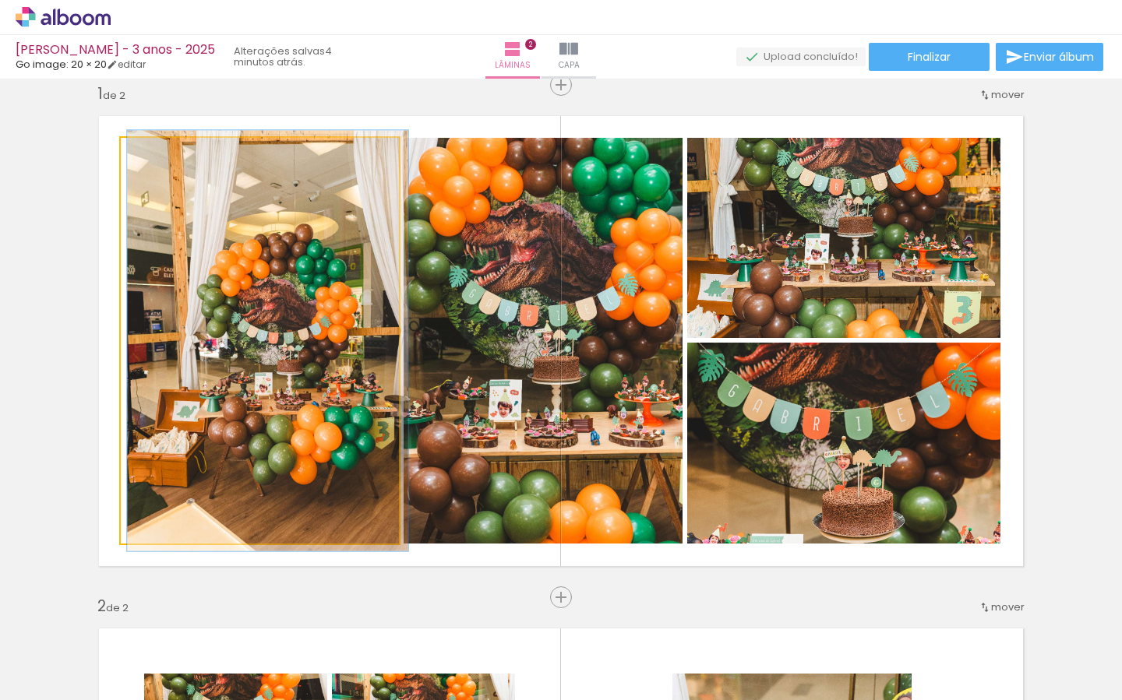
click at [159, 153] on div at bounding box center [158, 154] width 14 height 14
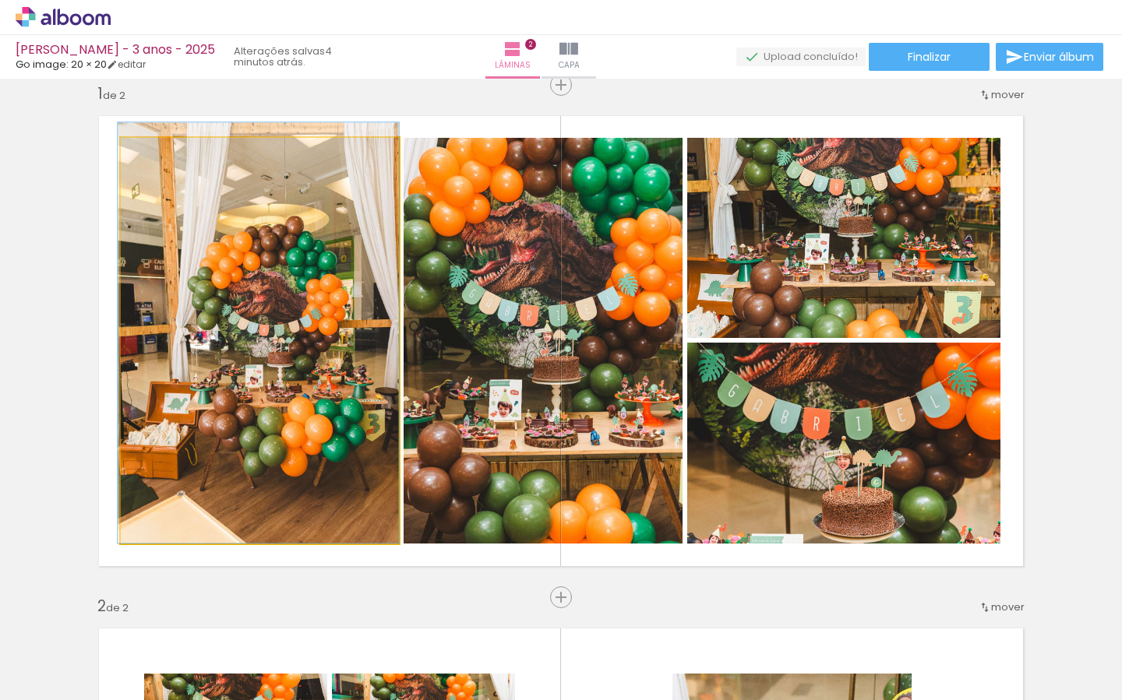
drag, startPoint x: 204, startPoint y: 208, endPoint x: 196, endPoint y: 192, distance: 18.1
click at [190, 189] on div at bounding box center [258, 332] width 281 height 421
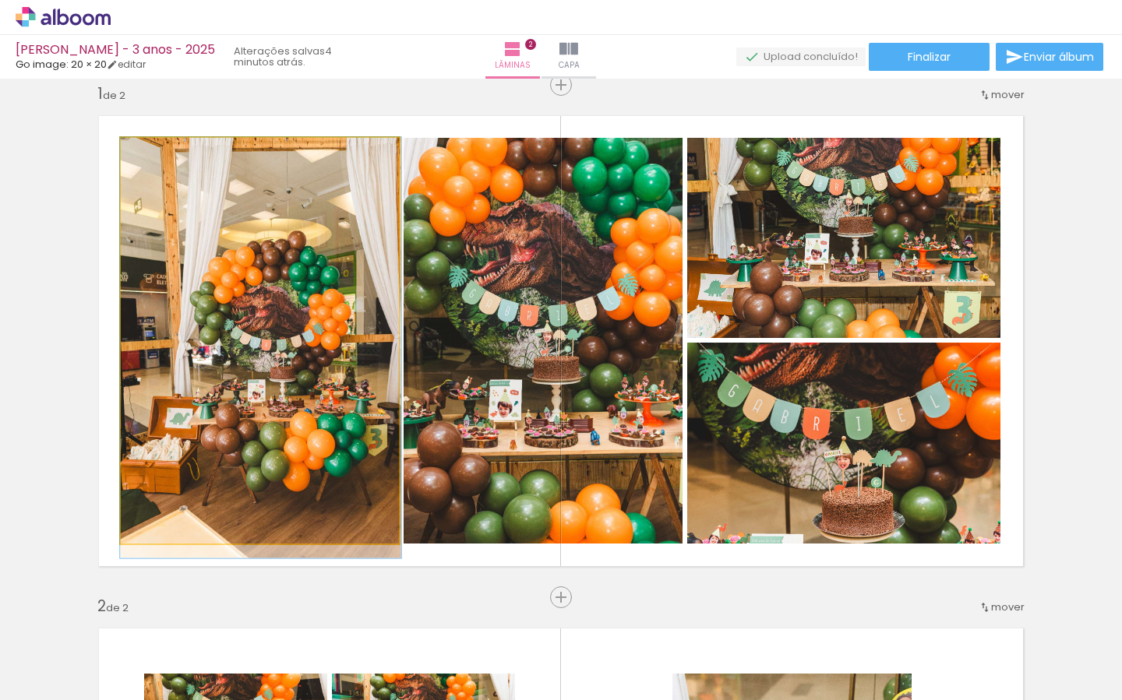
drag, startPoint x: 232, startPoint y: 231, endPoint x: 249, endPoint y: 248, distance: 23.7
click at [248, 247] on div at bounding box center [260, 347] width 281 height 421
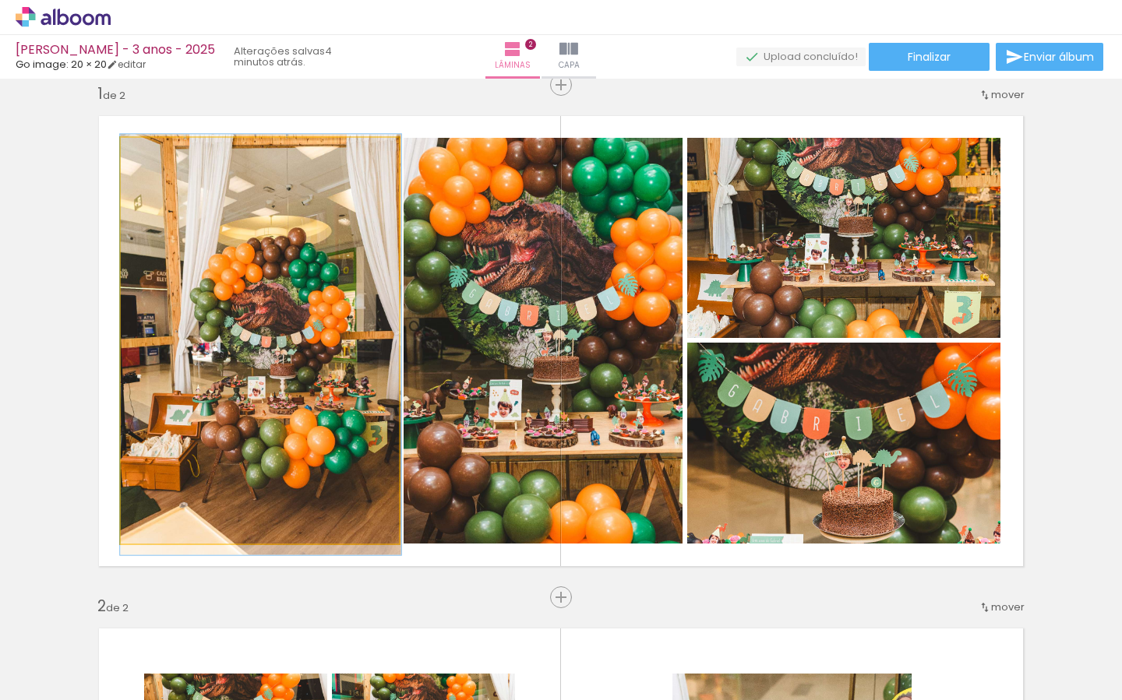
click at [332, 324] on div at bounding box center [260, 344] width 281 height 421
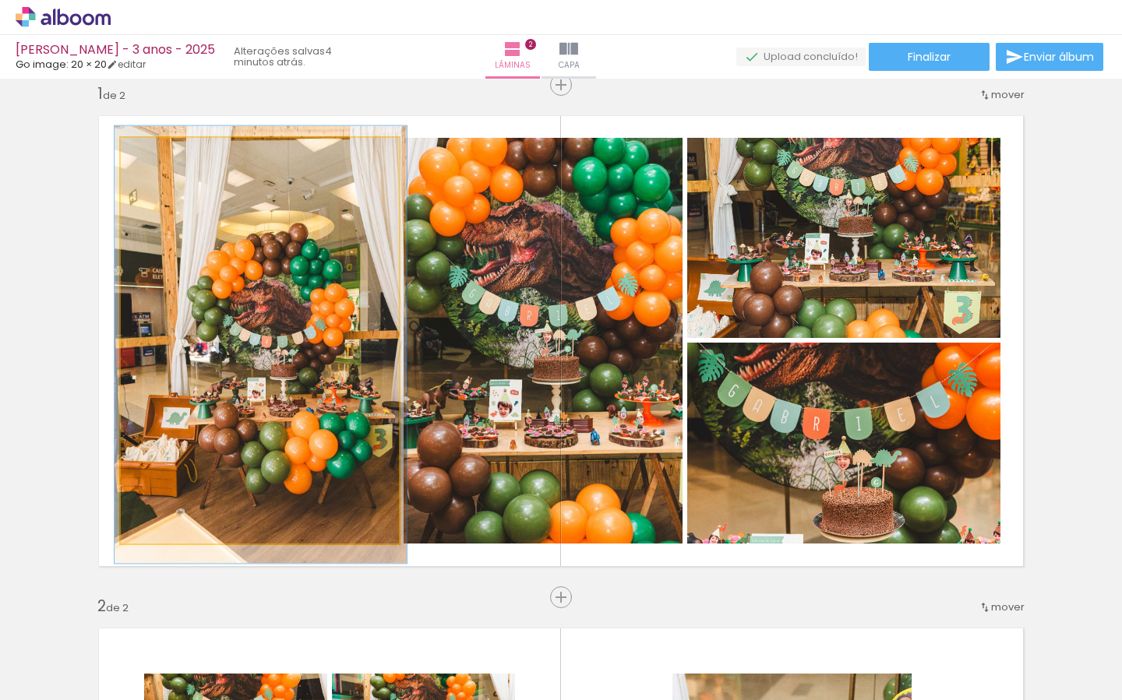
drag, startPoint x: 160, startPoint y: 151, endPoint x: 166, endPoint y: 182, distance: 31.0
click at [161, 151] on div at bounding box center [160, 154] width 14 height 14
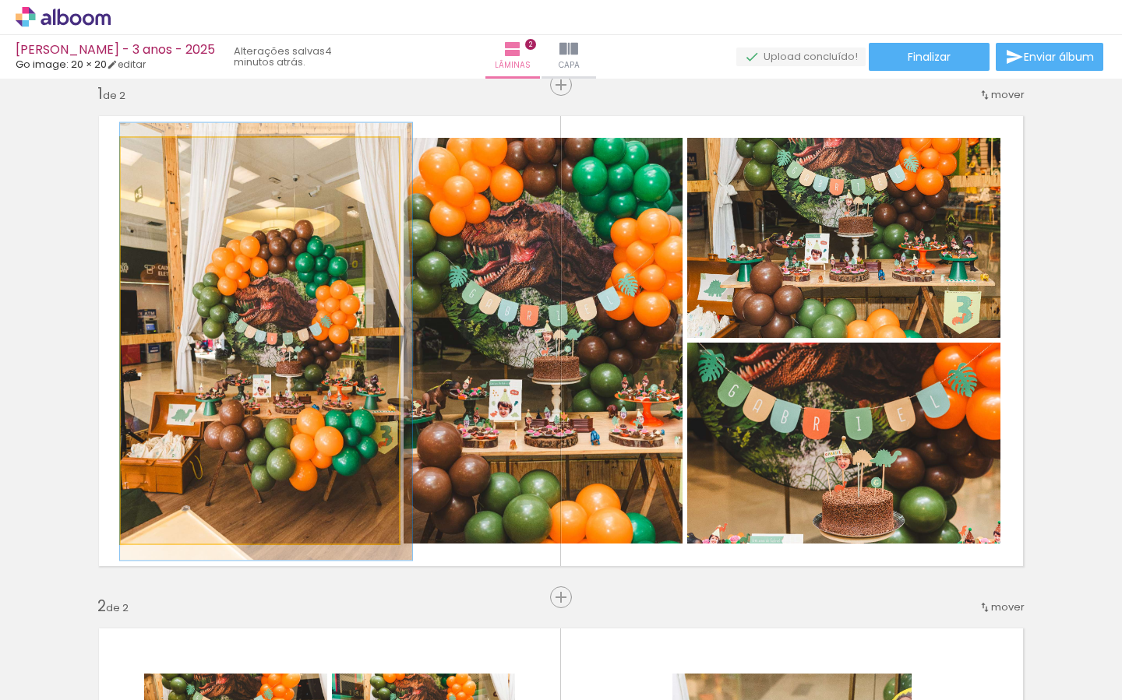
drag, startPoint x: 183, startPoint y: 284, endPoint x: 233, endPoint y: 280, distance: 50.0
click at [206, 279] on div at bounding box center [266, 342] width 292 height 438
drag, startPoint x: 154, startPoint y: 157, endPoint x: 128, endPoint y: 157, distance: 26.5
click at [132, 157] on div at bounding box center [179, 154] width 108 height 23
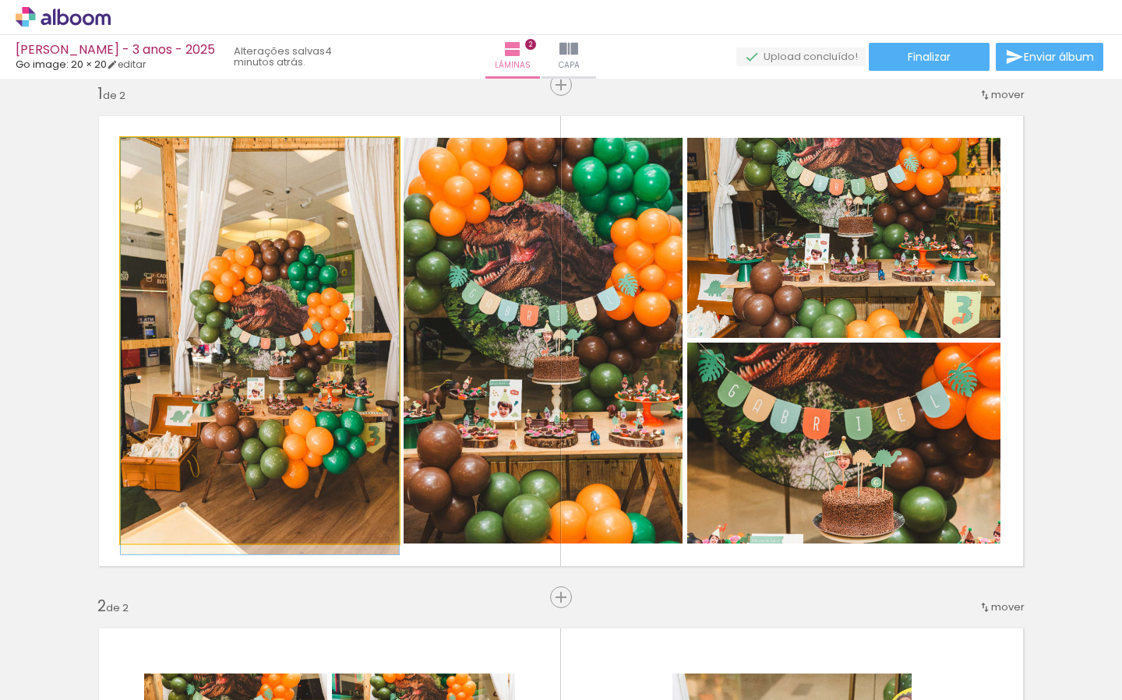
drag, startPoint x: 203, startPoint y: 256, endPoint x: 260, endPoint y: 260, distance: 57.0
click at [259, 259] on div at bounding box center [260, 346] width 278 height 417
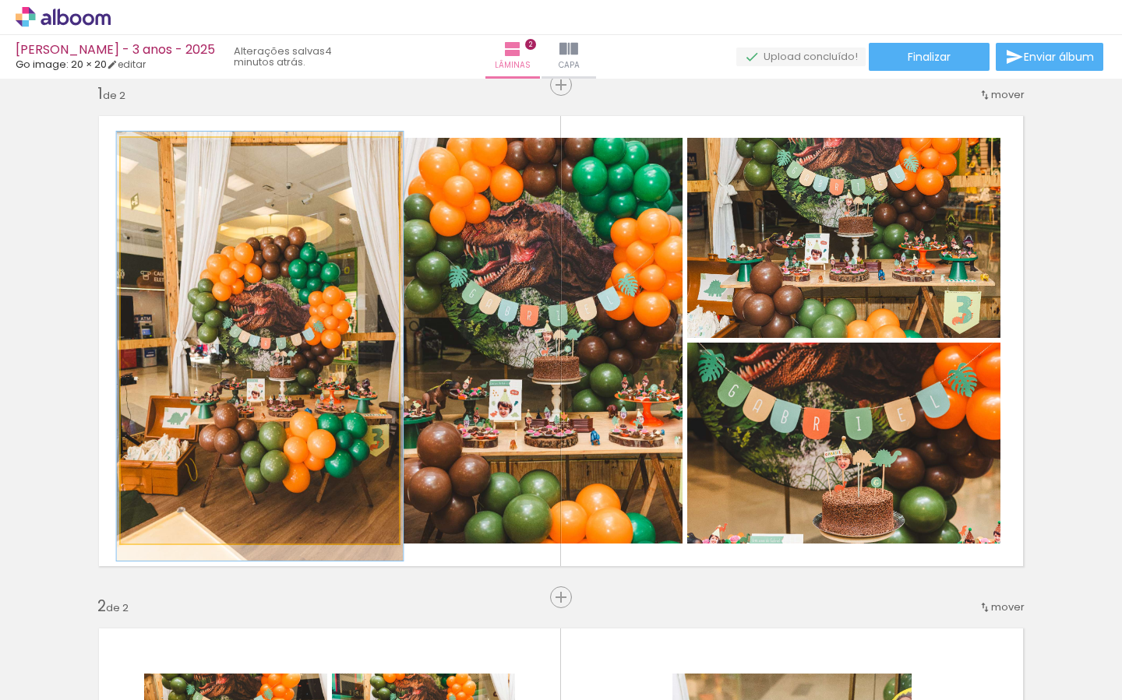
click at [163, 152] on div at bounding box center [158, 154] width 25 height 25
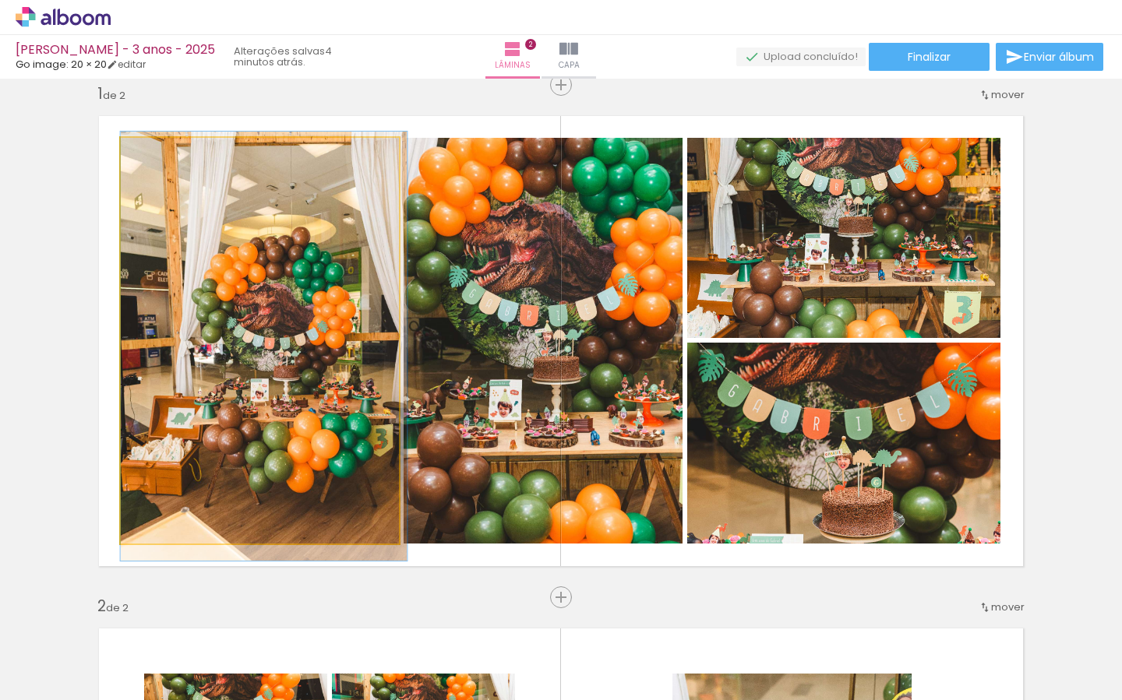
drag, startPoint x: 220, startPoint y: 278, endPoint x: 246, endPoint y: 279, distance: 26.5
click at [245, 279] on div at bounding box center [264, 346] width 287 height 429
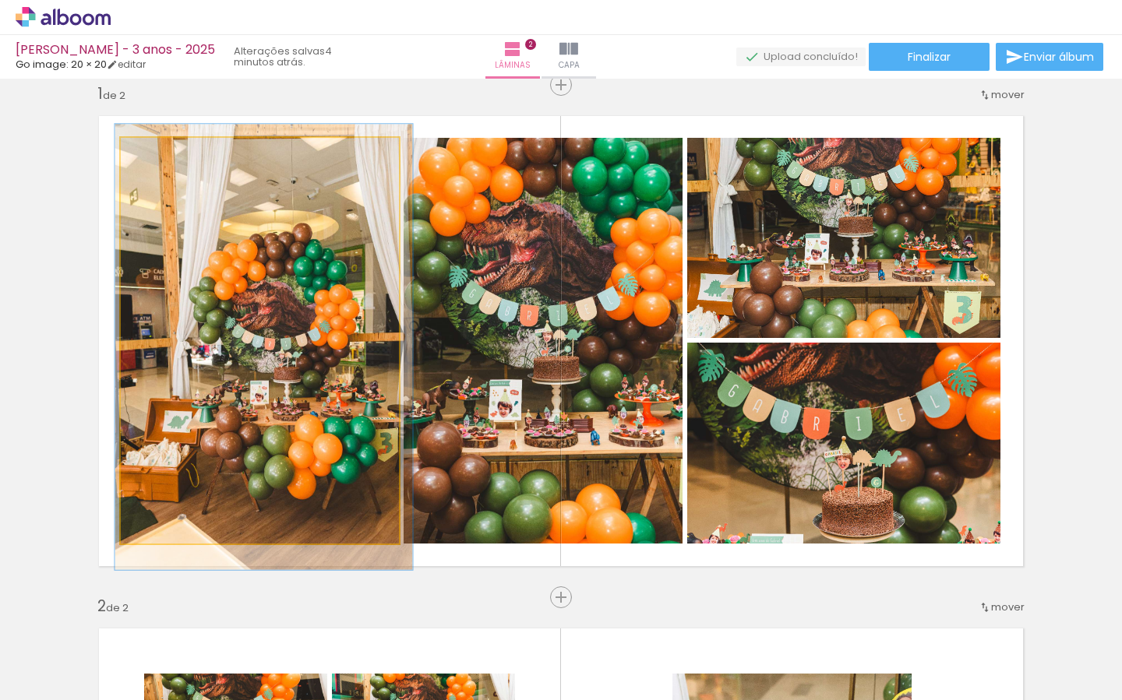
click at [162, 158] on div at bounding box center [161, 154] width 14 height 14
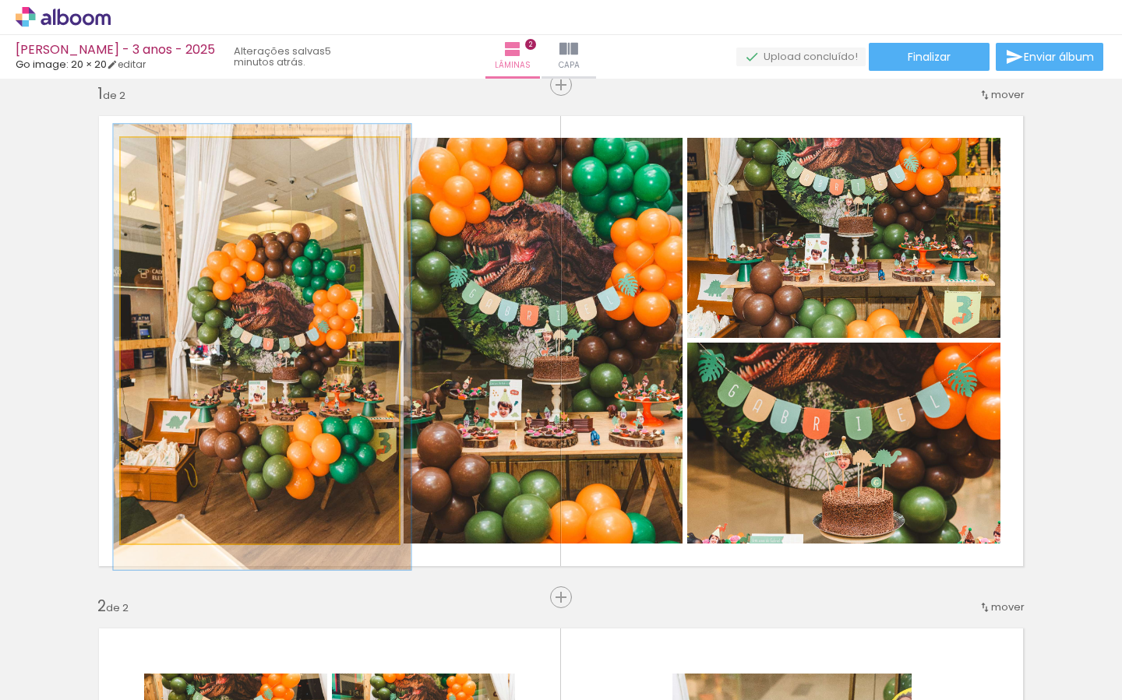
click at [208, 272] on div at bounding box center [263, 347] width 298 height 446
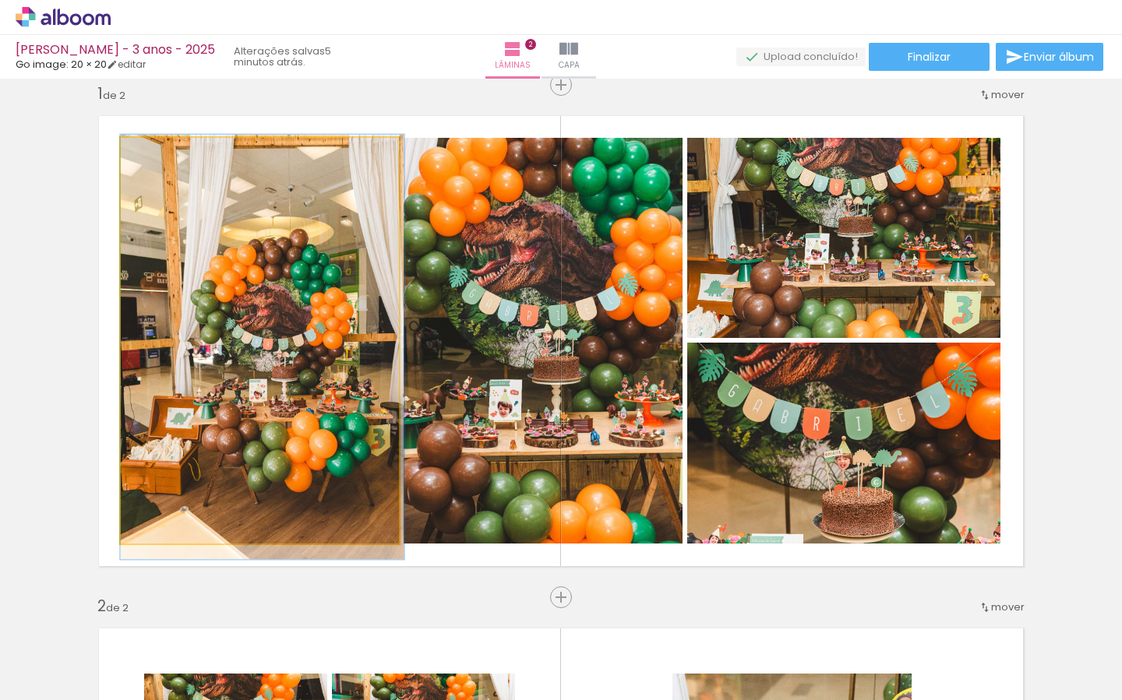
drag, startPoint x: 162, startPoint y: 155, endPoint x: 172, endPoint y: 176, distance: 23.3
click at [159, 157] on div at bounding box center [159, 154] width 14 height 14
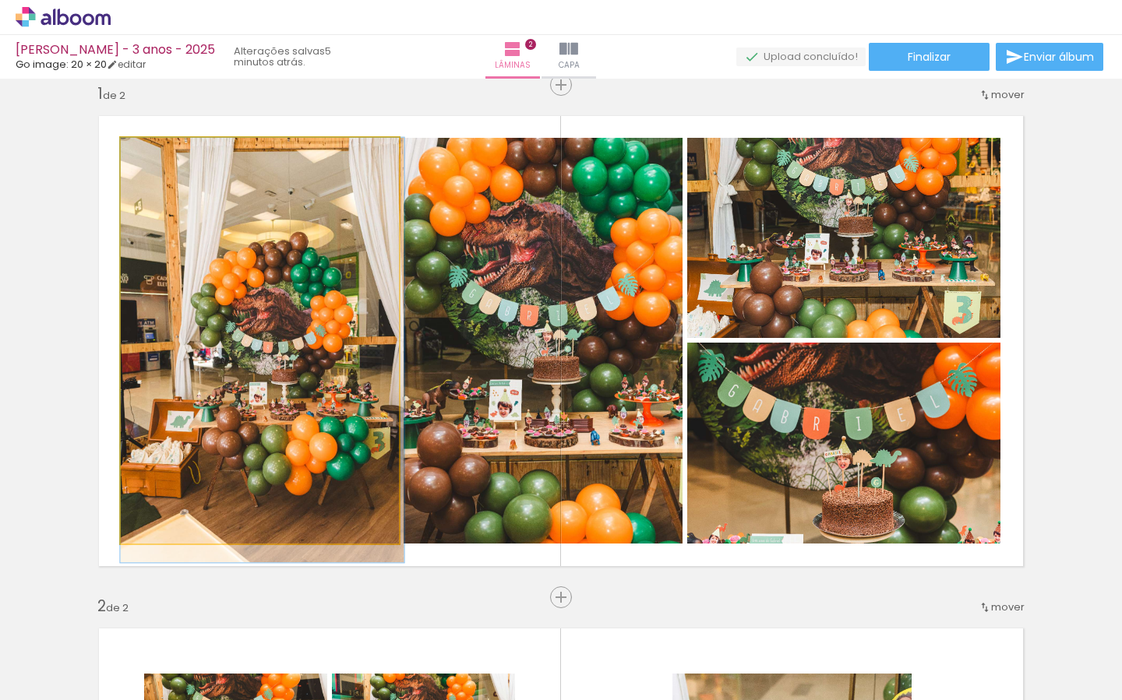
drag, startPoint x: 192, startPoint y: 244, endPoint x: 210, endPoint y: 231, distance: 21.2
click at [209, 247] on div at bounding box center [262, 350] width 284 height 425
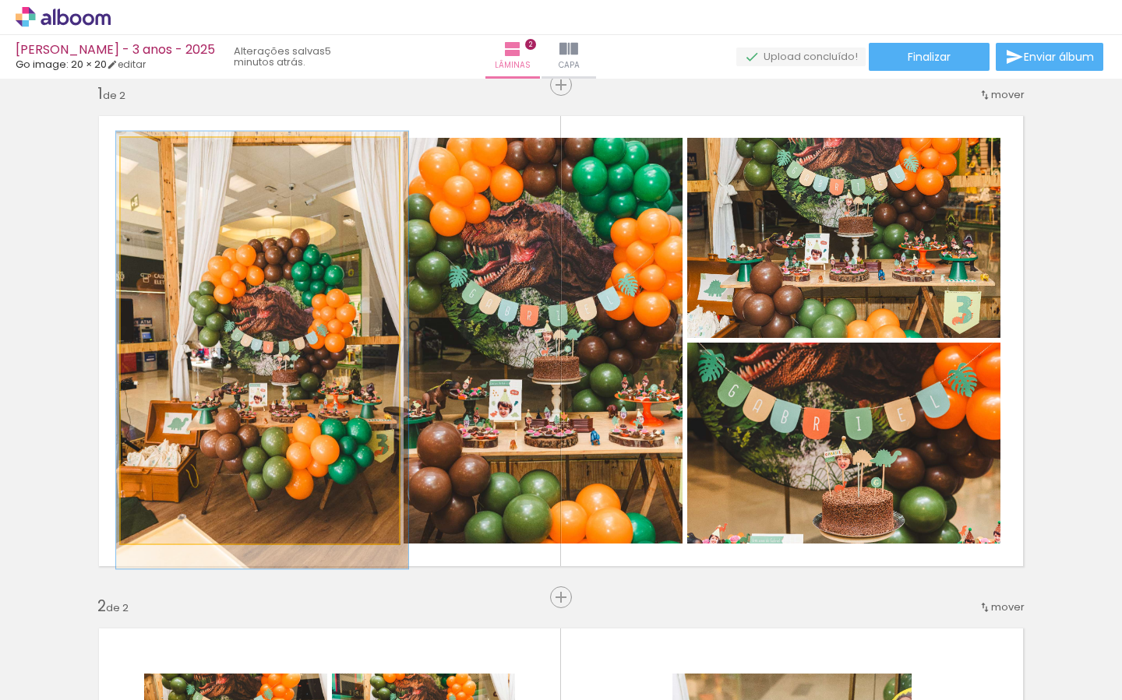
drag, startPoint x: 157, startPoint y: 153, endPoint x: 165, endPoint y: 178, distance: 25.6
click at [158, 153] on div at bounding box center [160, 154] width 14 height 14
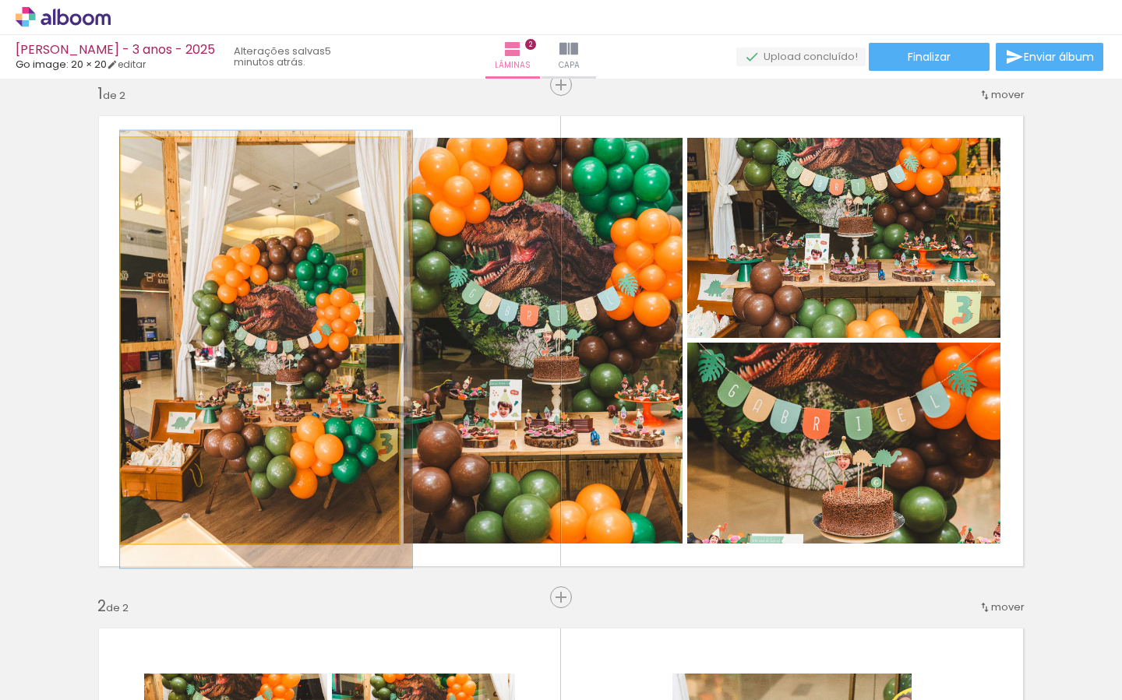
click at [213, 247] on div at bounding box center [266, 350] width 292 height 438
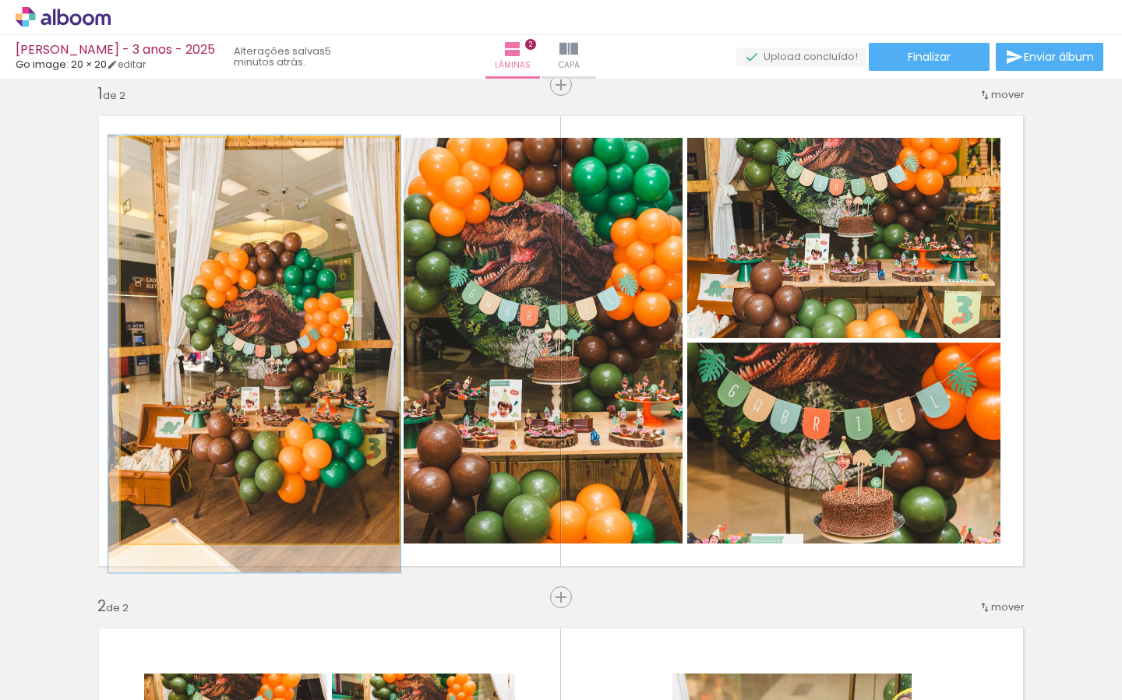
drag, startPoint x: 287, startPoint y: 223, endPoint x: 276, endPoint y: 222, distance: 11.7
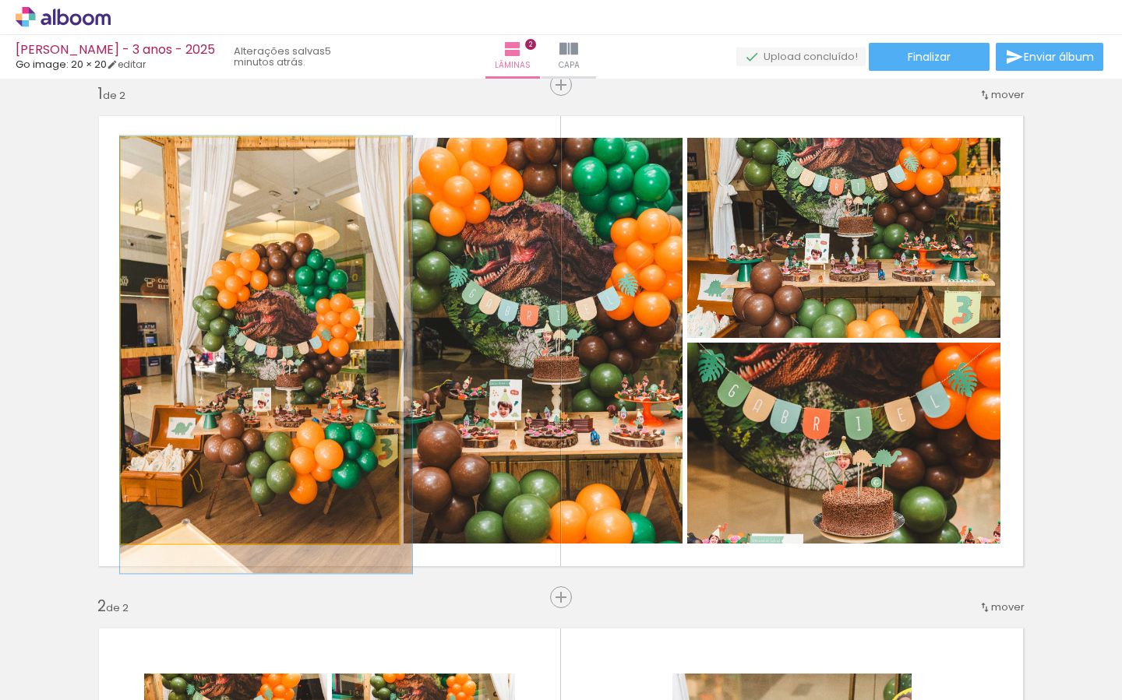
drag, startPoint x: 298, startPoint y: 259, endPoint x: 314, endPoint y: 260, distance: 15.6
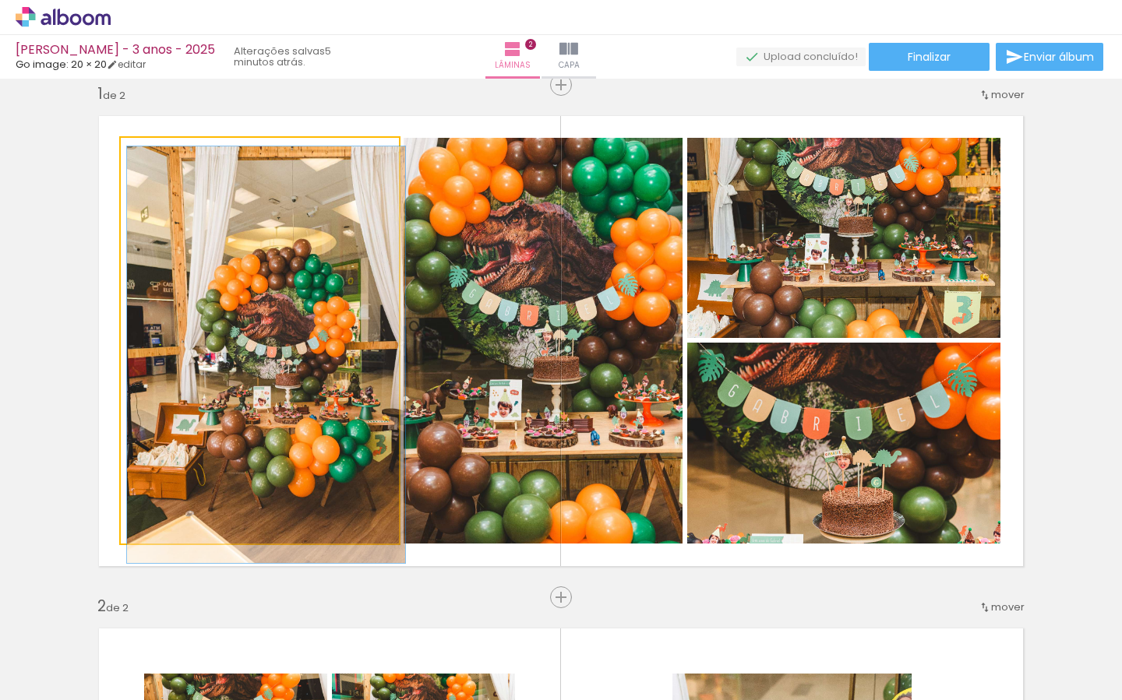
drag, startPoint x: 156, startPoint y: 155, endPoint x: 159, endPoint y: 180, distance: 25.1
click at [143, 156] on div at bounding box center [179, 154] width 108 height 23
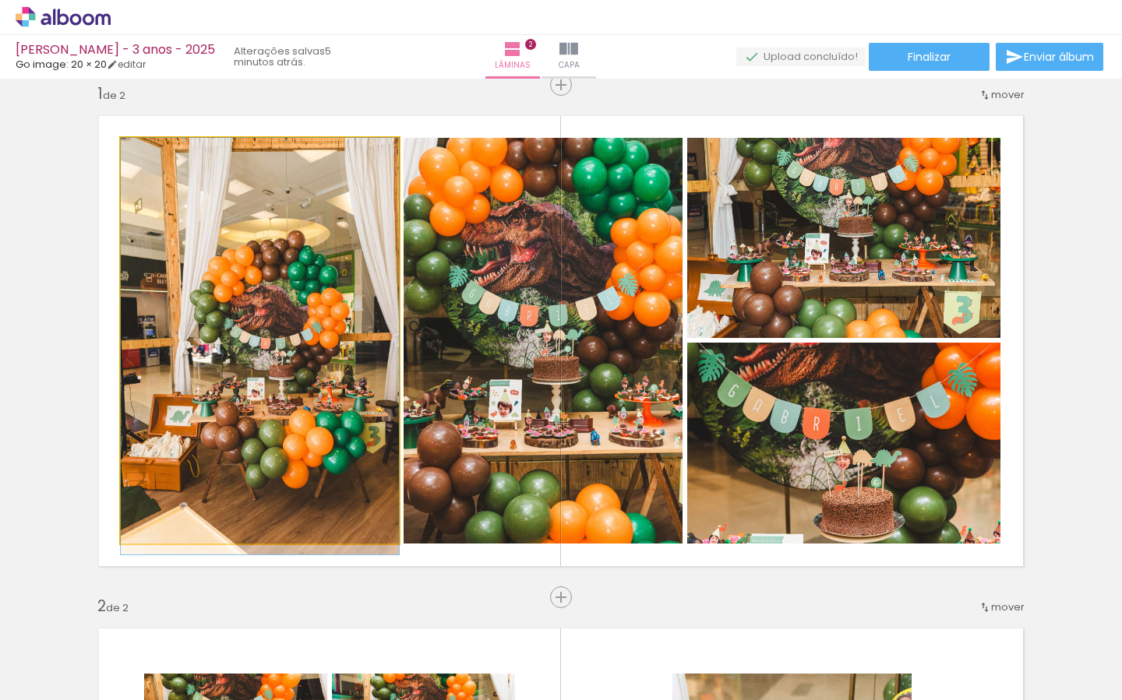
drag, startPoint x: 316, startPoint y: 293, endPoint x: 364, endPoint y: 267, distance: 54.7
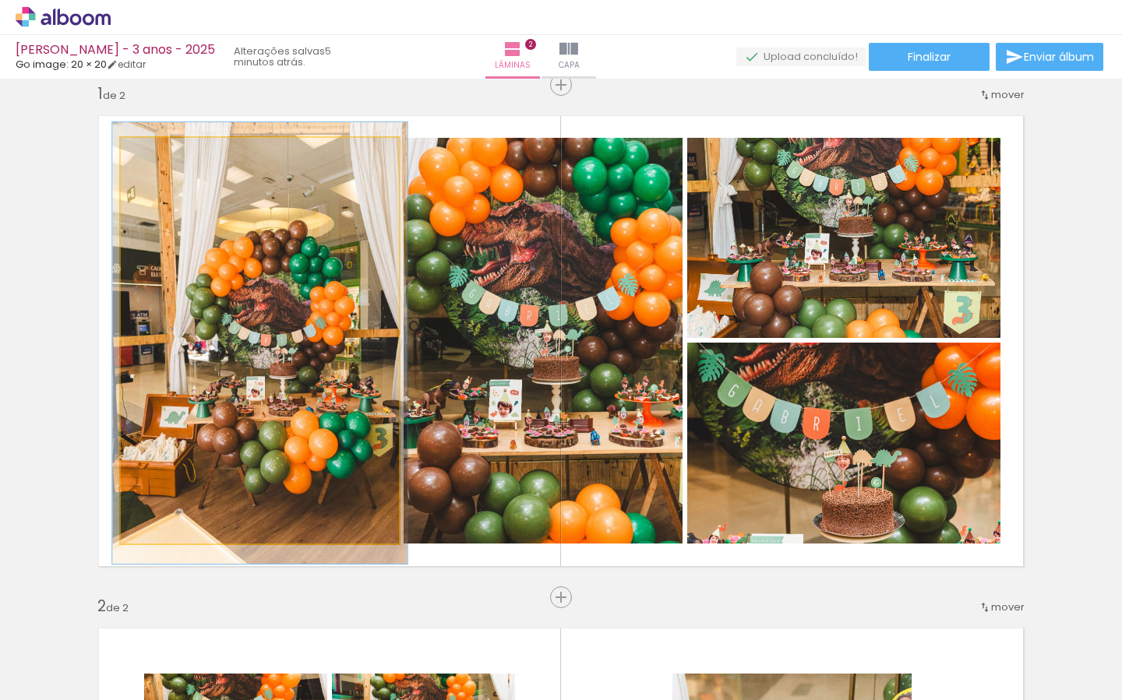
drag, startPoint x: 160, startPoint y: 153, endPoint x: 214, endPoint y: 204, distance: 74.4
click at [164, 153] on div at bounding box center [160, 154] width 14 height 14
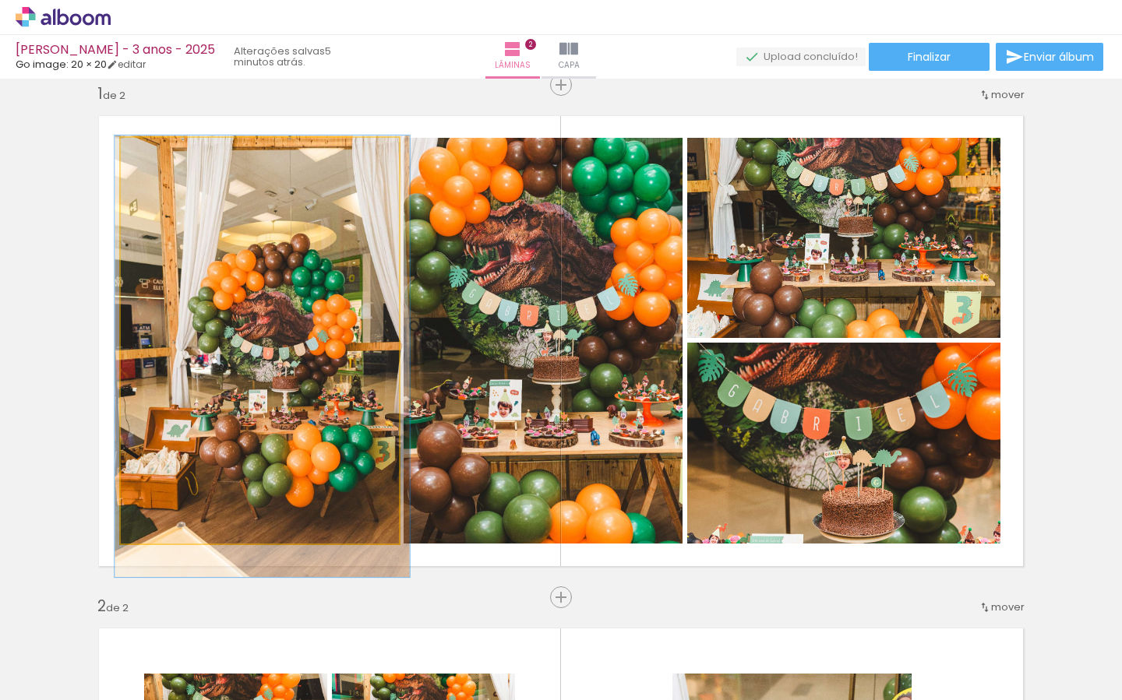
drag, startPoint x: 349, startPoint y: 348, endPoint x: 411, endPoint y: 372, distance: 66.8
click at [346, 349] on div at bounding box center [262, 357] width 294 height 442
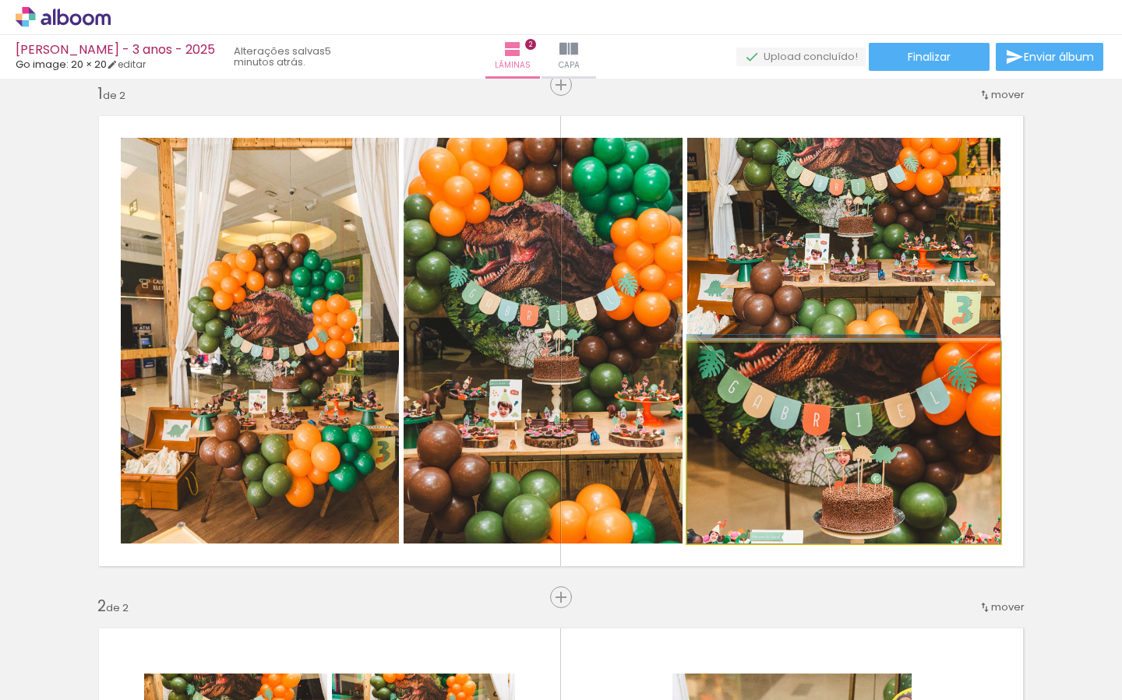
drag, startPoint x: 910, startPoint y: 433, endPoint x: 908, endPoint y: 415, distance: 18.1
click at [908, 416] on div at bounding box center [843, 439] width 313 height 209
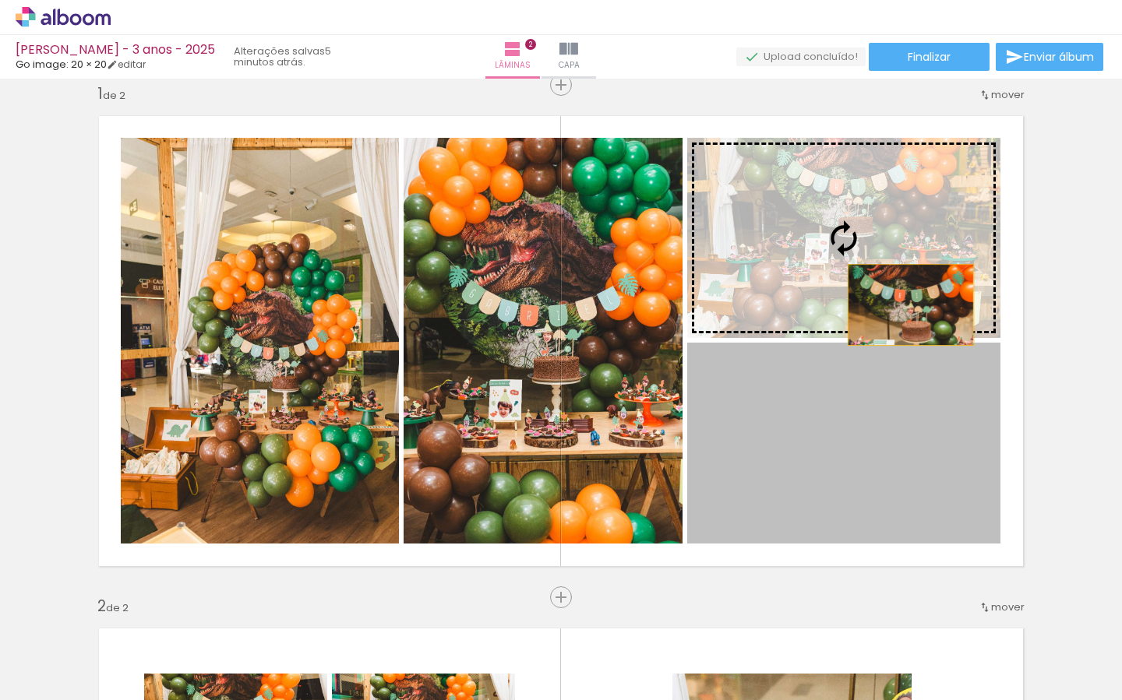
drag, startPoint x: 913, startPoint y: 403, endPoint x: 911, endPoint y: 294, distance: 108.3
click at [0, 0] on slot at bounding box center [0, 0] width 0 height 0
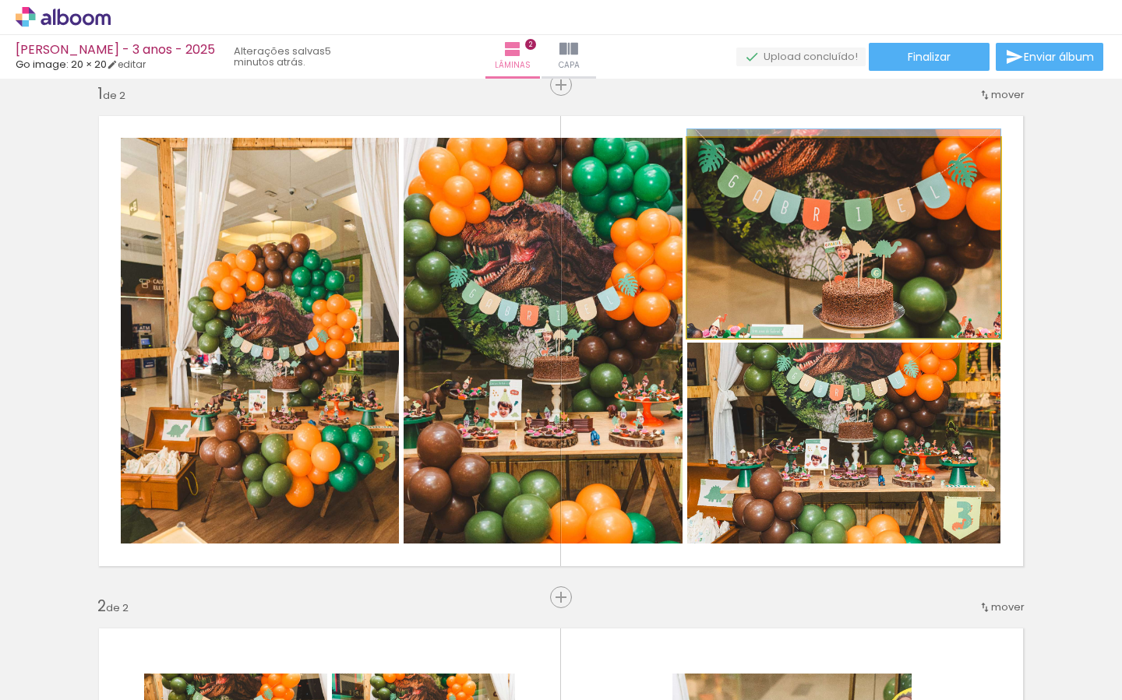
drag, startPoint x: 917, startPoint y: 262, endPoint x: 913, endPoint y: 227, distance: 35.3
click at [913, 227] on div at bounding box center [843, 233] width 313 height 209
drag, startPoint x: 913, startPoint y: 282, endPoint x: 924, endPoint y: 294, distance: 16.6
click at [915, 268] on div at bounding box center [843, 233] width 313 height 209
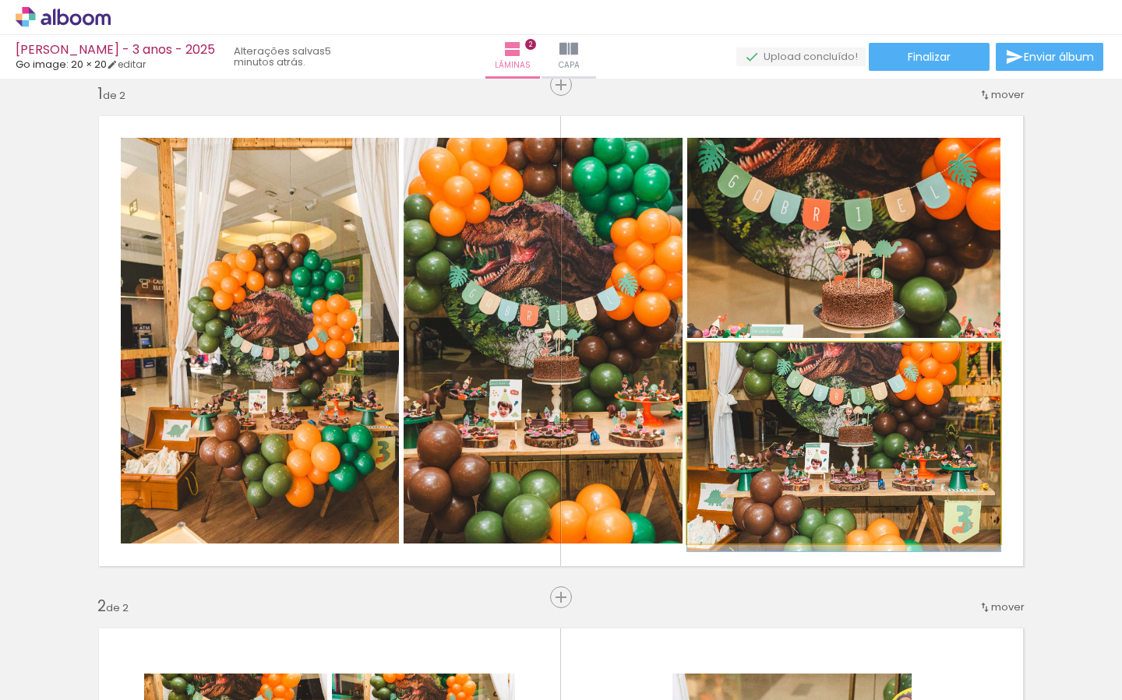
drag, startPoint x: 914, startPoint y: 433, endPoint x: 933, endPoint y: 452, distance: 27.0
click at [933, 450] on div at bounding box center [843, 447] width 313 height 209
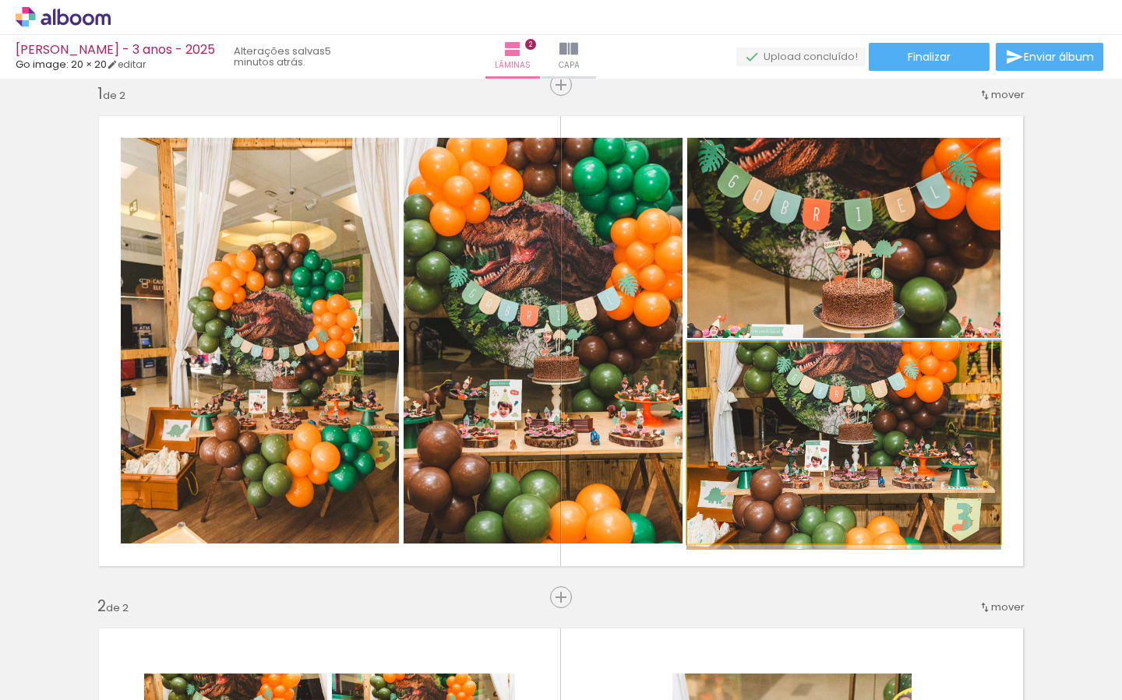
drag, startPoint x: 963, startPoint y: 464, endPoint x: 972, endPoint y: 467, distance: 9.1
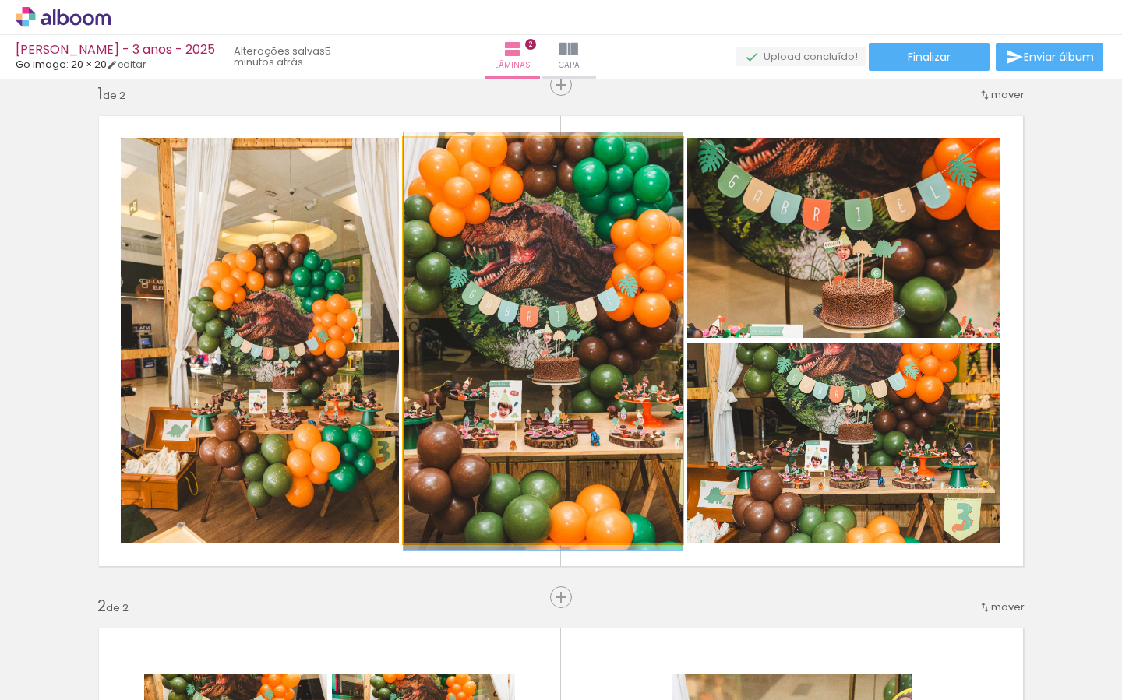
drag, startPoint x: 444, startPoint y: 398, endPoint x: 347, endPoint y: 404, distance: 97.6
click at [0, 0] on slot at bounding box center [0, 0] width 0 height 0
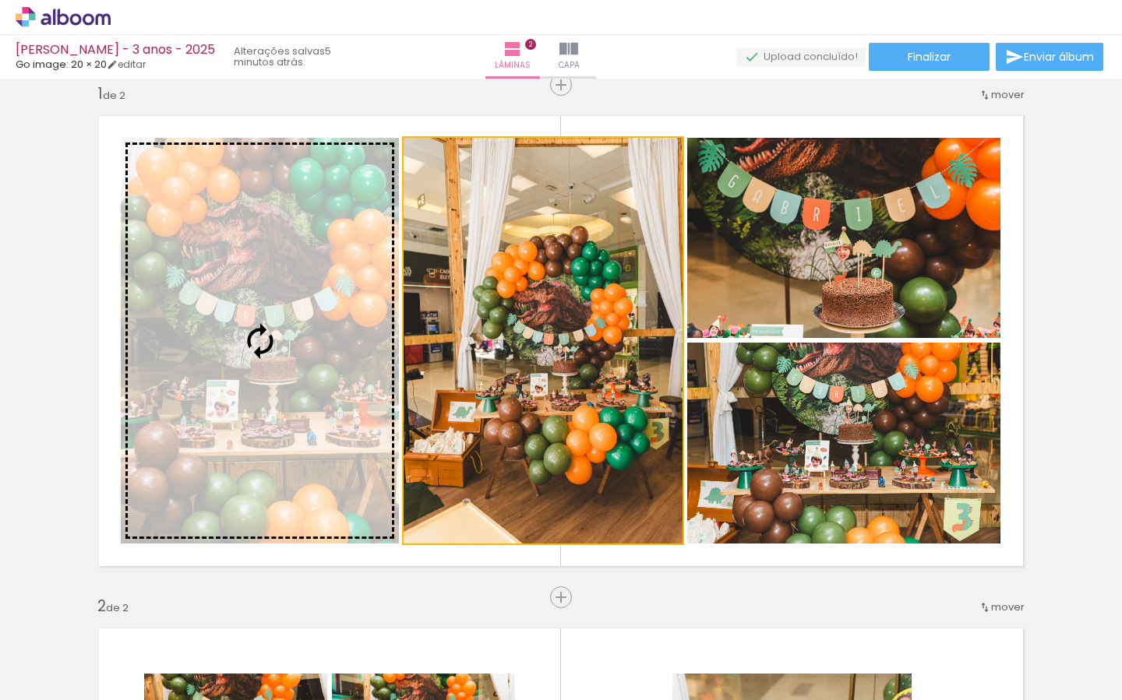
drag, startPoint x: 451, startPoint y: 396, endPoint x: 384, endPoint y: 411, distance: 68.8
click at [0, 0] on slot at bounding box center [0, 0] width 0 height 0
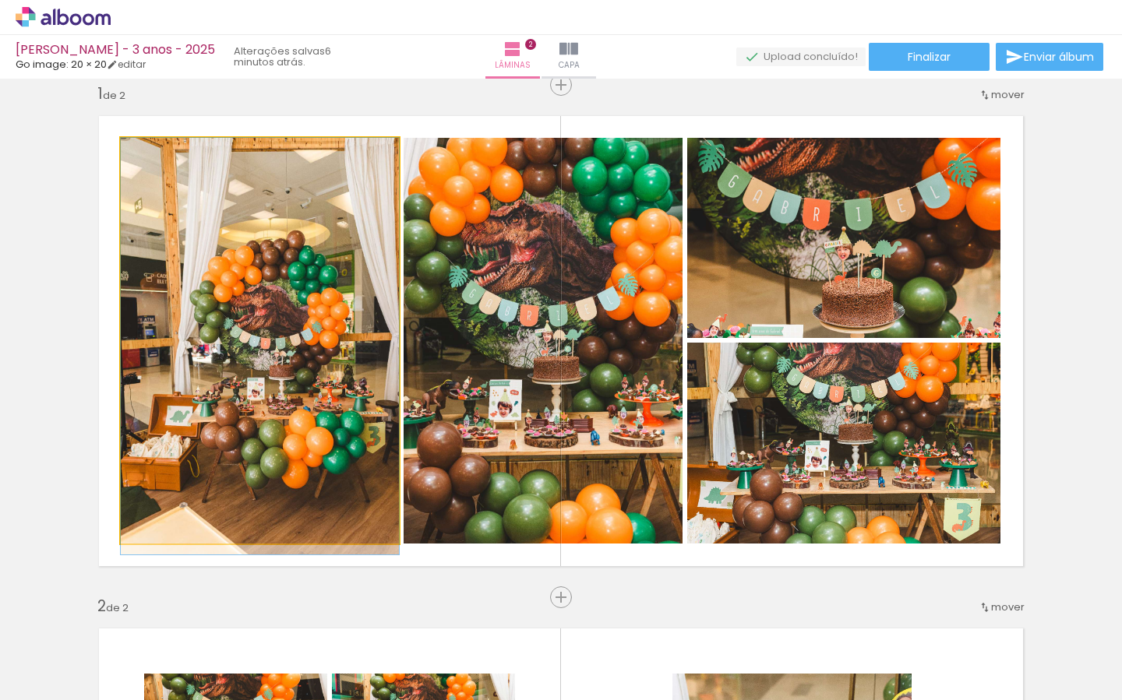
drag, startPoint x: 330, startPoint y: 432, endPoint x: 309, endPoint y: 358, distance: 77.5
click at [367, 443] on div at bounding box center [260, 346] width 278 height 417
drag, startPoint x: 151, startPoint y: 153, endPoint x: 143, endPoint y: 153, distance: 8.6
click at [143, 153] on div at bounding box center [179, 154] width 108 height 23
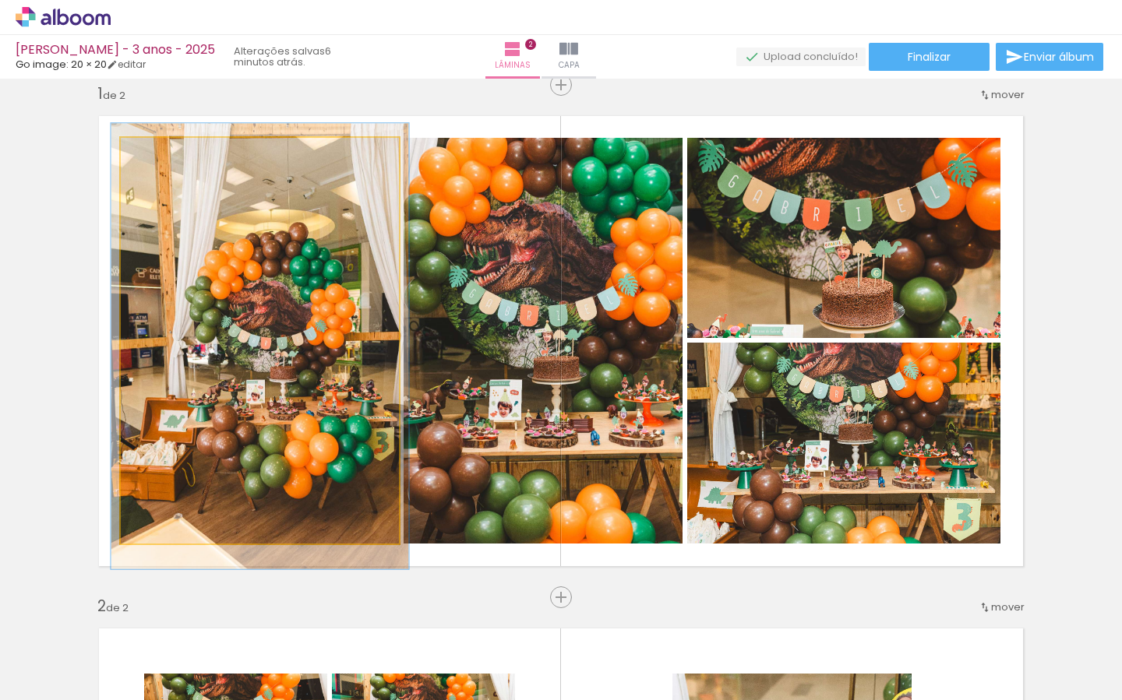
click at [163, 156] on div at bounding box center [161, 154] width 14 height 14
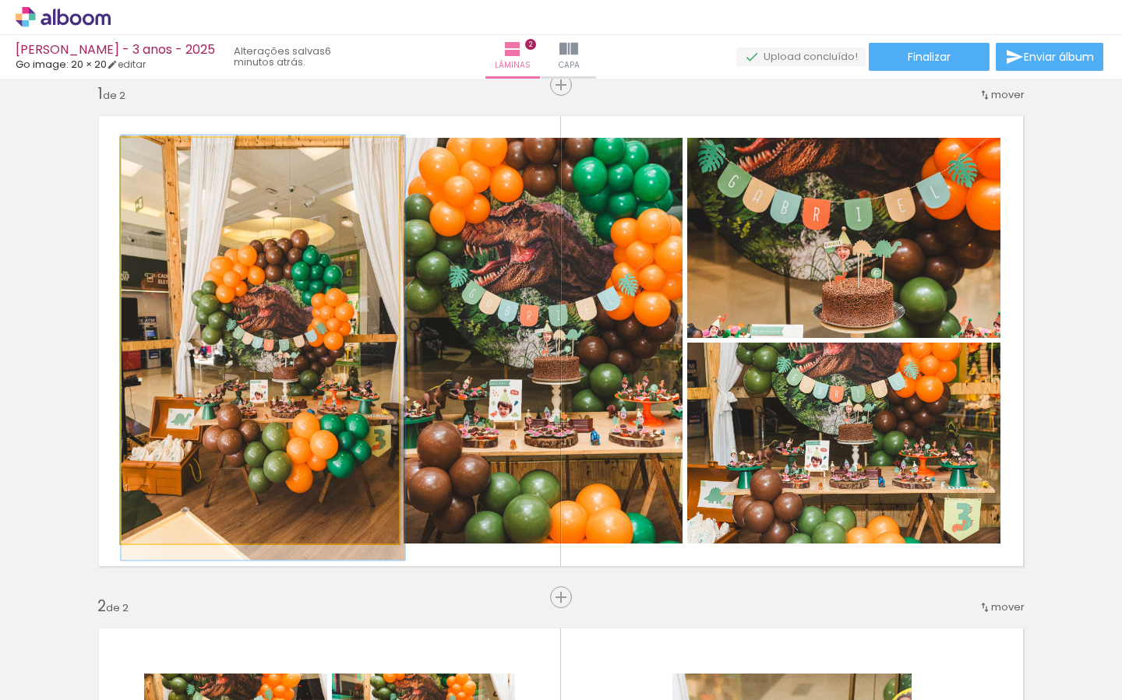
drag, startPoint x: 163, startPoint y: 153, endPoint x: 163, endPoint y: 162, distance: 8.6
click at [160, 157] on div at bounding box center [159, 154] width 14 height 14
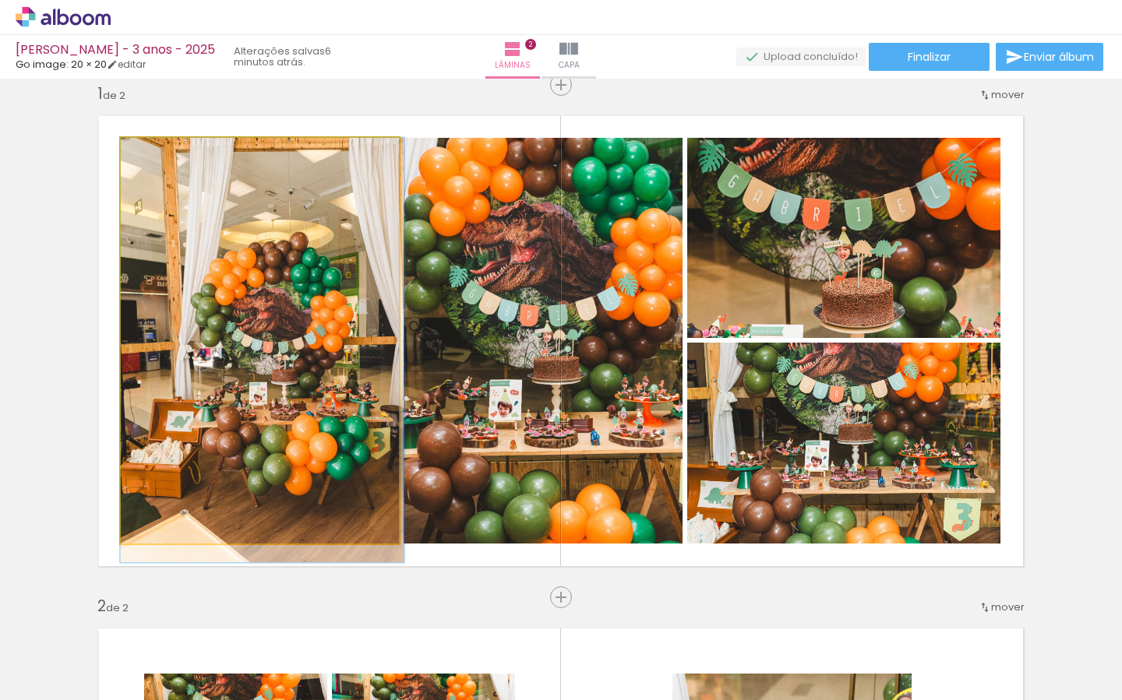
drag, startPoint x: 259, startPoint y: 313, endPoint x: 280, endPoint y: 325, distance: 24.1
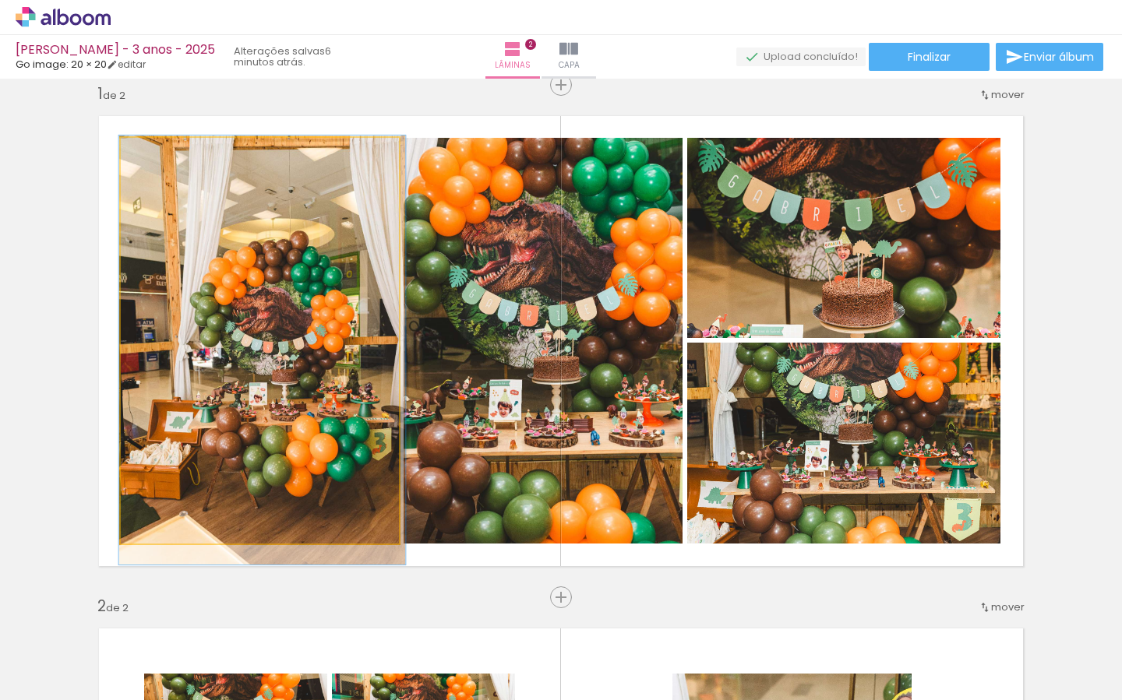
drag, startPoint x: 157, startPoint y: 153, endPoint x: 162, endPoint y: 163, distance: 10.8
click at [157, 155] on div at bounding box center [159, 154] width 14 height 14
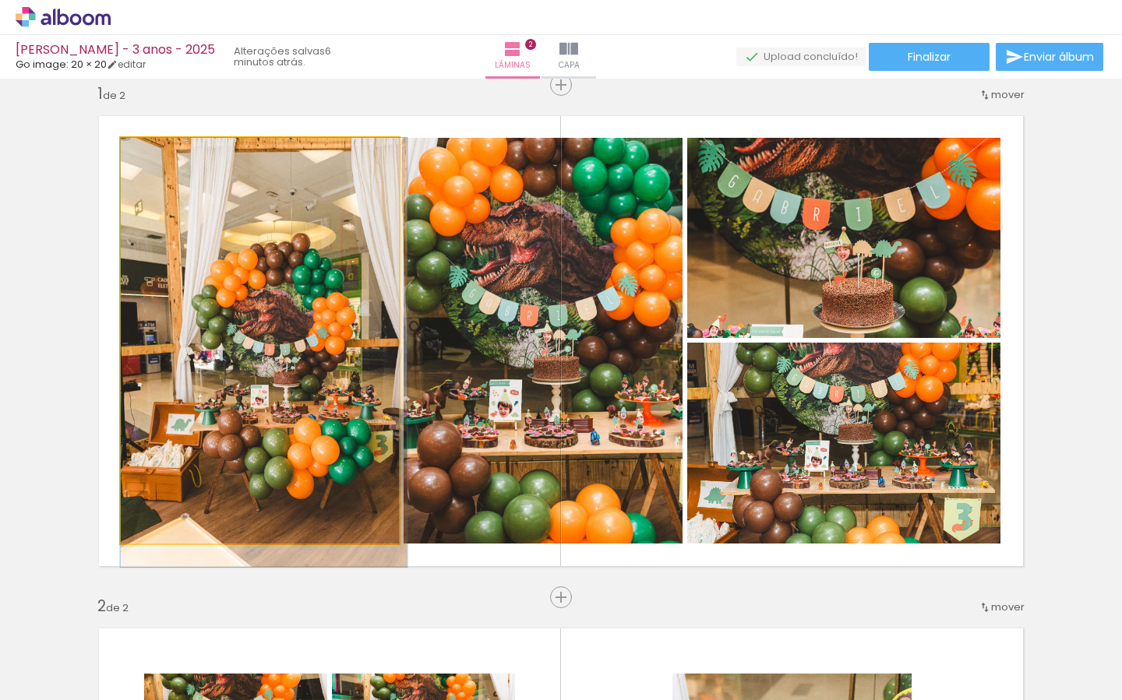
drag, startPoint x: 220, startPoint y: 308, endPoint x: 259, endPoint y: 311, distance: 39.9
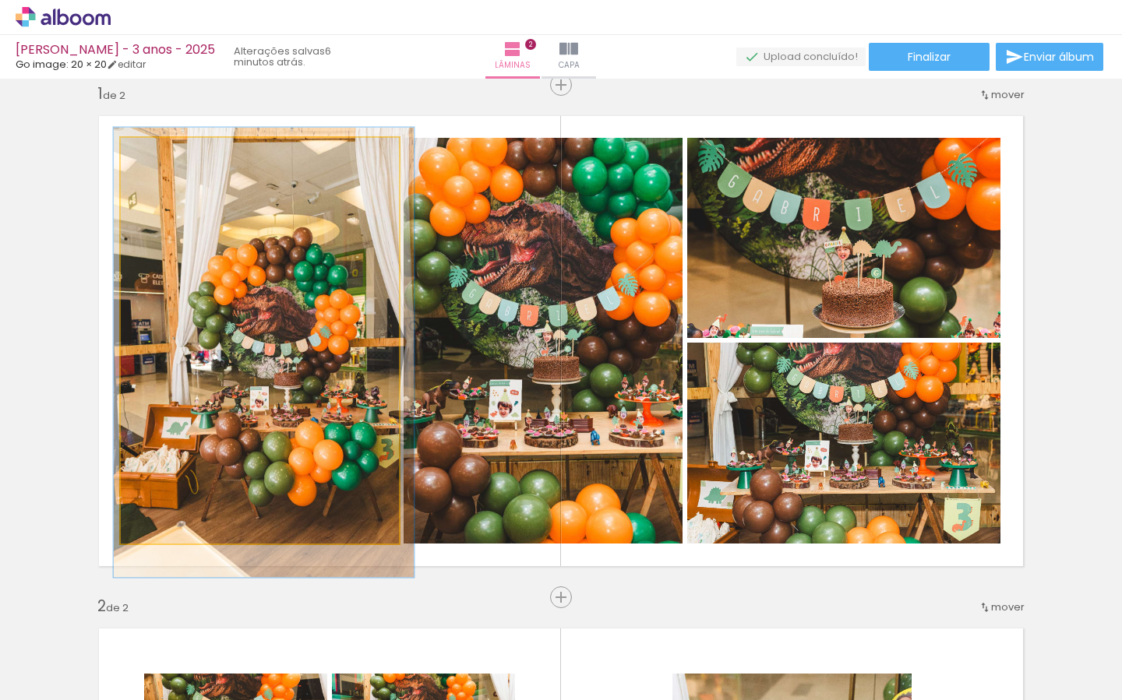
click at [164, 154] on div at bounding box center [162, 154] width 14 height 14
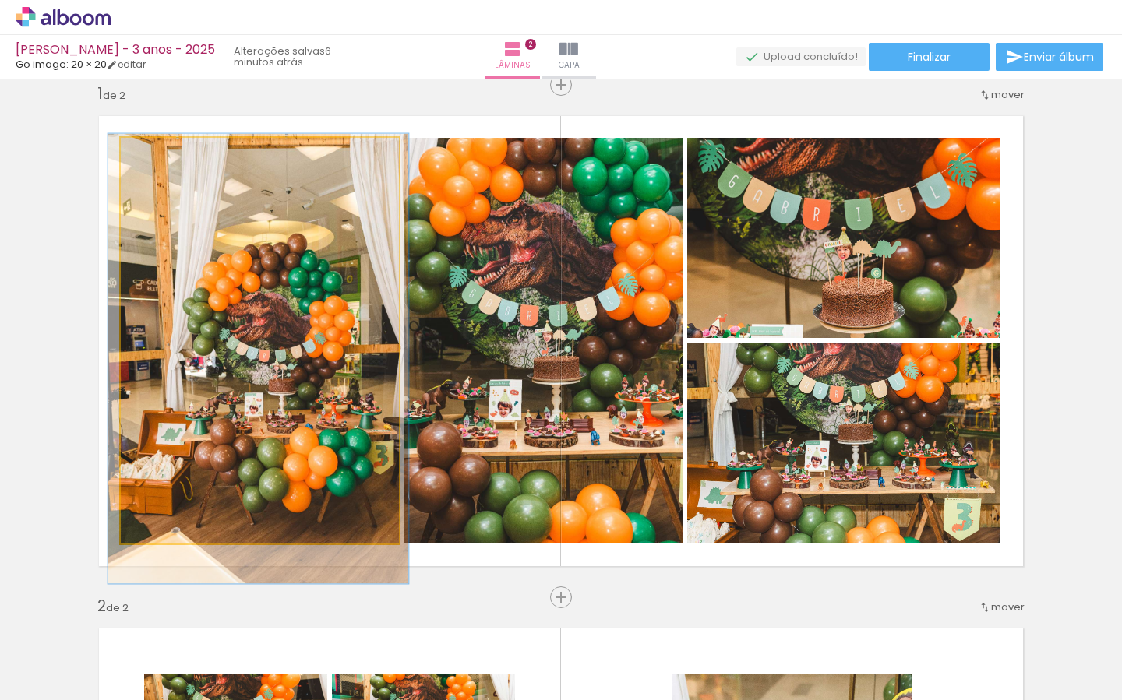
drag, startPoint x: 233, startPoint y: 258, endPoint x: 216, endPoint y: 232, distance: 30.9
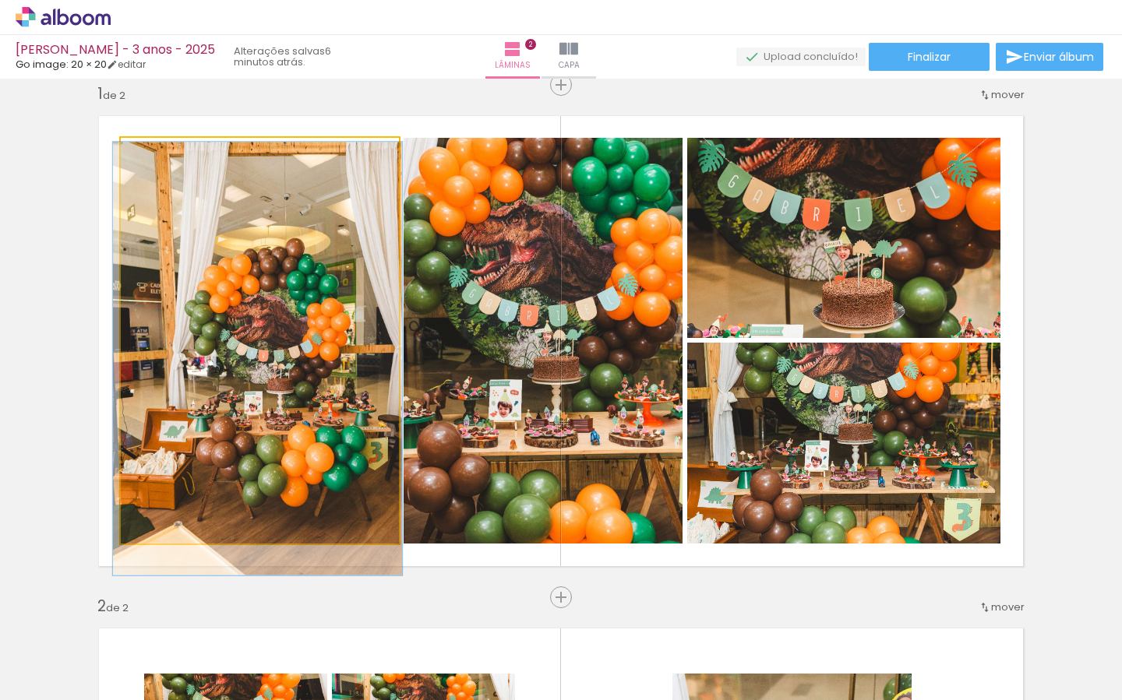
type paper-slider "104"
click at [159, 160] on div at bounding box center [159, 154] width 25 height 25
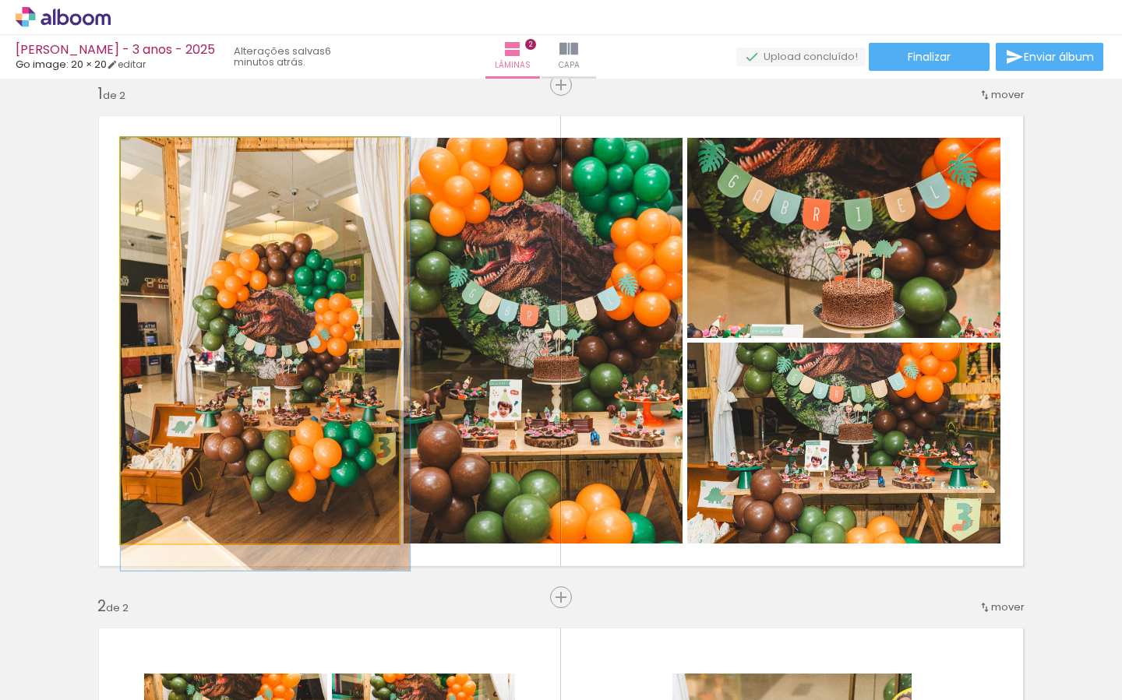
drag, startPoint x: 220, startPoint y: 255, endPoint x: 230, endPoint y: 271, distance: 19.2
click at [312, 336] on div at bounding box center [265, 353] width 289 height 433
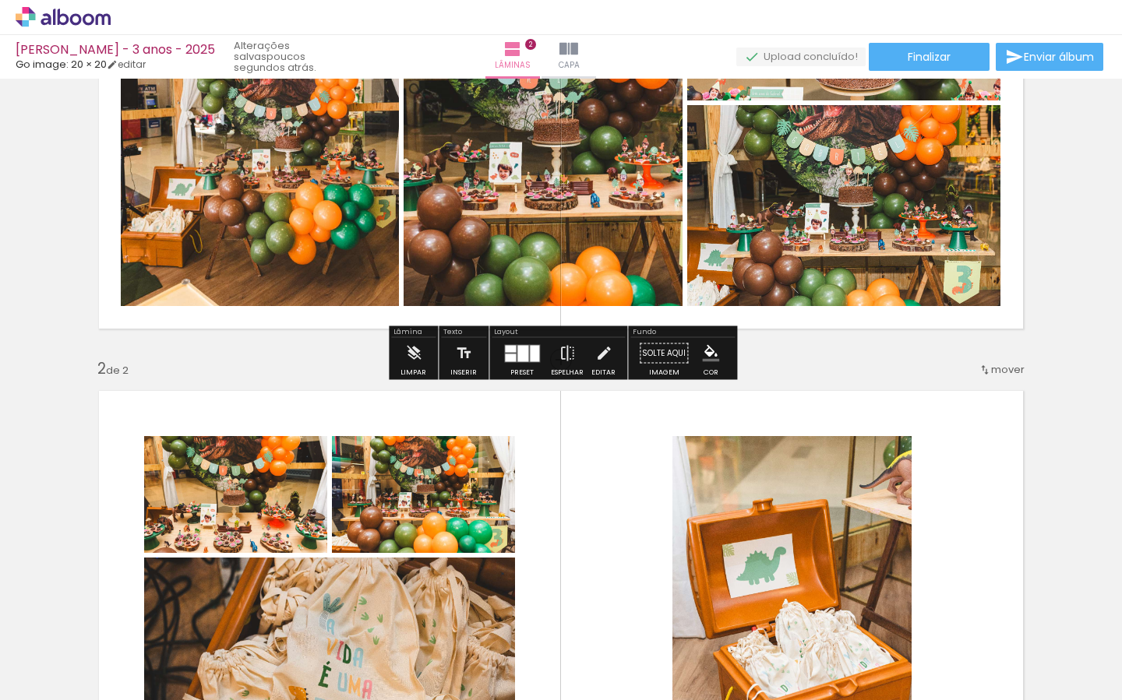
scroll to position [269, 0]
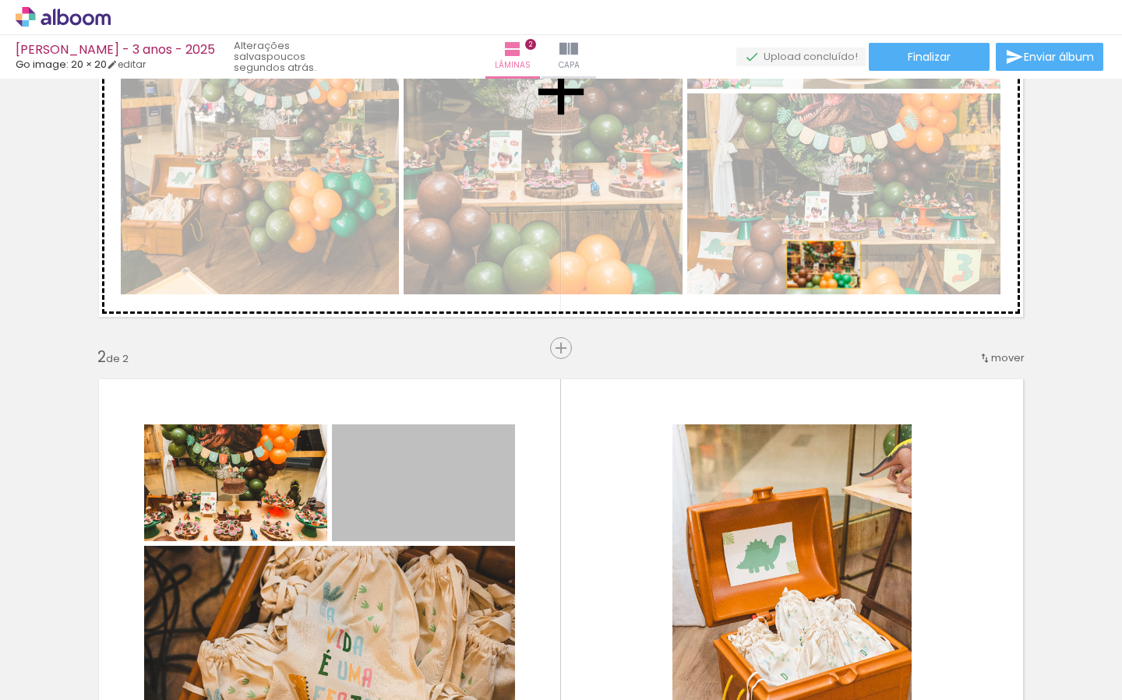
drag, startPoint x: 463, startPoint y: 486, endPoint x: 827, endPoint y: 257, distance: 430.6
click at [828, 259] on div "Inserir lâmina 1 de 2 Inserir lâmina 2 de 2" at bounding box center [561, 584] width 1122 height 1539
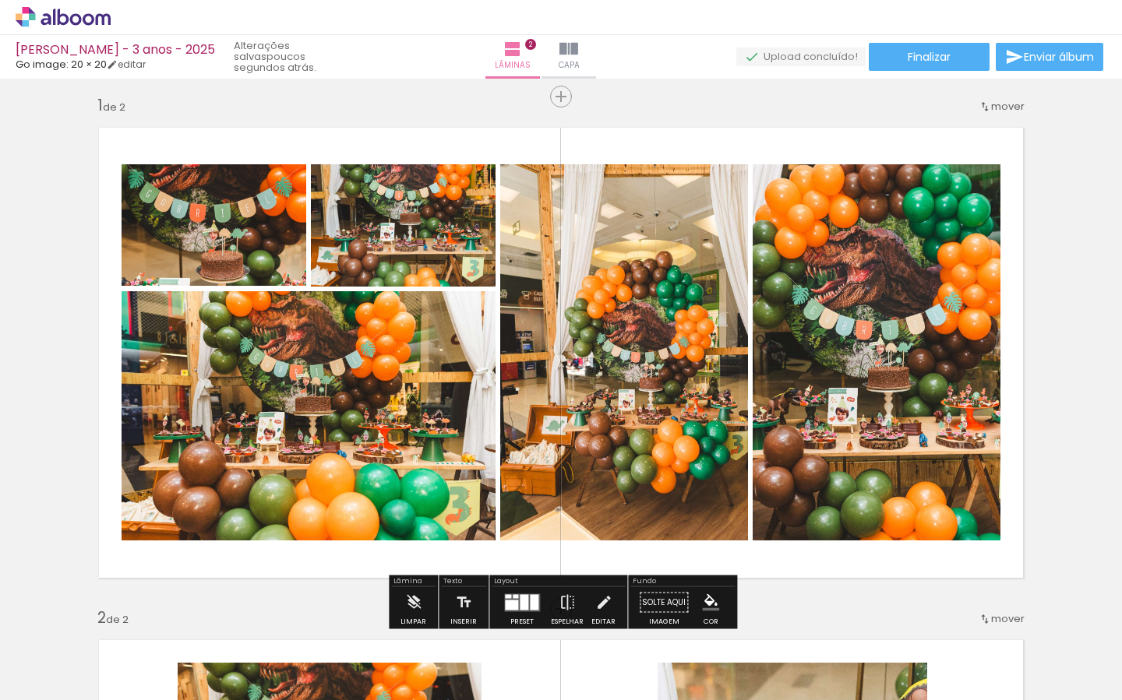
scroll to position [0, 0]
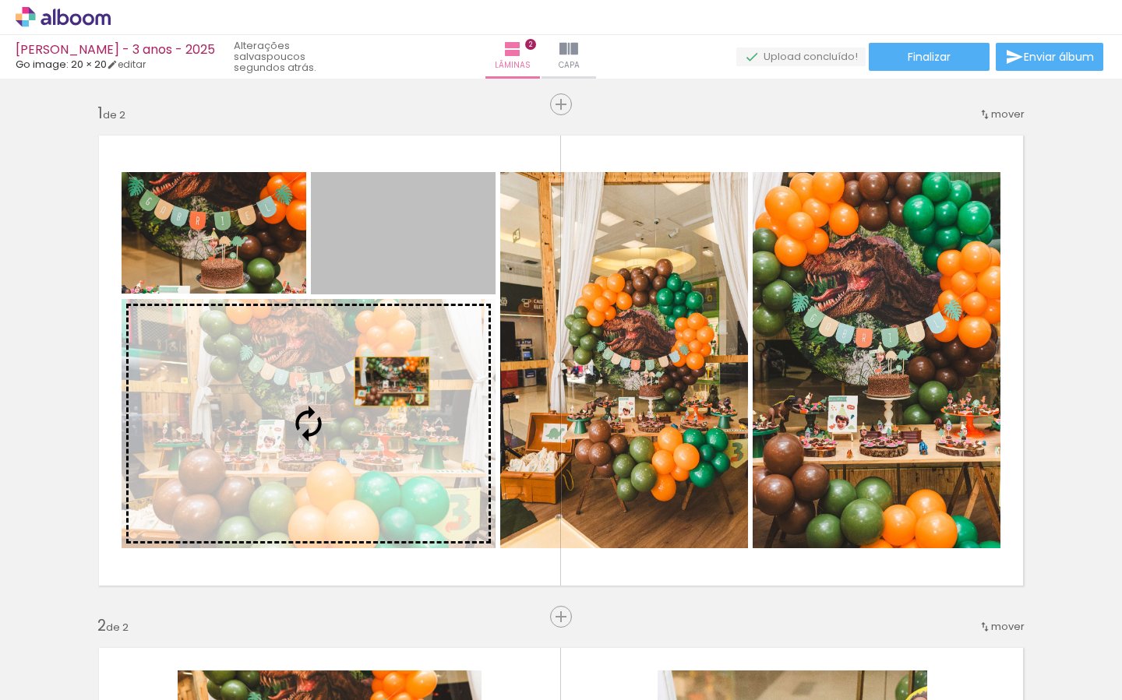
drag, startPoint x: 424, startPoint y: 246, endPoint x: 399, endPoint y: 384, distance: 140.1
click at [0, 0] on slot at bounding box center [0, 0] width 0 height 0
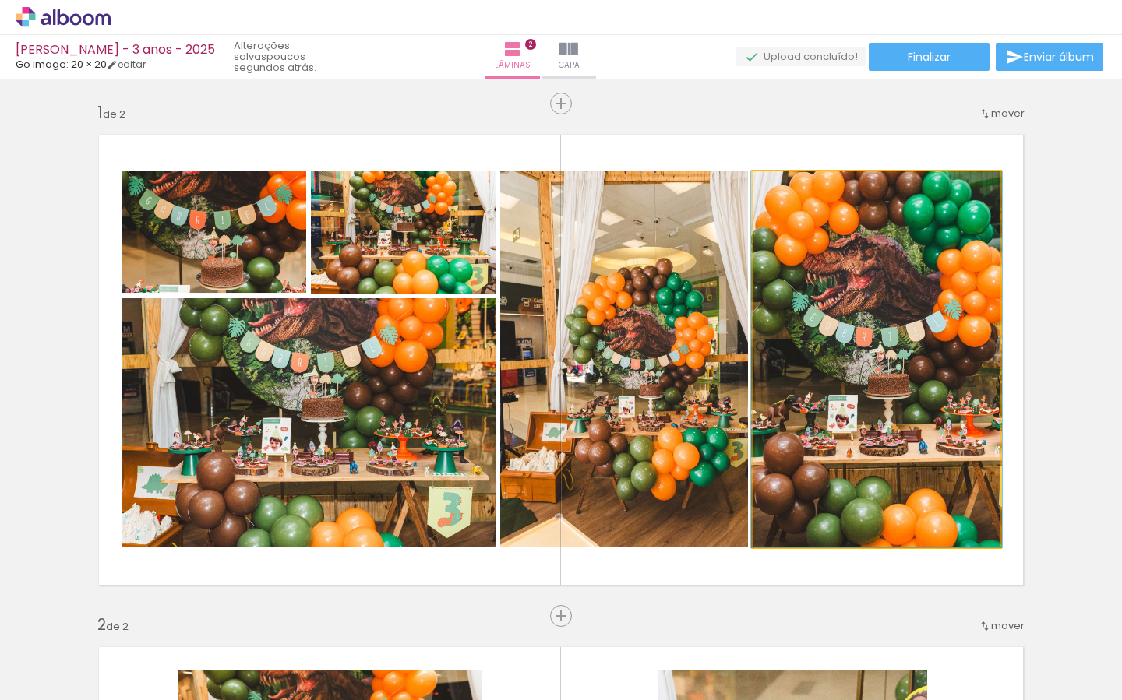
drag, startPoint x: 945, startPoint y: 399, endPoint x: 874, endPoint y: 397, distance: 70.9
click at [940, 400] on div at bounding box center [876, 359] width 251 height 376
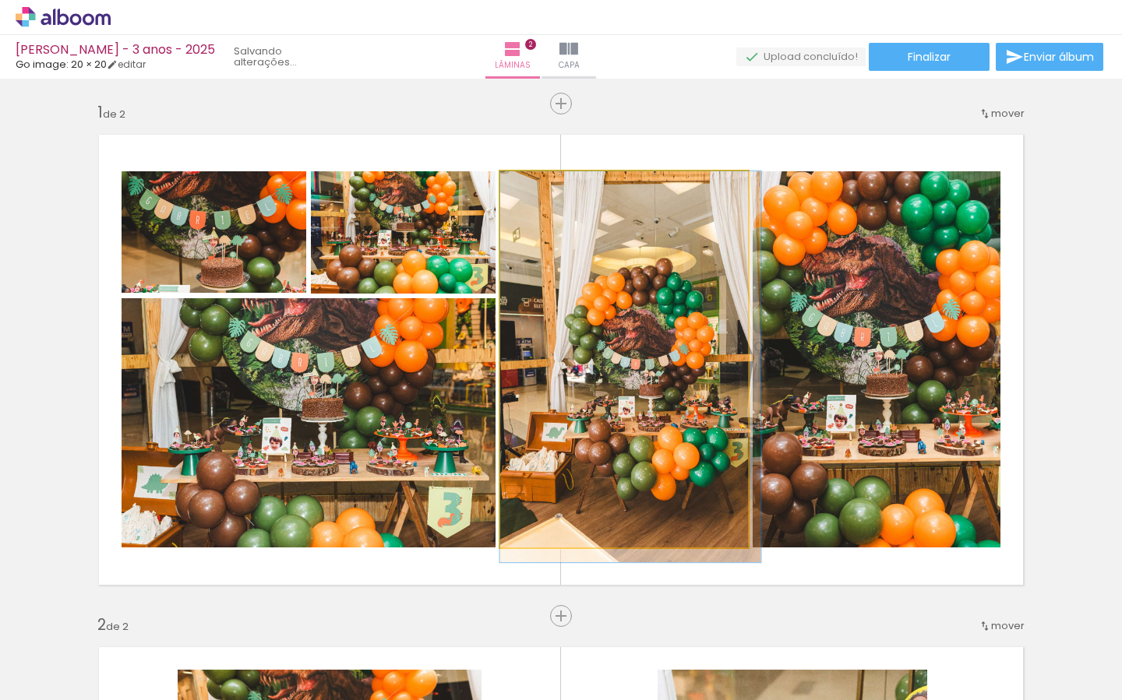
click at [691, 398] on quentale-photo at bounding box center [624, 359] width 248 height 376
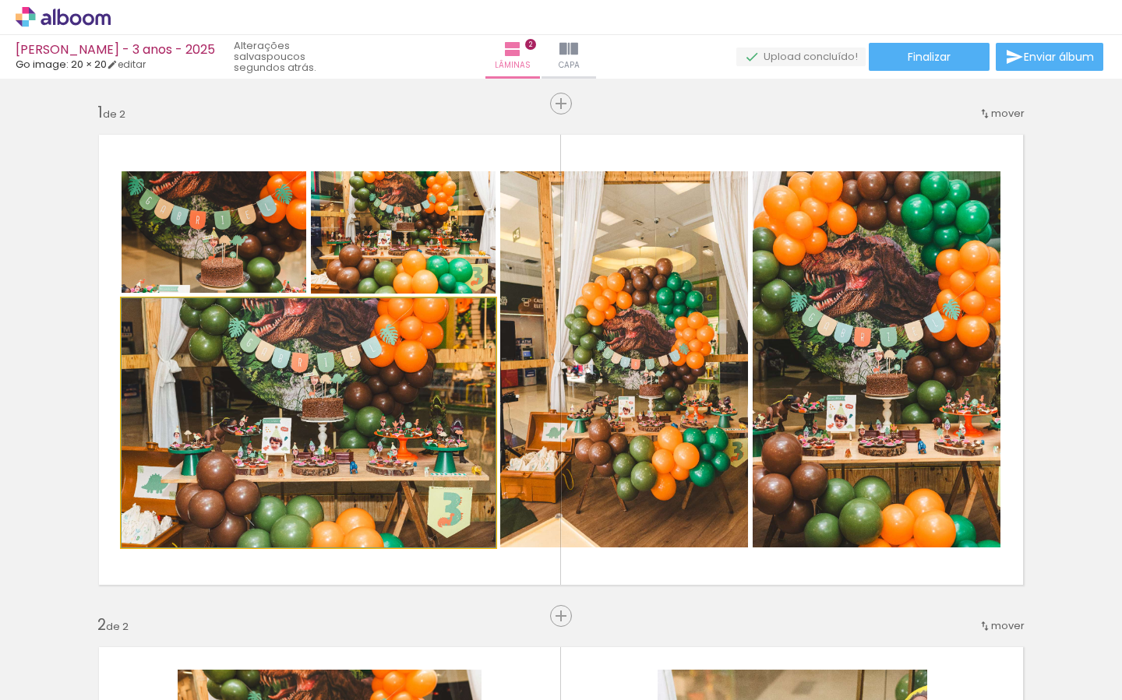
drag, startPoint x: 421, startPoint y: 344, endPoint x: 436, endPoint y: 336, distance: 17.4
click at [436, 337] on div at bounding box center [309, 422] width 374 height 249
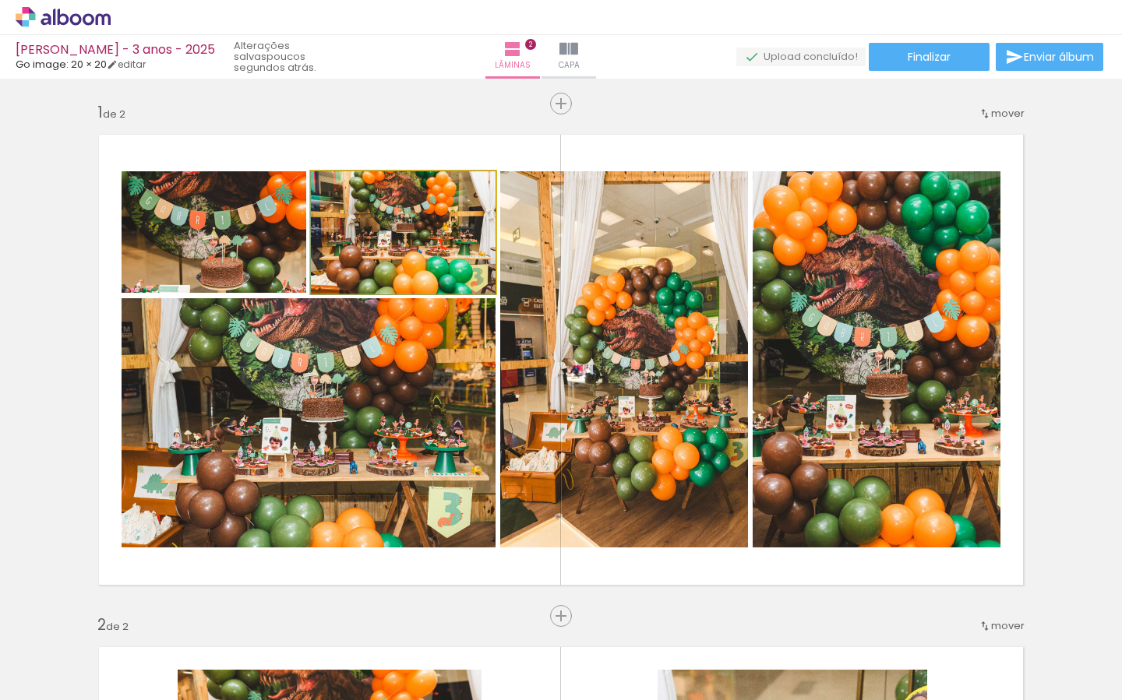
drag, startPoint x: 424, startPoint y: 225, endPoint x: 418, endPoint y: 400, distance: 174.6
click at [0, 0] on slot at bounding box center [0, 0] width 0 height 0
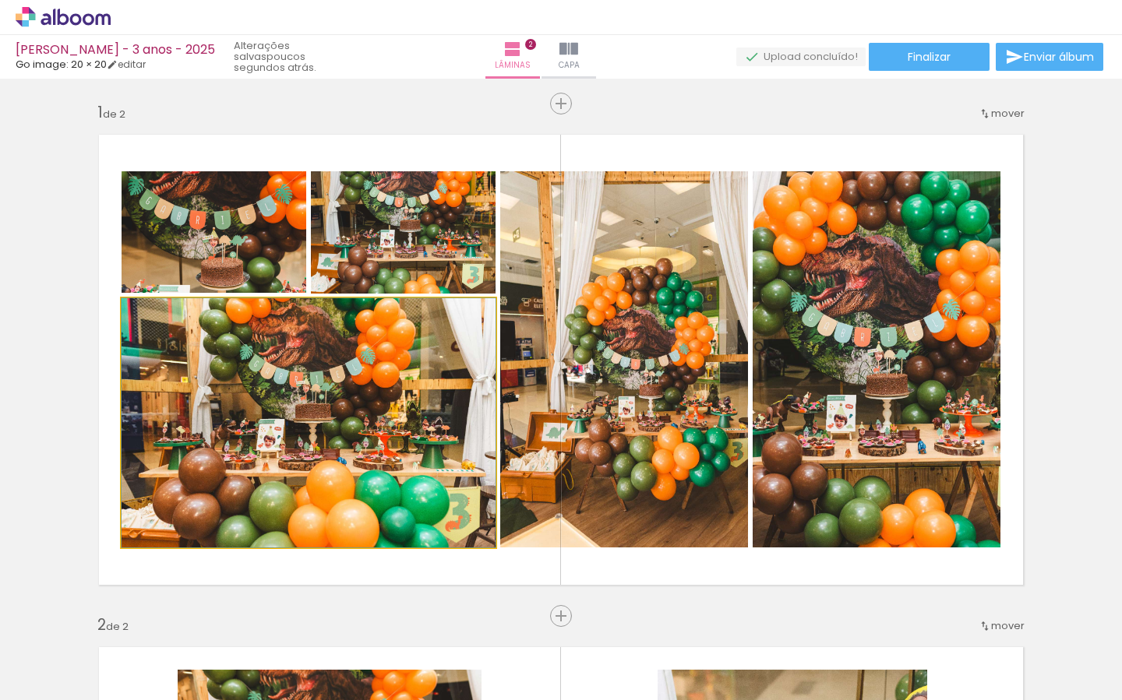
drag, startPoint x: 415, startPoint y: 403, endPoint x: 421, endPoint y: 384, distance: 19.7
click at [418, 391] on div at bounding box center [309, 422] width 374 height 249
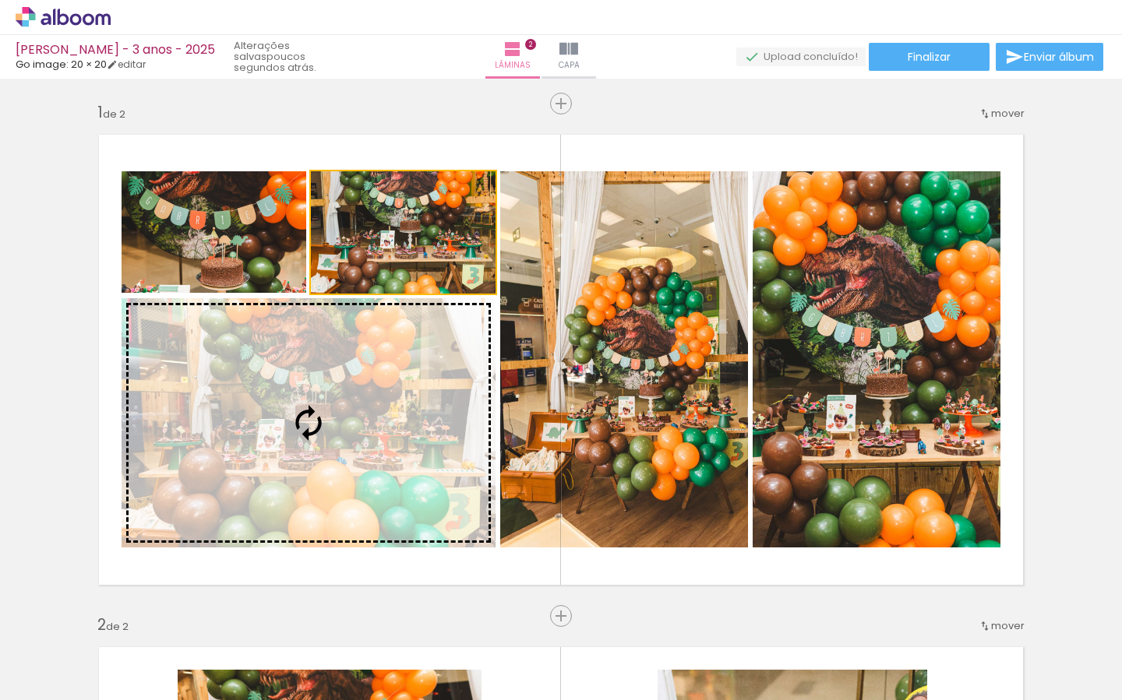
drag, startPoint x: 430, startPoint y: 241, endPoint x: 414, endPoint y: 376, distance: 136.5
click at [0, 0] on slot at bounding box center [0, 0] width 0 height 0
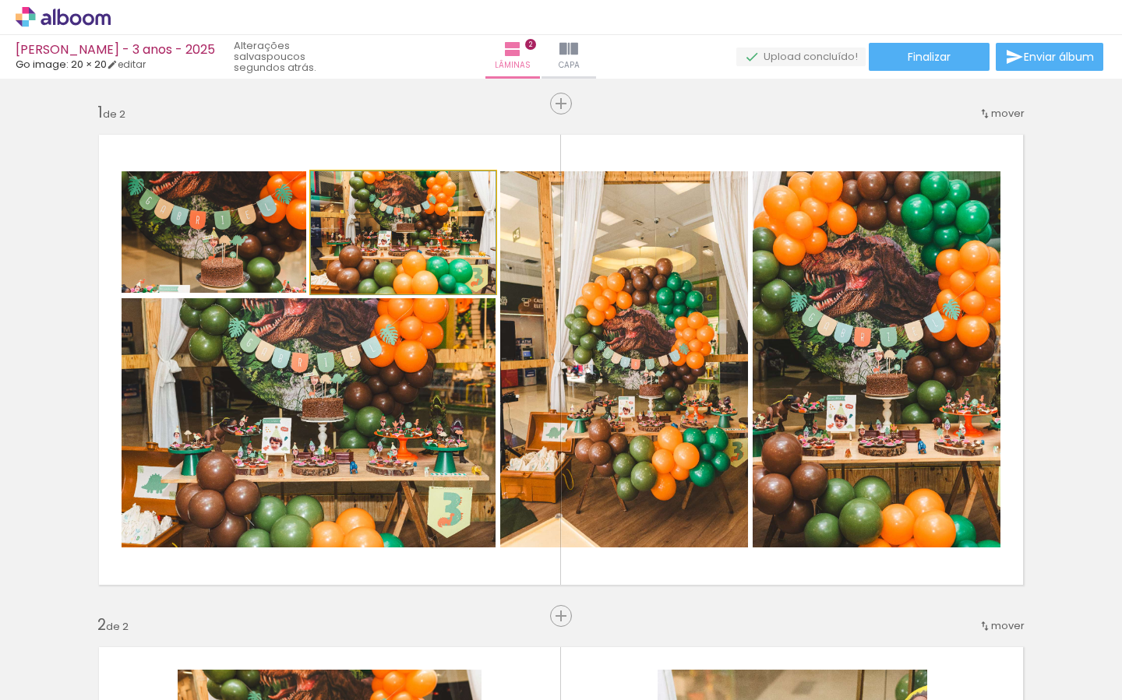
drag, startPoint x: 420, startPoint y: 243, endPoint x: 394, endPoint y: 378, distance: 137.2
click at [0, 0] on slot at bounding box center [0, 0] width 0 height 0
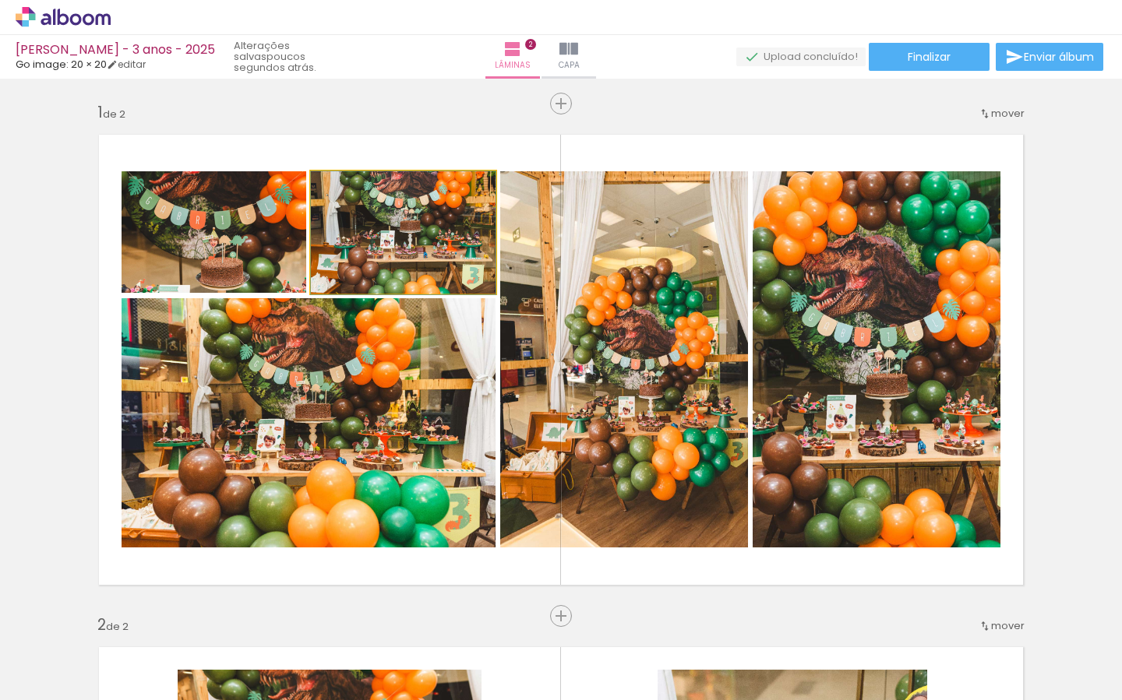
drag, startPoint x: 405, startPoint y: 238, endPoint x: 406, endPoint y: 388, distance: 149.6
click at [0, 0] on slot at bounding box center [0, 0] width 0 height 0
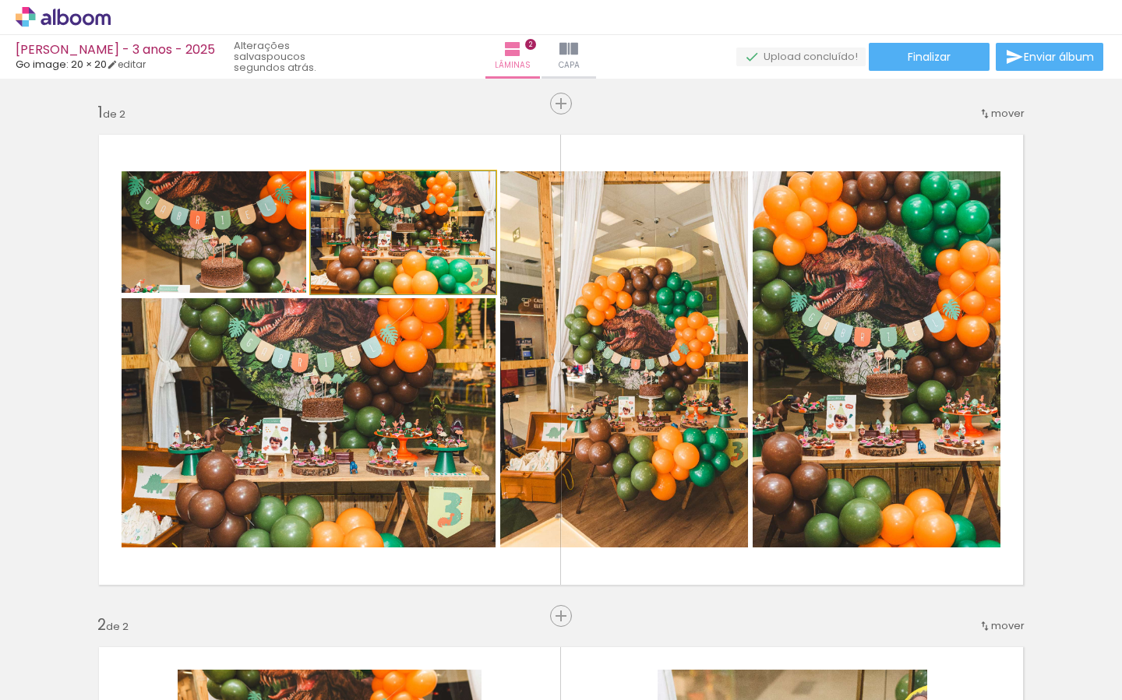
drag, startPoint x: 419, startPoint y: 217, endPoint x: 407, endPoint y: 407, distance: 189.7
click at [0, 0] on slot at bounding box center [0, 0] width 0 height 0
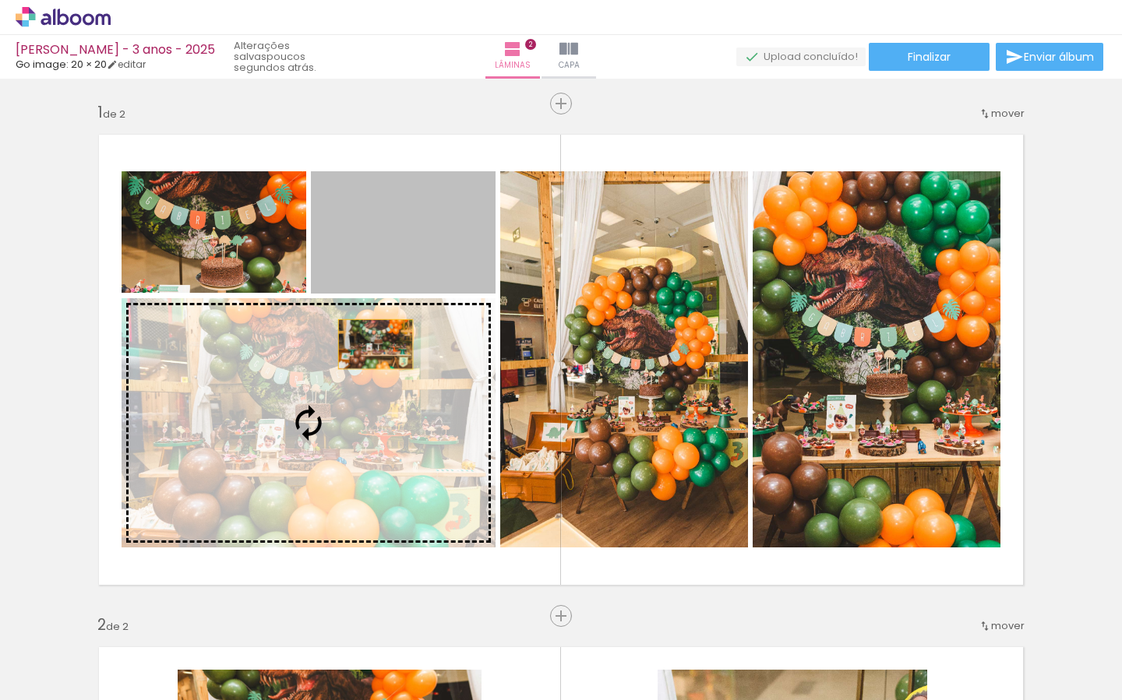
drag, startPoint x: 376, startPoint y: 224, endPoint x: 386, endPoint y: 390, distance: 165.5
click at [0, 0] on slot at bounding box center [0, 0] width 0 height 0
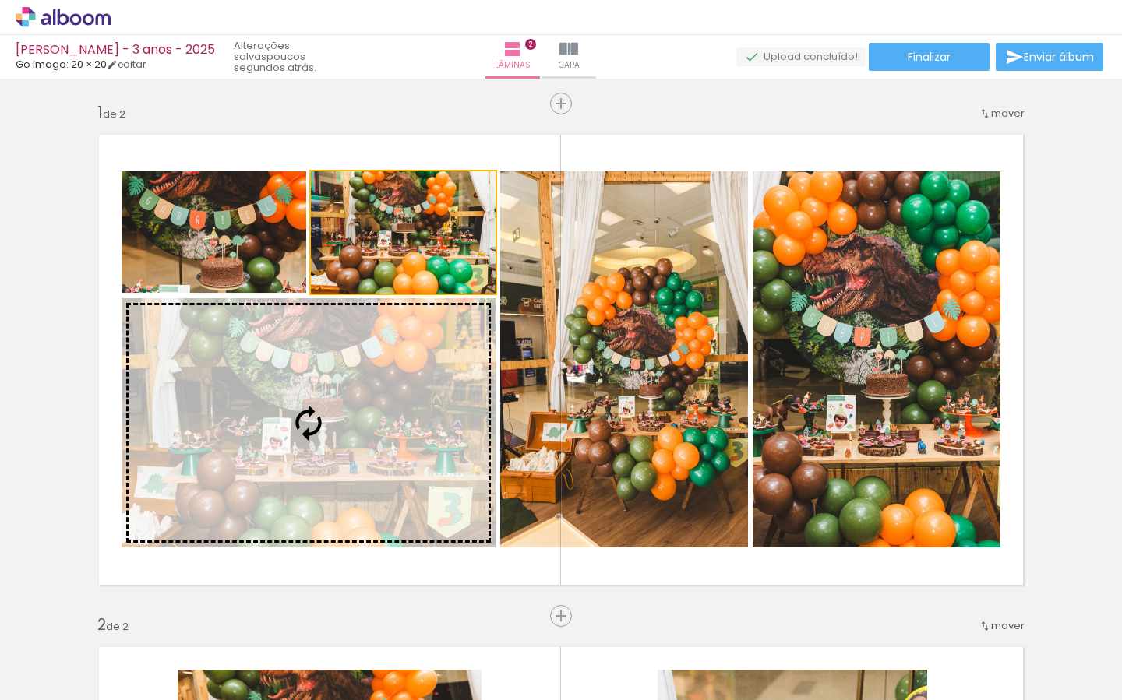
drag, startPoint x: 413, startPoint y: 220, endPoint x: 419, endPoint y: 406, distance: 186.3
click at [0, 0] on slot at bounding box center [0, 0] width 0 height 0
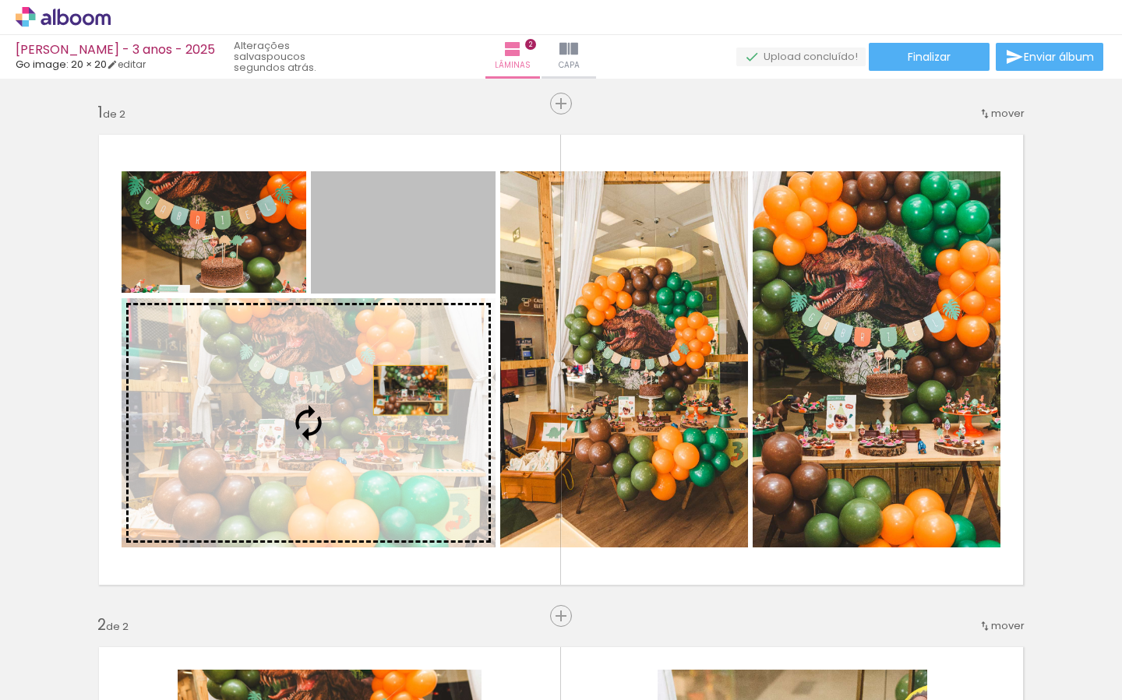
drag, startPoint x: 416, startPoint y: 238, endPoint x: 444, endPoint y: 444, distance: 208.4
click at [0, 0] on slot at bounding box center [0, 0] width 0 height 0
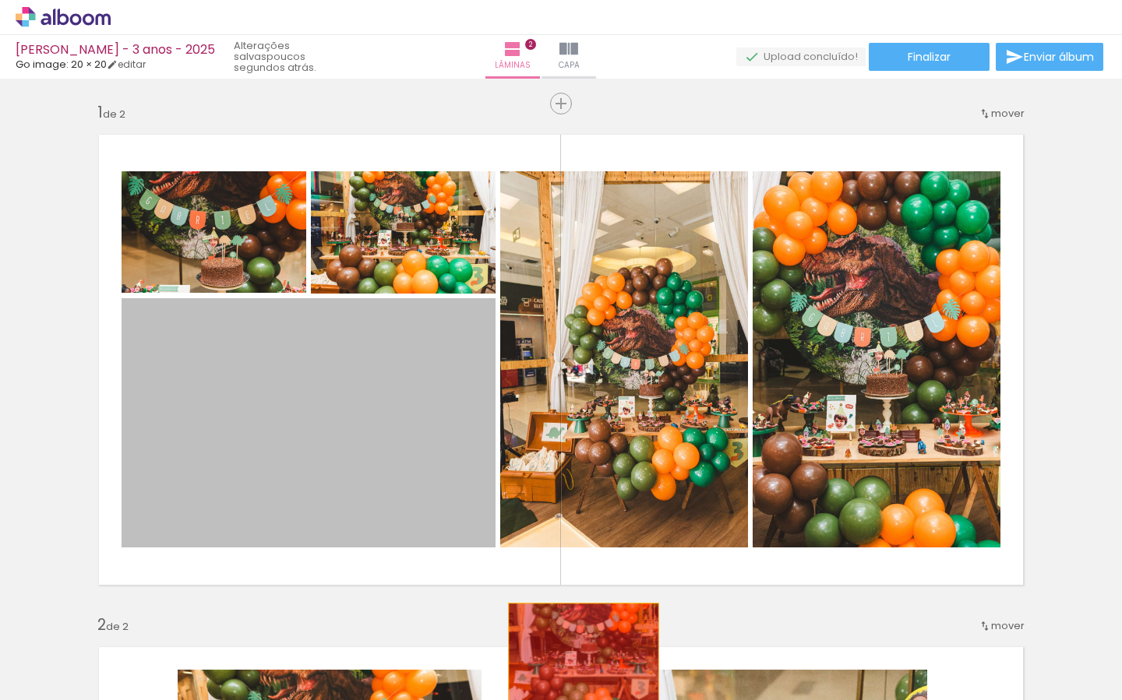
drag, startPoint x: 390, startPoint y: 425, endPoint x: 576, endPoint y: 673, distance: 310.5
click at [583, 654] on quentale-workspace at bounding box center [561, 350] width 1122 height 700
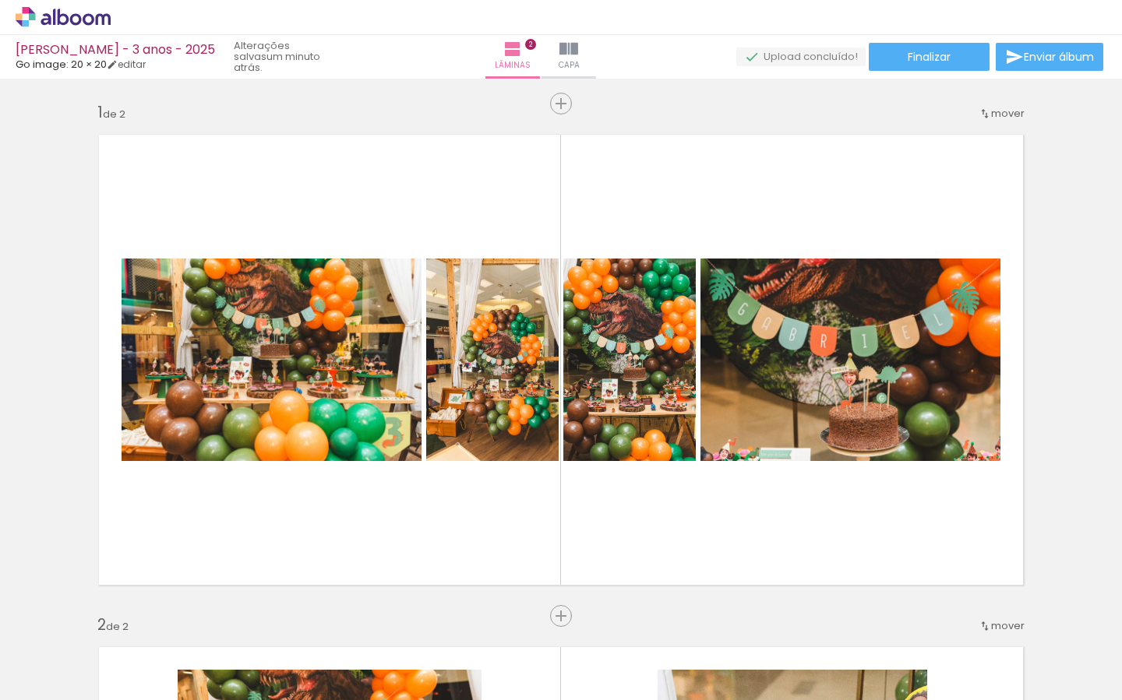
scroll to position [0, 69]
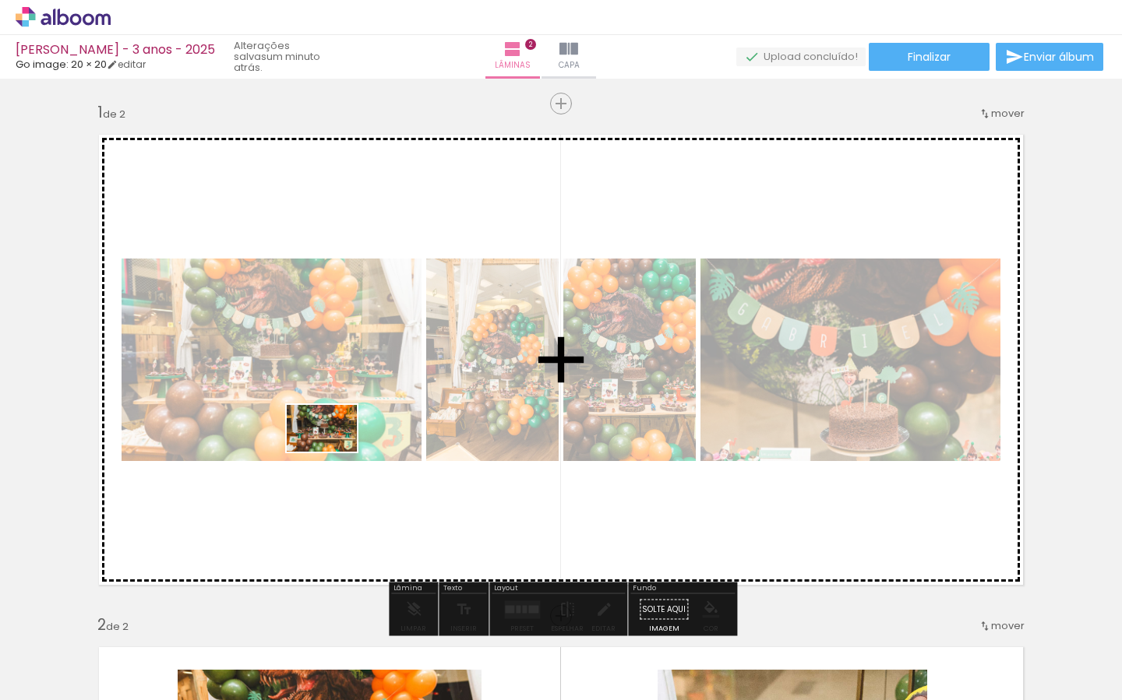
drag, startPoint x: 342, startPoint y: 640, endPoint x: 333, endPoint y: 450, distance: 189.5
click at [333, 450] on quentale-workspace at bounding box center [561, 350] width 1122 height 700
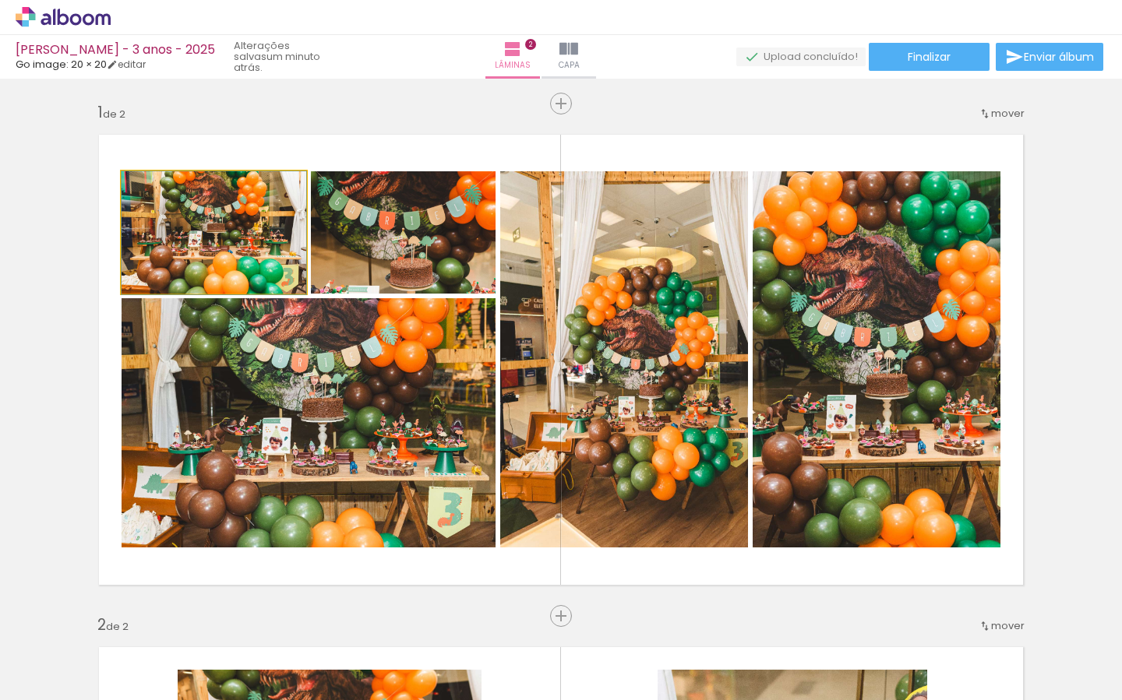
drag, startPoint x: 248, startPoint y: 256, endPoint x: 368, endPoint y: 416, distance: 200.4
click at [0, 0] on slot at bounding box center [0, 0] width 0 height 0
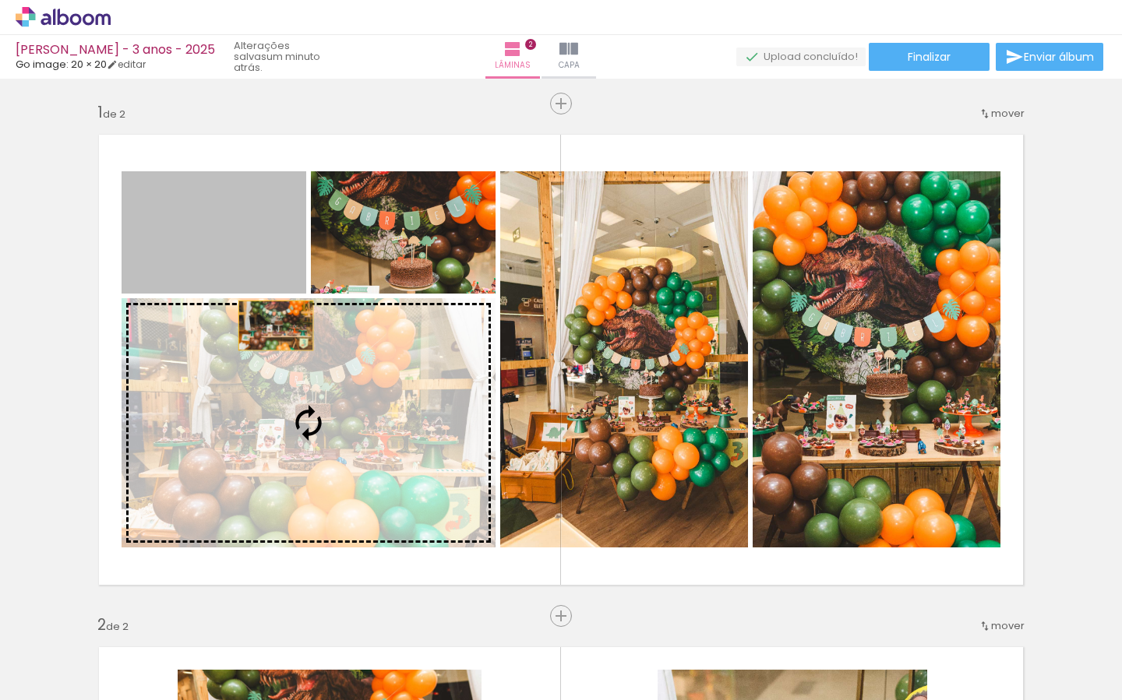
drag, startPoint x: 243, startPoint y: 242, endPoint x: 326, endPoint y: 391, distance: 171.2
click at [0, 0] on slot at bounding box center [0, 0] width 0 height 0
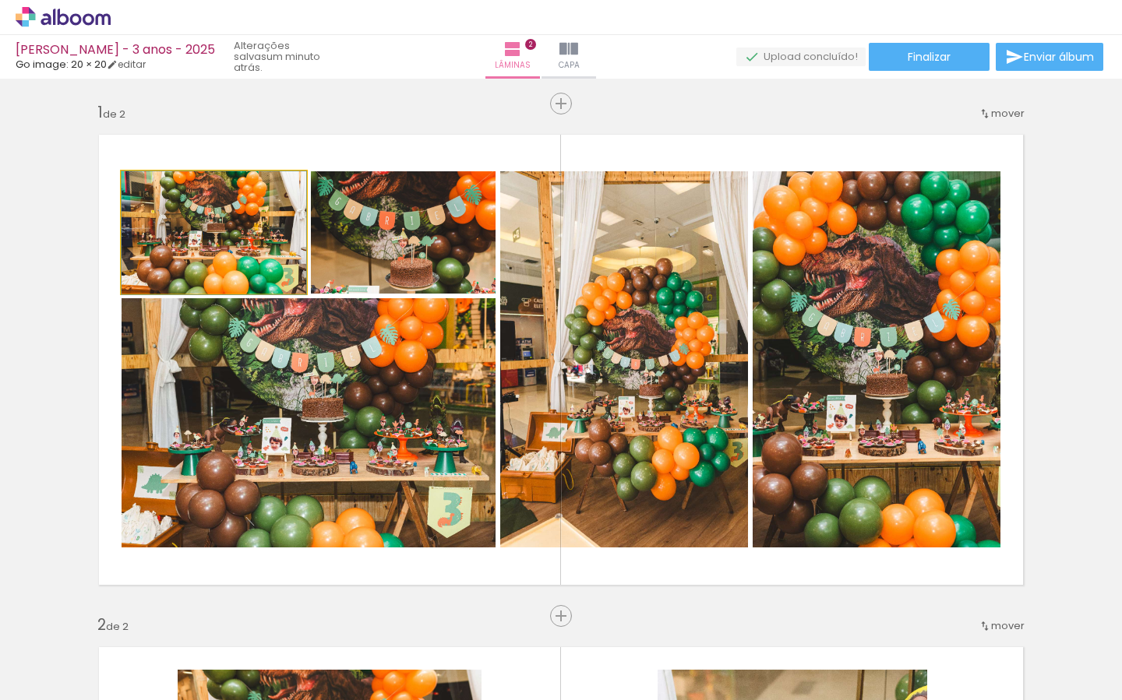
drag, startPoint x: 220, startPoint y: 249, endPoint x: 342, endPoint y: 419, distance: 209.9
click at [0, 0] on slot at bounding box center [0, 0] width 0 height 0
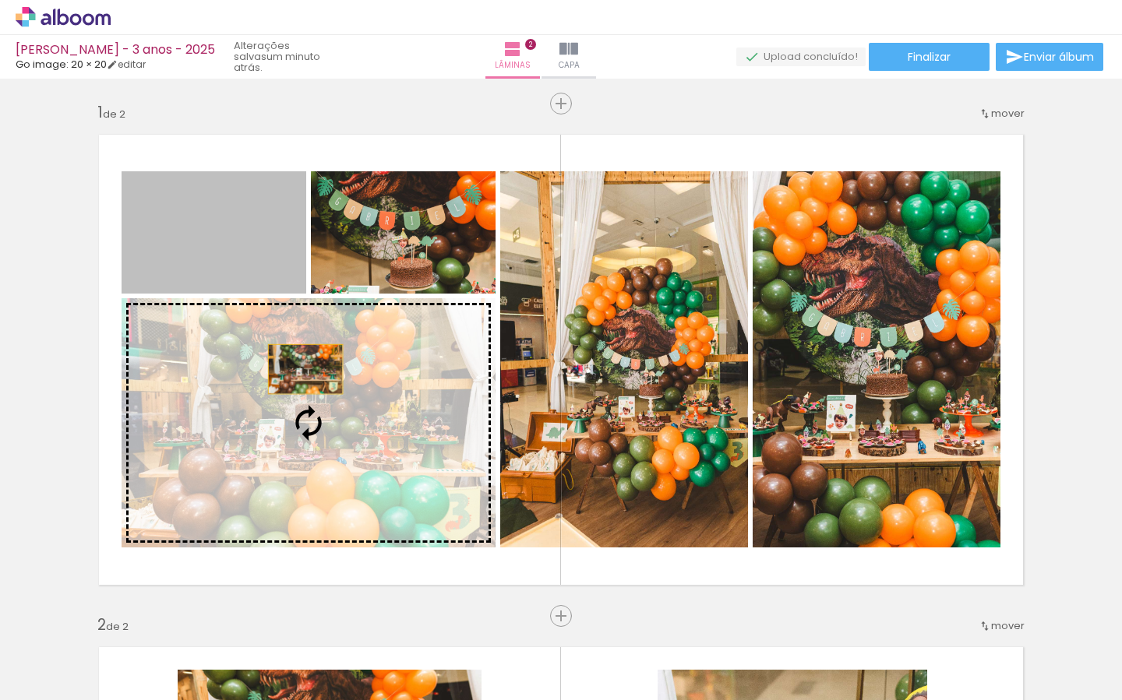
drag, startPoint x: 257, startPoint y: 262, endPoint x: 347, endPoint y: 426, distance: 187.6
click at [0, 0] on slot at bounding box center [0, 0] width 0 height 0
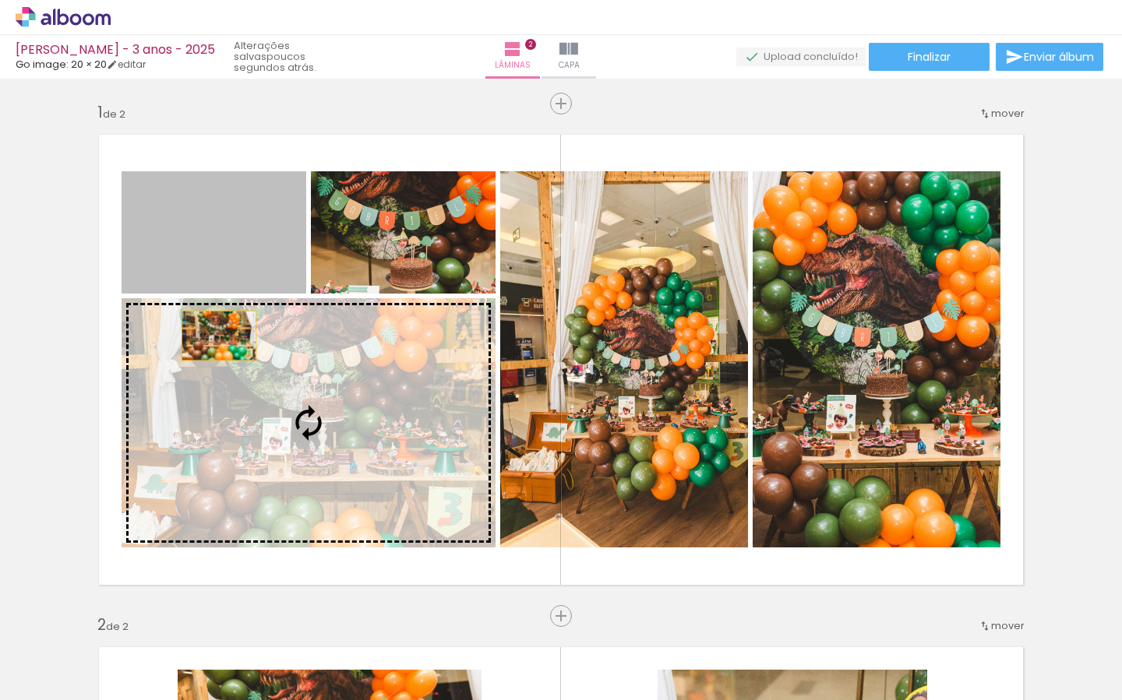
drag, startPoint x: 191, startPoint y: 233, endPoint x: 282, endPoint y: 415, distance: 203.8
click at [0, 0] on slot at bounding box center [0, 0] width 0 height 0
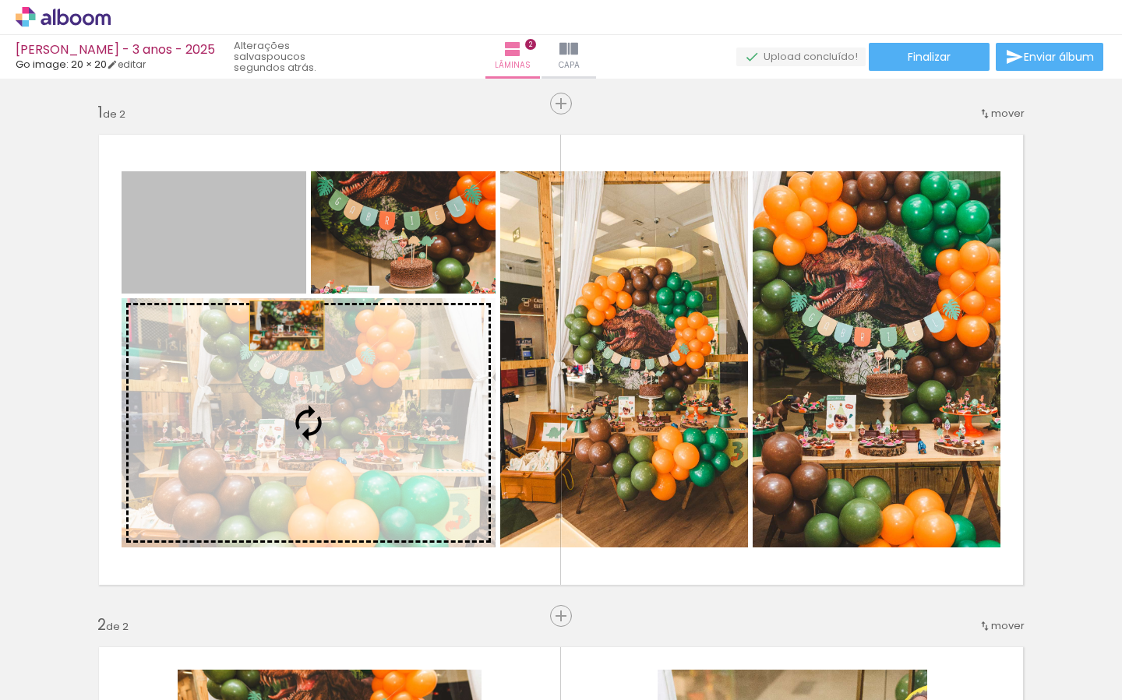
drag, startPoint x: 245, startPoint y: 252, endPoint x: 379, endPoint y: 426, distance: 220.5
click at [0, 0] on slot at bounding box center [0, 0] width 0 height 0
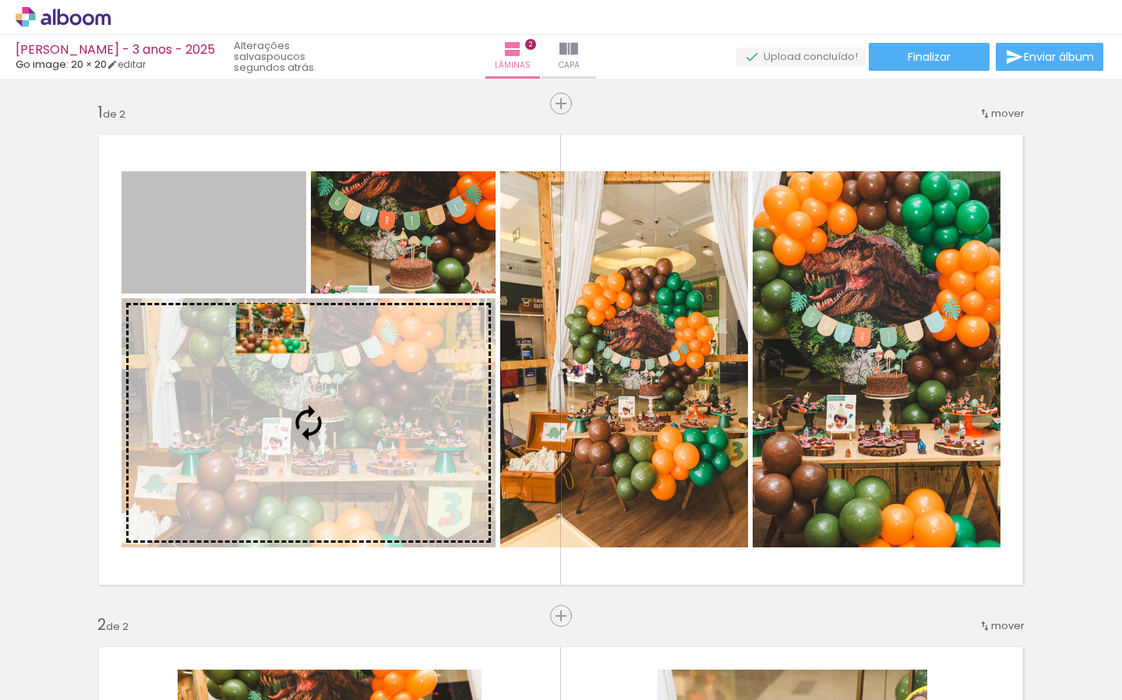
drag, startPoint x: 242, startPoint y: 258, endPoint x: 361, endPoint y: 404, distance: 189.3
click at [0, 0] on slot at bounding box center [0, 0] width 0 height 0
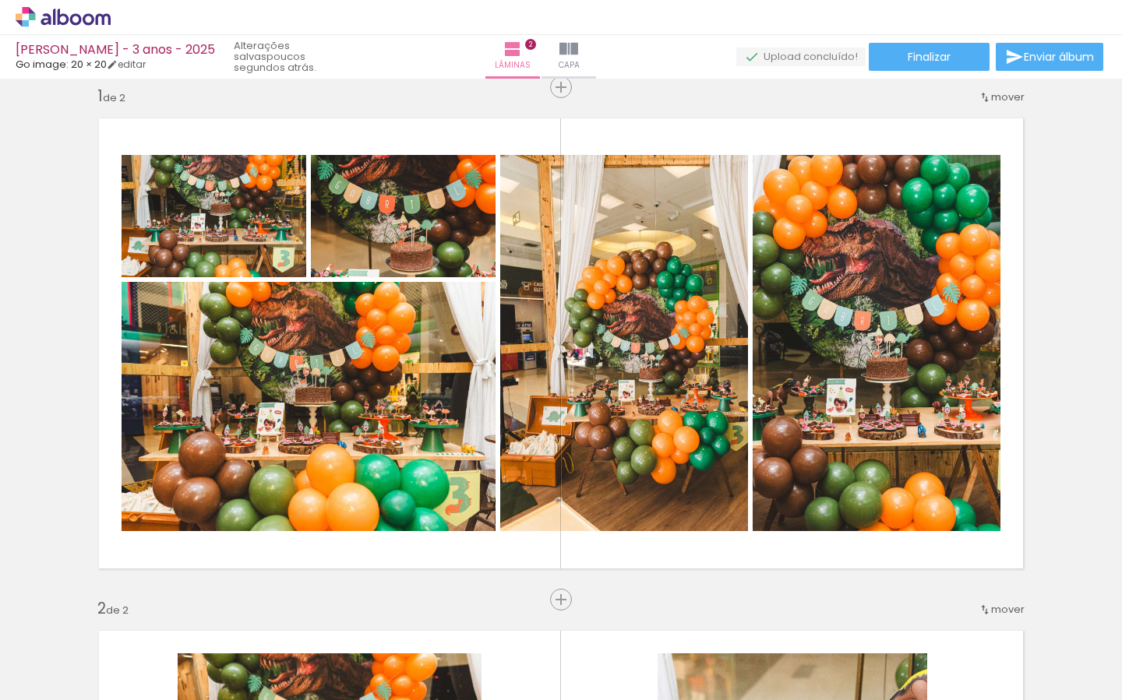
scroll to position [0, 0]
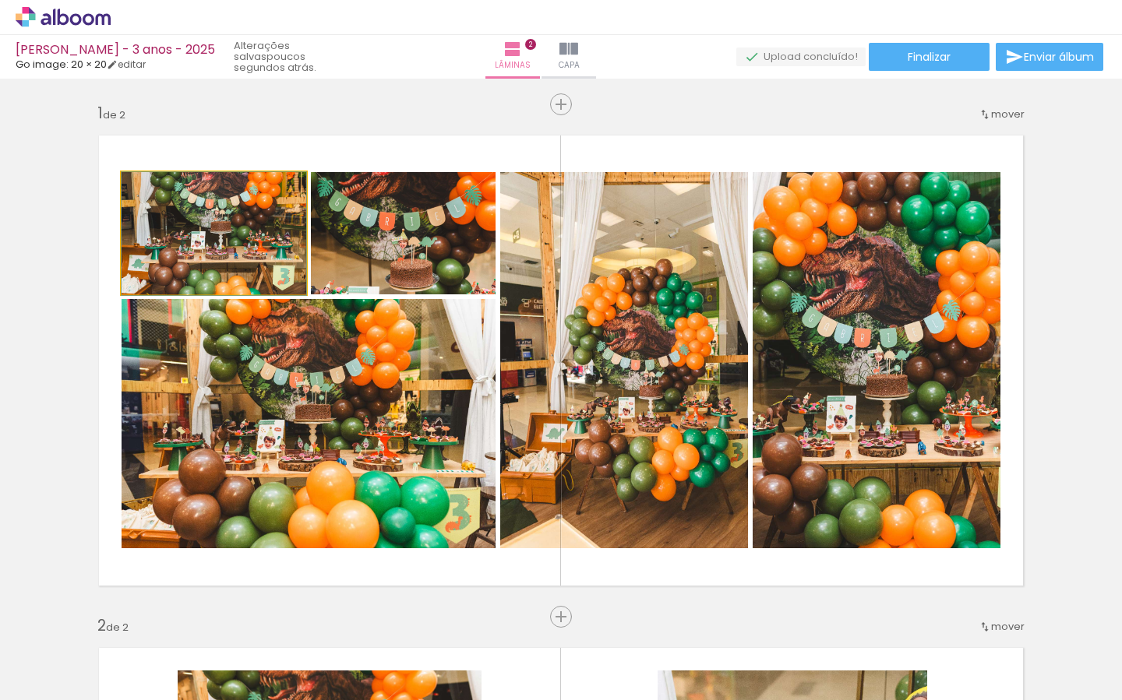
drag, startPoint x: 244, startPoint y: 242, endPoint x: 284, endPoint y: 332, distance: 98.0
click at [0, 0] on slot at bounding box center [0, 0] width 0 height 0
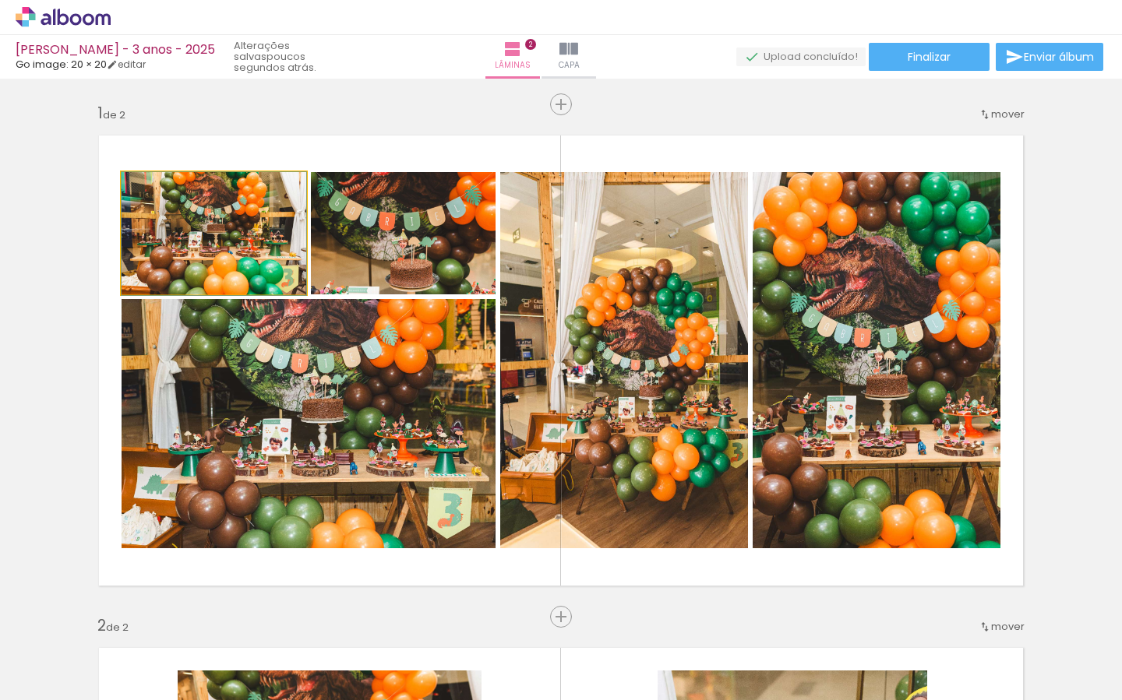
drag, startPoint x: 224, startPoint y: 244, endPoint x: 302, endPoint y: 380, distance: 157.0
click at [0, 0] on slot at bounding box center [0, 0] width 0 height 0
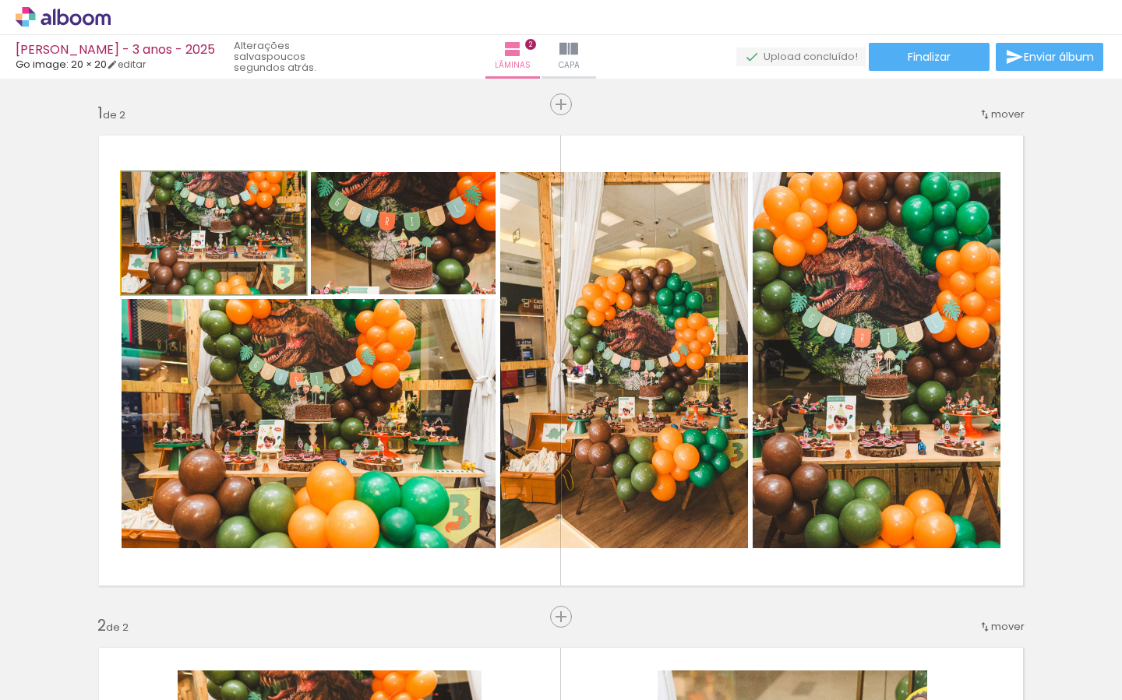
drag, startPoint x: 249, startPoint y: 231, endPoint x: 312, endPoint y: 345, distance: 130.4
click at [0, 0] on slot at bounding box center [0, 0] width 0 height 0
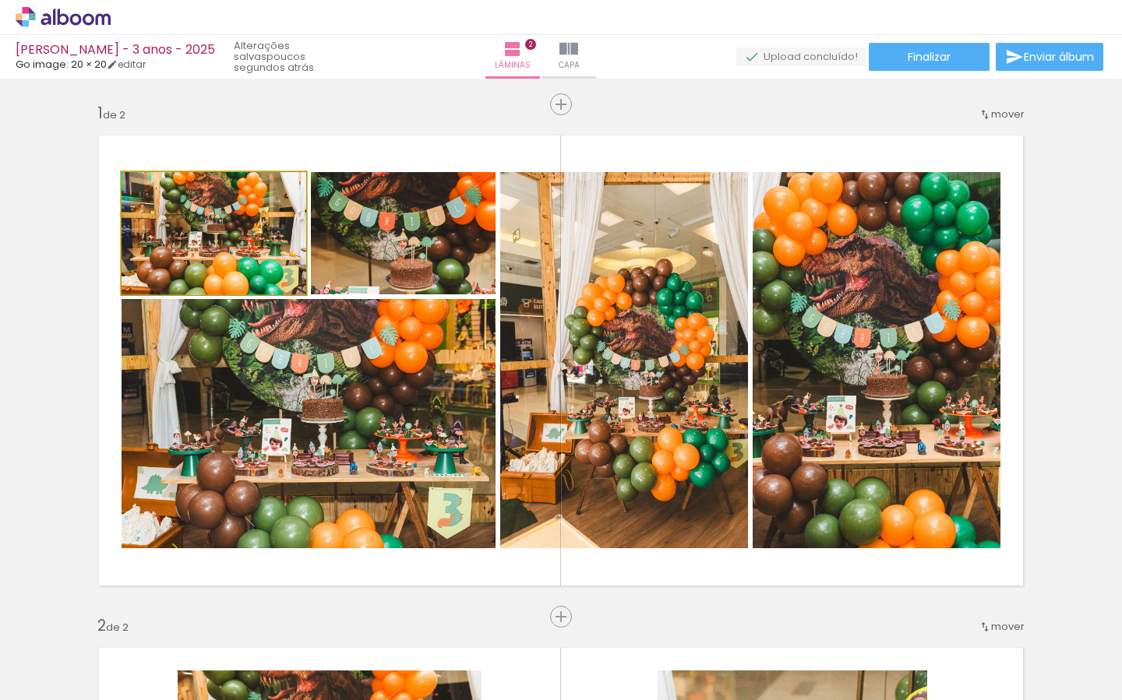
drag, startPoint x: 210, startPoint y: 256, endPoint x: 279, endPoint y: 425, distance: 183.5
click at [0, 0] on slot at bounding box center [0, 0] width 0 height 0
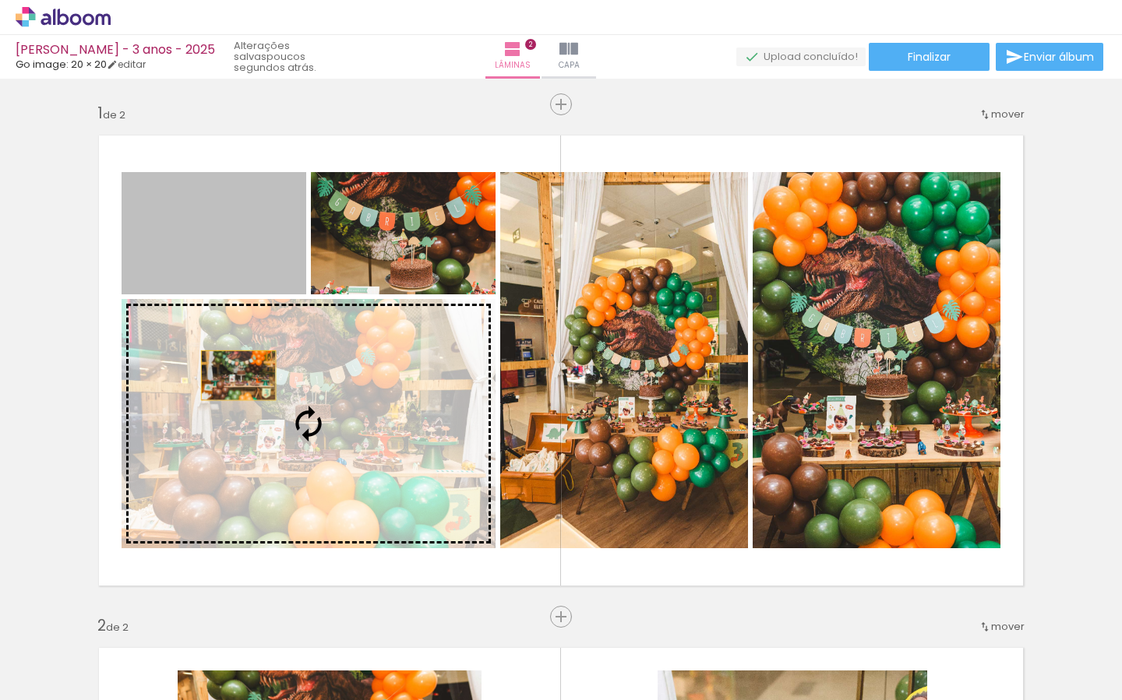
drag, startPoint x: 193, startPoint y: 256, endPoint x: 263, endPoint y: 435, distance: 192.4
click at [0, 0] on slot at bounding box center [0, 0] width 0 height 0
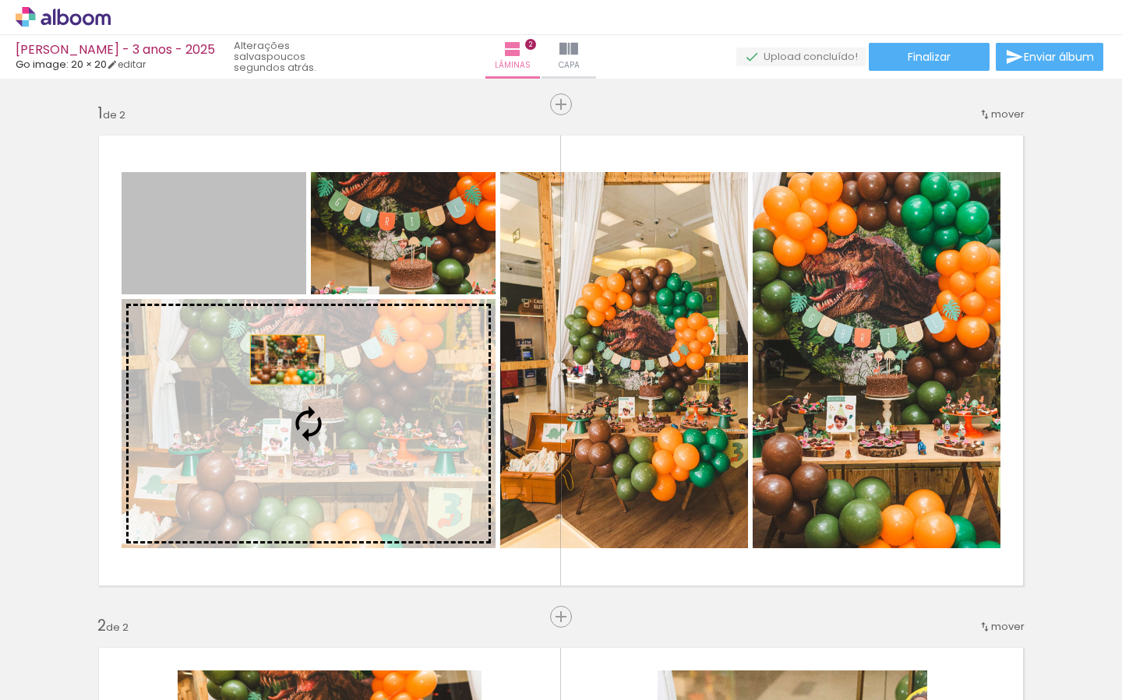
drag, startPoint x: 244, startPoint y: 256, endPoint x: 333, endPoint y: 395, distance: 165.8
click at [0, 0] on slot at bounding box center [0, 0] width 0 height 0
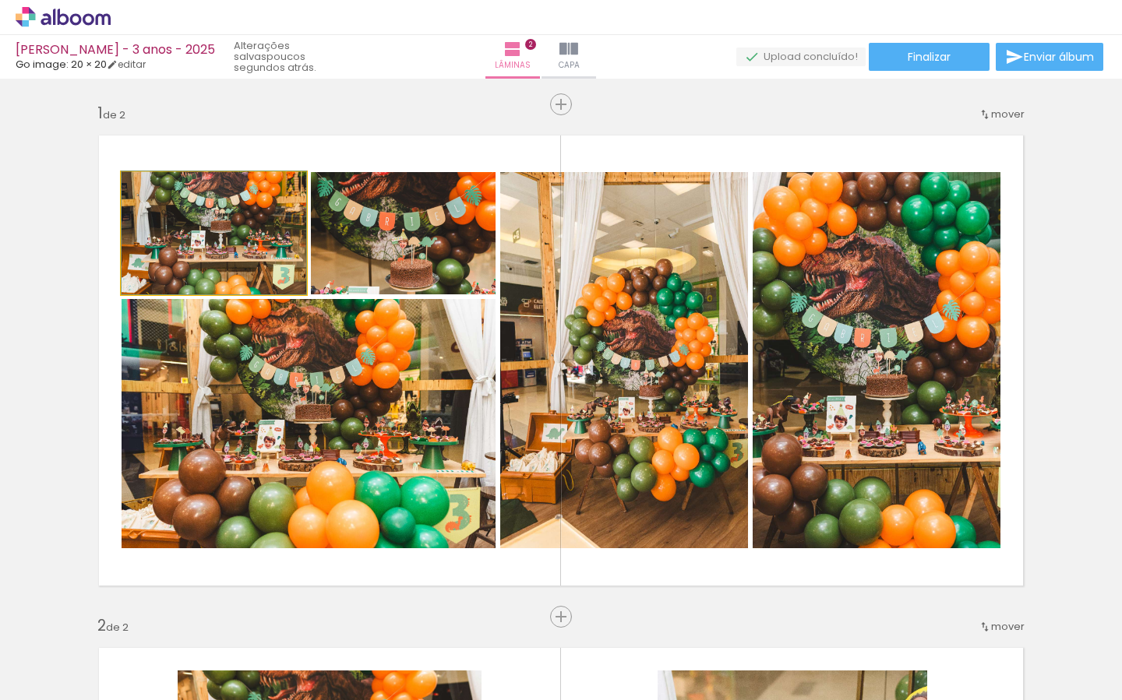
drag, startPoint x: 214, startPoint y: 257, endPoint x: 349, endPoint y: 421, distance: 212.6
click at [0, 0] on slot at bounding box center [0, 0] width 0 height 0
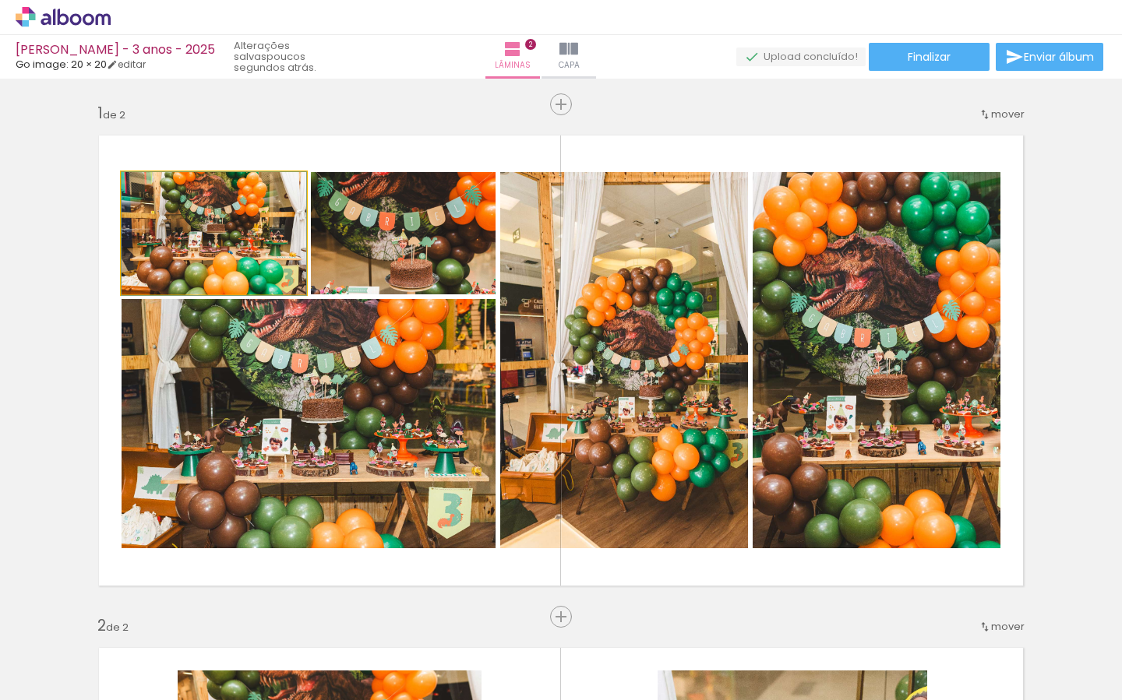
drag, startPoint x: 199, startPoint y: 224, endPoint x: 203, endPoint y: 237, distance: 13.8
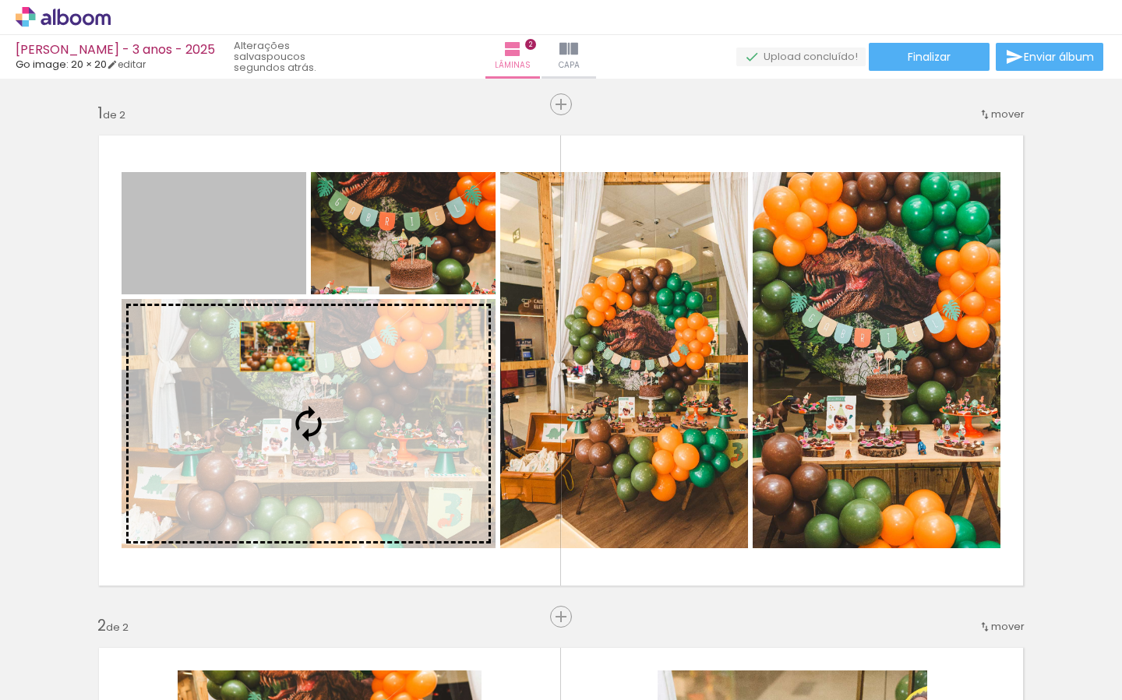
drag, startPoint x: 225, startPoint y: 242, endPoint x: 392, endPoint y: 439, distance: 258.8
click at [0, 0] on slot at bounding box center [0, 0] width 0 height 0
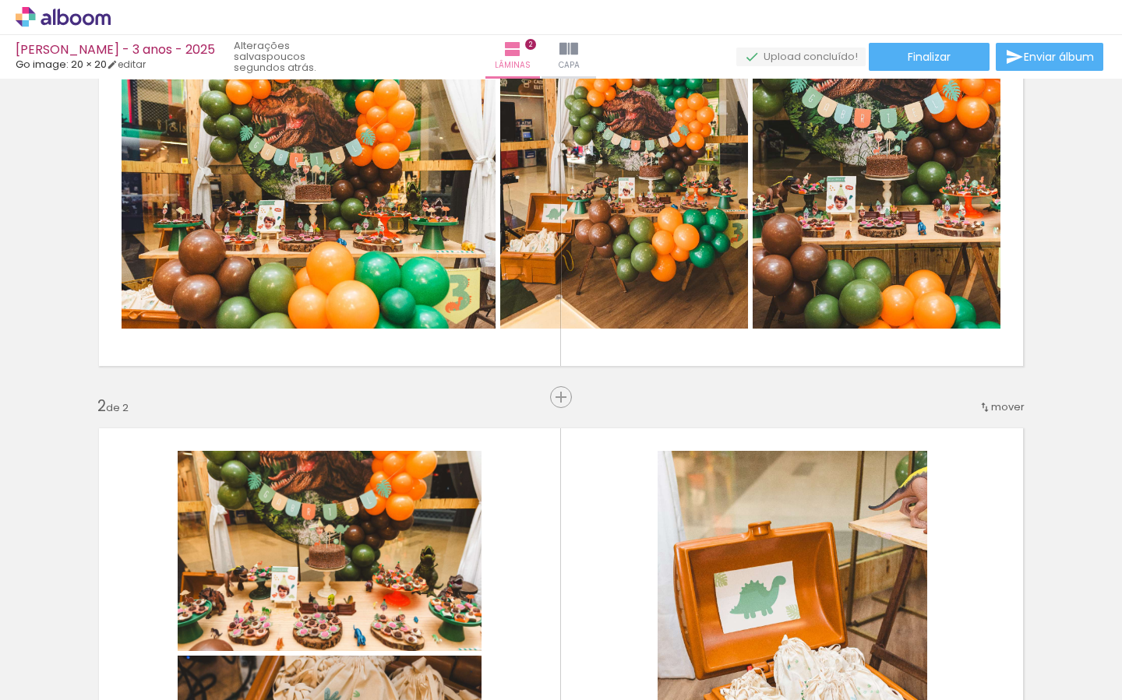
scroll to position [185, 0]
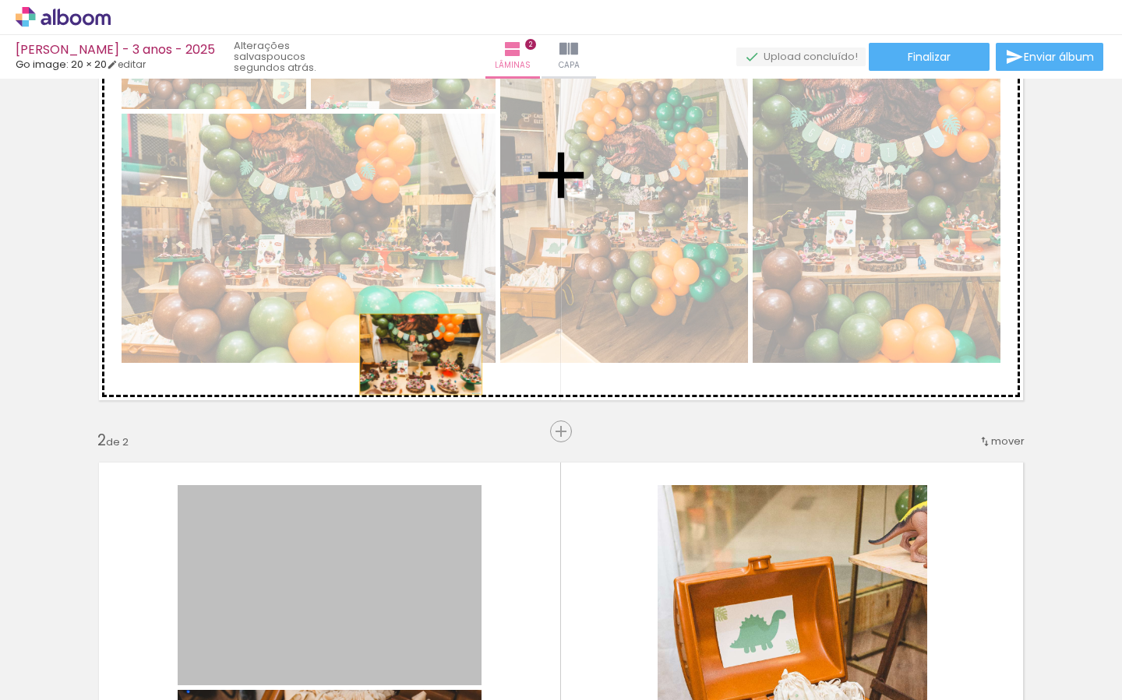
drag, startPoint x: 421, startPoint y: 548, endPoint x: 480, endPoint y: 479, distance: 90.7
click at [421, 347] on div "Inserir lâmina 1 de 2 Inserir lâmina 2 de 2" at bounding box center [561, 668] width 1122 height 1539
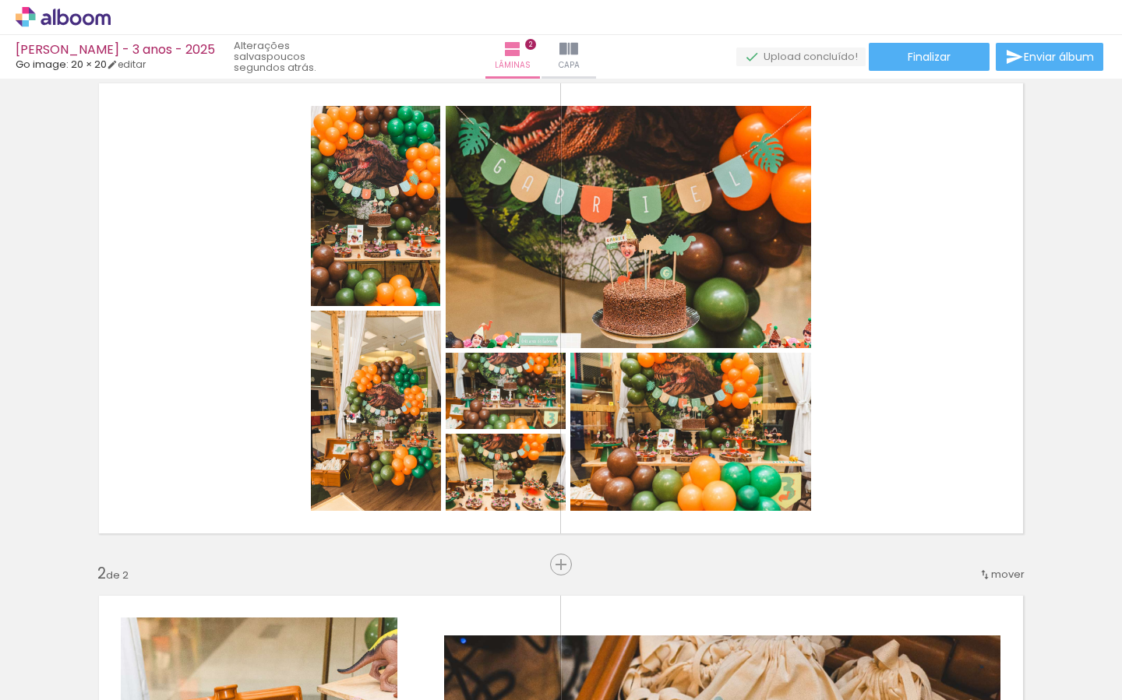
scroll to position [51, 0]
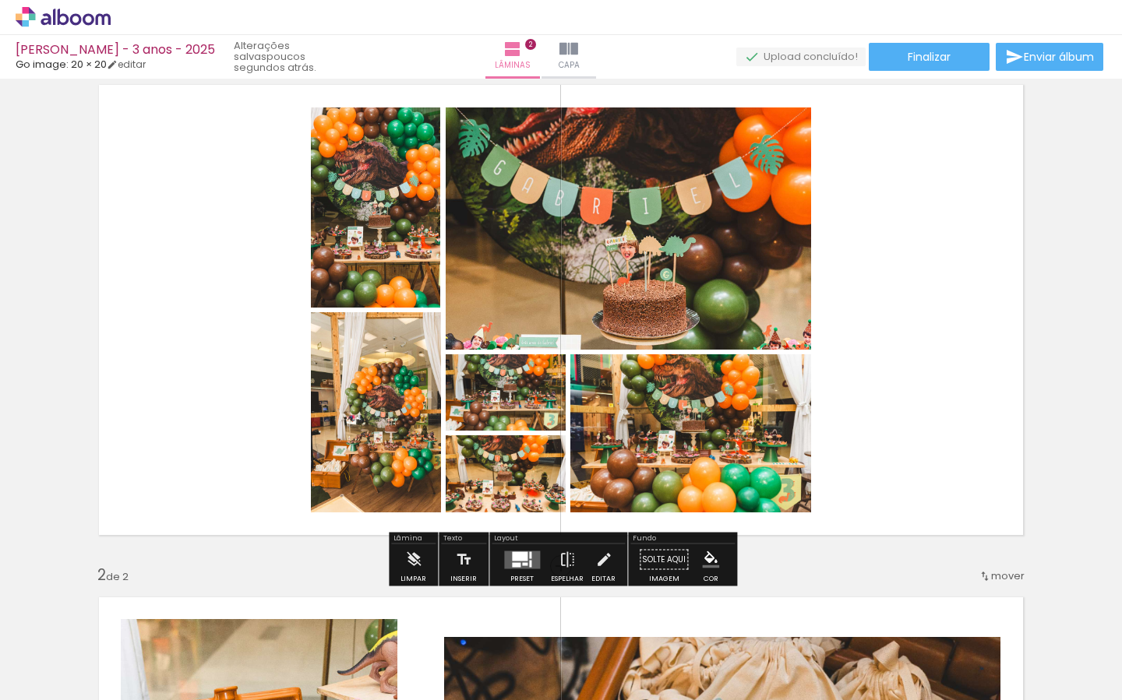
drag, startPoint x: 521, startPoint y: 559, endPoint x: 470, endPoint y: 565, distance: 51.8
click at [521, 559] on div at bounding box center [520, 556] width 16 height 9
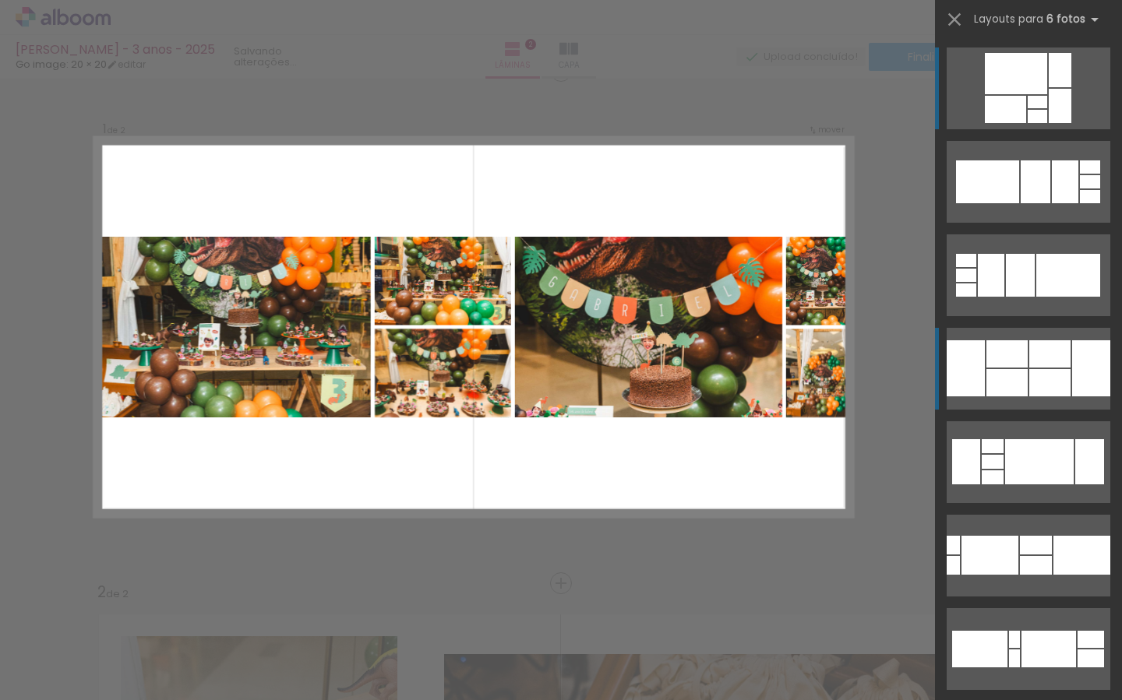
scroll to position [19, 0]
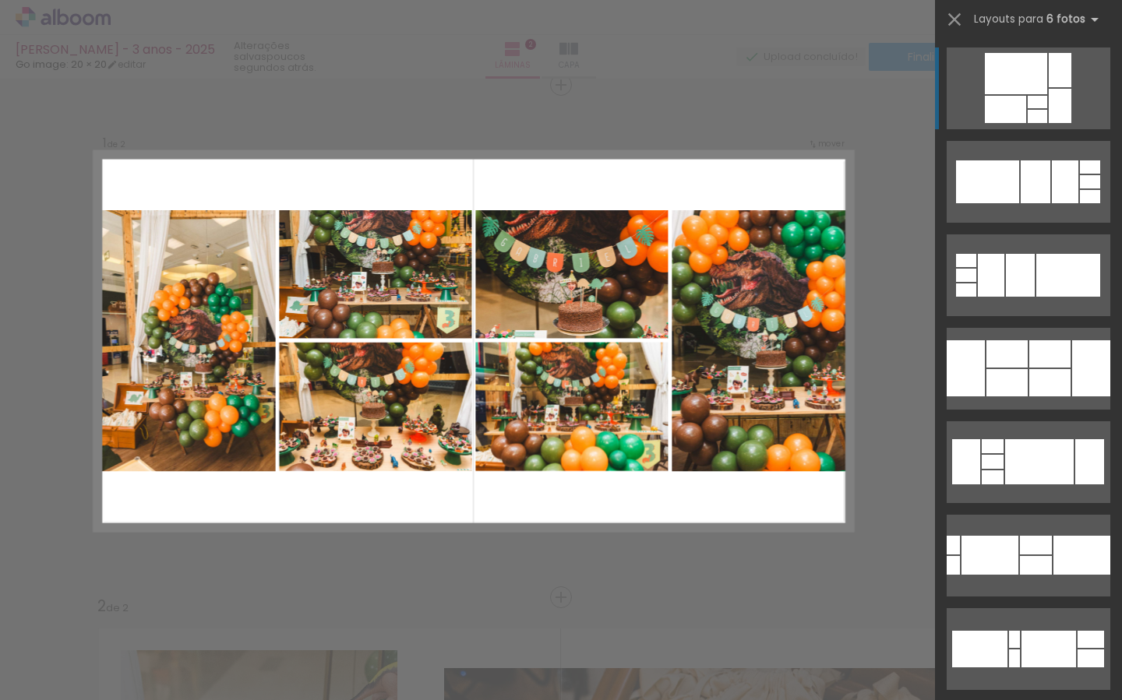
click at [972, 361] on div at bounding box center [966, 368] width 38 height 56
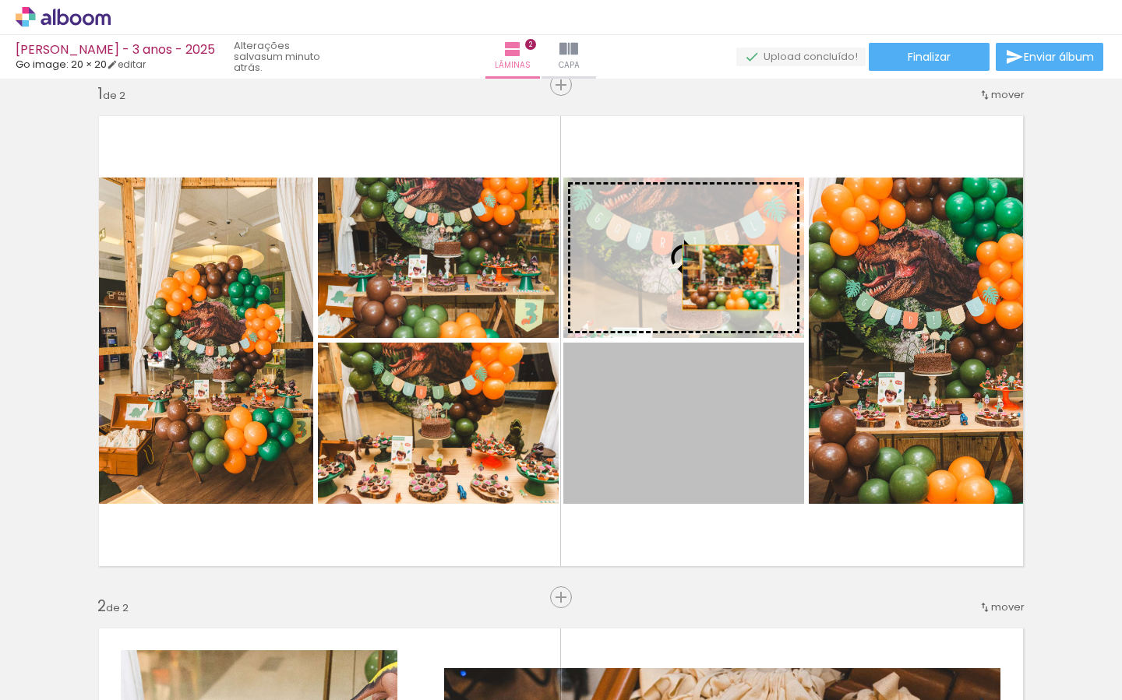
drag, startPoint x: 735, startPoint y: 418, endPoint x: 784, endPoint y: 302, distance: 126.5
click at [0, 0] on slot at bounding box center [0, 0] width 0 height 0
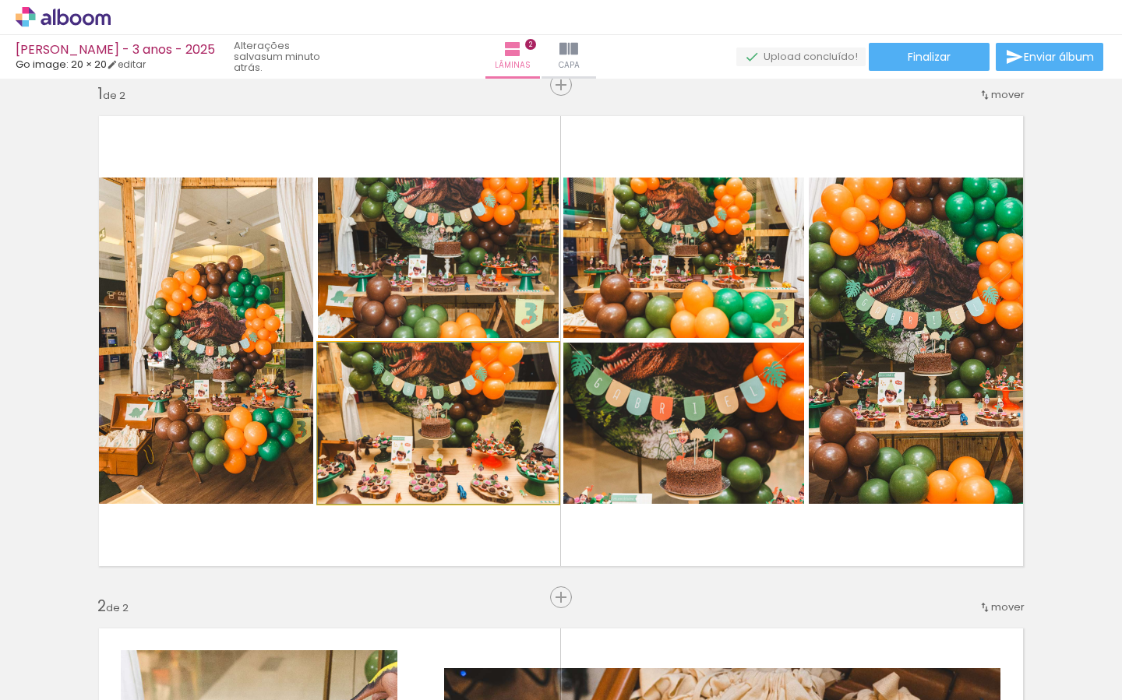
click at [492, 434] on quentale-photo at bounding box center [438, 423] width 241 height 161
drag, startPoint x: 472, startPoint y: 443, endPoint x: 652, endPoint y: 445, distance: 180.0
click at [0, 0] on slot at bounding box center [0, 0] width 0 height 0
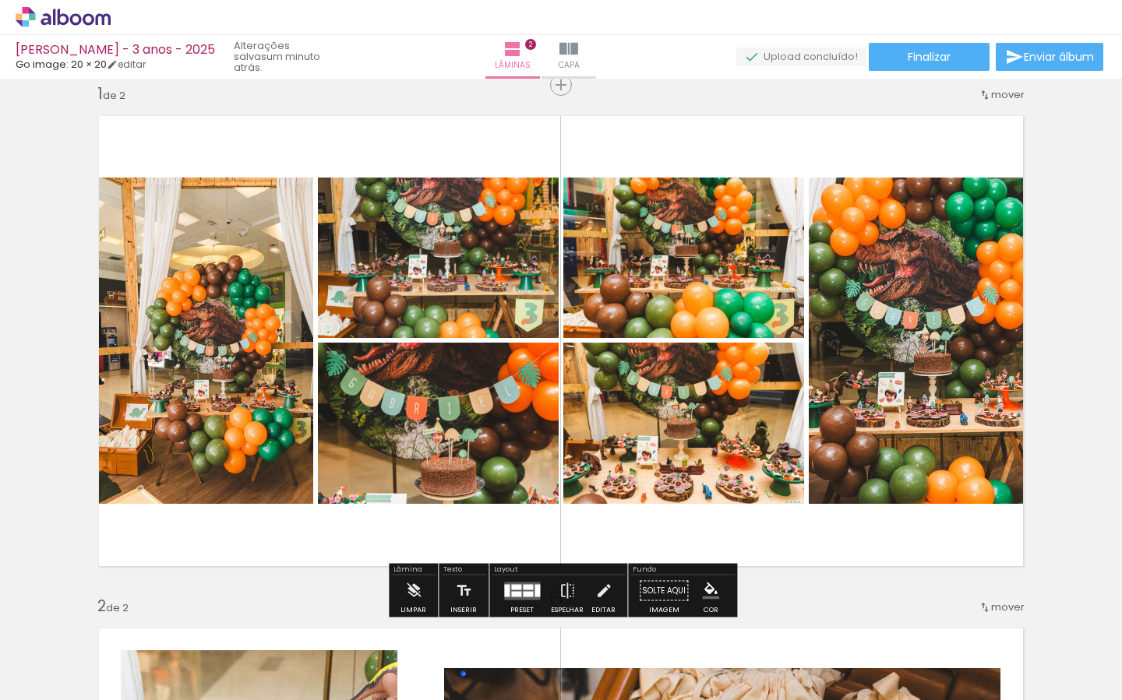
drag, startPoint x: 714, startPoint y: 459, endPoint x: 498, endPoint y: 296, distance: 270.3
click at [0, 0] on slot at bounding box center [0, 0] width 0 height 0
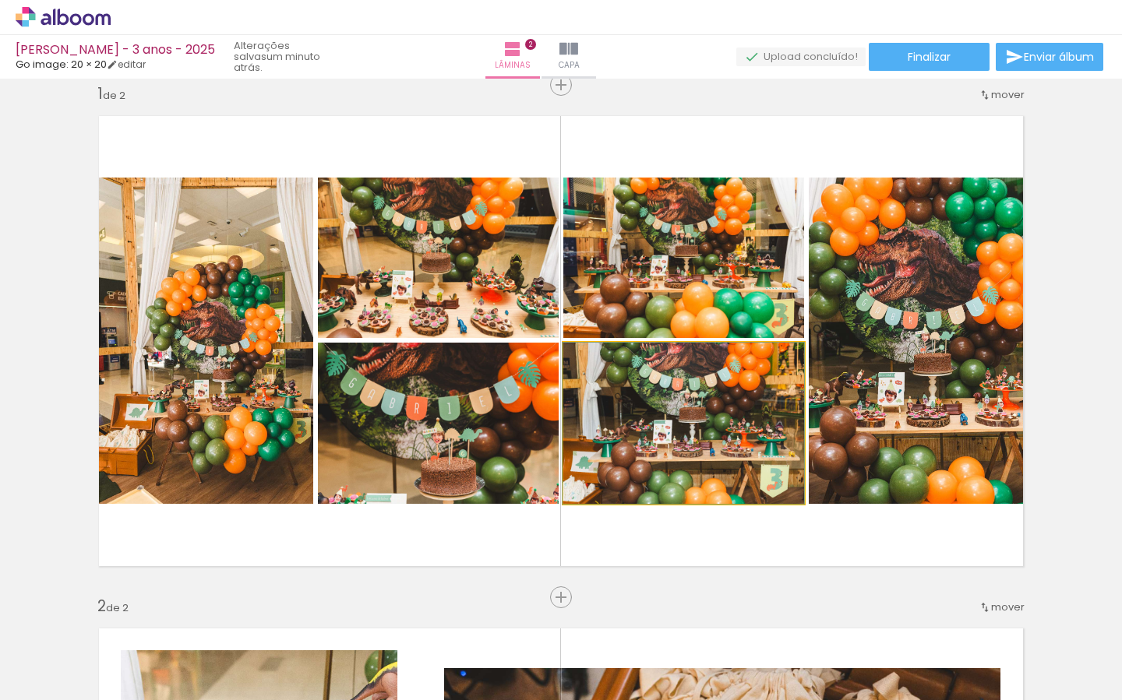
drag, startPoint x: 652, startPoint y: 414, endPoint x: 517, endPoint y: 280, distance: 191.2
click at [0, 0] on slot at bounding box center [0, 0] width 0 height 0
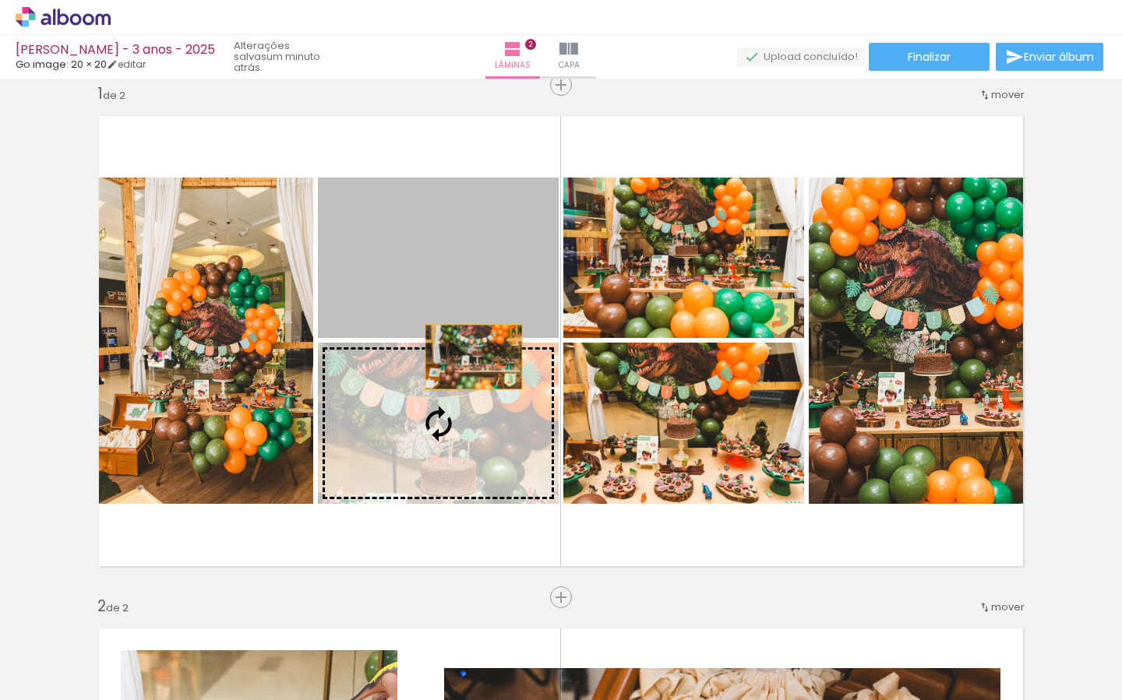
drag, startPoint x: 473, startPoint y: 312, endPoint x: 498, endPoint y: 432, distance: 121.8
click at [0, 0] on slot at bounding box center [0, 0] width 0 height 0
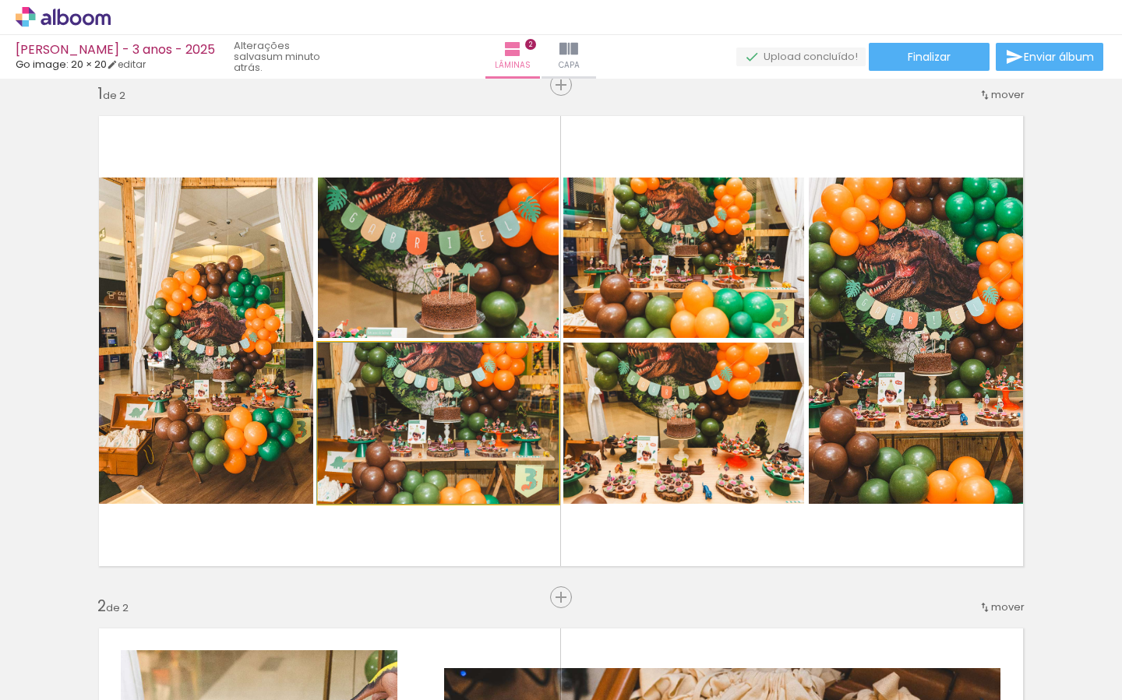
drag, startPoint x: 477, startPoint y: 404, endPoint x: 481, endPoint y: 291, distance: 112.3
click at [0, 0] on slot at bounding box center [0, 0] width 0 height 0
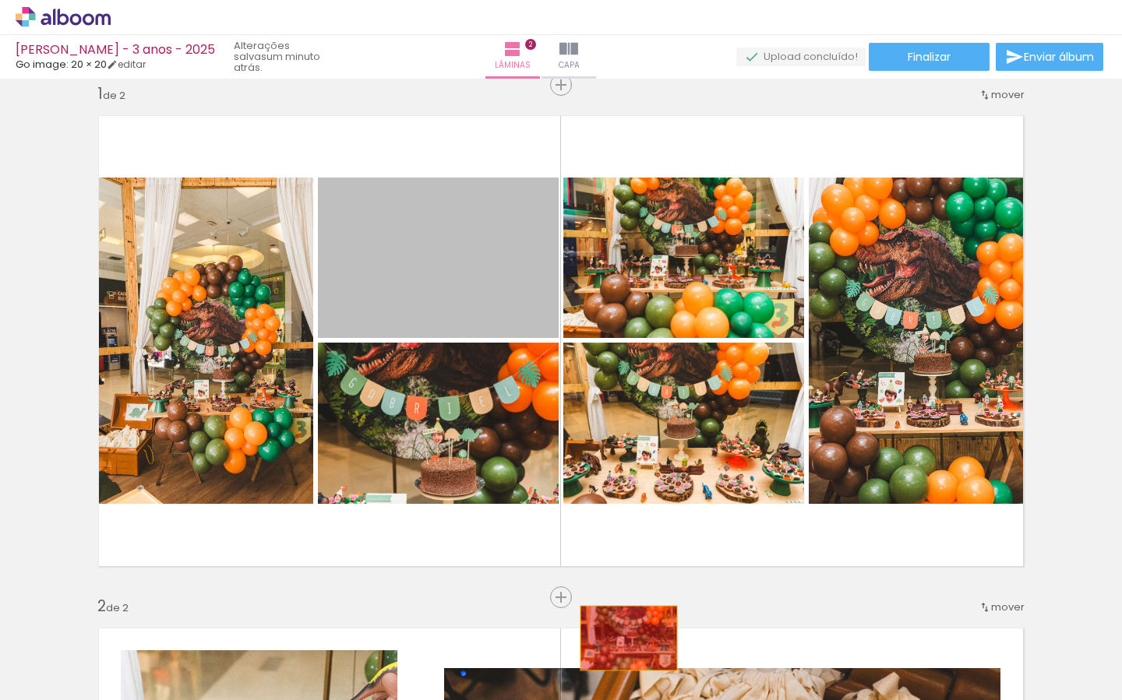
drag, startPoint x: 494, startPoint y: 355, endPoint x: 589, endPoint y: 573, distance: 238.0
click at [640, 644] on quentale-workspace at bounding box center [561, 350] width 1122 height 700
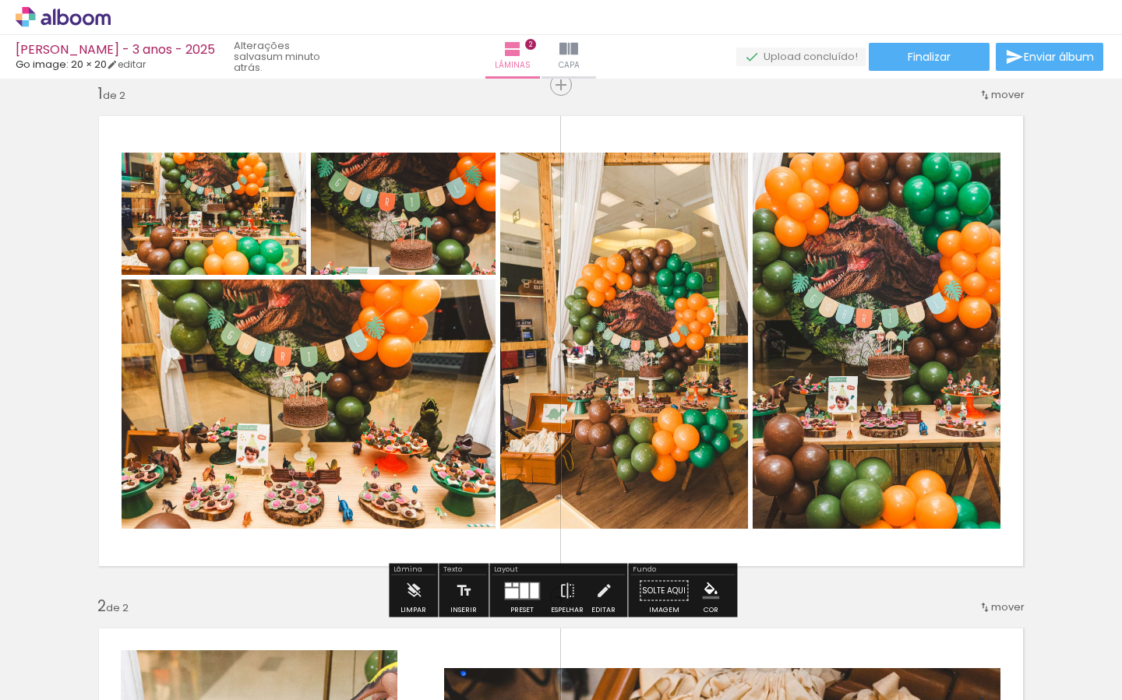
drag, startPoint x: 320, startPoint y: 617, endPoint x: 444, endPoint y: 670, distance: 134.7
click at [320, 617] on iron-icon at bounding box center [315, 616] width 16 height 16
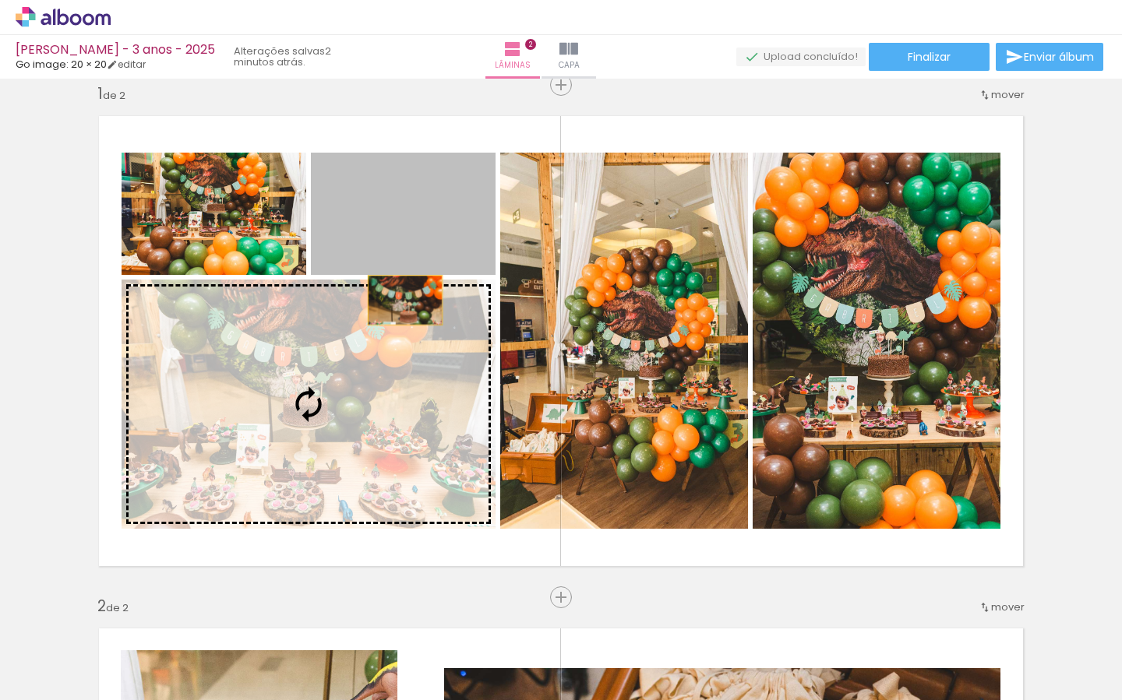
drag, startPoint x: 426, startPoint y: 243, endPoint x: 405, endPoint y: 388, distance: 146.4
click at [0, 0] on slot at bounding box center [0, 0] width 0 height 0
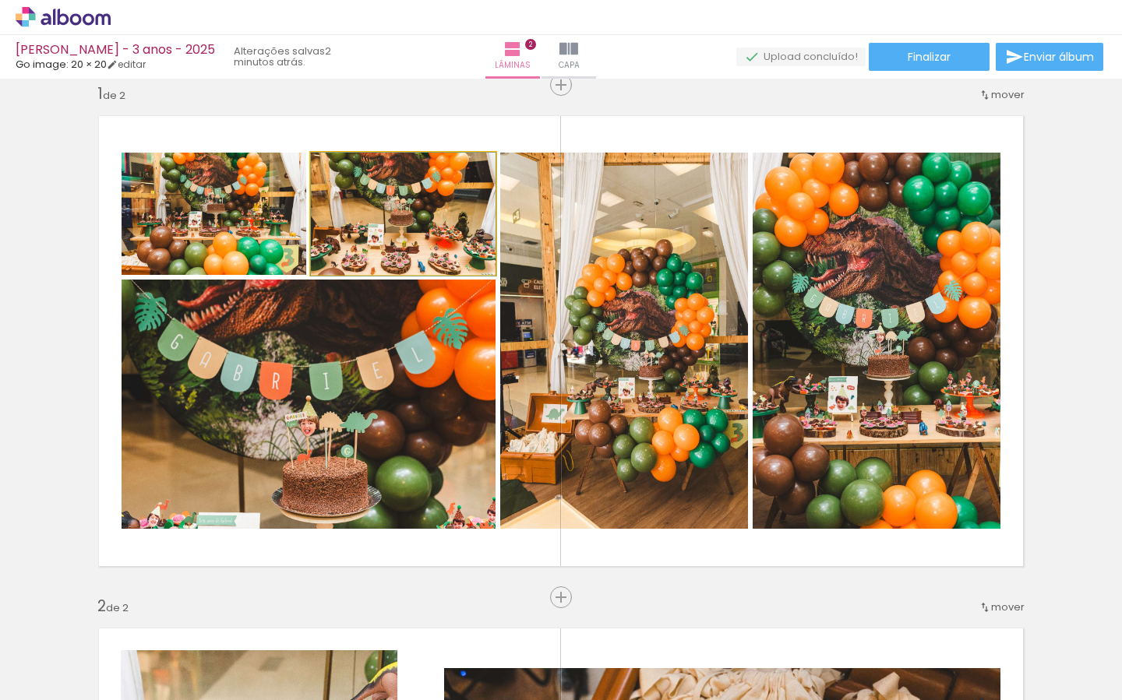
drag, startPoint x: 432, startPoint y: 209, endPoint x: 413, endPoint y: 339, distance: 131.4
click at [0, 0] on slot at bounding box center [0, 0] width 0 height 0
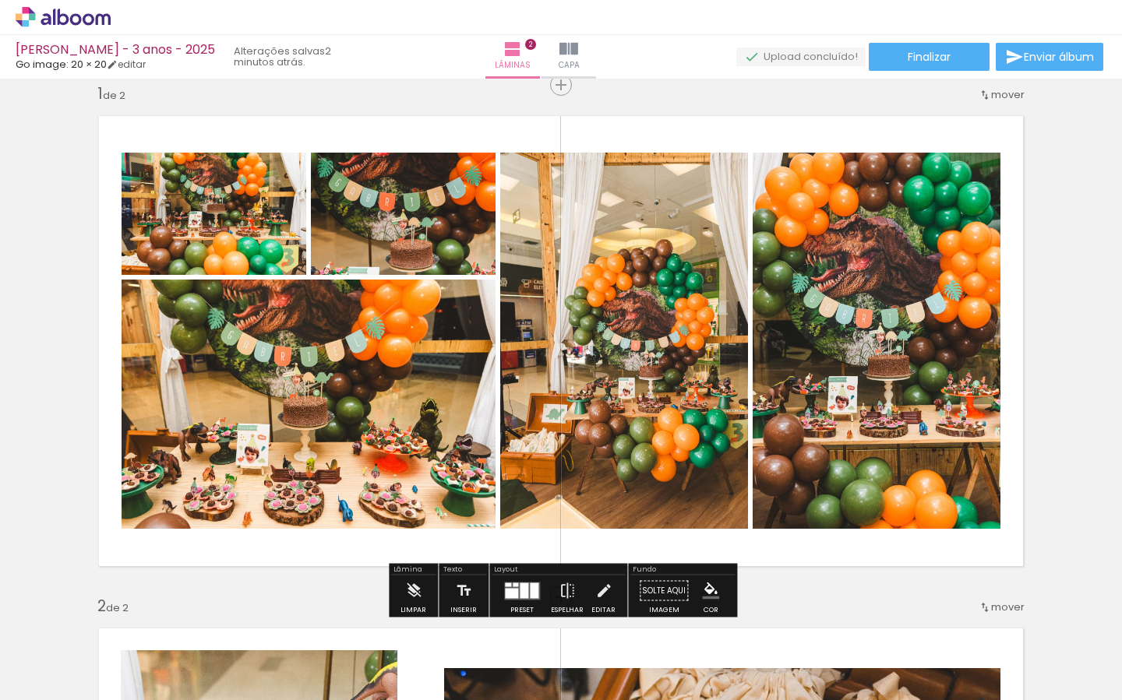
drag, startPoint x: 236, startPoint y: 215, endPoint x: 302, endPoint y: 360, distance: 159.0
click at [0, 0] on slot at bounding box center [0, 0] width 0 height 0
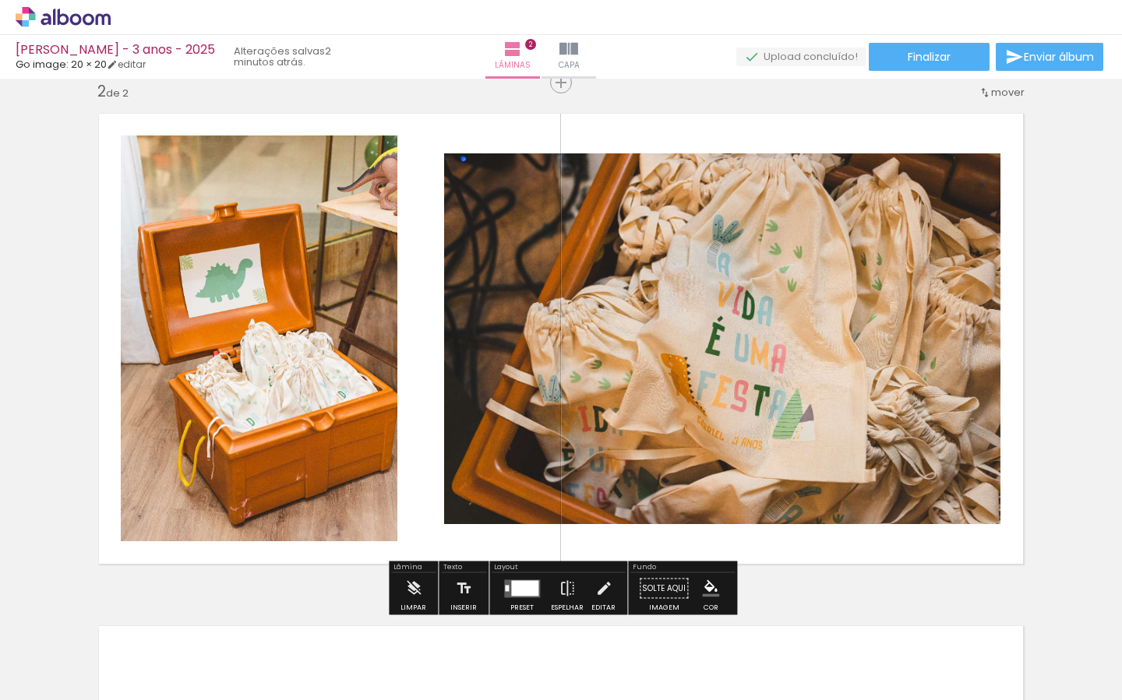
scroll to position [0, 0]
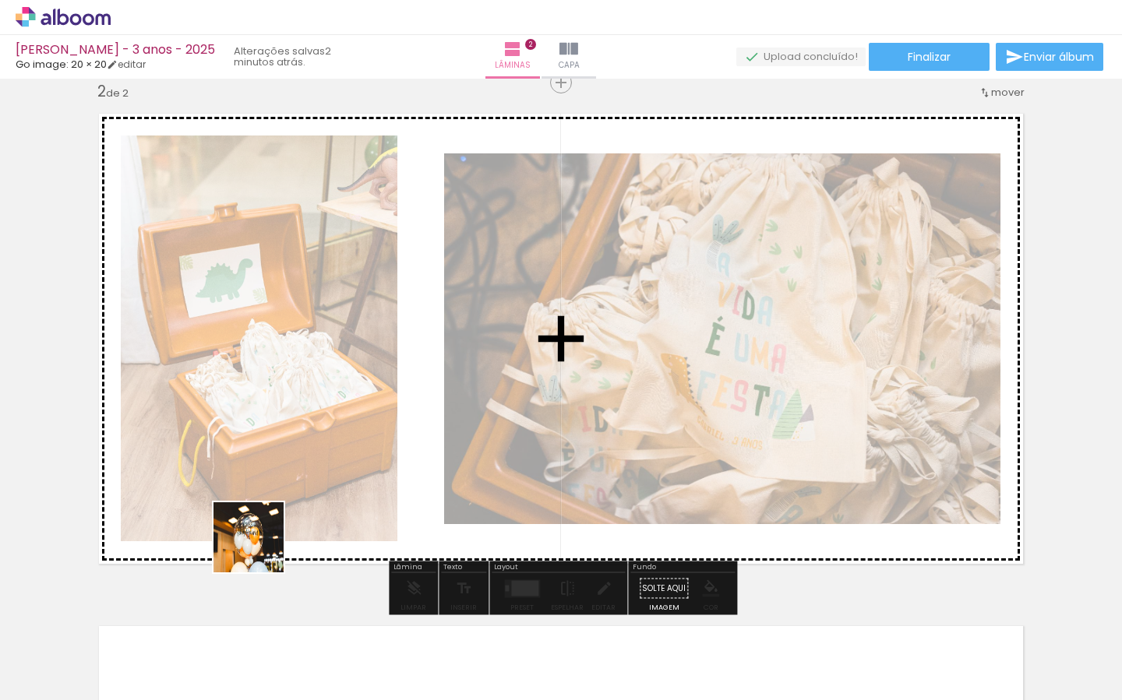
drag, startPoint x: 247, startPoint y: 632, endPoint x: 274, endPoint y: 535, distance: 100.4
click at [263, 534] on quentale-workspace at bounding box center [561, 350] width 1122 height 700
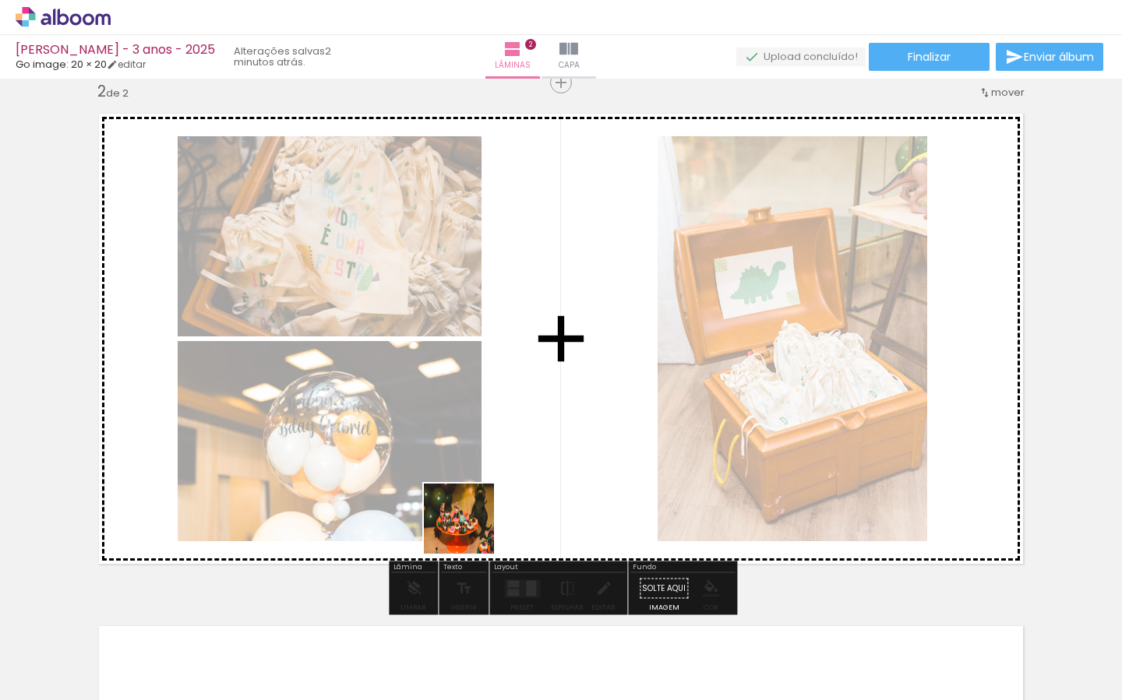
drag, startPoint x: 430, startPoint y: 645, endPoint x: 477, endPoint y: 532, distance: 122.3
click at [474, 521] on quentale-workspace at bounding box center [561, 350] width 1122 height 700
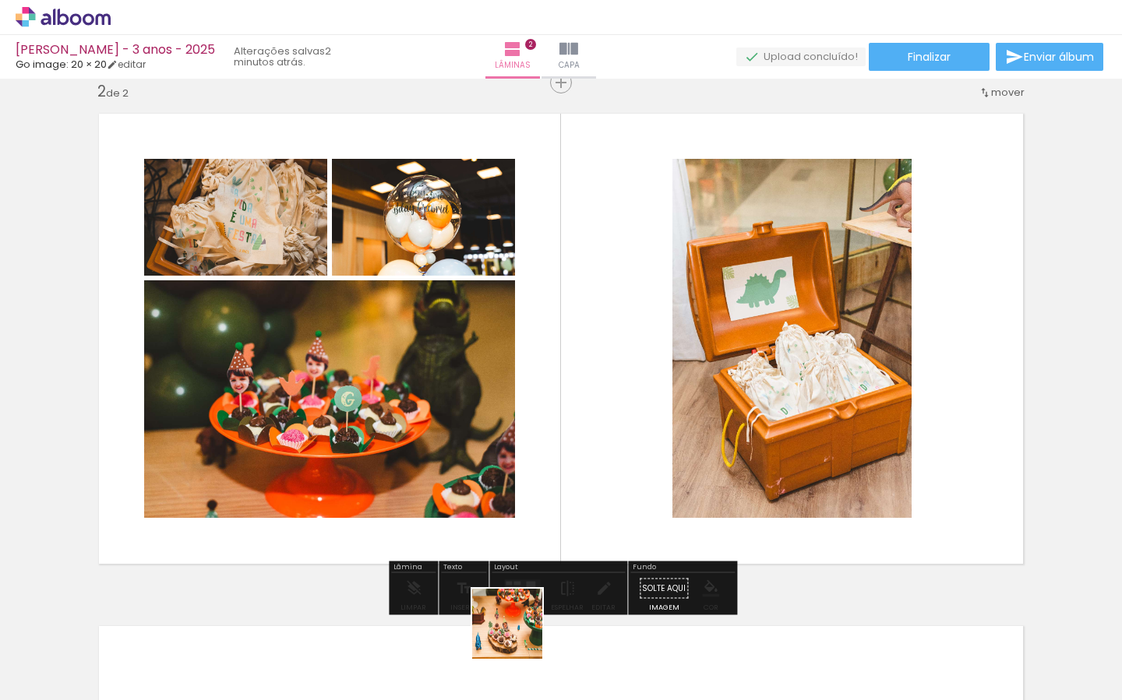
drag, startPoint x: 519, startPoint y: 636, endPoint x: 608, endPoint y: 635, distance: 89.6
click at [566, 497] on quentale-workspace at bounding box center [561, 350] width 1122 height 700
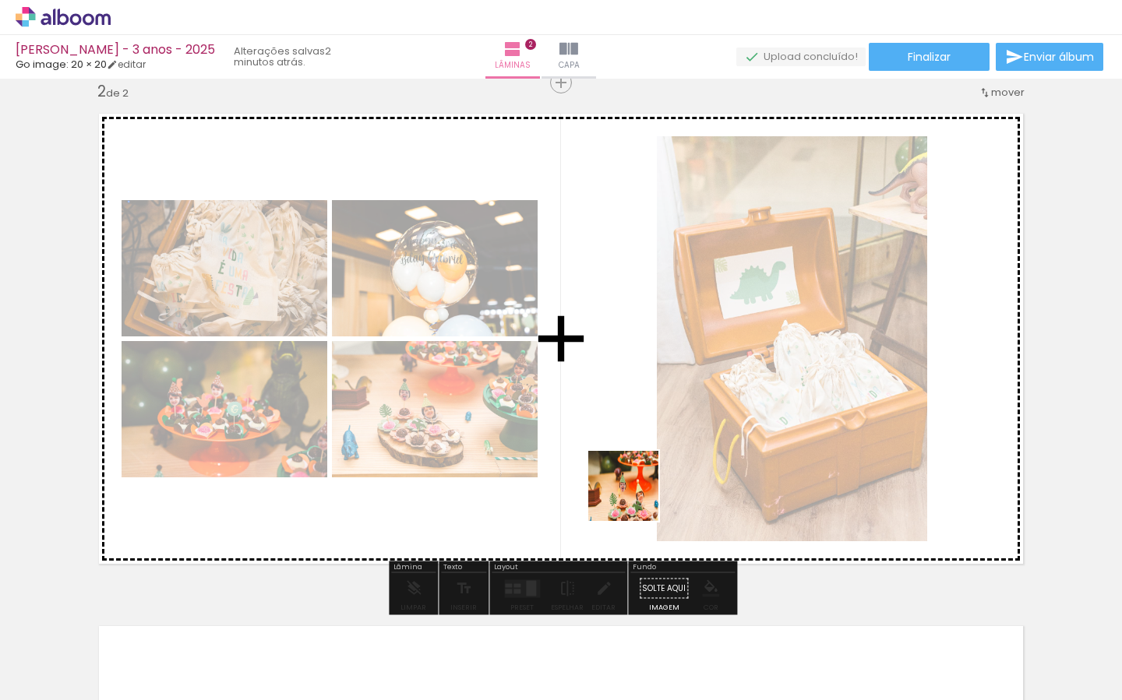
drag, startPoint x: 608, startPoint y: 647, endPoint x: 635, endPoint y: 498, distance: 152.1
click at [635, 498] on quentale-workspace at bounding box center [561, 350] width 1122 height 700
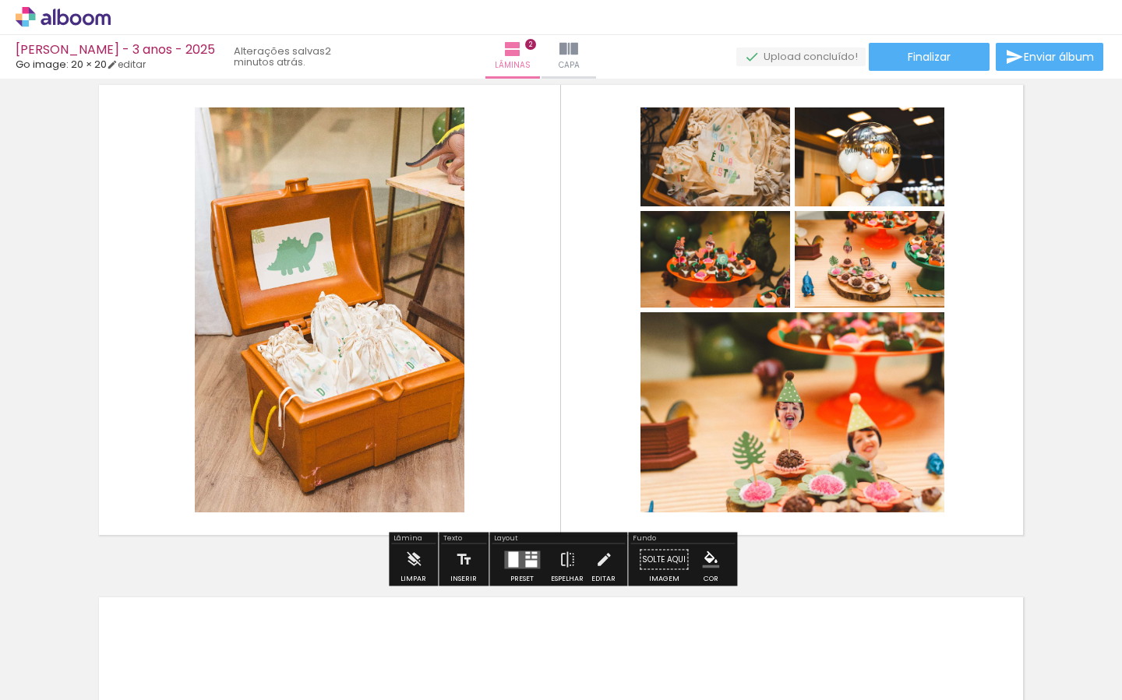
scroll to position [566, 0]
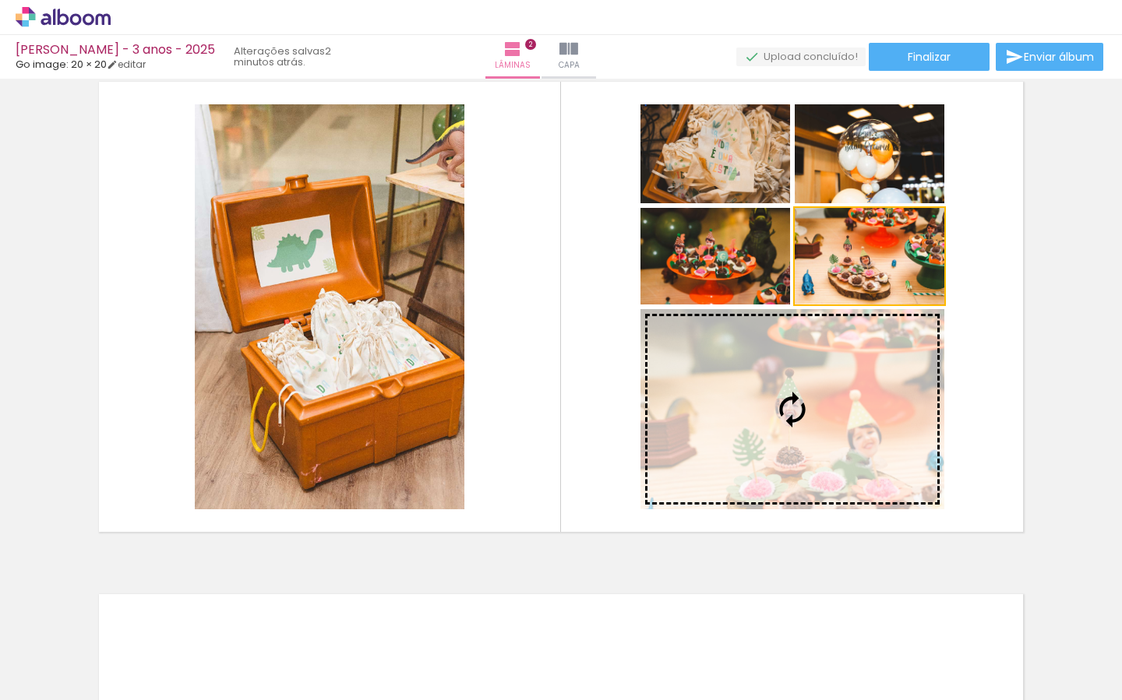
drag, startPoint x: 878, startPoint y: 260, endPoint x: 876, endPoint y: 421, distance: 160.5
click at [0, 0] on slot at bounding box center [0, 0] width 0 height 0
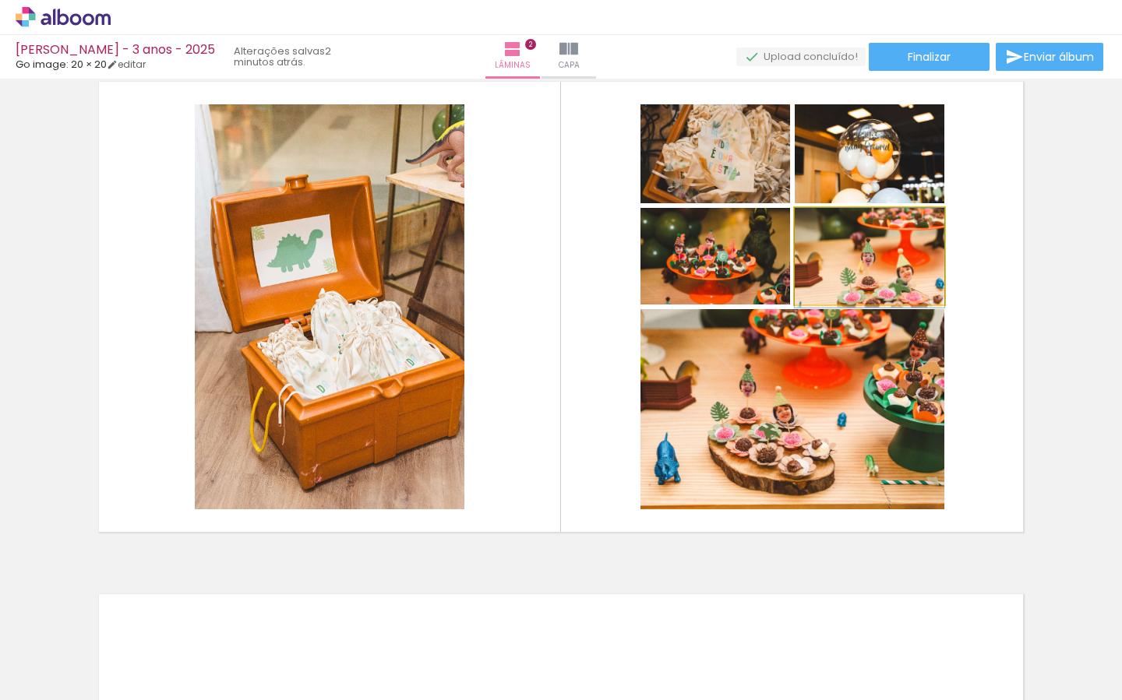
drag, startPoint x: 865, startPoint y: 273, endPoint x: 852, endPoint y: 372, distance: 100.6
click at [0, 0] on slot at bounding box center [0, 0] width 0 height 0
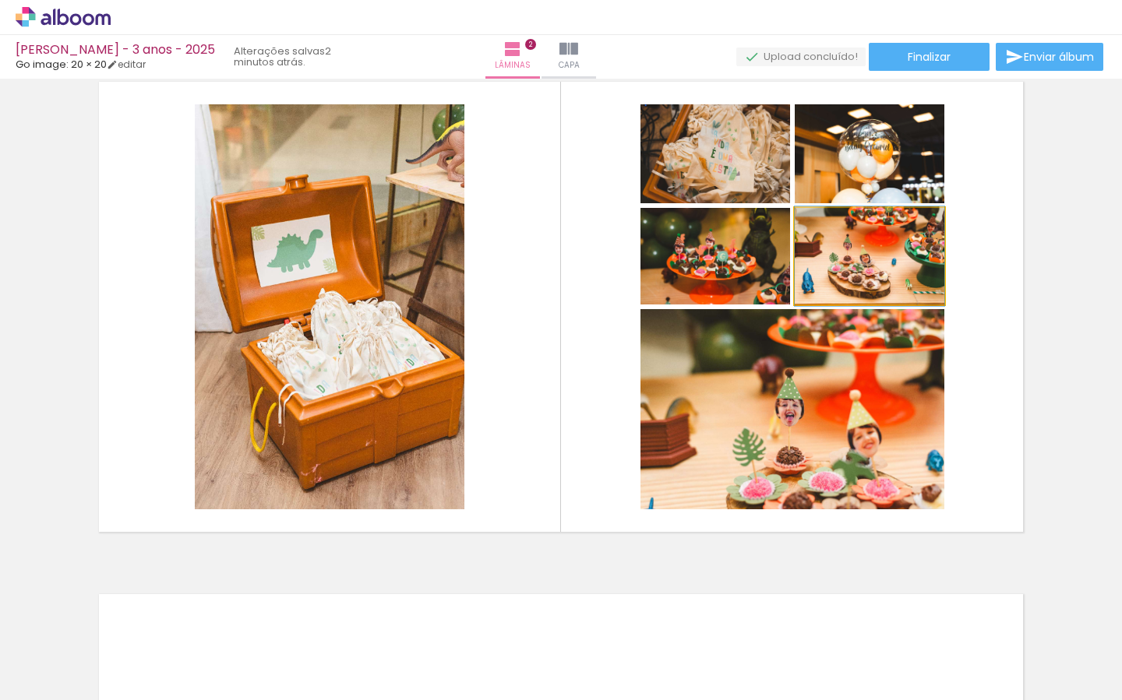
click at [871, 270] on quentale-photo at bounding box center [870, 256] width 150 height 97
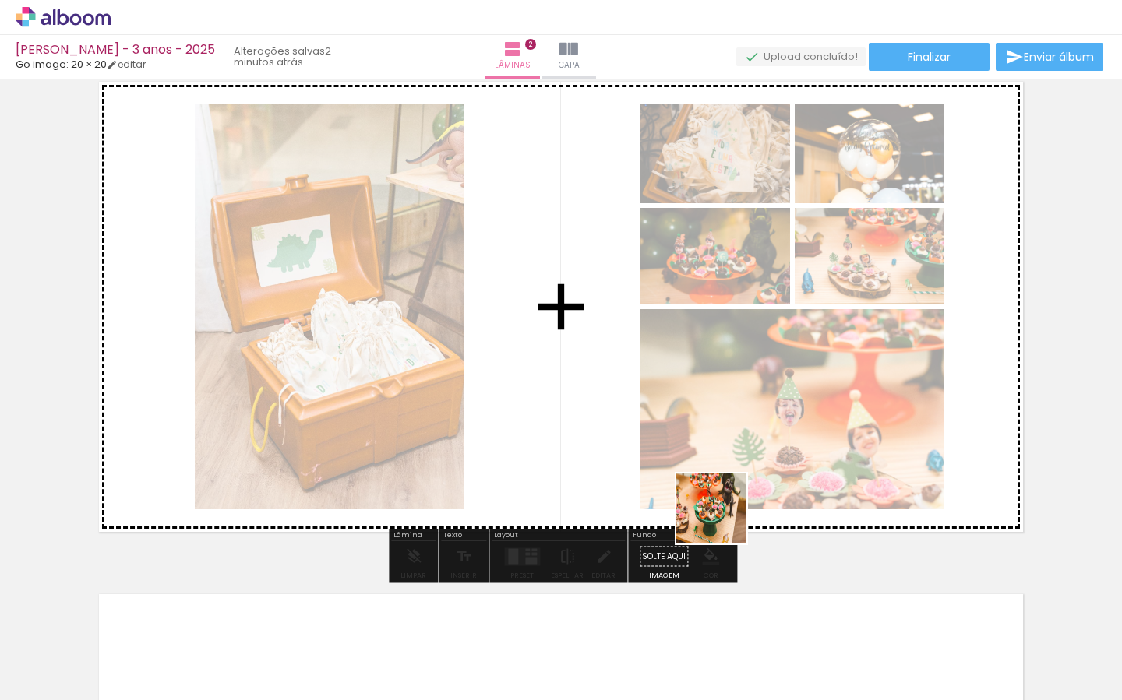
drag, startPoint x: 696, startPoint y: 647, endPoint x: 808, endPoint y: 646, distance: 112.2
click at [731, 483] on quentale-workspace at bounding box center [561, 350] width 1122 height 700
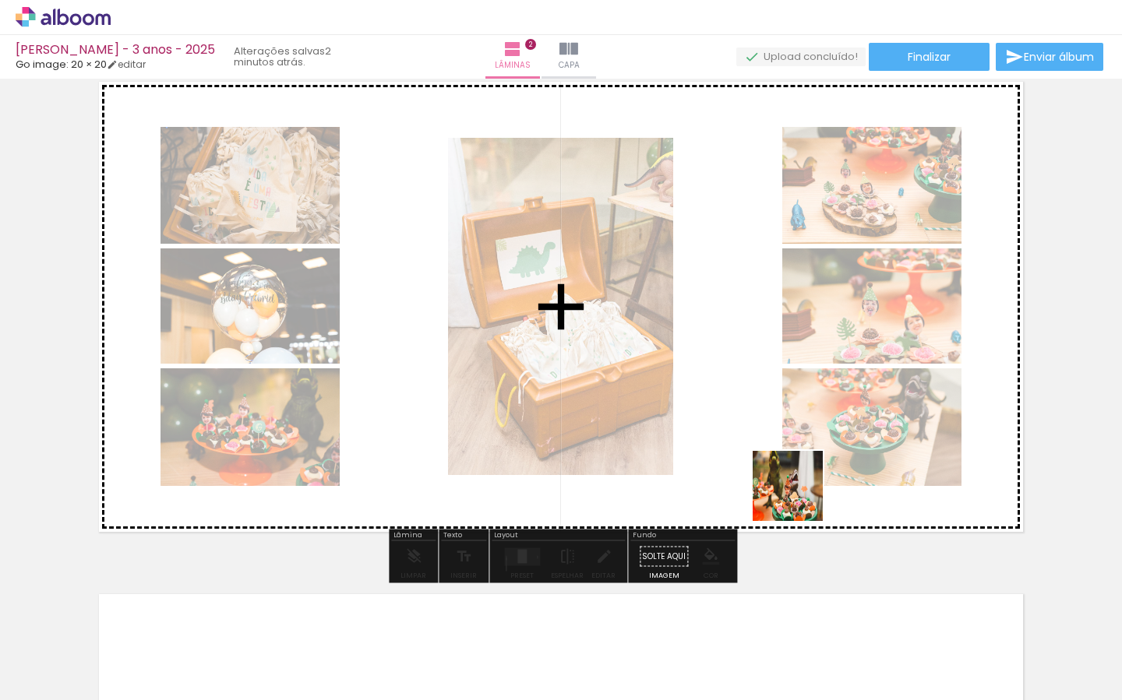
drag, startPoint x: 783, startPoint y: 648, endPoint x: 831, endPoint y: 558, distance: 102.5
click at [801, 472] on quentale-workspace at bounding box center [561, 350] width 1122 height 700
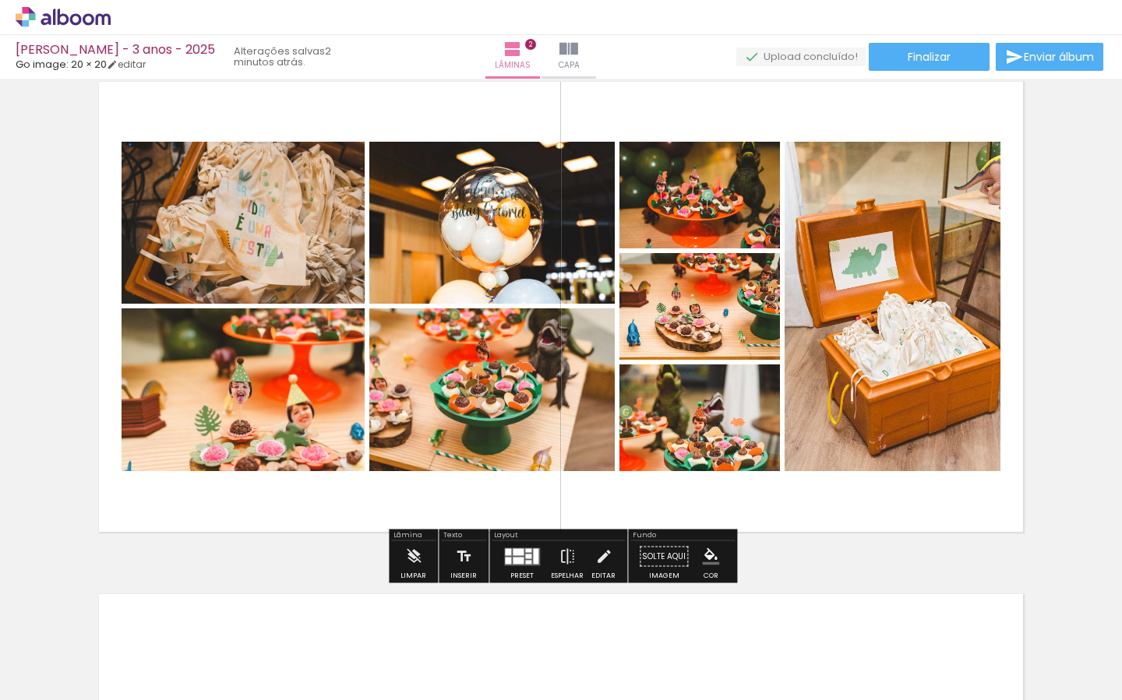
scroll to position [531, 0]
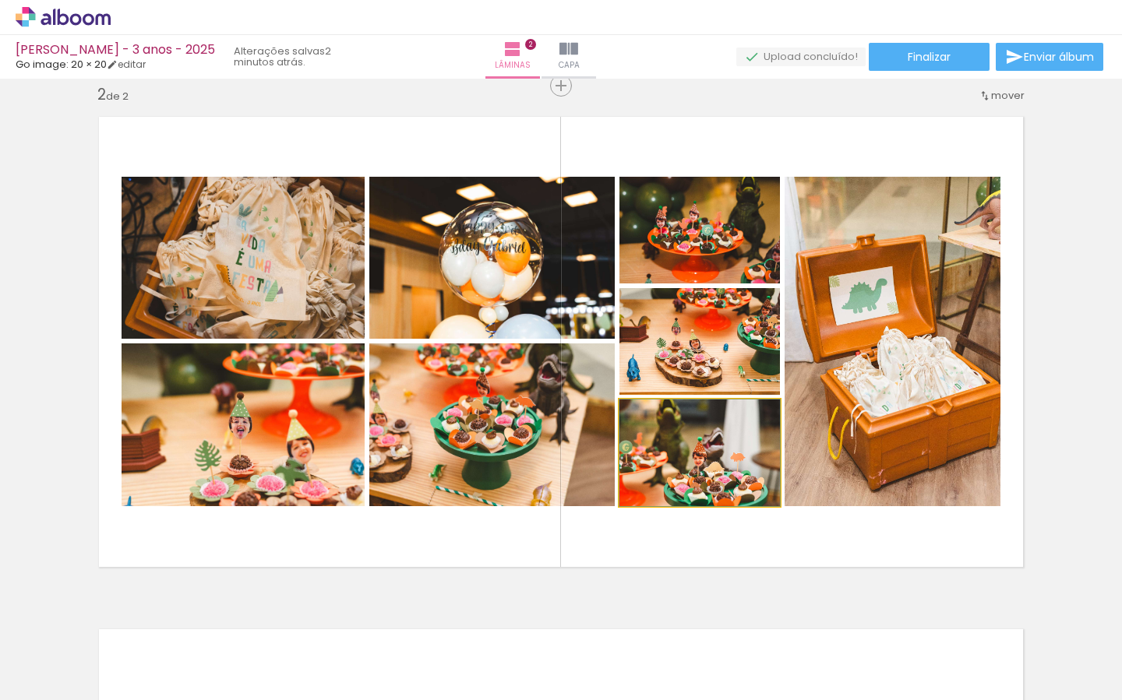
drag, startPoint x: 721, startPoint y: 469, endPoint x: 720, endPoint y: 458, distance: 10.9
click at [720, 458] on div at bounding box center [699, 453] width 160 height 107
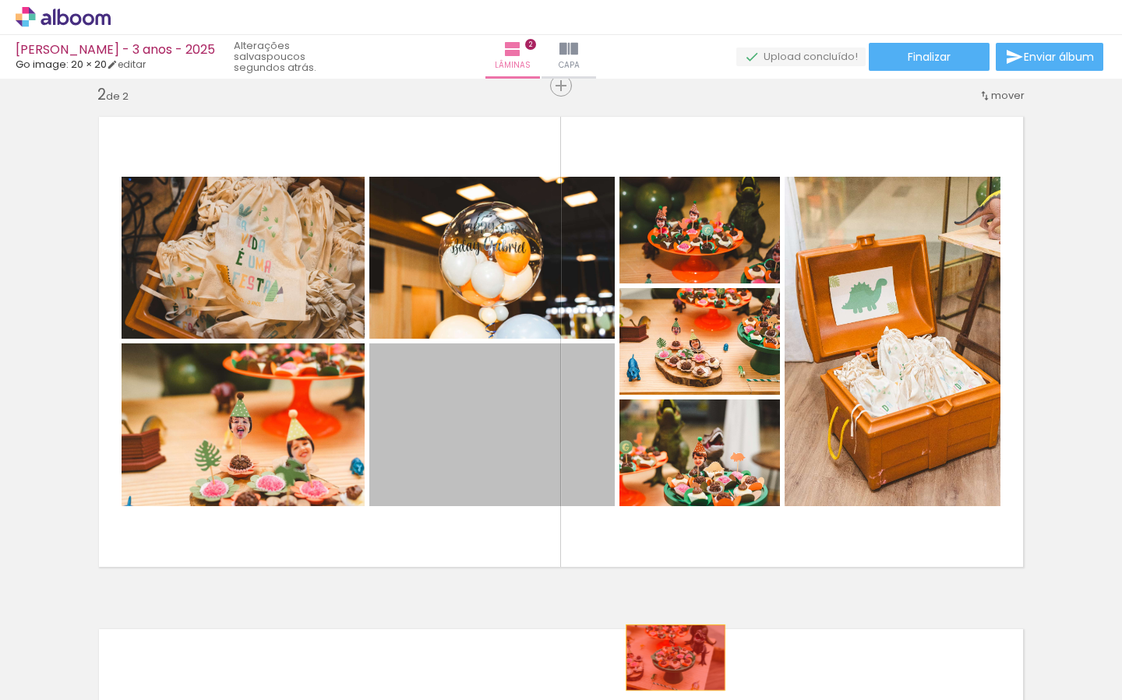
drag, startPoint x: 519, startPoint y: 443, endPoint x: 675, endPoint y: 654, distance: 263.5
click at [676, 656] on quentale-workspace at bounding box center [561, 350] width 1122 height 700
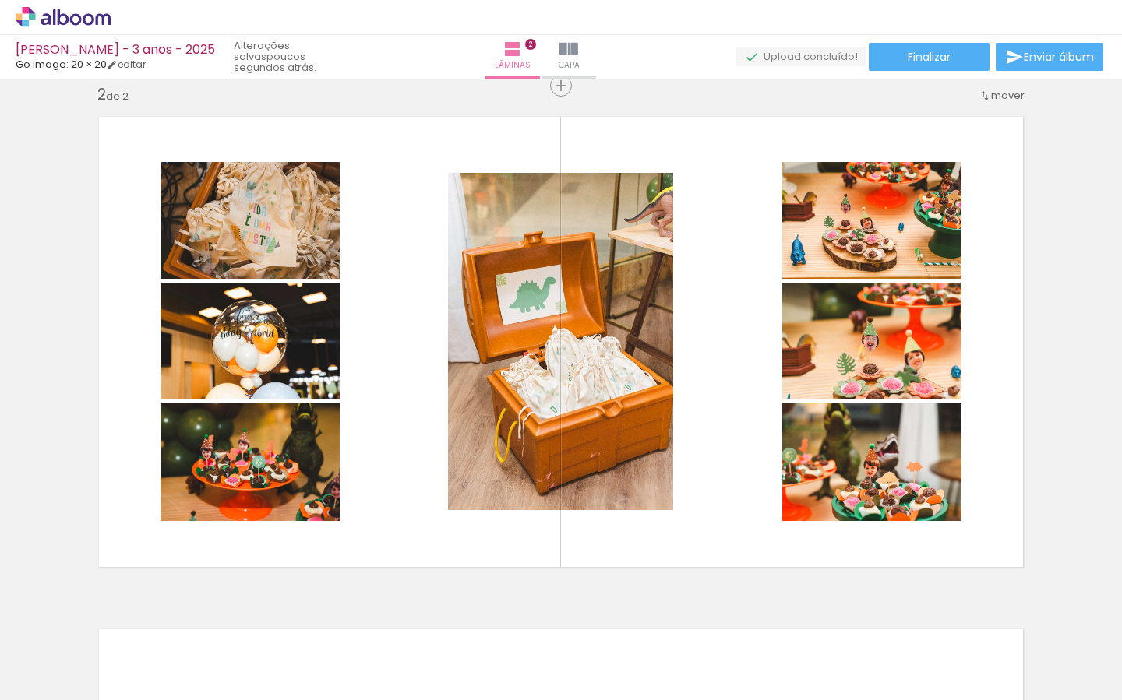
click at [647, 611] on iron-icon at bounding box center [645, 616] width 16 height 16
click at [736, 504] on quentale-workspace at bounding box center [561, 350] width 1122 height 700
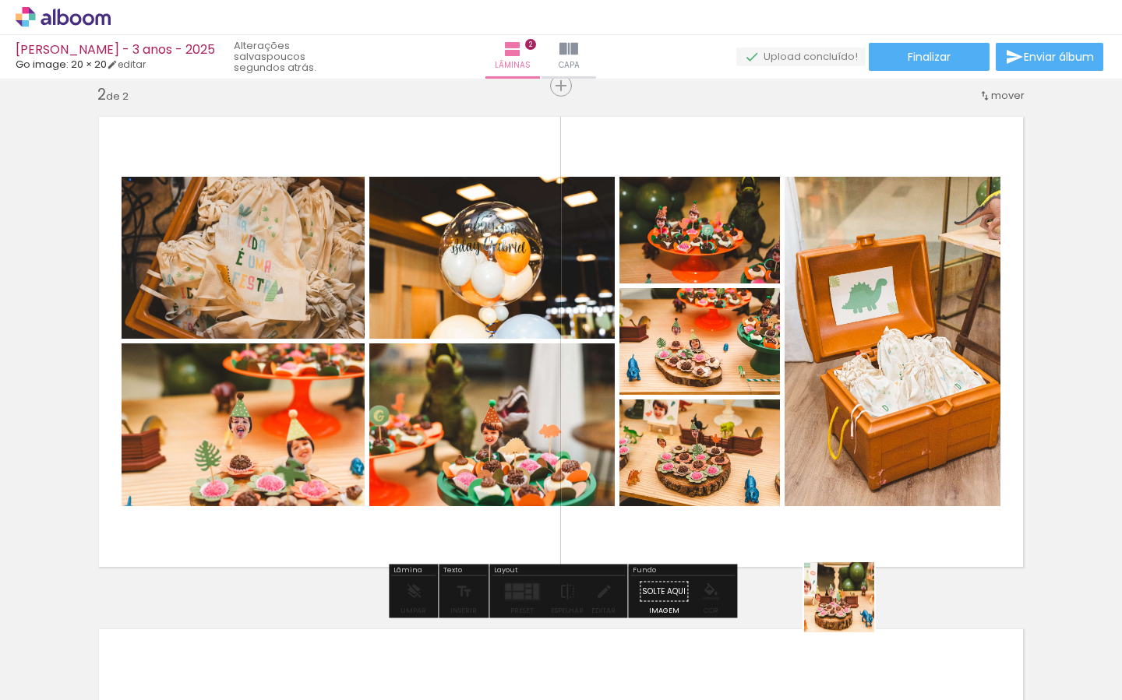
drag, startPoint x: 854, startPoint y: 621, endPoint x: 759, endPoint y: 474, distance: 175.3
click at [756, 468] on quentale-workspace at bounding box center [561, 350] width 1122 height 700
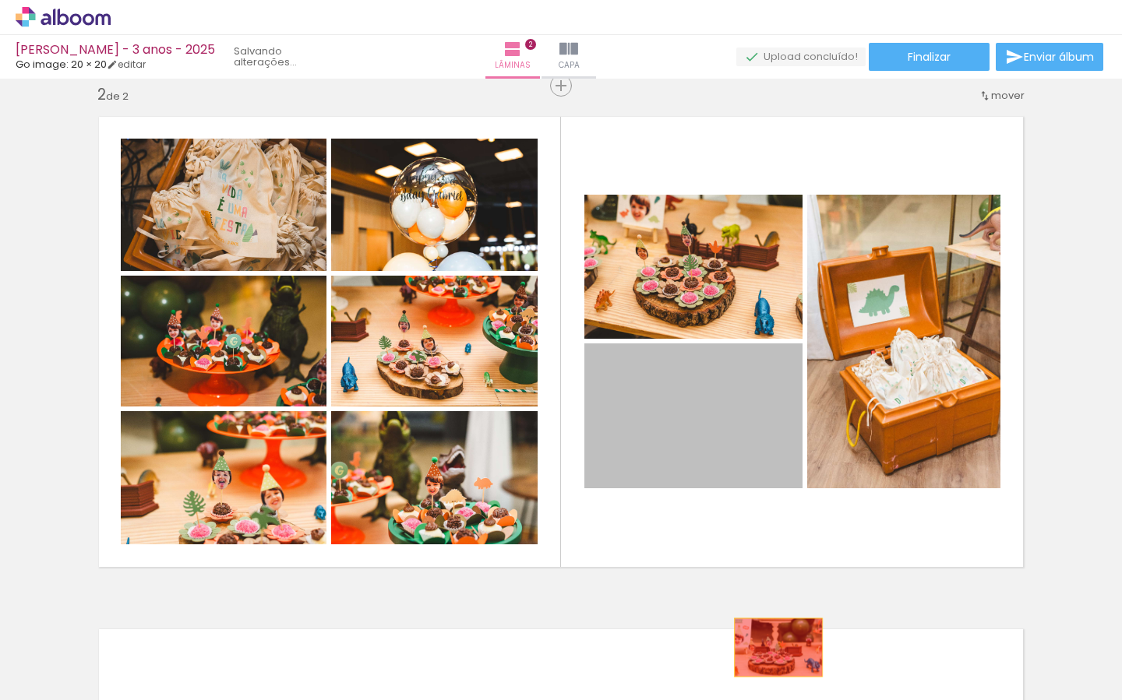
drag, startPoint x: 728, startPoint y: 434, endPoint x: 786, endPoint y: 650, distance: 223.4
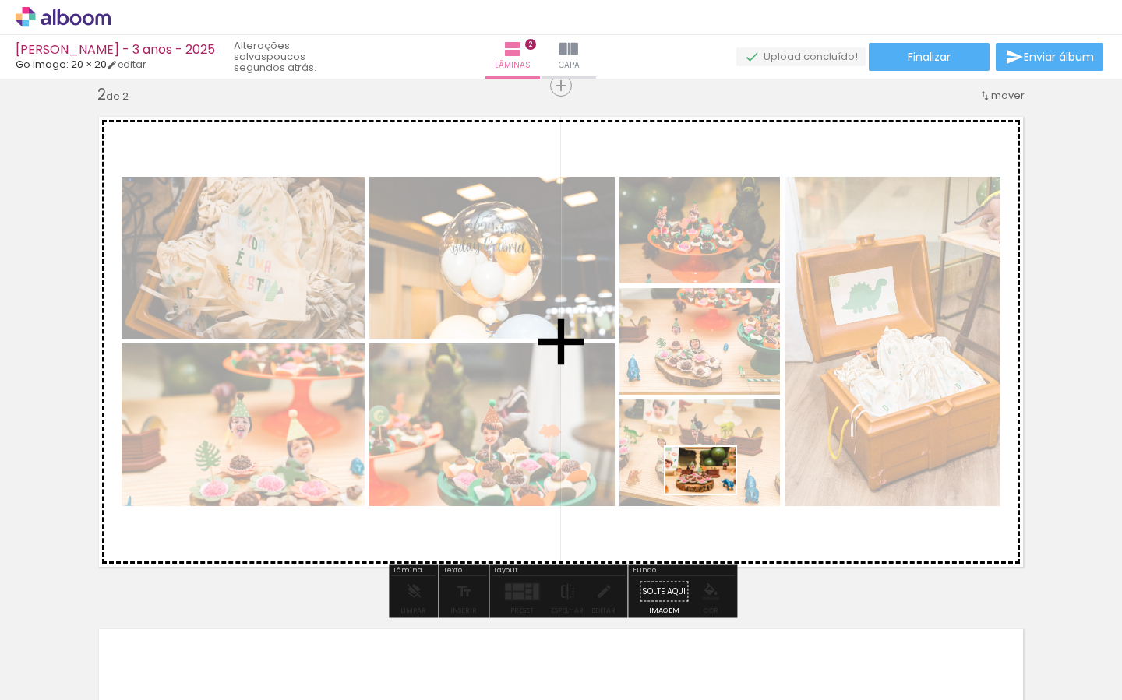
drag, startPoint x: 836, startPoint y: 611, endPoint x: 713, endPoint y: 492, distance: 171.4
click at [710, 491] on quentale-workspace at bounding box center [561, 350] width 1122 height 700
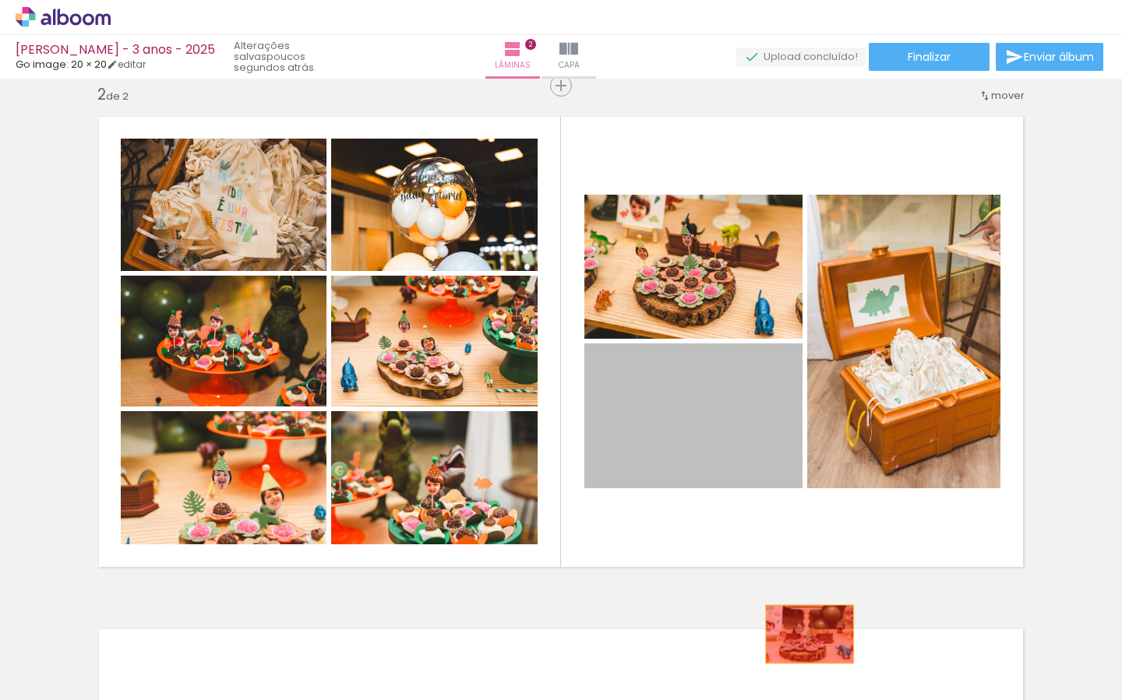
drag, startPoint x: 724, startPoint y: 441, endPoint x: 847, endPoint y: 647, distance: 240.4
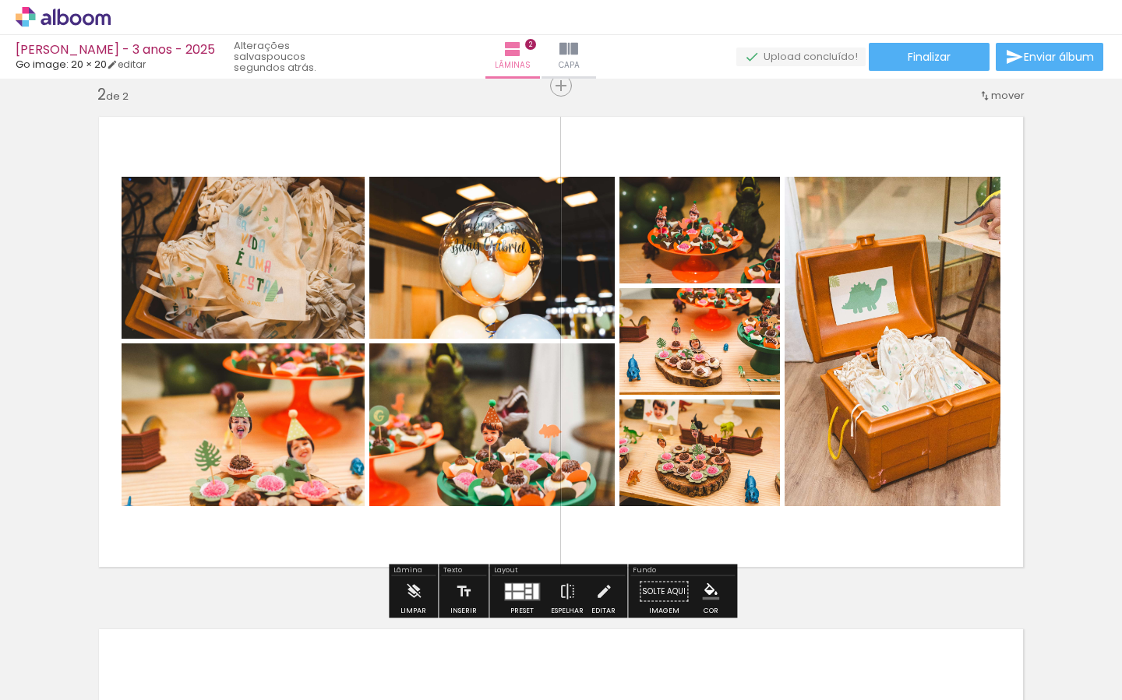
click at [828, 625] on paper-icon-button at bounding box center [819, 616] width 19 height 19
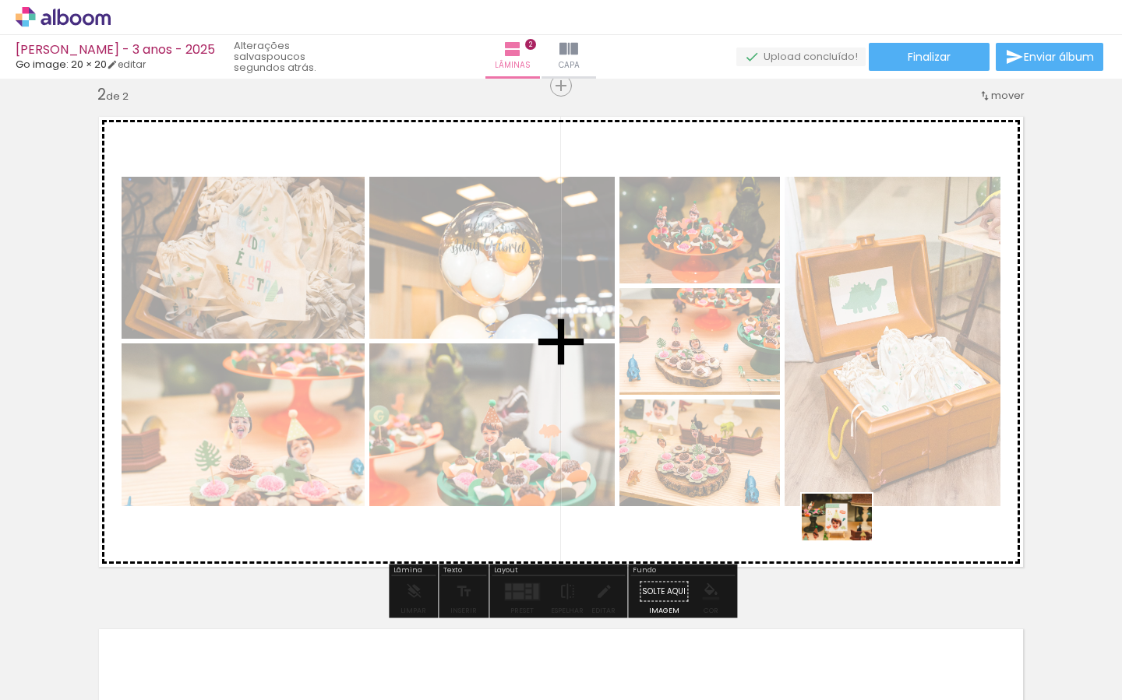
drag, startPoint x: 850, startPoint y: 648, endPoint x: 848, endPoint y: 517, distance: 131.7
click at [850, 499] on quentale-workspace at bounding box center [561, 350] width 1122 height 700
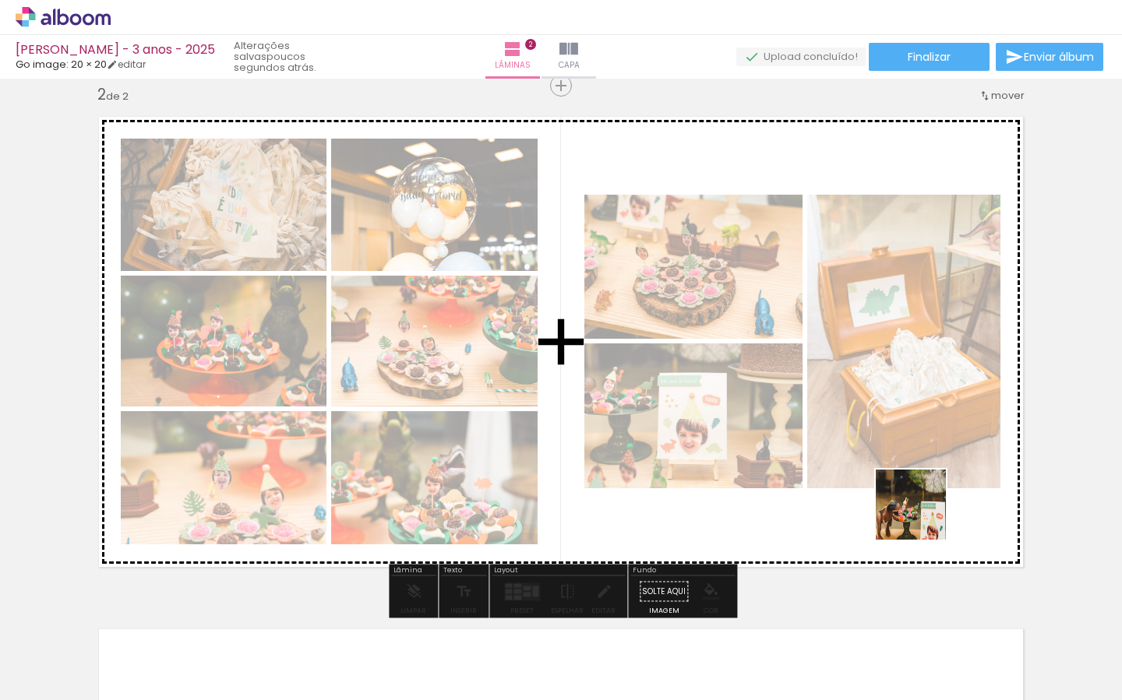
drag, startPoint x: 955, startPoint y: 661, endPoint x: 975, endPoint y: 616, distance: 49.2
click at [918, 479] on quentale-workspace at bounding box center [561, 350] width 1122 height 700
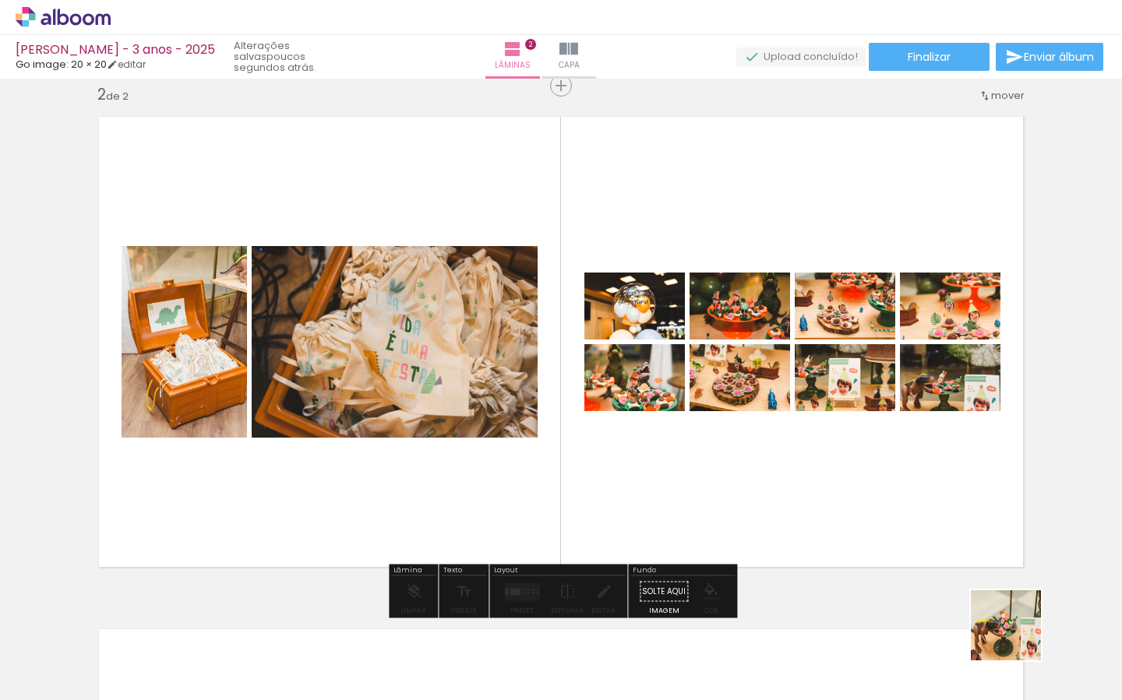
click at [899, 480] on quentale-workspace at bounding box center [561, 350] width 1122 height 700
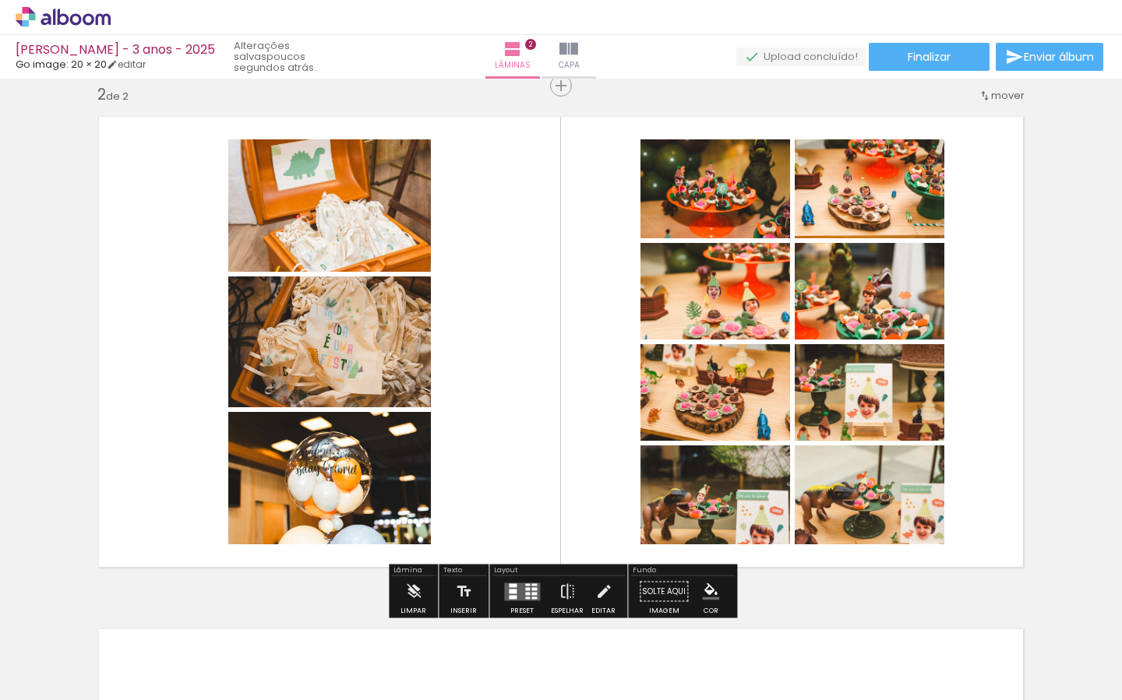
scroll to position [0, 348]
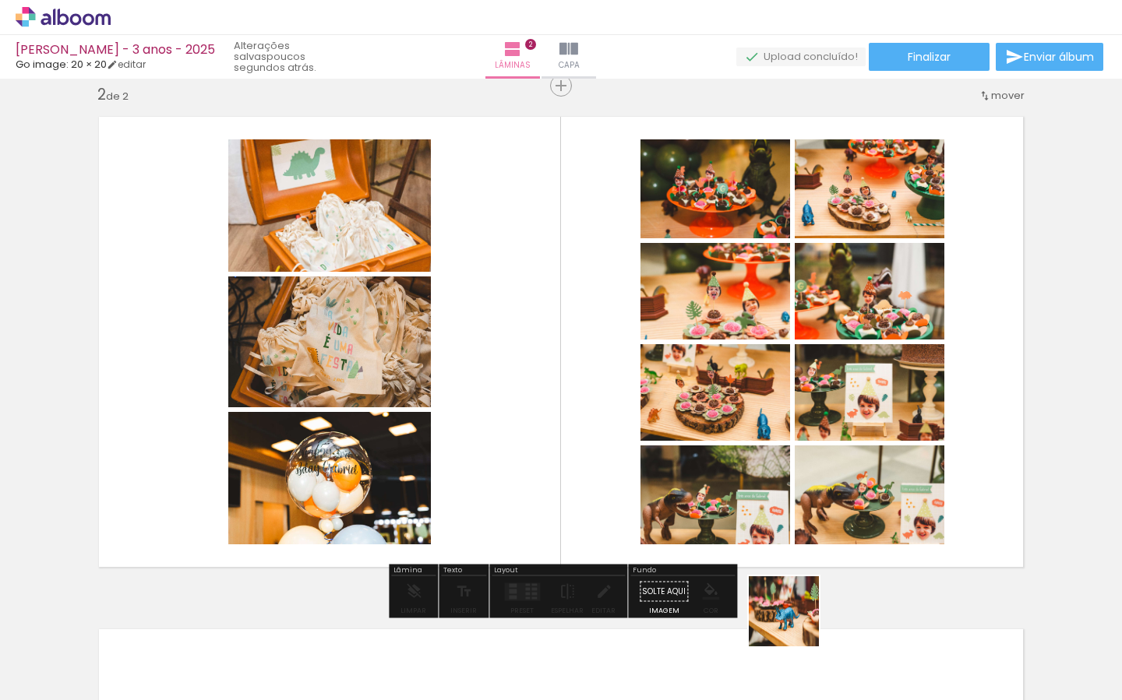
drag, startPoint x: 795, startPoint y: 632, endPoint x: 851, endPoint y: 639, distance: 56.5
click at [816, 510] on quentale-workspace at bounding box center [561, 350] width 1122 height 700
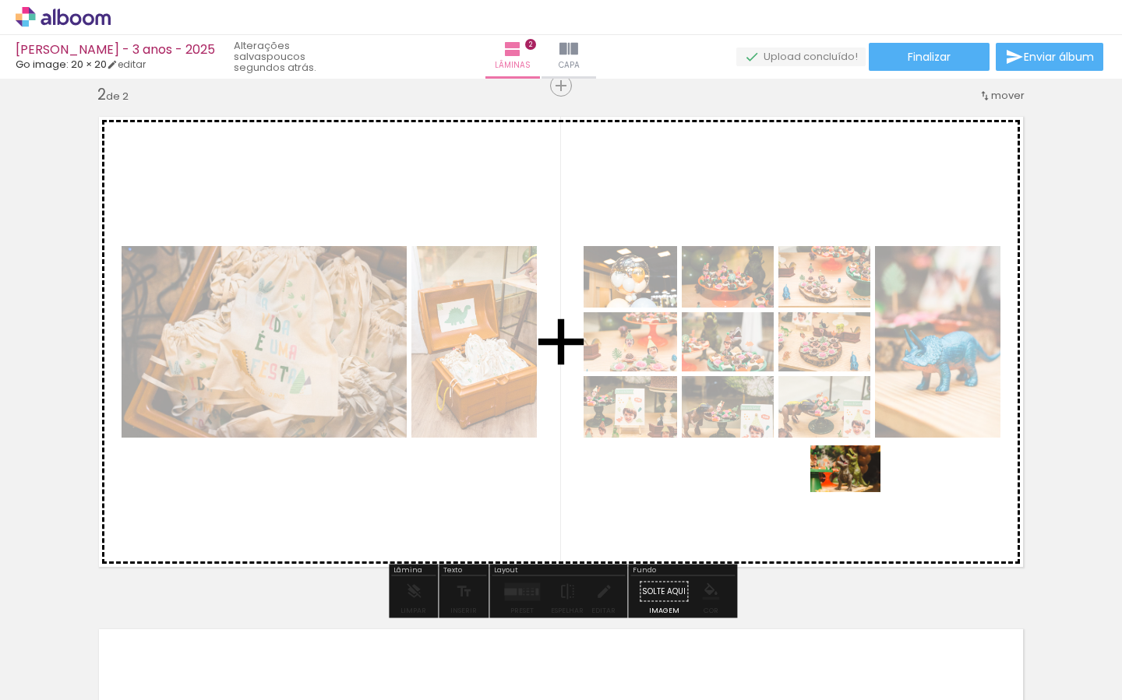
click at [857, 491] on quentale-workspace at bounding box center [561, 350] width 1122 height 700
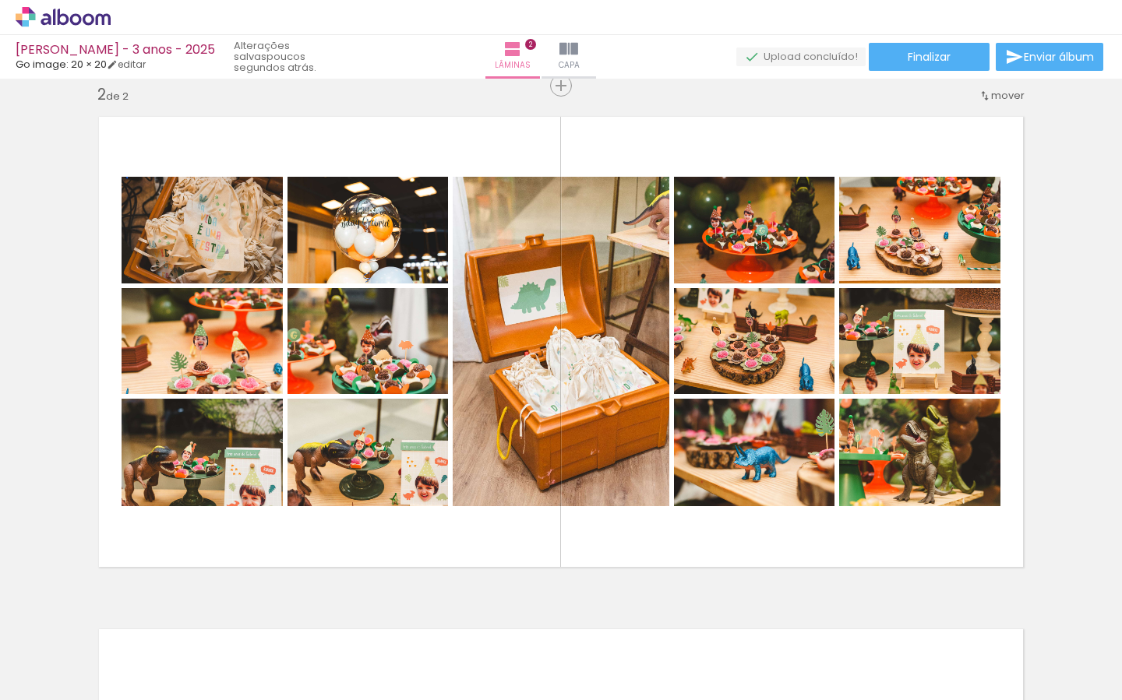
scroll to position [0, 0]
drag, startPoint x: 386, startPoint y: 239, endPoint x: 601, endPoint y: 319, distance: 228.5
click at [0, 0] on slot at bounding box center [0, 0] width 0 height 0
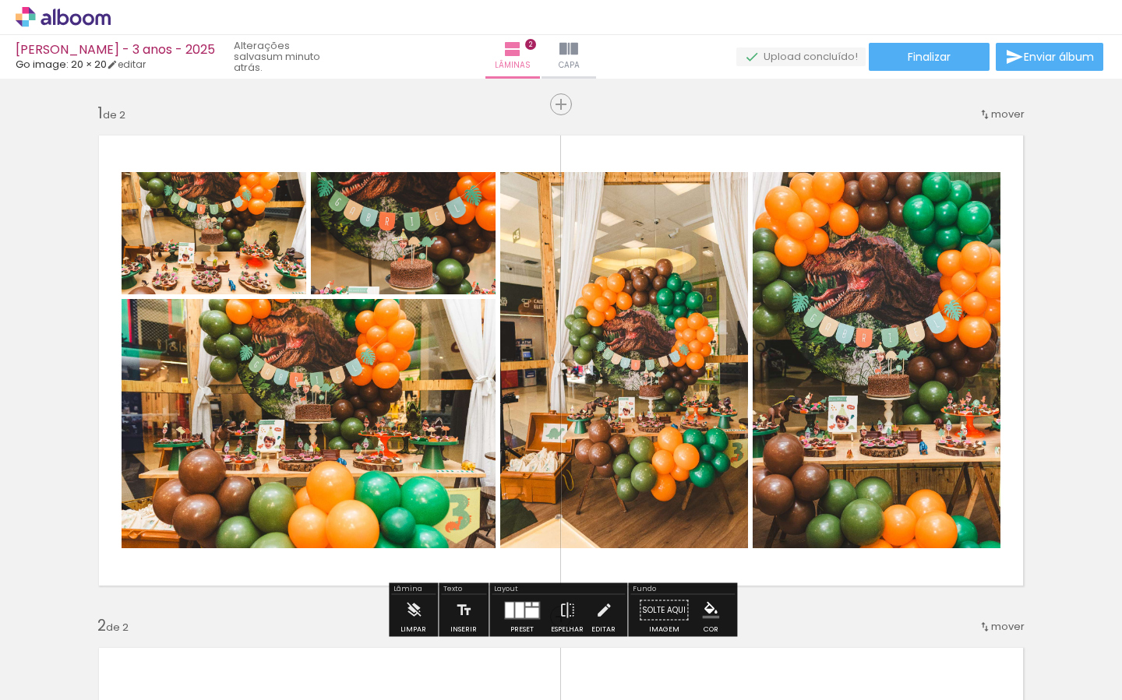
drag, startPoint x: 412, startPoint y: 241, endPoint x: 428, endPoint y: 393, distance: 152.7
click at [0, 0] on slot at bounding box center [0, 0] width 0 height 0
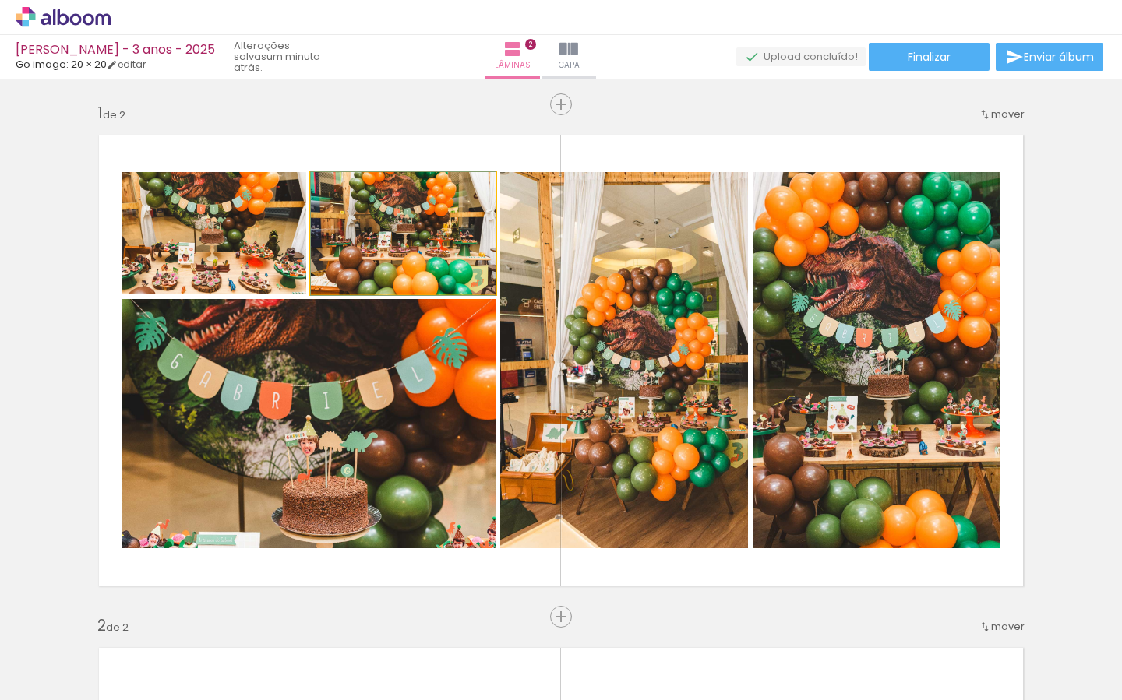
drag, startPoint x: 403, startPoint y: 267, endPoint x: 358, endPoint y: 401, distance: 141.4
click at [0, 0] on slot at bounding box center [0, 0] width 0 height 0
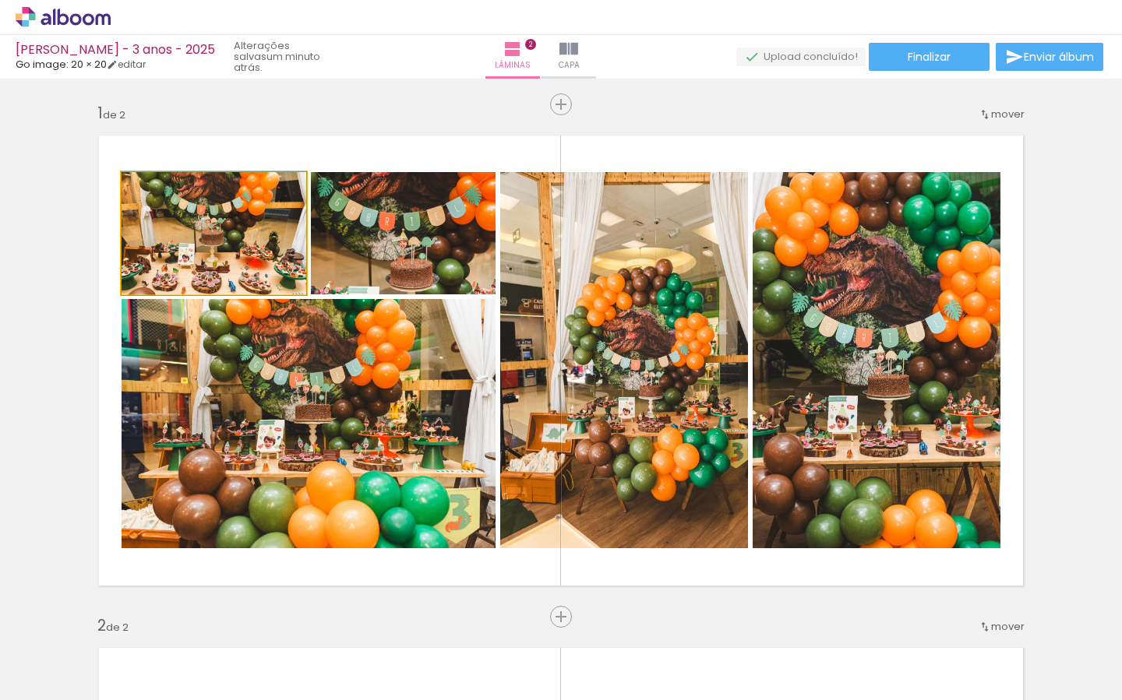
drag, startPoint x: 229, startPoint y: 262, endPoint x: 329, endPoint y: 448, distance: 211.2
click at [0, 0] on slot at bounding box center [0, 0] width 0 height 0
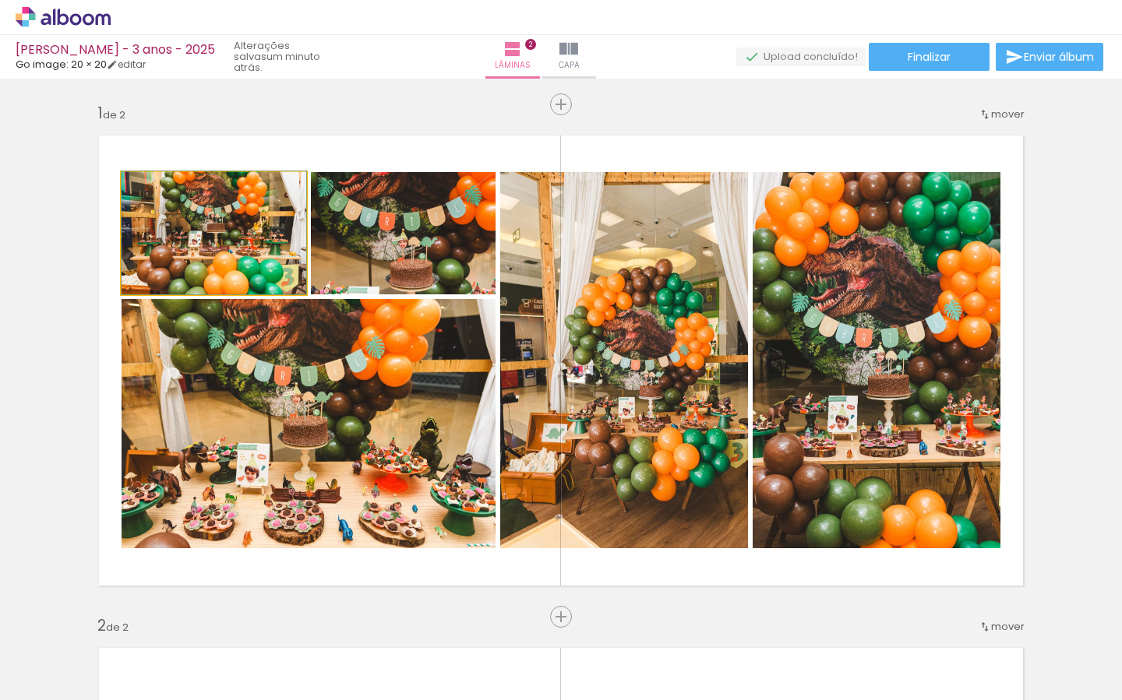
drag, startPoint x: 223, startPoint y: 234, endPoint x: 354, endPoint y: 423, distance: 230.6
click at [0, 0] on slot at bounding box center [0, 0] width 0 height 0
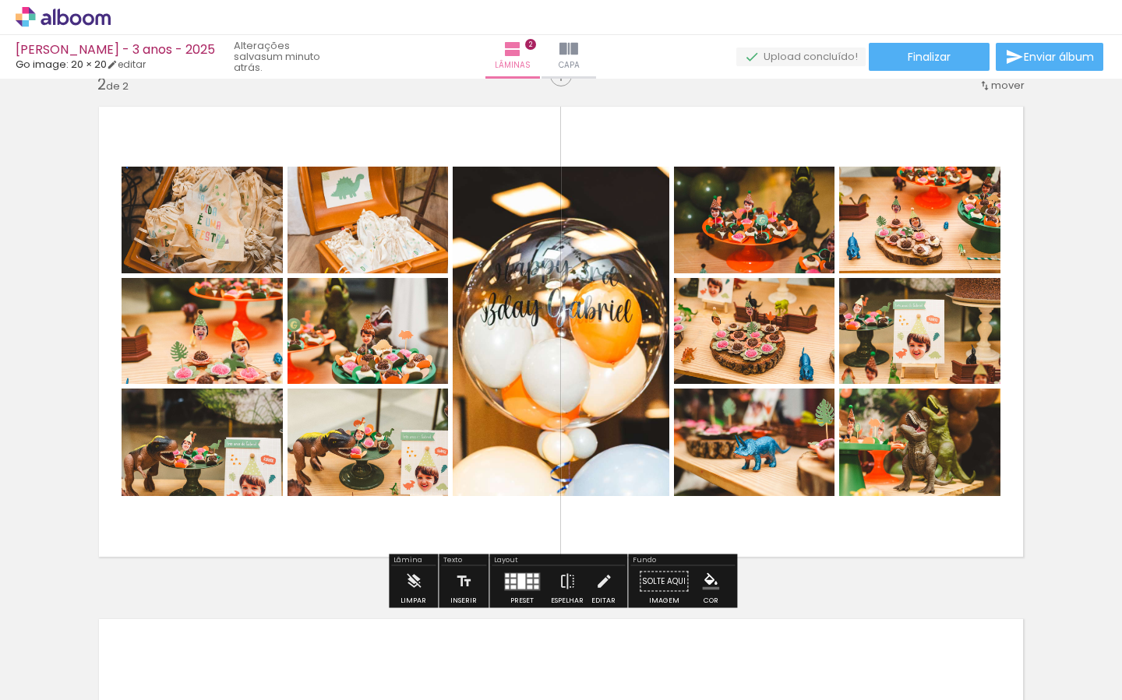
scroll to position [526, 0]
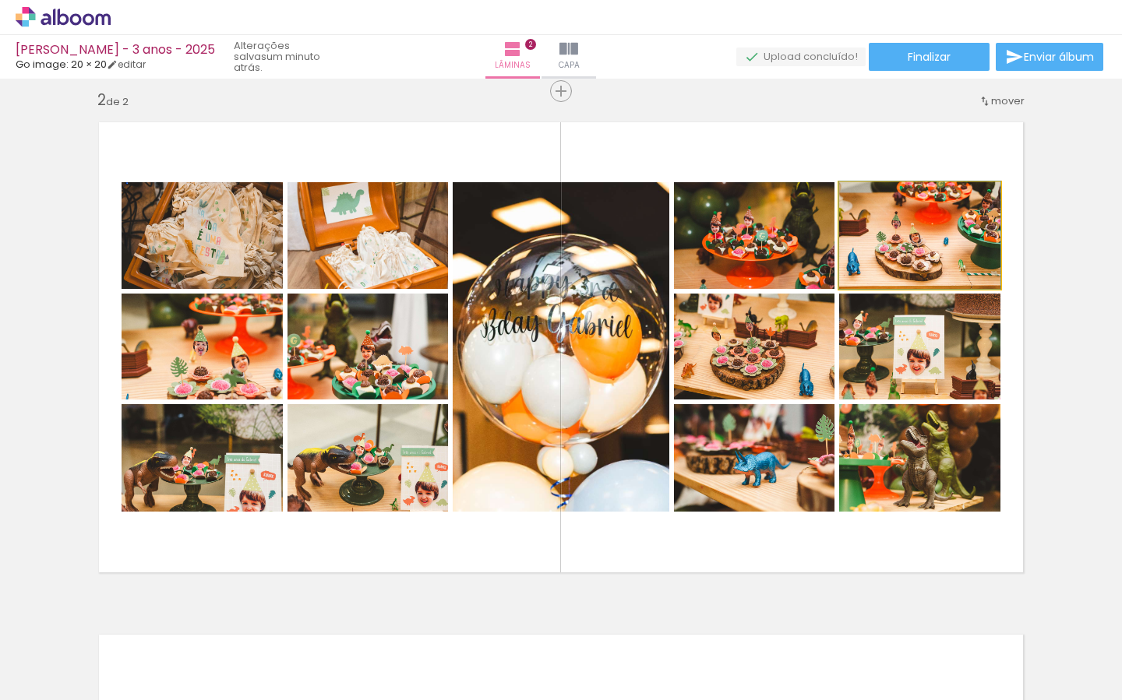
drag, startPoint x: 933, startPoint y: 245, endPoint x: 783, endPoint y: 232, distance: 150.1
click at [0, 0] on slot at bounding box center [0, 0] width 0 height 0
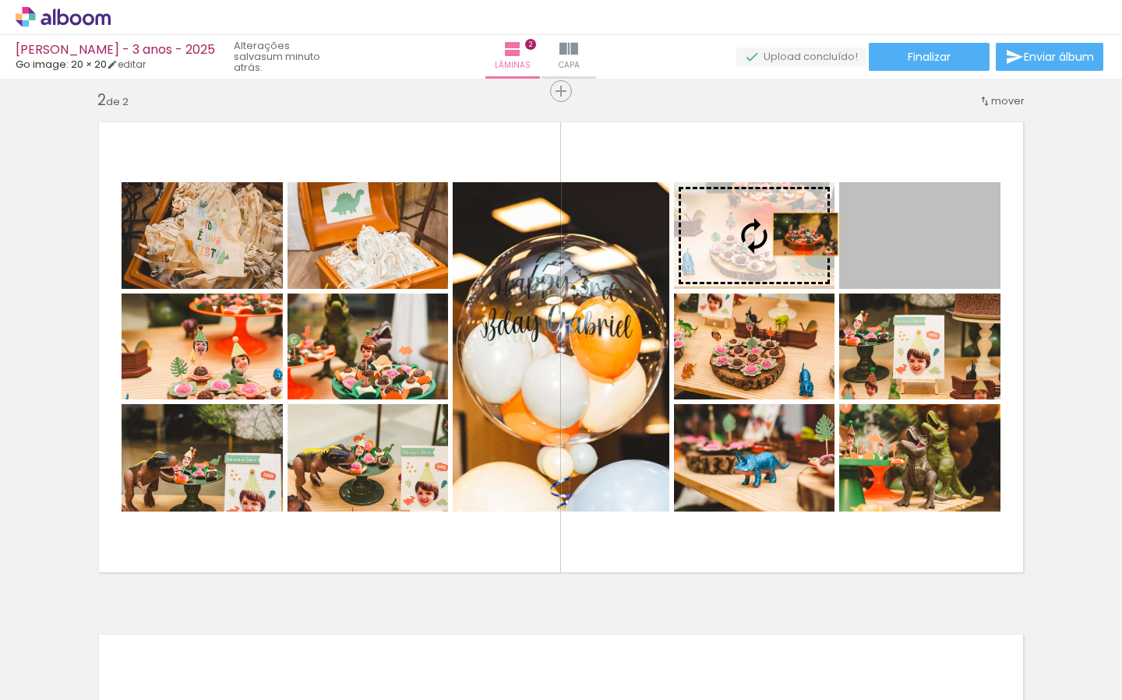
drag, startPoint x: 907, startPoint y: 242, endPoint x: 788, endPoint y: 235, distance: 119.4
click at [0, 0] on slot at bounding box center [0, 0] width 0 height 0
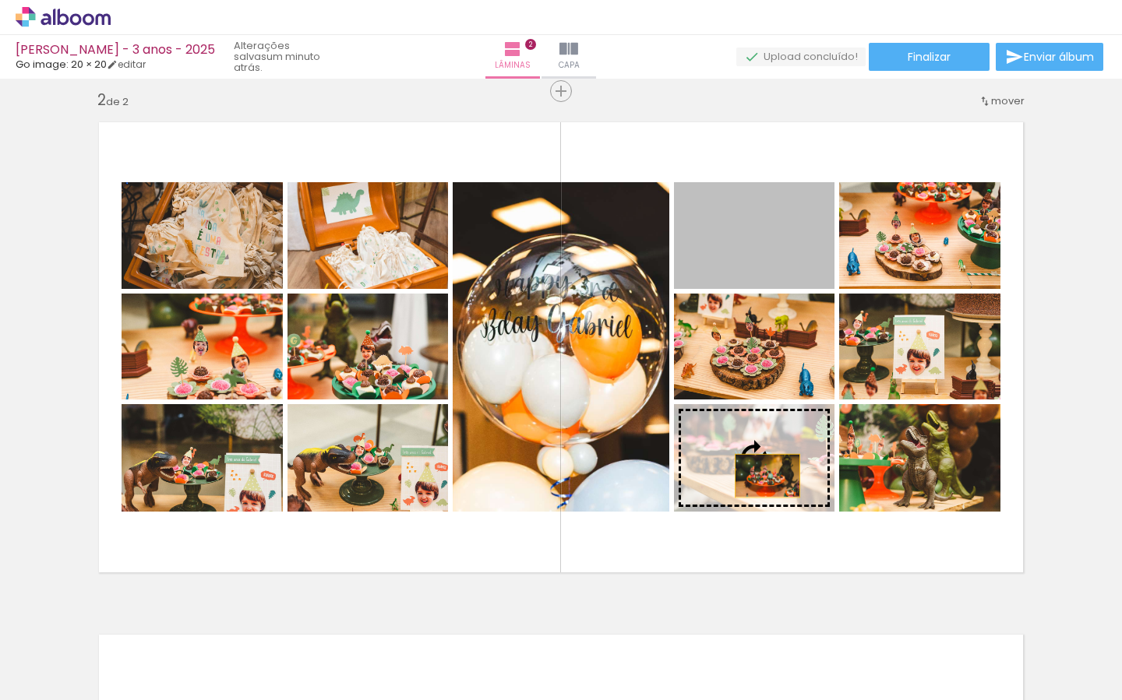
drag, startPoint x: 746, startPoint y: 306, endPoint x: 767, endPoint y: 475, distance: 170.4
click at [0, 0] on slot at bounding box center [0, 0] width 0 height 0
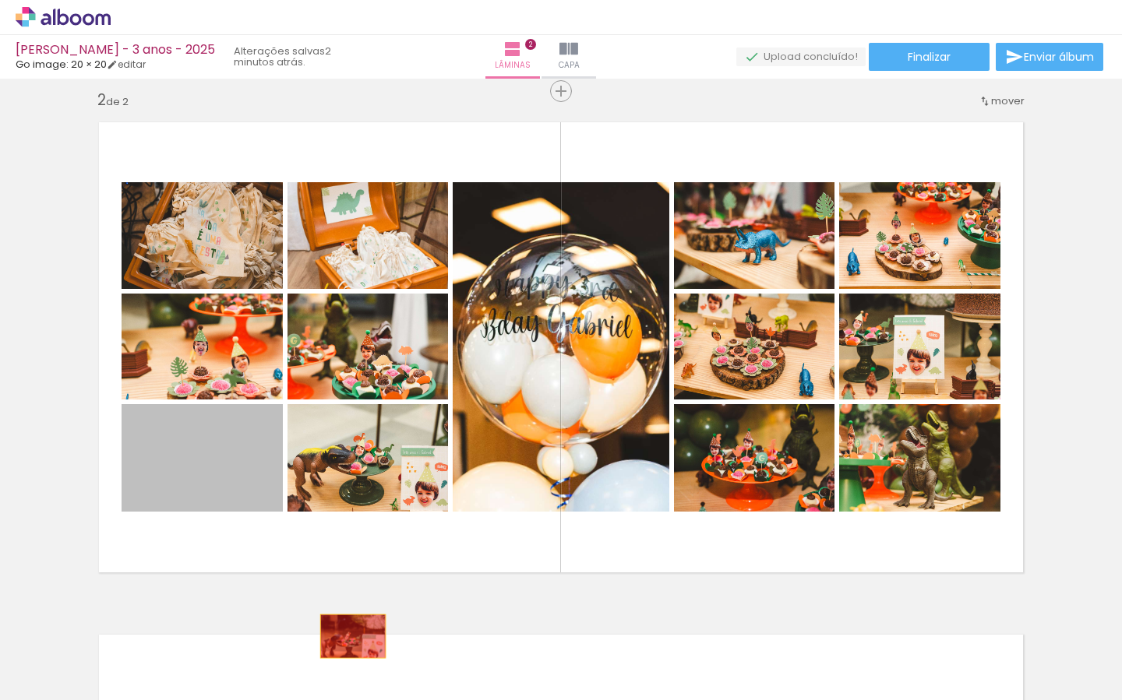
drag, startPoint x: 201, startPoint y: 471, endPoint x: 372, endPoint y: 644, distance: 243.0
click at [376, 646] on quentale-workspace at bounding box center [561, 350] width 1122 height 700
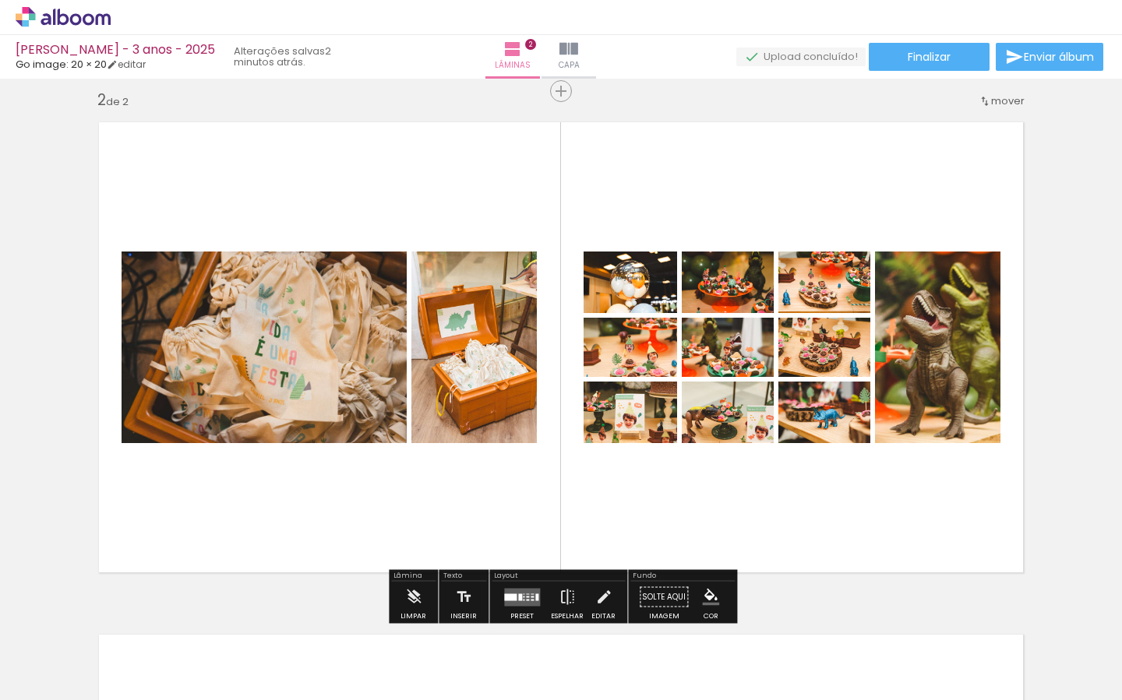
click at [912, 615] on iron-icon at bounding box center [907, 616] width 16 height 16
drag, startPoint x: 524, startPoint y: 593, endPoint x: 479, endPoint y: 615, distance: 50.2
click at [524, 593] on quentale-layouter at bounding box center [522, 597] width 36 height 18
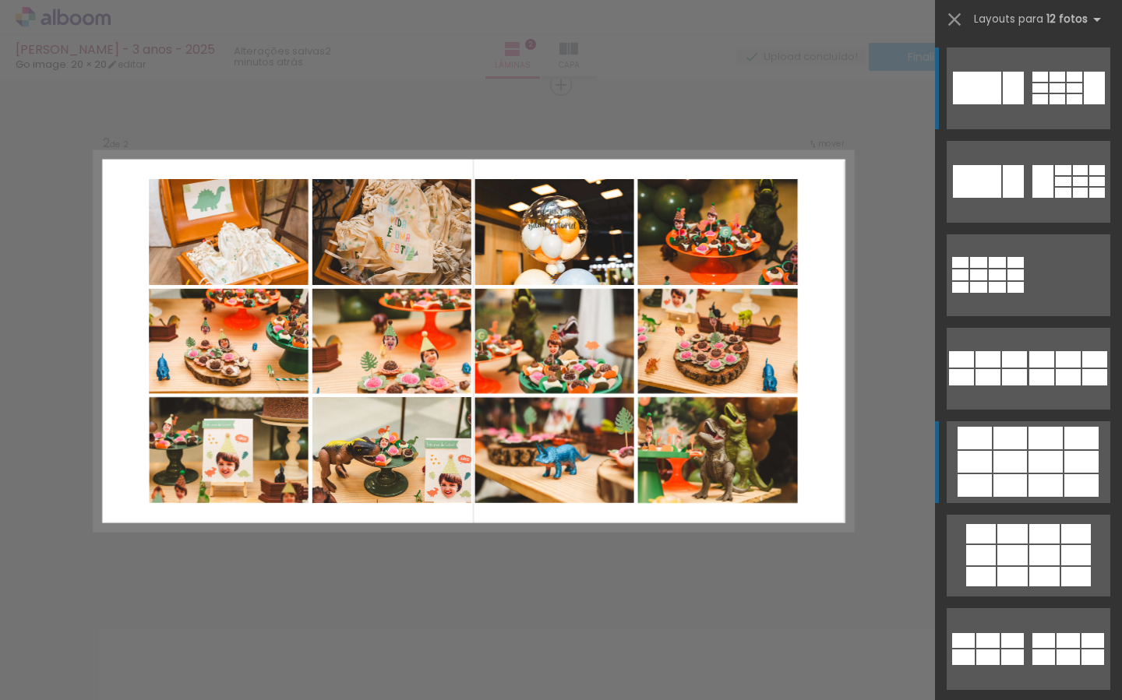
scroll to position [532, 0]
click at [1012, 463] on div at bounding box center [1010, 462] width 34 height 22
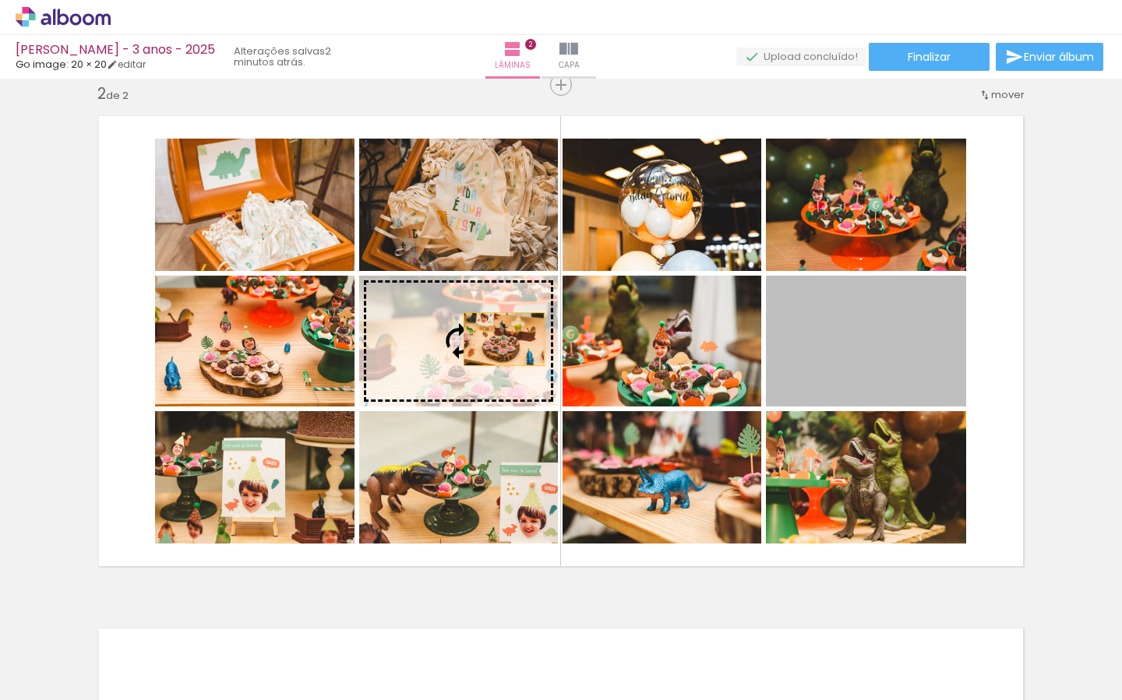
drag, startPoint x: 873, startPoint y: 365, endPoint x: 503, endPoint y: 339, distance: 370.2
click at [0, 0] on slot at bounding box center [0, 0] width 0 height 0
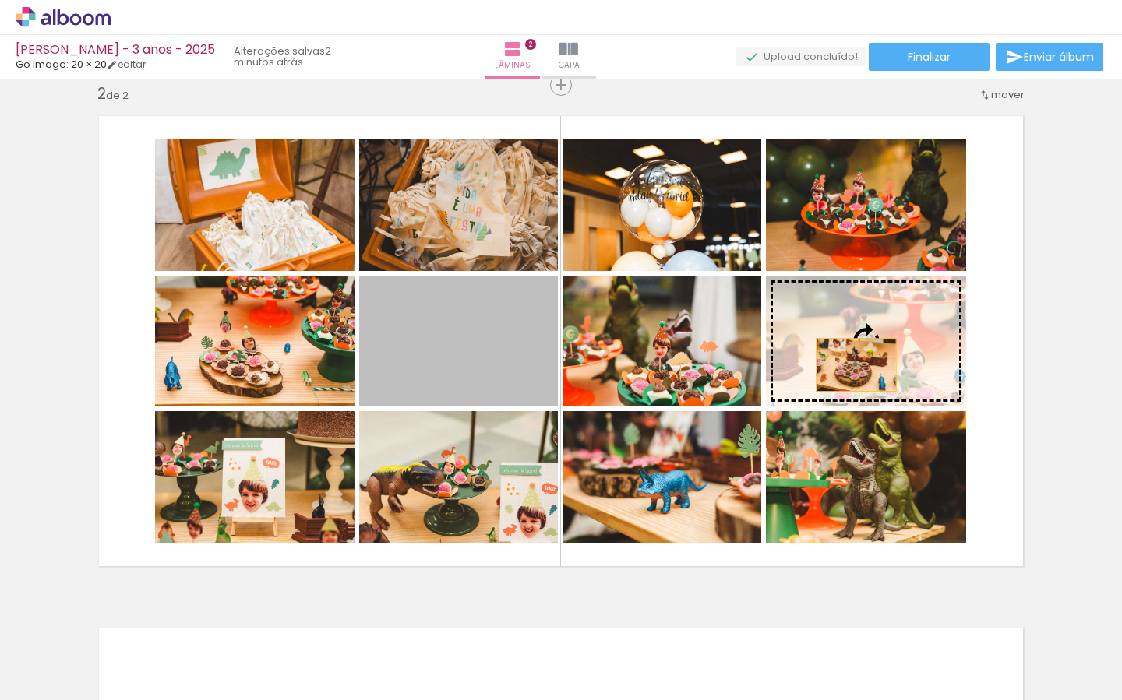
drag, startPoint x: 457, startPoint y: 355, endPoint x: 857, endPoint y: 361, distance: 400.5
click at [0, 0] on slot at bounding box center [0, 0] width 0 height 0
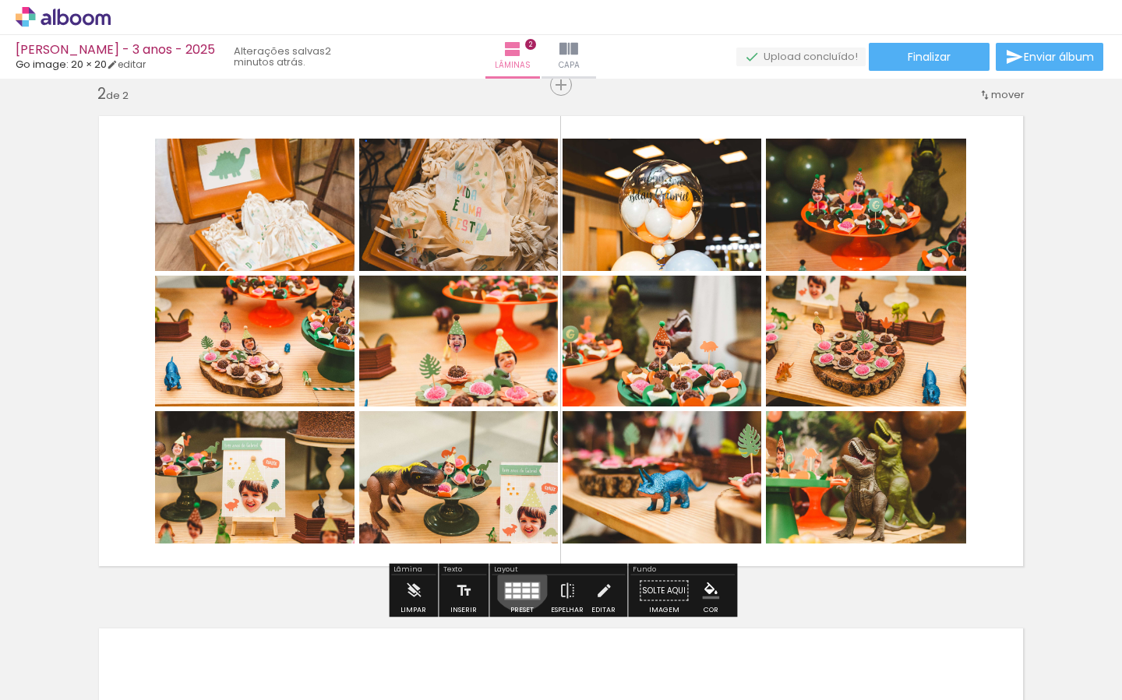
click at [517, 582] on quentale-layouter at bounding box center [522, 591] width 36 height 18
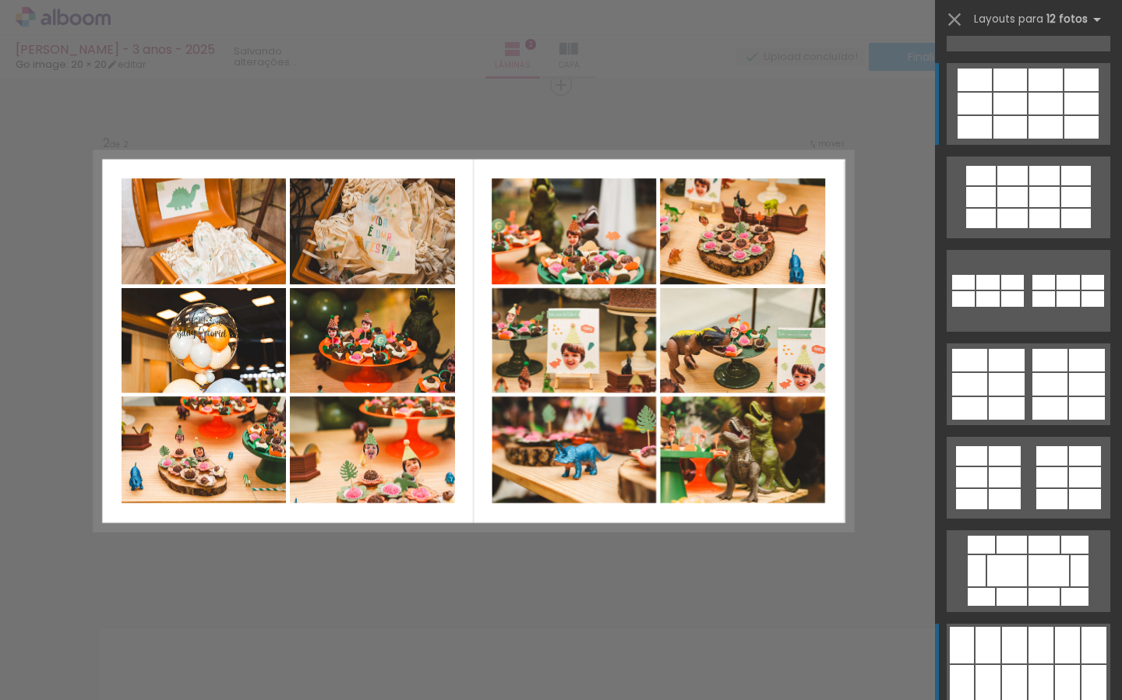
scroll to position [0, 0]
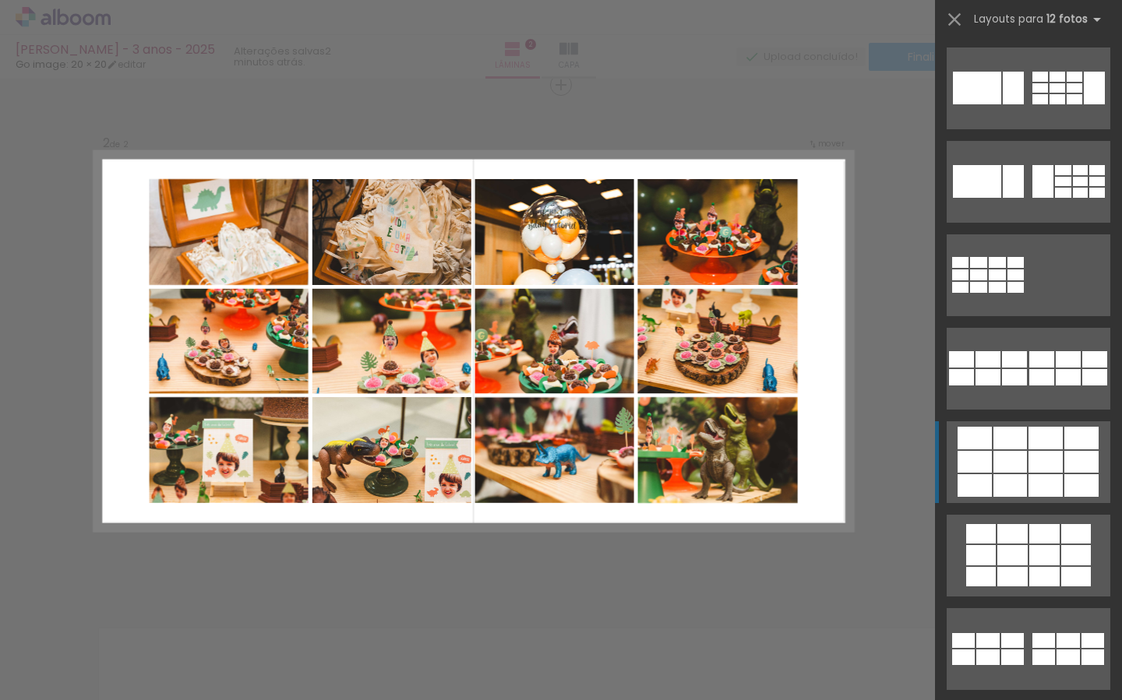
click at [987, 459] on div at bounding box center [975, 462] width 34 height 22
click at [1001, 480] on div at bounding box center [1010, 485] width 34 height 23
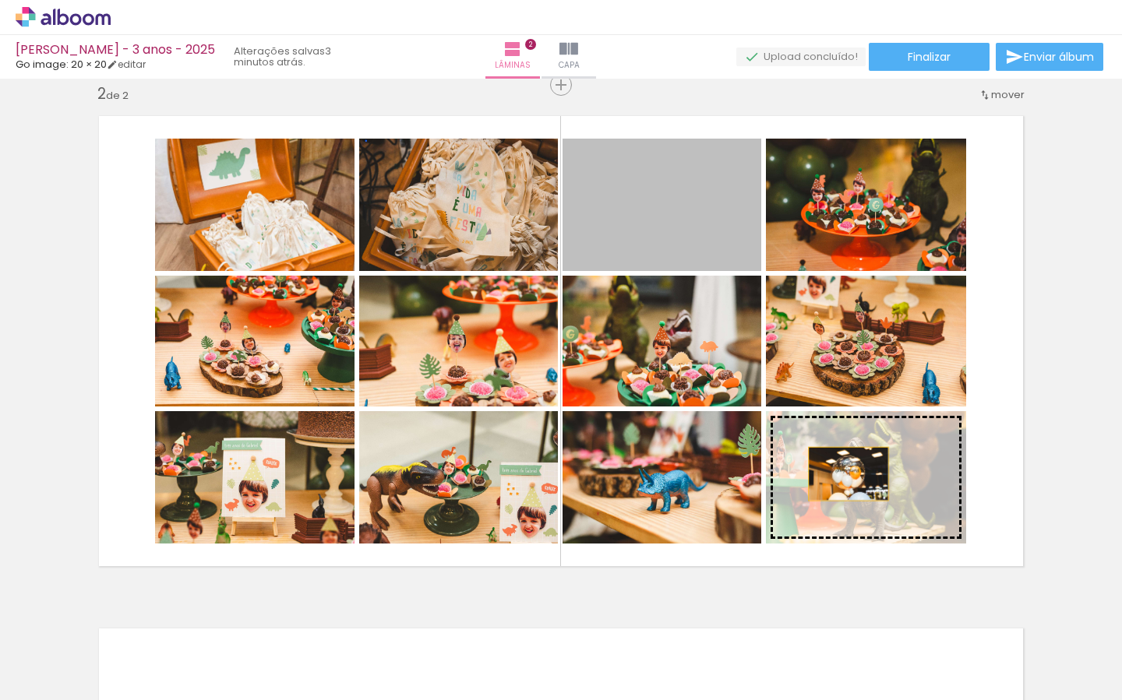
drag, startPoint x: 663, startPoint y: 213, endPoint x: 853, endPoint y: 473, distance: 322.3
click at [0, 0] on slot at bounding box center [0, 0] width 0 height 0
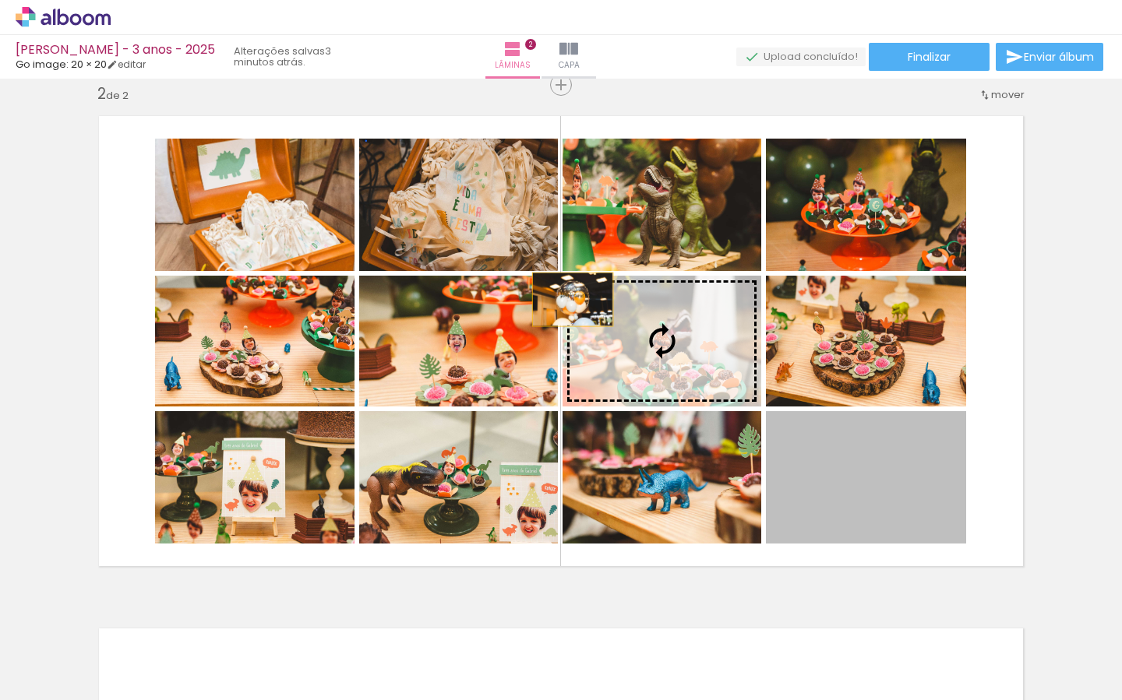
drag, startPoint x: 874, startPoint y: 479, endPoint x: 565, endPoint y: 297, distance: 359.0
click at [0, 0] on slot at bounding box center [0, 0] width 0 height 0
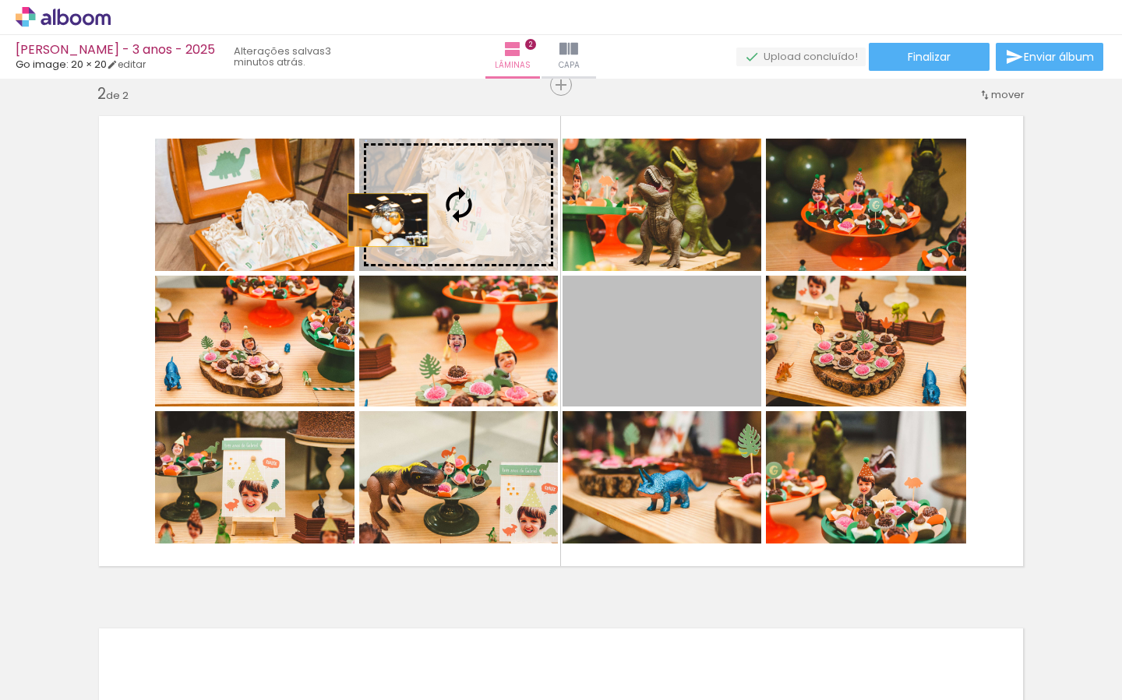
drag, startPoint x: 588, startPoint y: 316, endPoint x: 302, endPoint y: 183, distance: 315.8
click at [0, 0] on slot at bounding box center [0, 0] width 0 height 0
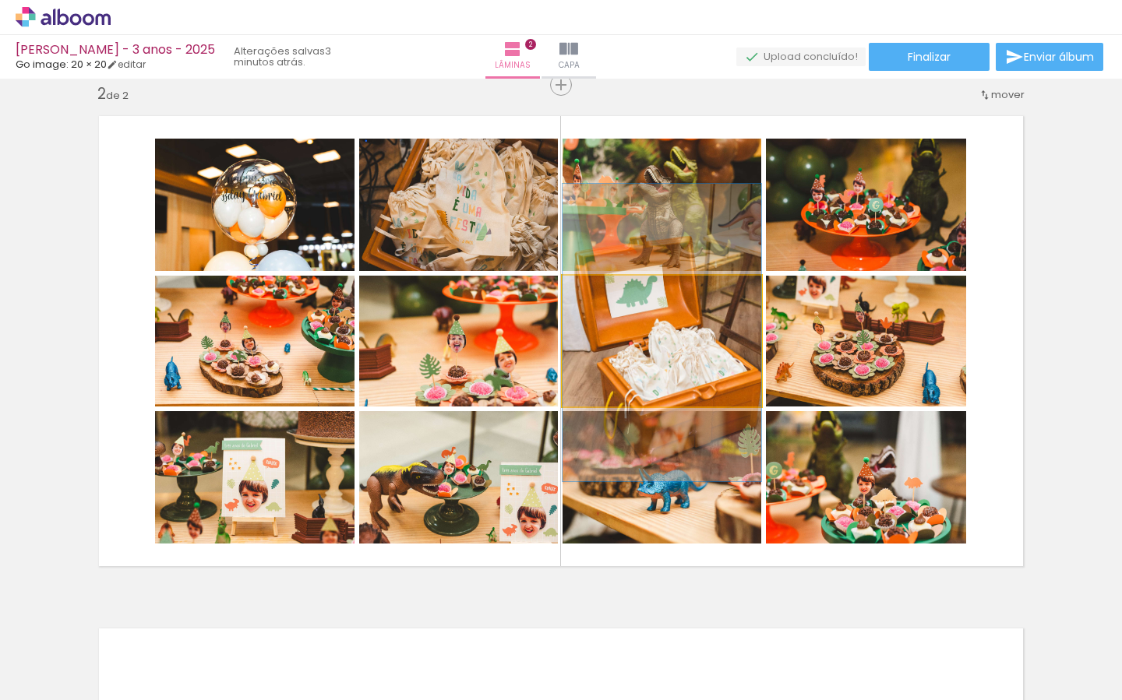
drag, startPoint x: 615, startPoint y: 332, endPoint x: 411, endPoint y: 202, distance: 242.7
click at [0, 0] on slot at bounding box center [0, 0] width 0 height 0
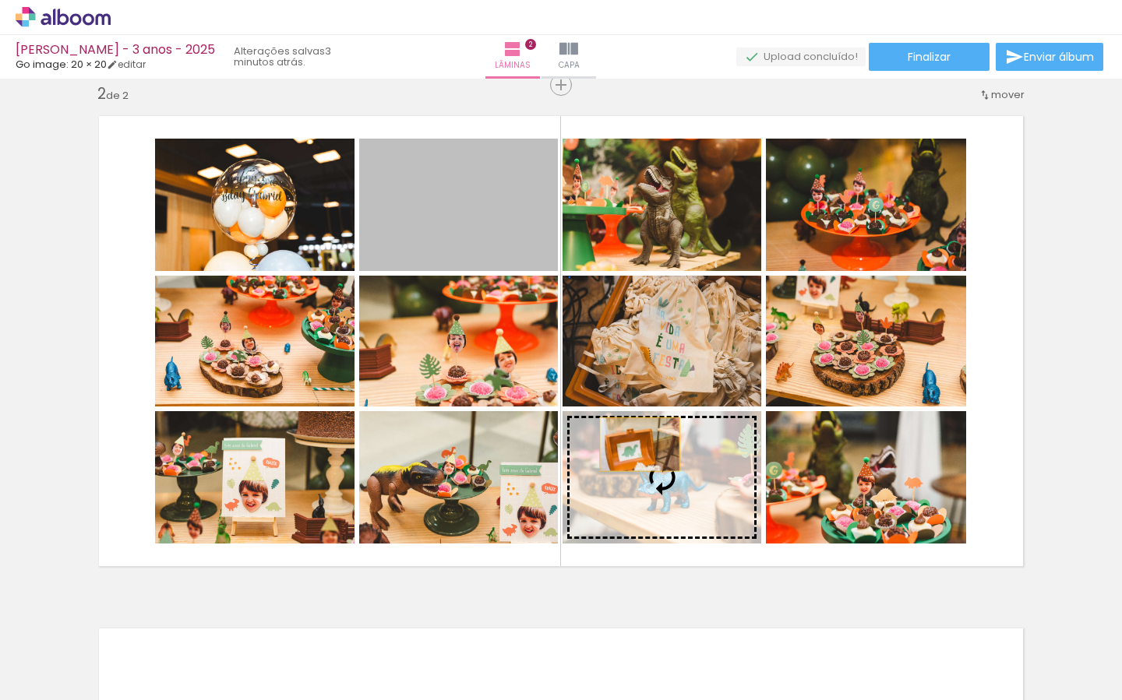
drag, startPoint x: 453, startPoint y: 210, endPoint x: 623, endPoint y: 426, distance: 275.1
click at [0, 0] on slot at bounding box center [0, 0] width 0 height 0
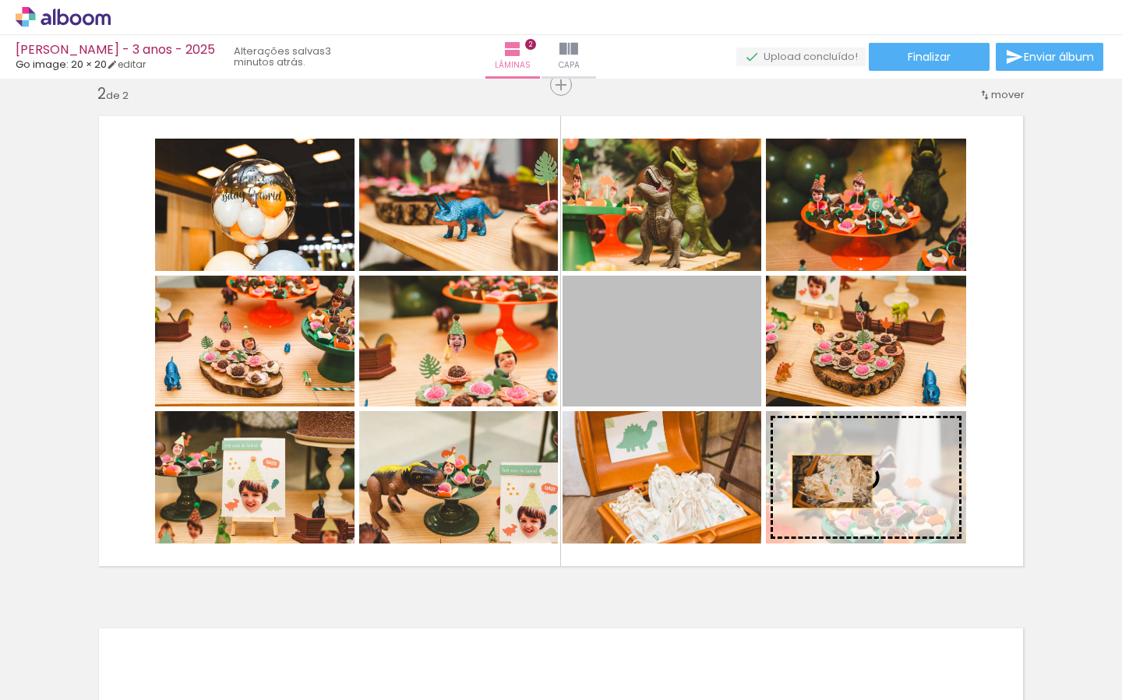
drag, startPoint x: 682, startPoint y: 353, endPoint x: 872, endPoint y: 491, distance: 234.2
click at [0, 0] on slot at bounding box center [0, 0] width 0 height 0
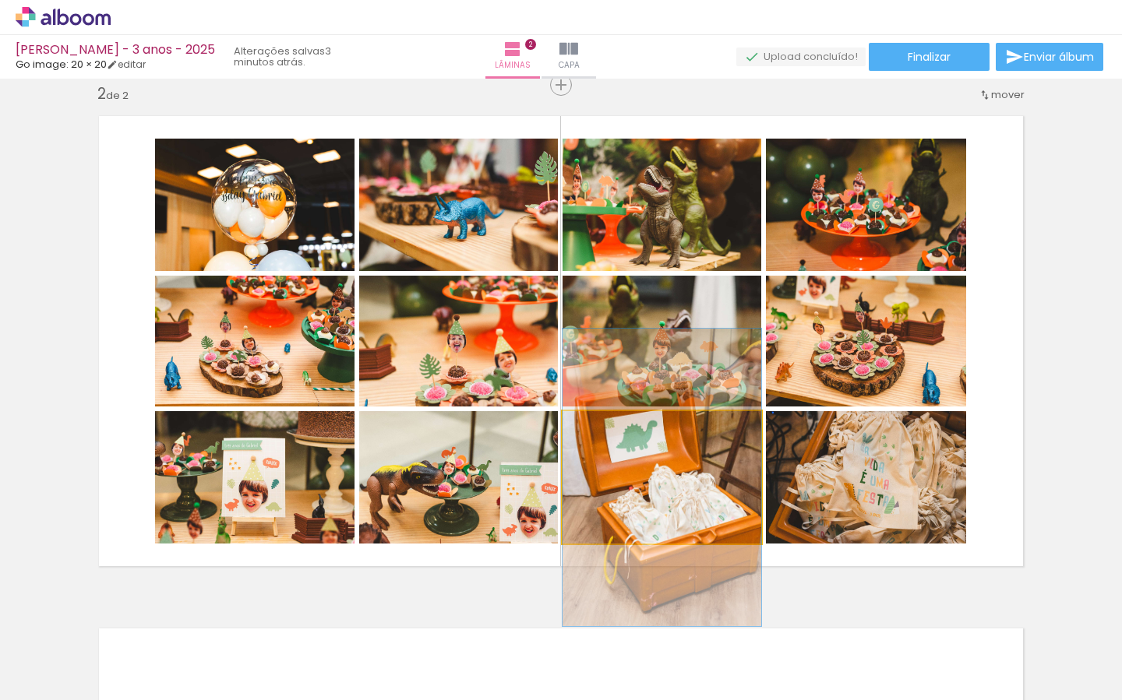
click at [682, 484] on quentale-photo at bounding box center [662, 477] width 199 height 132
click at [702, 485] on div at bounding box center [662, 478] width 199 height 298
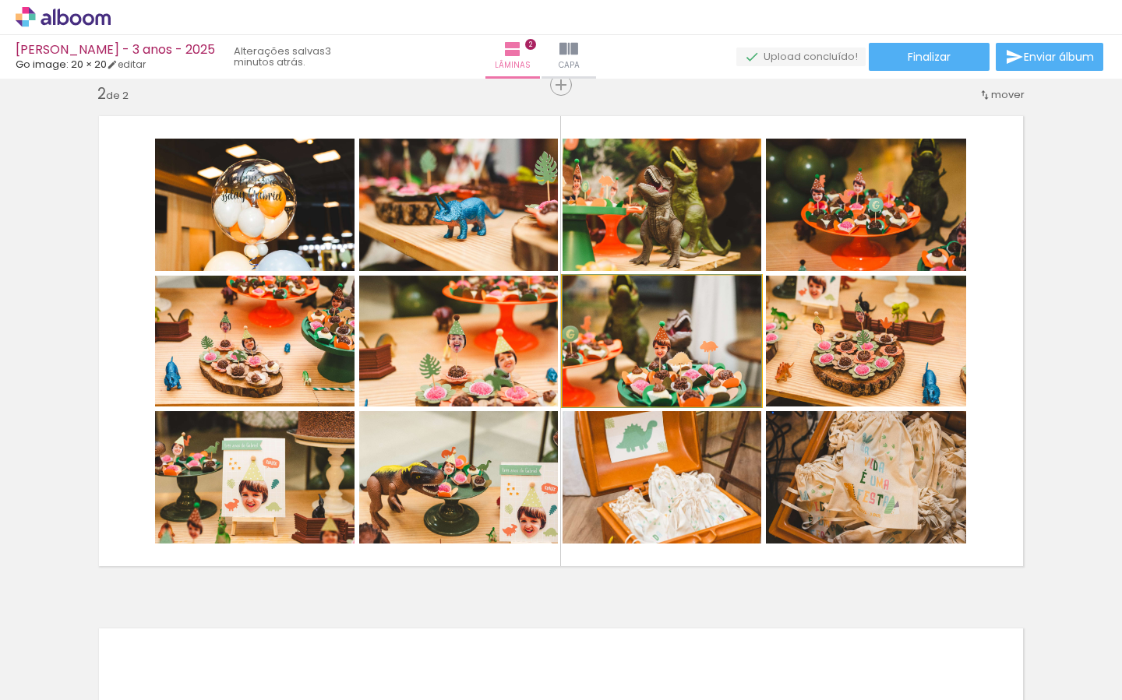
click at [681, 351] on quentale-photo at bounding box center [662, 341] width 199 height 131
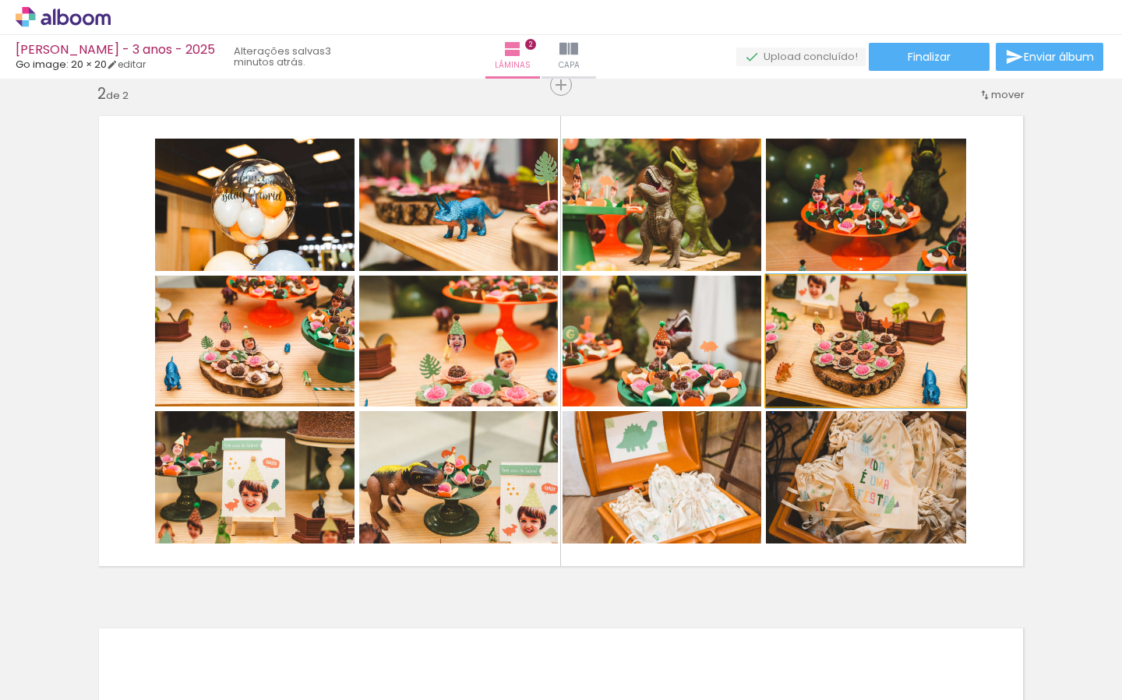
click at [817, 348] on div at bounding box center [866, 341] width 200 height 134
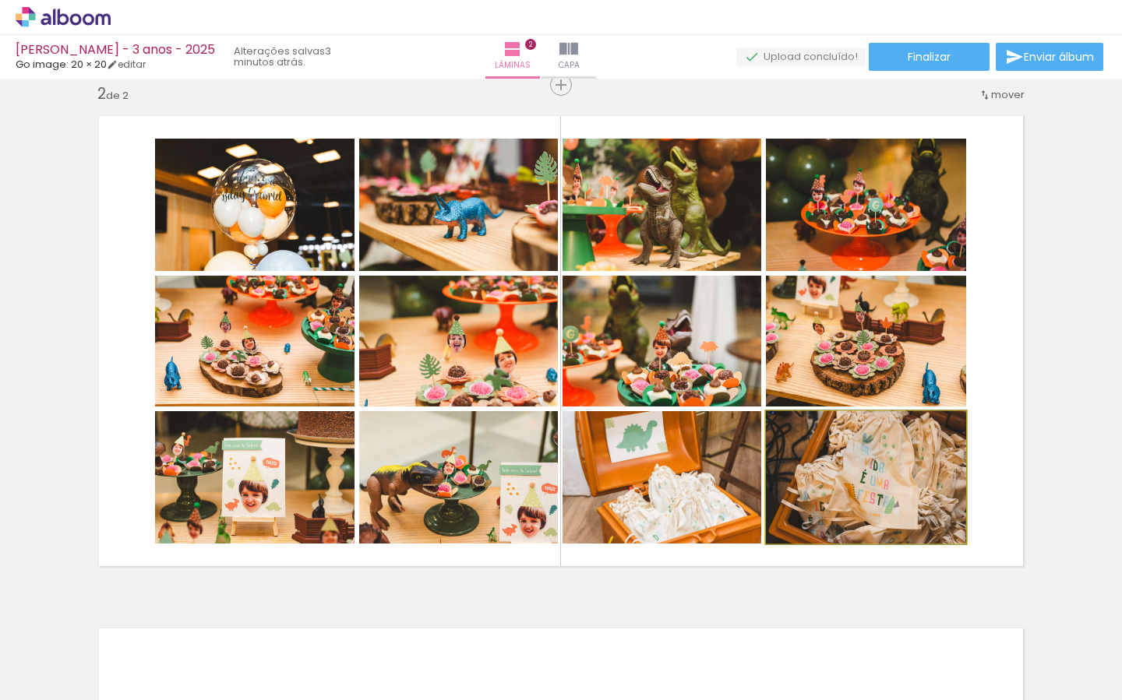
drag, startPoint x: 834, startPoint y: 462, endPoint x: 823, endPoint y: 458, distance: 10.9
click at [834, 461] on div at bounding box center [866, 478] width 200 height 134
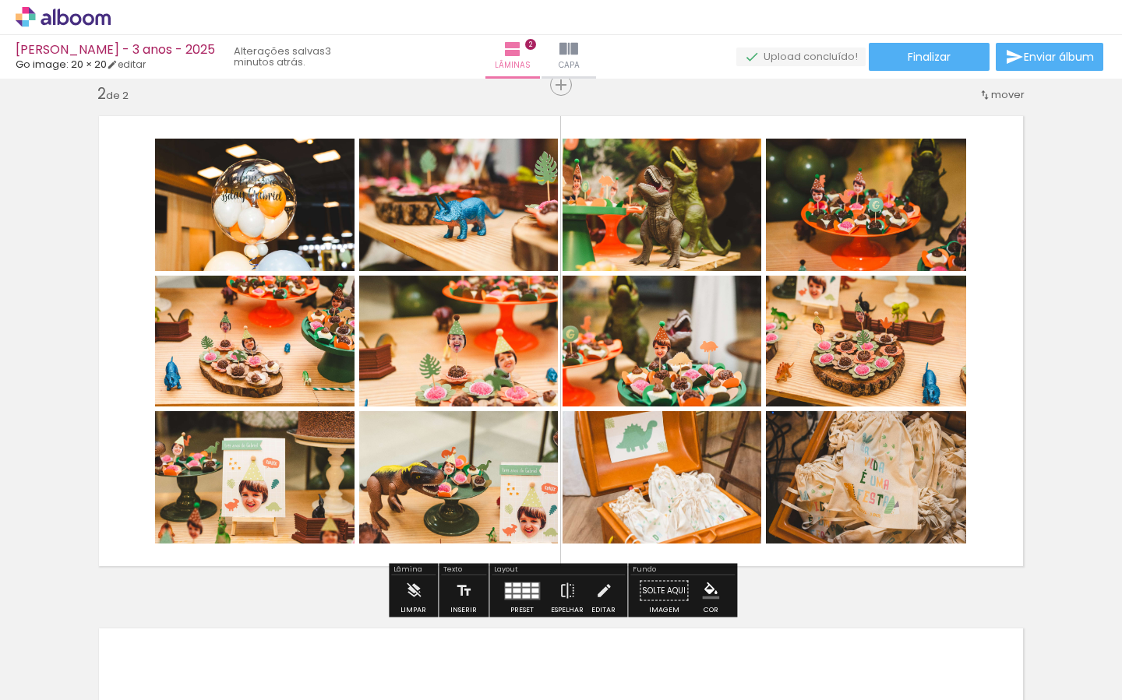
click at [474, 436] on div "P&B" at bounding box center [488, 427] width 30 height 23
drag, startPoint x: 520, startPoint y: 586, endPoint x: 1016, endPoint y: 366, distance: 542.0
click at [520, 586] on quentale-layouter at bounding box center [522, 591] width 36 height 18
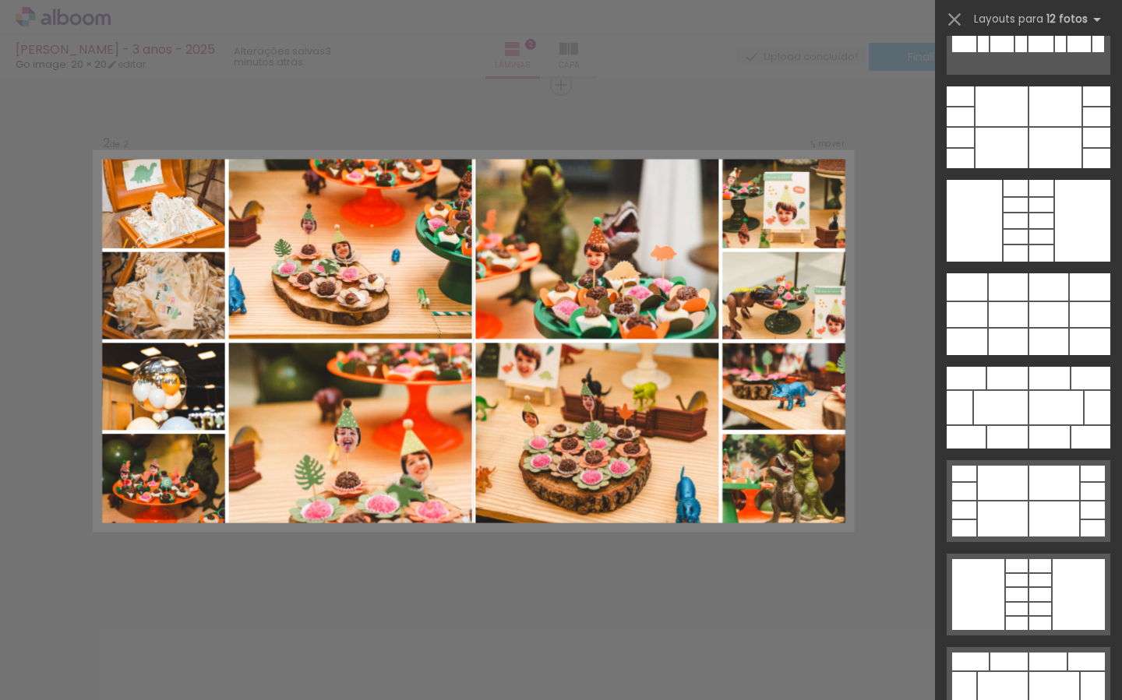
scroll to position [1579, 0]
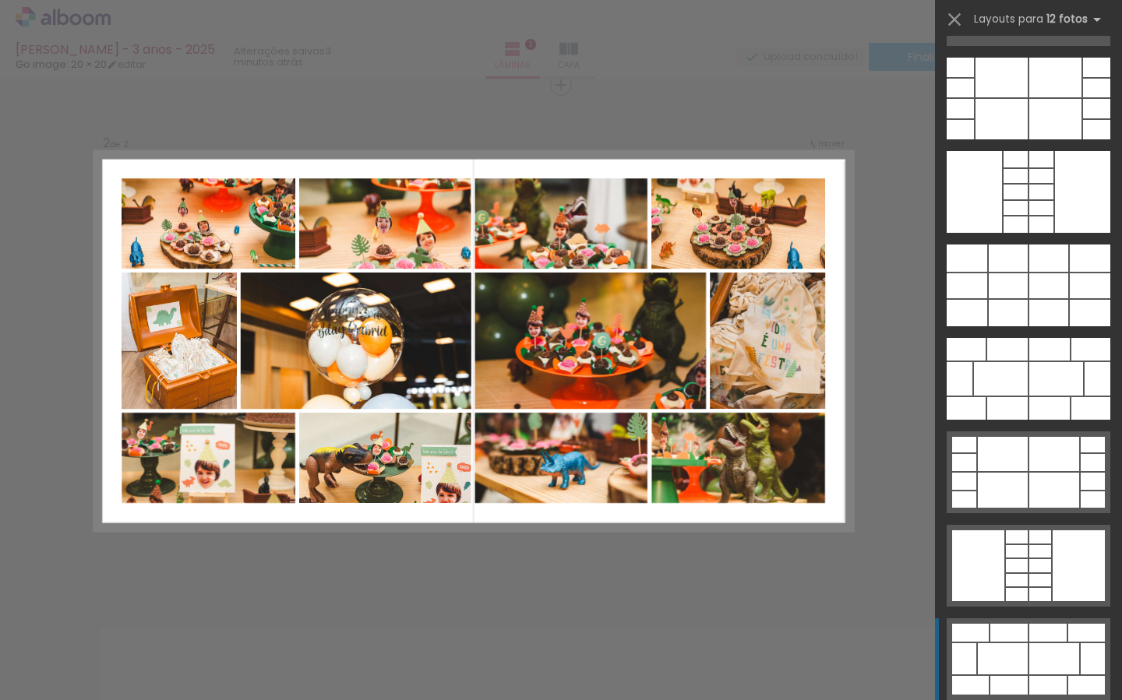
click at [1019, 662] on div at bounding box center [1003, 659] width 50 height 31
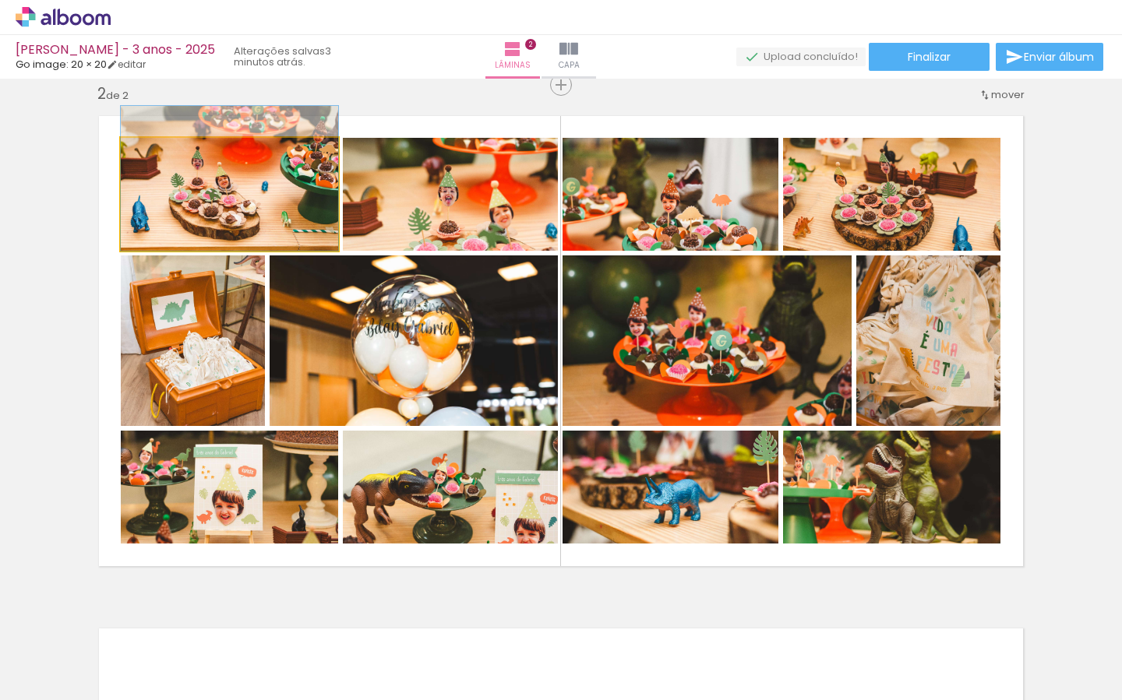
drag, startPoint x: 296, startPoint y: 195, endPoint x: 306, endPoint y: 173, distance: 24.1
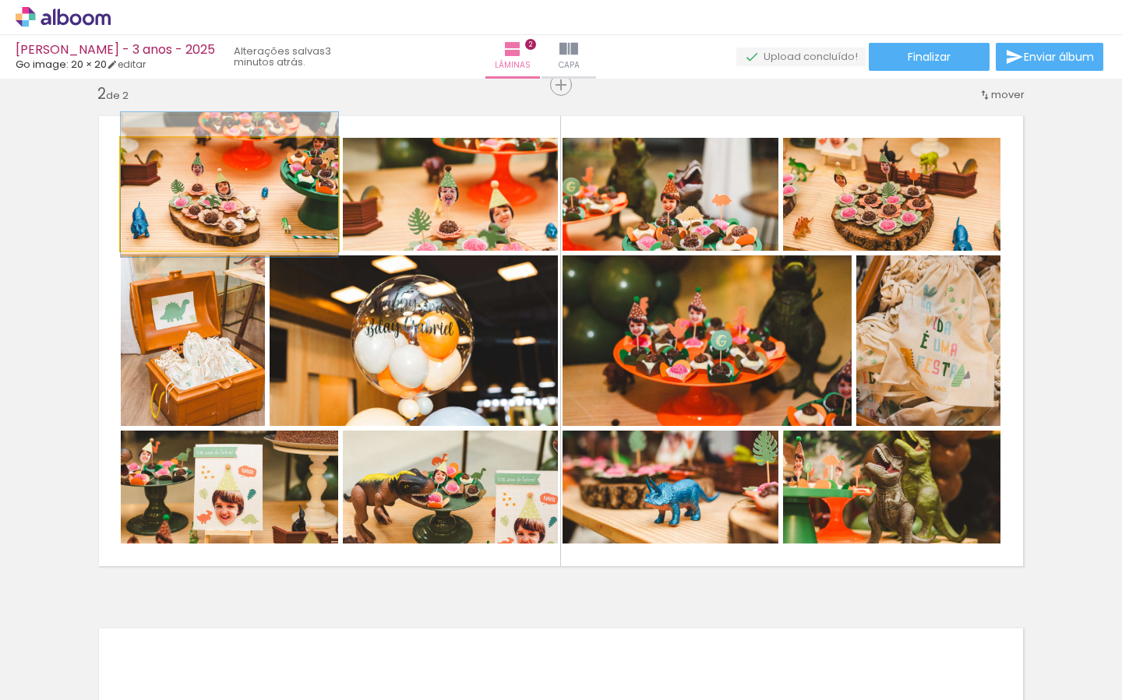
drag, startPoint x: 263, startPoint y: 194, endPoint x: 283, endPoint y: 199, distance: 21.0
click at [263, 199] on div at bounding box center [229, 184] width 217 height 145
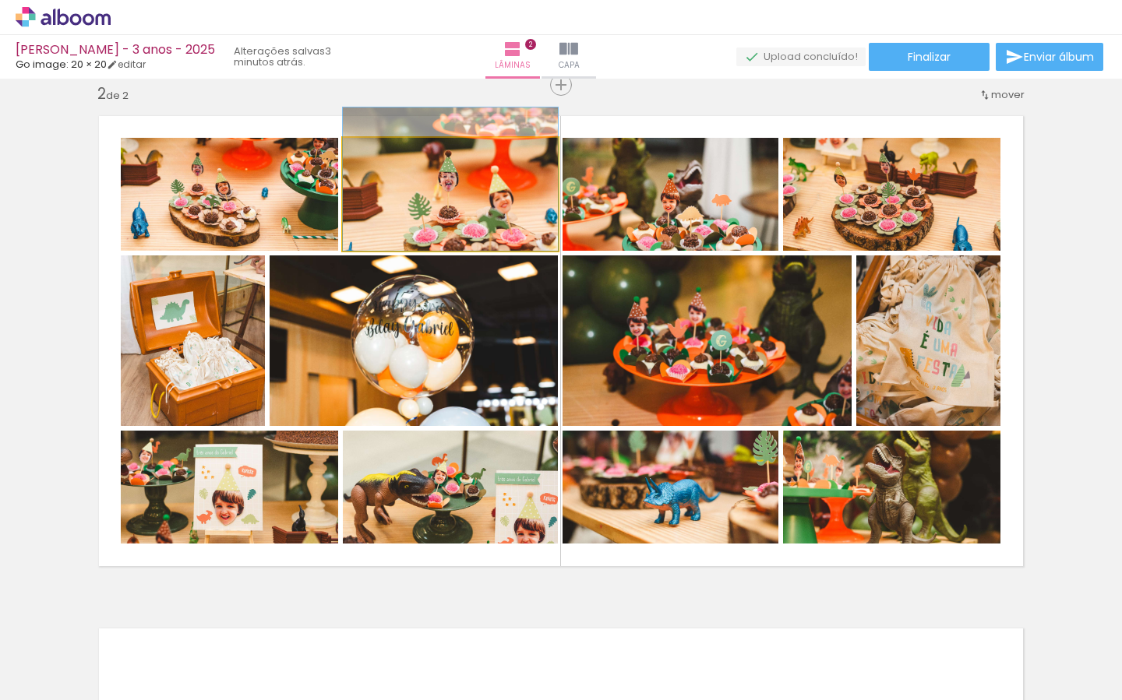
drag, startPoint x: 496, startPoint y: 194, endPoint x: 524, endPoint y: 153, distance: 49.9
click at [499, 156] on div at bounding box center [450, 179] width 215 height 143
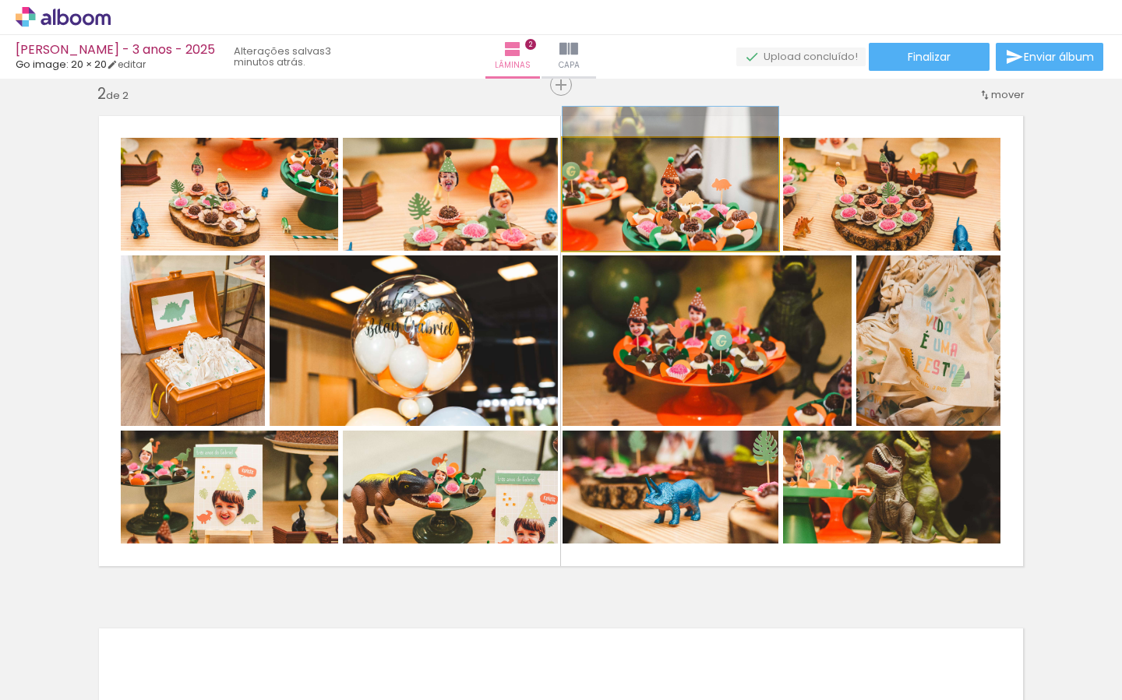
drag, startPoint x: 666, startPoint y: 201, endPoint x: 669, endPoint y: 171, distance: 30.5
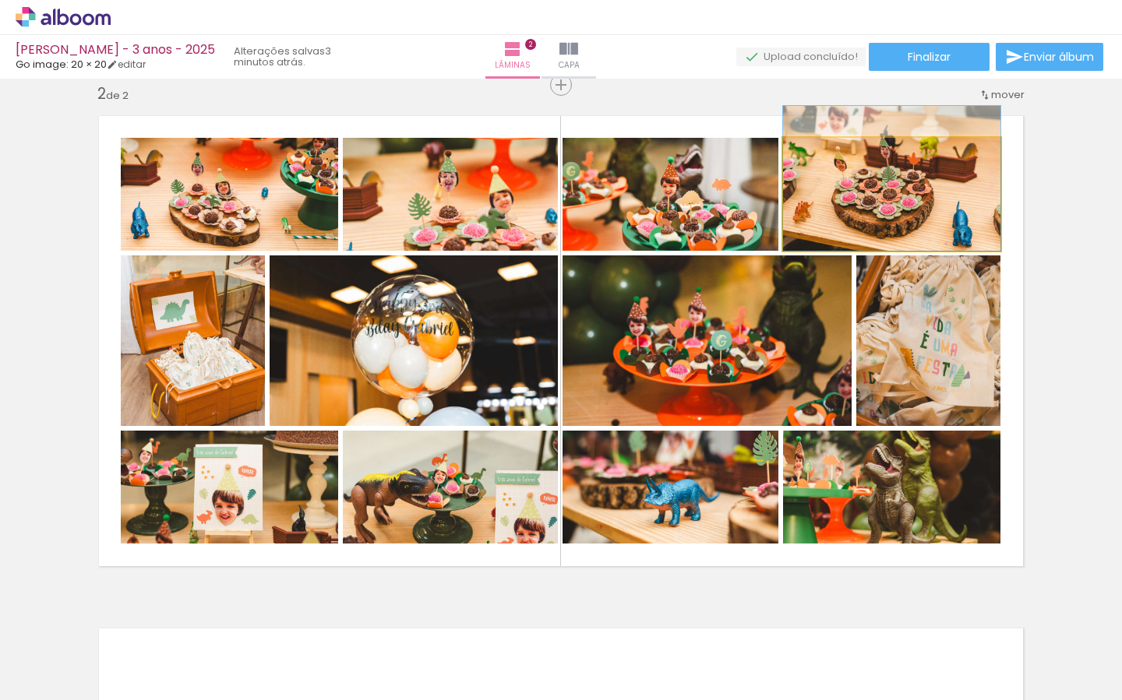
drag, startPoint x: 912, startPoint y: 202, endPoint x: 922, endPoint y: 173, distance: 30.6
click at [914, 174] on div at bounding box center [891, 178] width 217 height 145
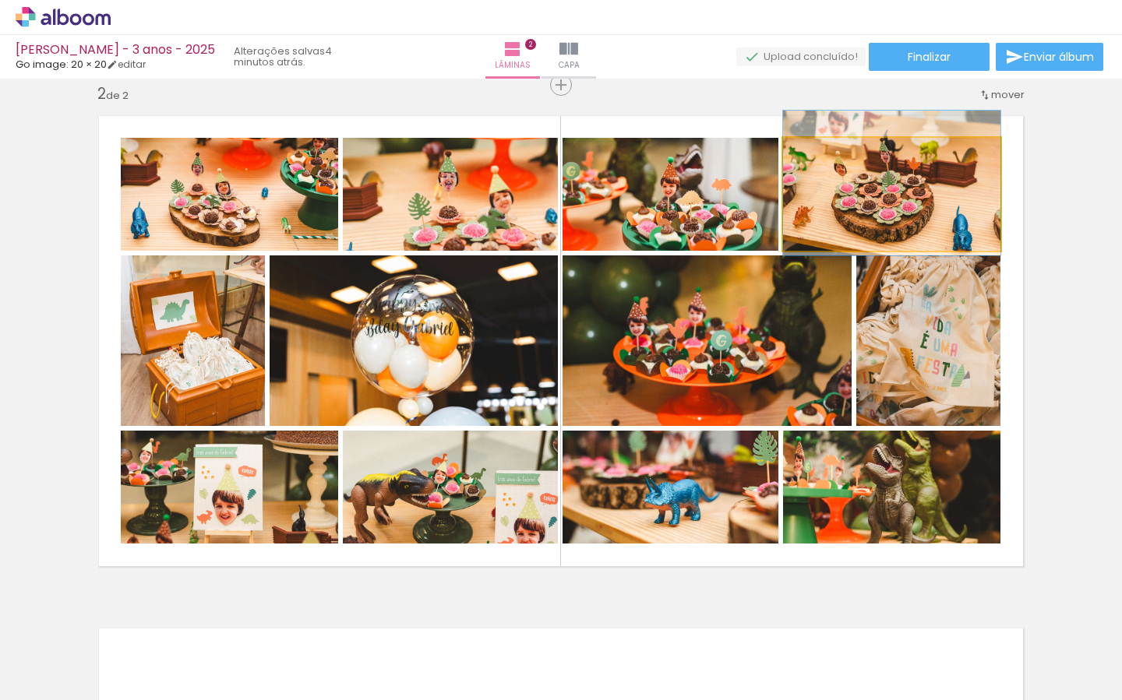
drag, startPoint x: 942, startPoint y: 213, endPoint x: 957, endPoint y: 219, distance: 16.1
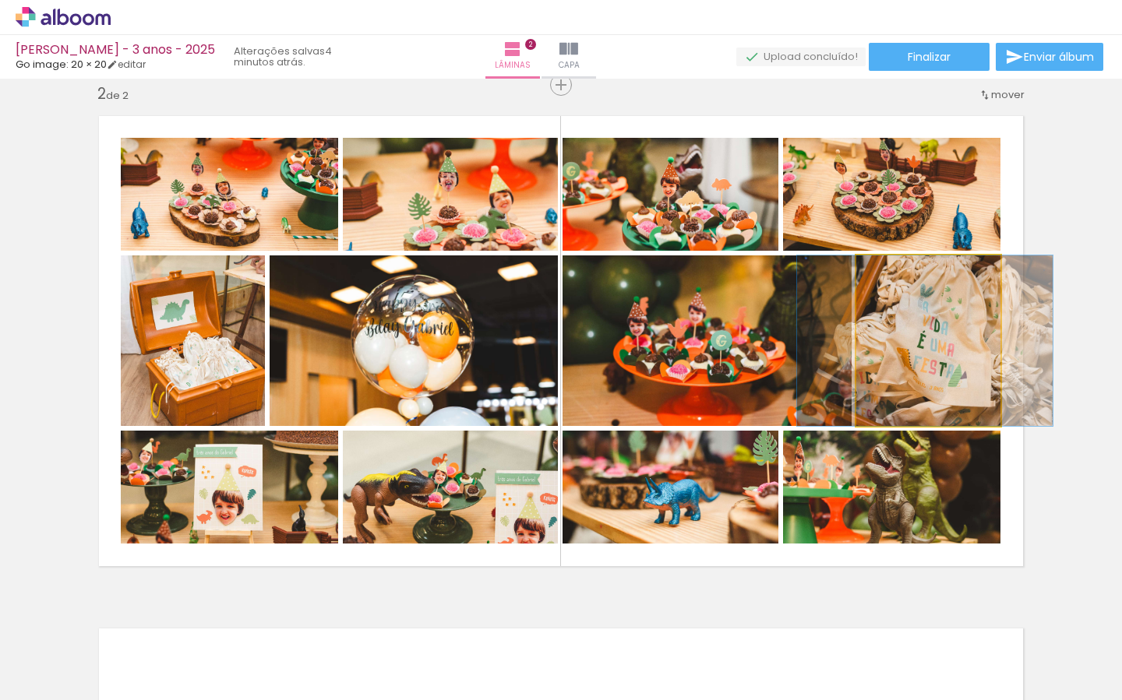
drag, startPoint x: 948, startPoint y: 355, endPoint x: 945, endPoint y: 372, distance: 17.4
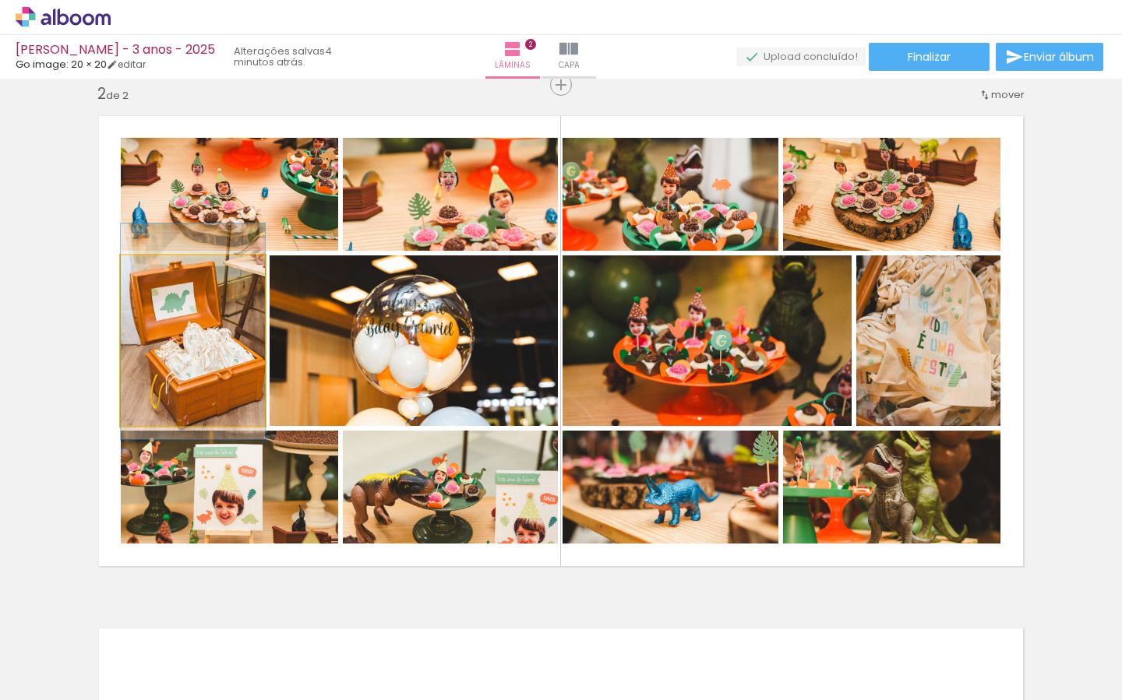
drag, startPoint x: 214, startPoint y: 337, endPoint x: 203, endPoint y: 328, distance: 14.4
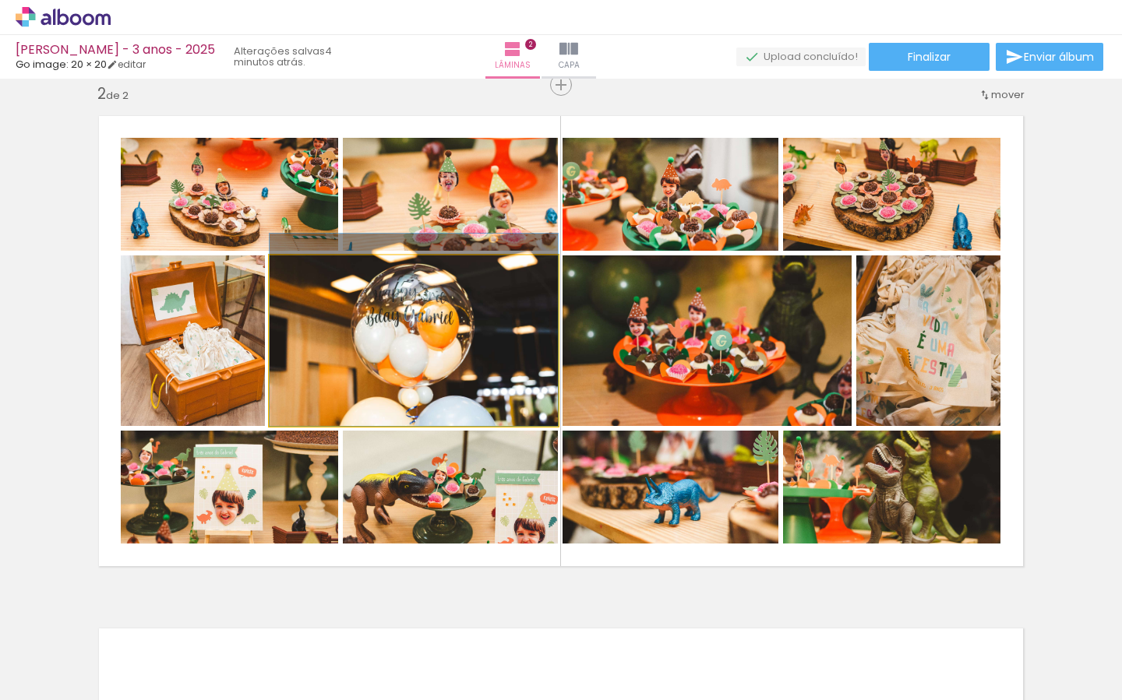
drag, startPoint x: 462, startPoint y: 377, endPoint x: 474, endPoint y: 356, distance: 24.1
click at [465, 358] on div at bounding box center [414, 330] width 288 height 192
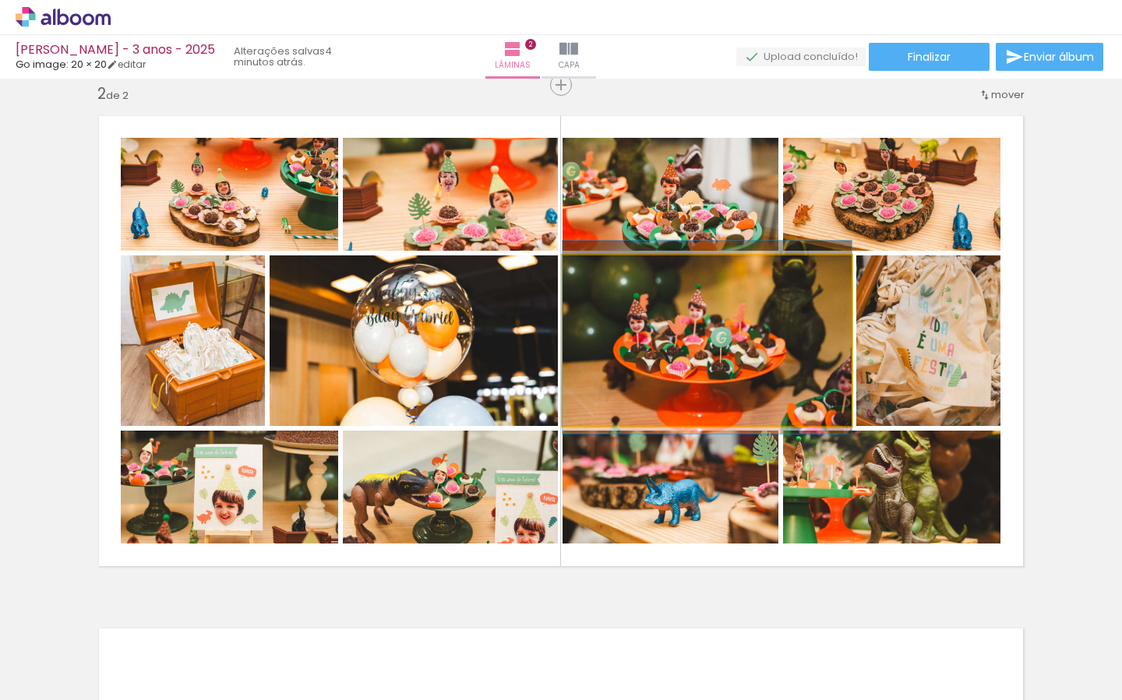
click at [693, 375] on div at bounding box center [707, 337] width 289 height 193
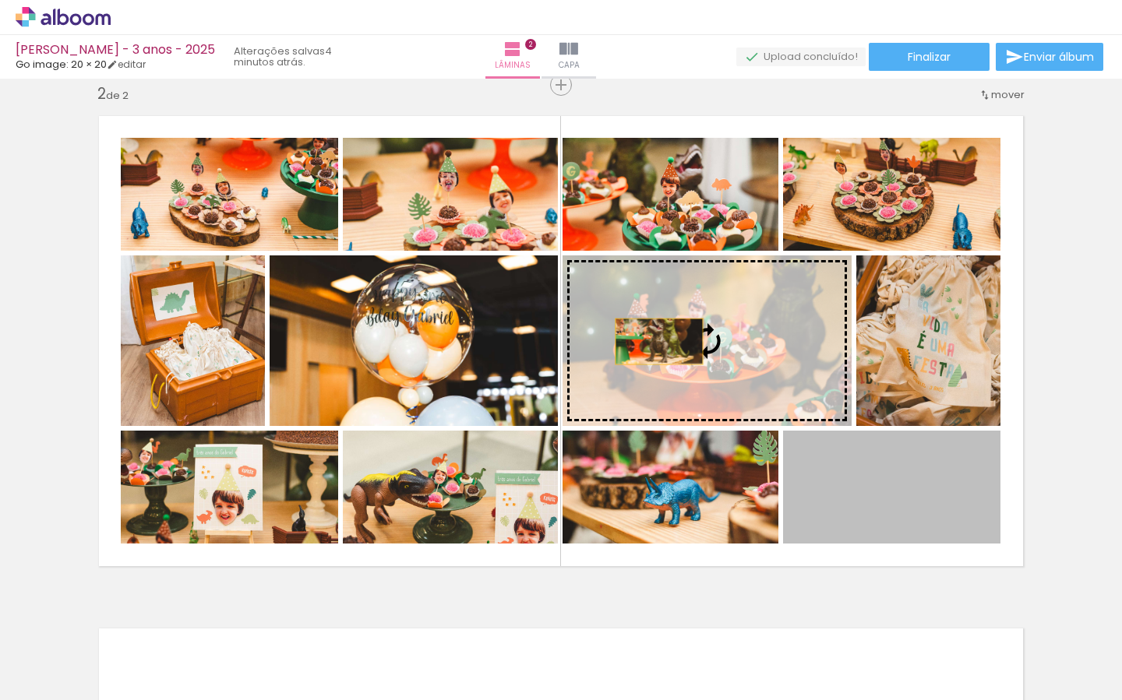
drag, startPoint x: 895, startPoint y: 504, endPoint x: 659, endPoint y: 340, distance: 287.2
click at [0, 0] on slot at bounding box center [0, 0] width 0 height 0
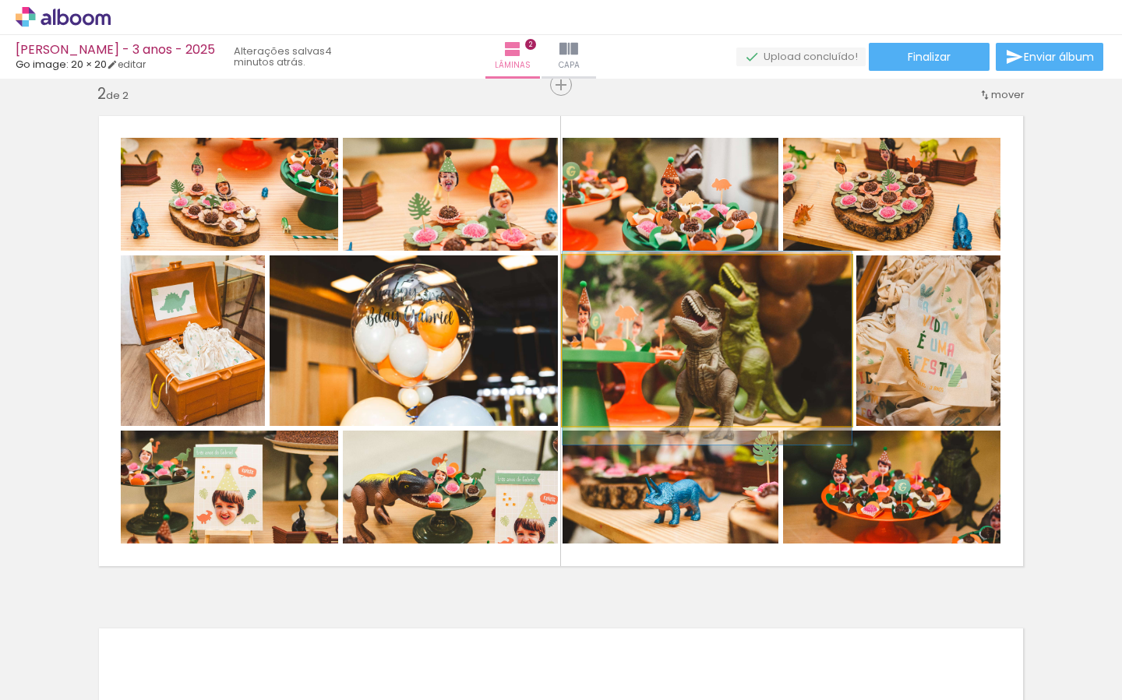
drag, startPoint x: 769, startPoint y: 354, endPoint x: 772, endPoint y: 380, distance: 26.7
click at [770, 368] on div at bounding box center [707, 348] width 289 height 193
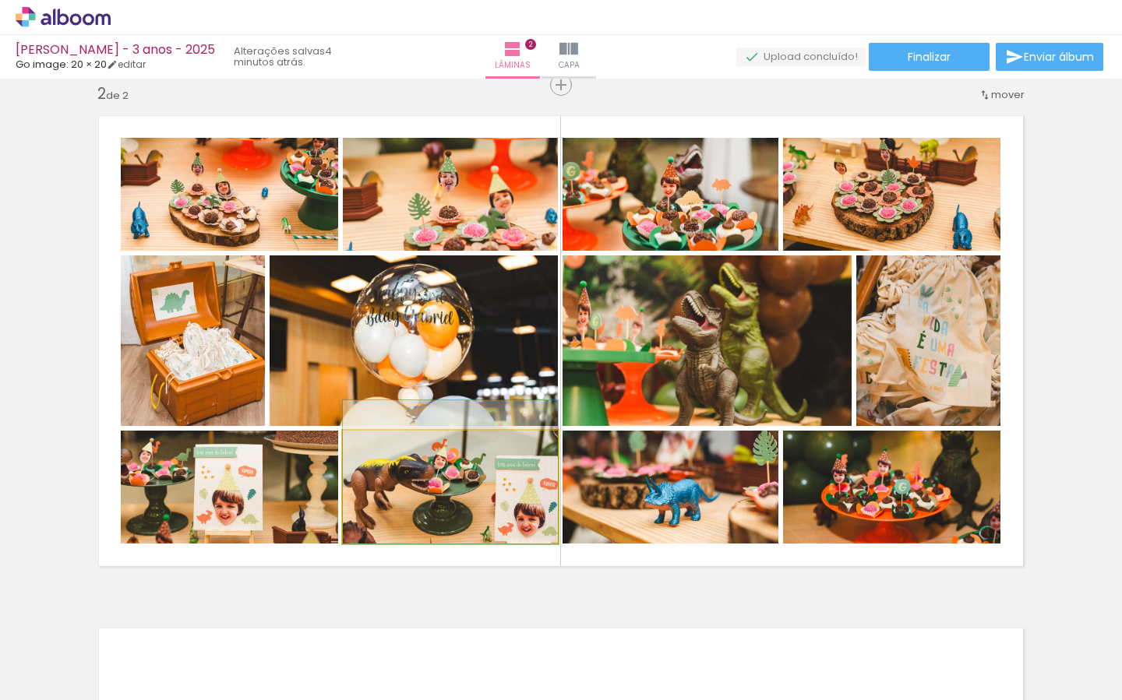
drag, startPoint x: 478, startPoint y: 490, endPoint x: 614, endPoint y: 483, distance: 135.7
click at [482, 465] on div at bounding box center [450, 471] width 215 height 143
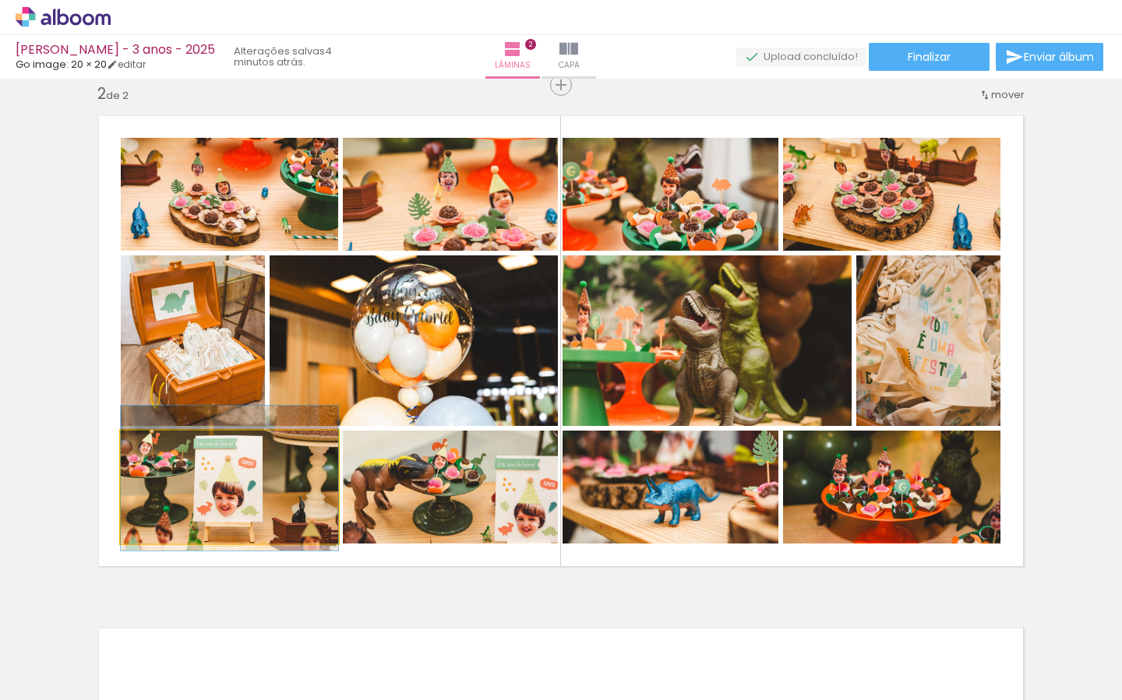
drag, startPoint x: 215, startPoint y: 492, endPoint x: 234, endPoint y: 488, distance: 19.3
click at [227, 484] on div at bounding box center [229, 478] width 217 height 145
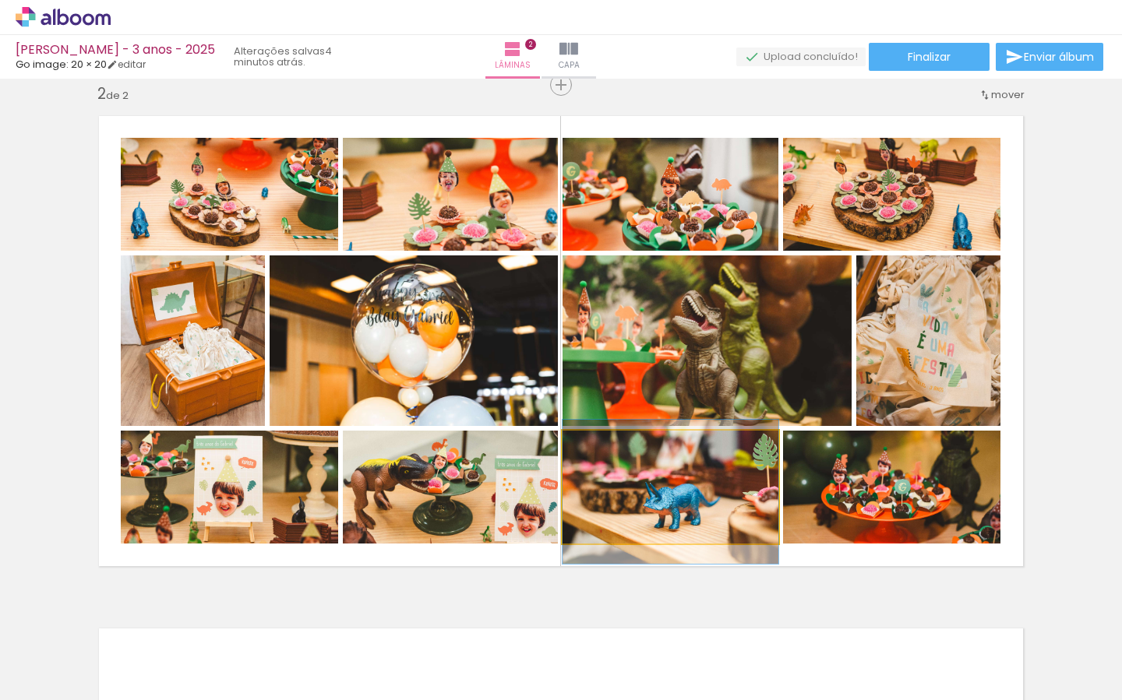
drag, startPoint x: 754, startPoint y: 491, endPoint x: 793, endPoint y: 505, distance: 41.4
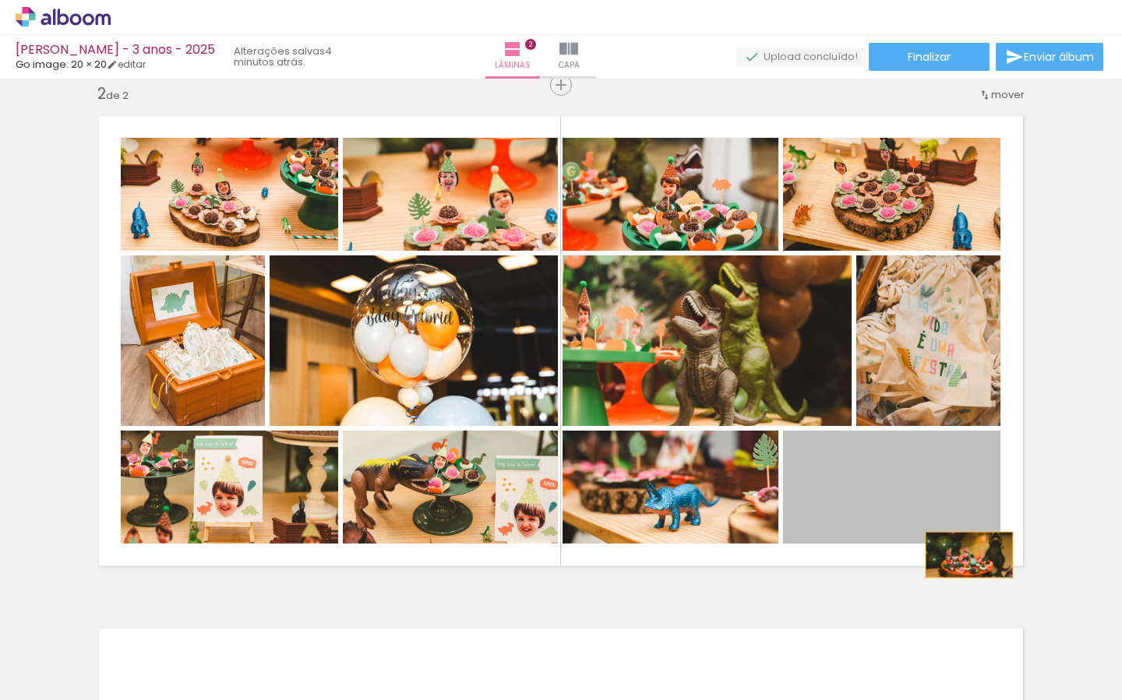
drag, startPoint x: 966, startPoint y: 516, endPoint x: 980, endPoint y: 568, distance: 54.1
click at [970, 559] on quentale-layouter at bounding box center [560, 341] width 947 height 474
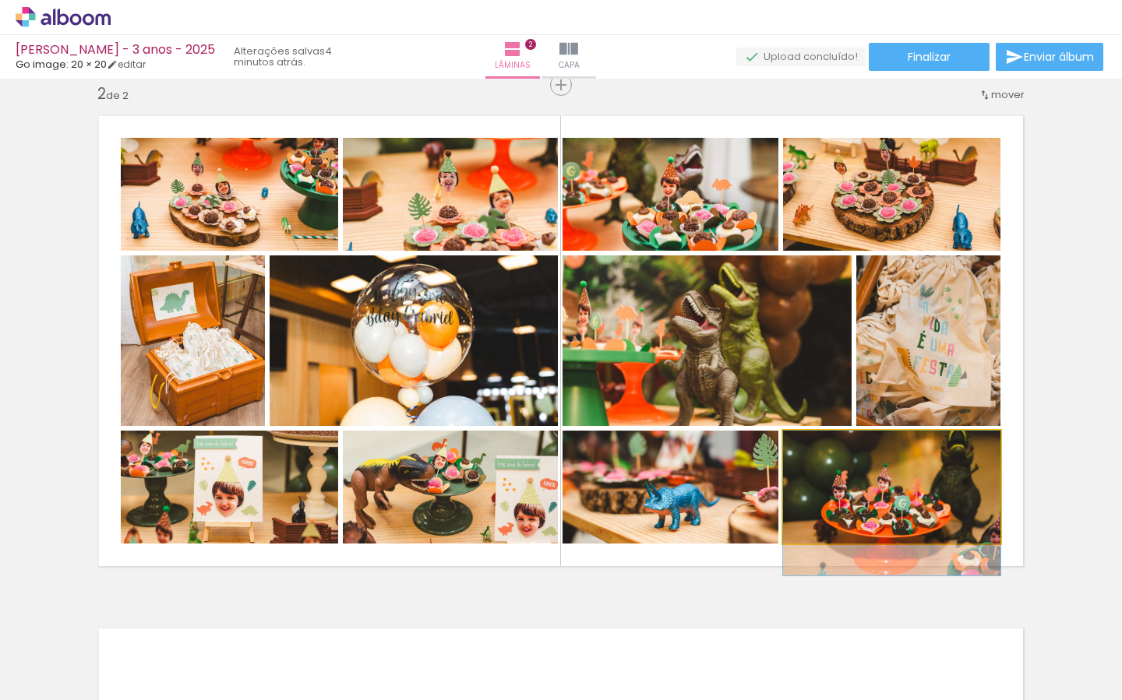
drag, startPoint x: 947, startPoint y: 502, endPoint x: 1039, endPoint y: 539, distance: 100.0
click at [947, 507] on div at bounding box center [891, 503] width 217 height 145
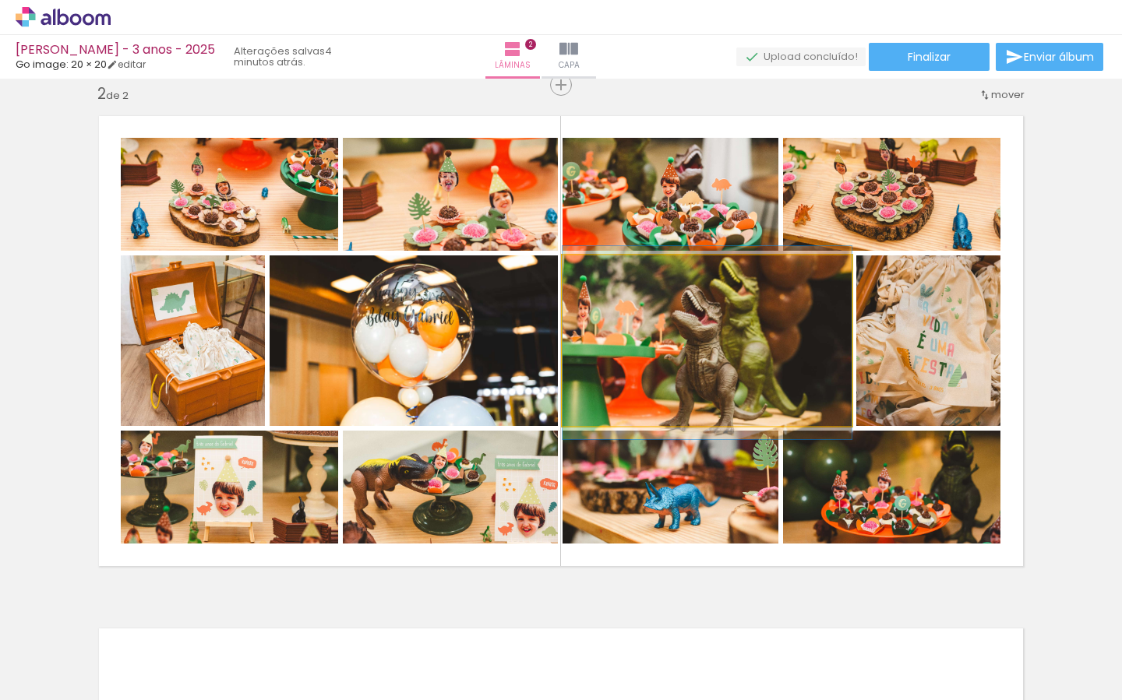
drag, startPoint x: 597, startPoint y: 270, endPoint x: 621, endPoint y: 291, distance: 31.5
type paper-slider "100"
click at [591, 271] on div at bounding box center [599, 271] width 25 height 25
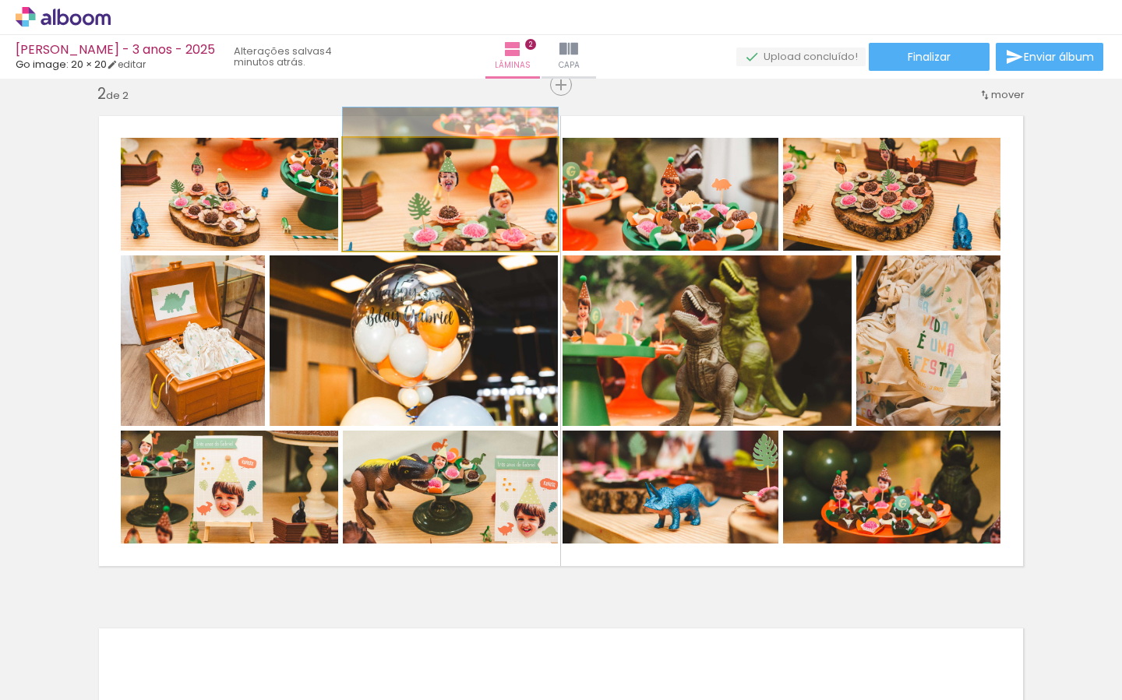
drag, startPoint x: 514, startPoint y: 214, endPoint x: 515, endPoint y: 193, distance: 21.0
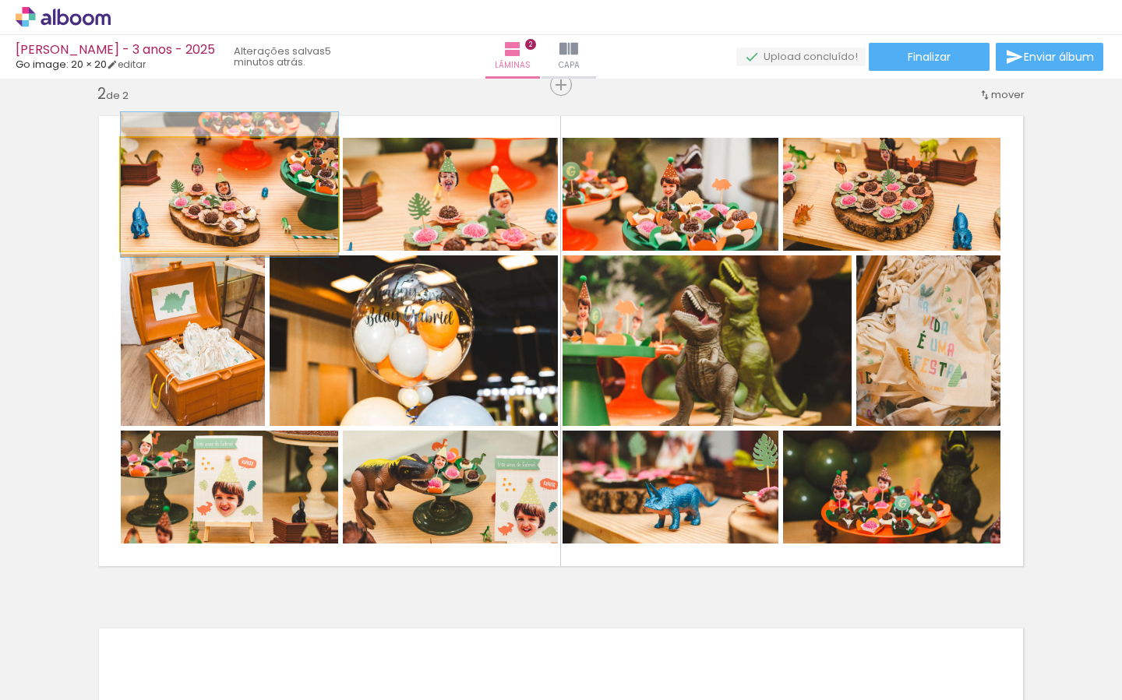
drag, startPoint x: 294, startPoint y: 195, endPoint x: 520, endPoint y: 229, distance: 228.5
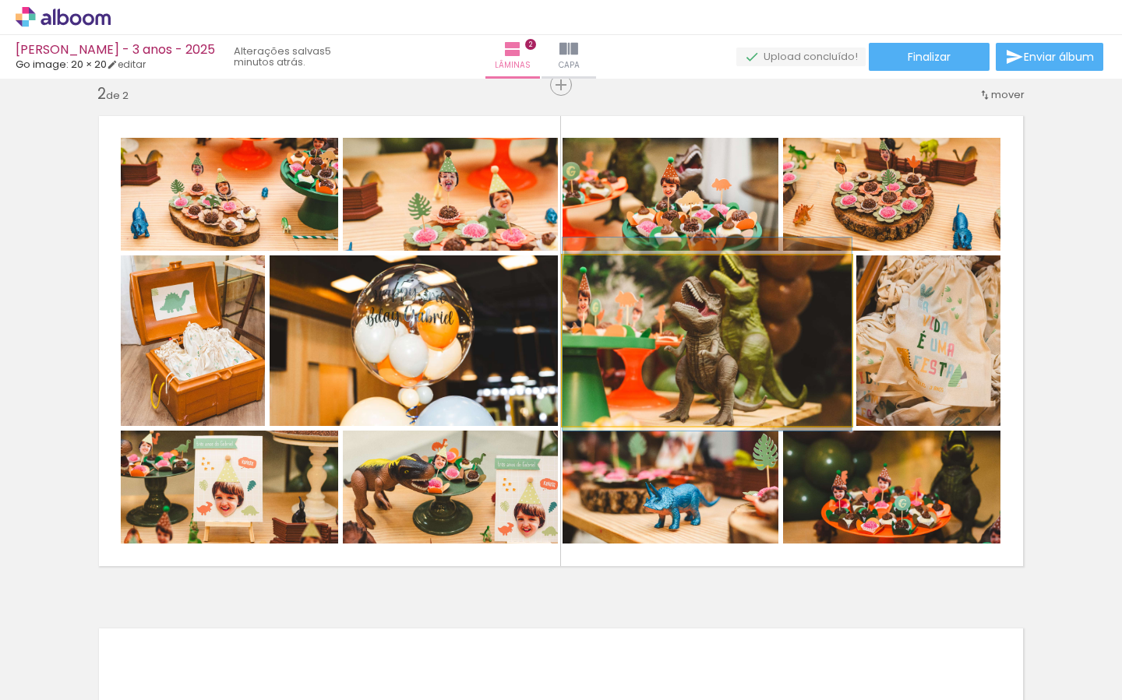
drag, startPoint x: 797, startPoint y: 344, endPoint x: 797, endPoint y: 335, distance: 8.6
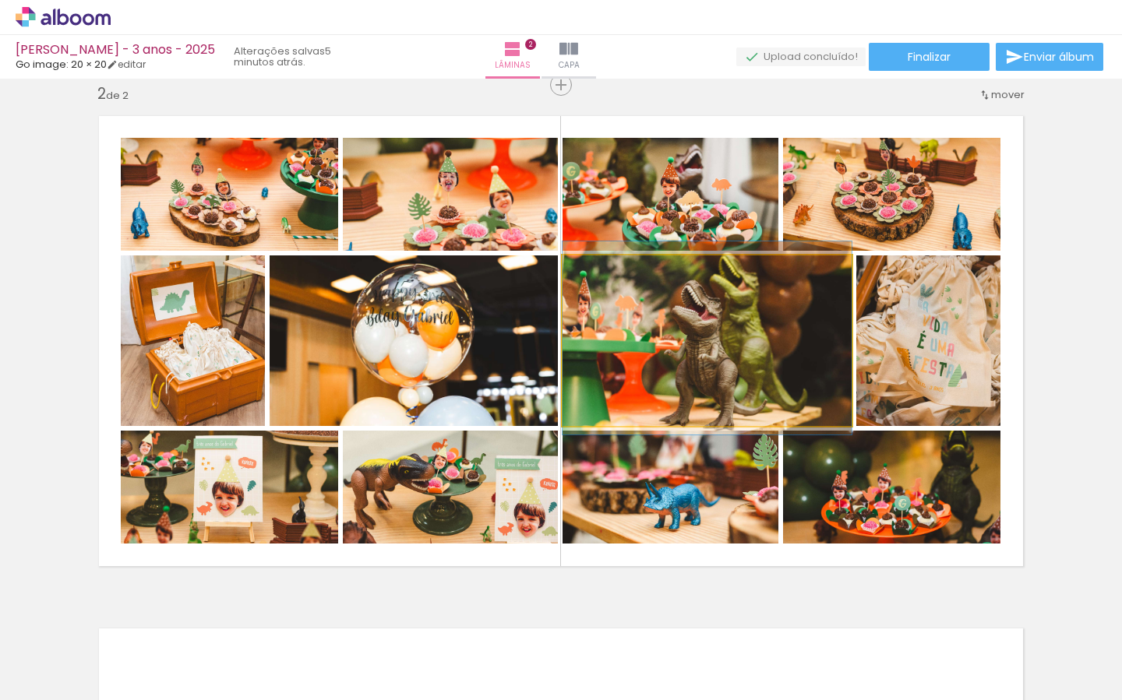
click at [814, 335] on div at bounding box center [707, 338] width 289 height 193
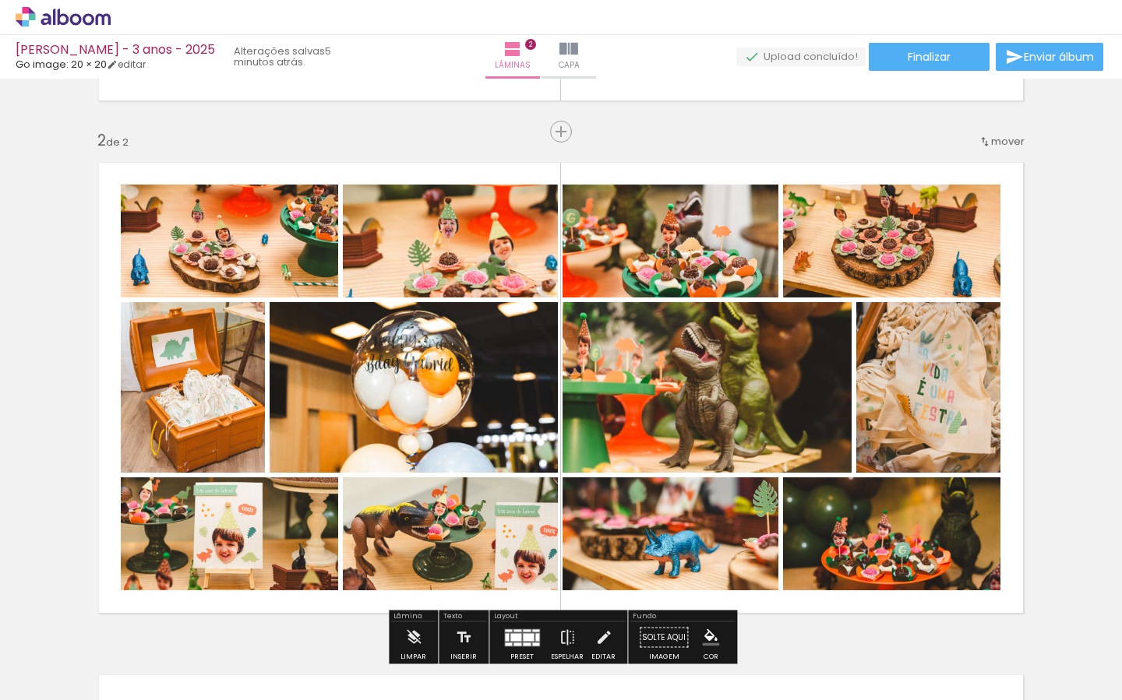
scroll to position [492, 0]
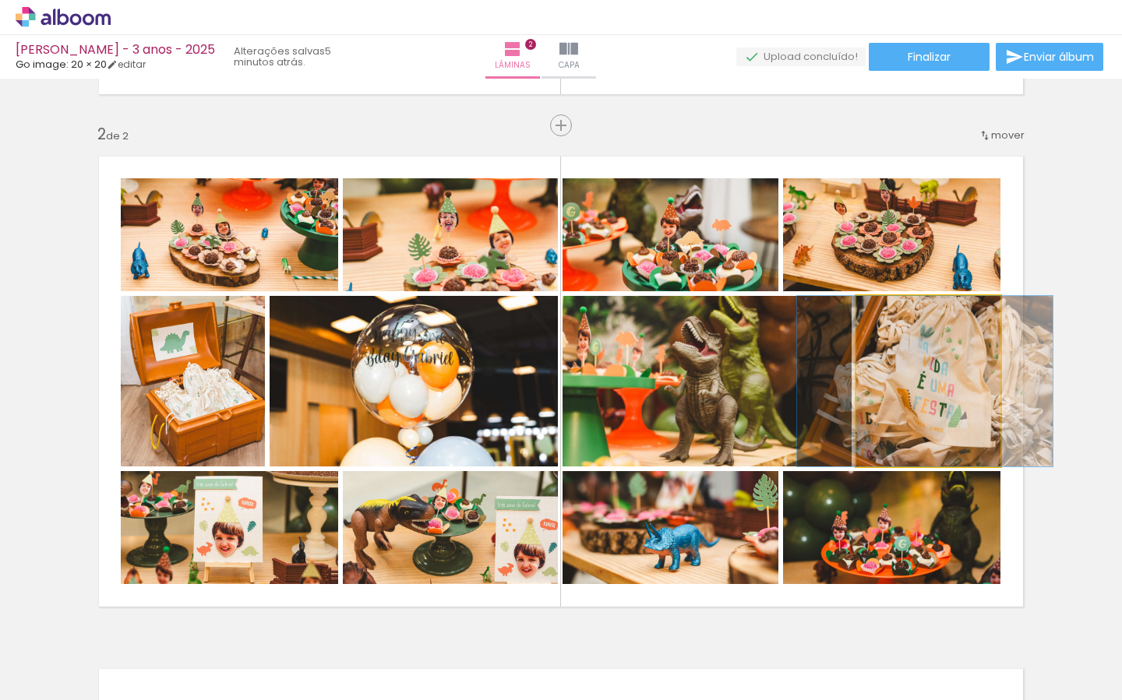
drag, startPoint x: 933, startPoint y: 385, endPoint x: 800, endPoint y: 384, distance: 133.2
click at [0, 0] on slot at bounding box center [0, 0] width 0 height 0
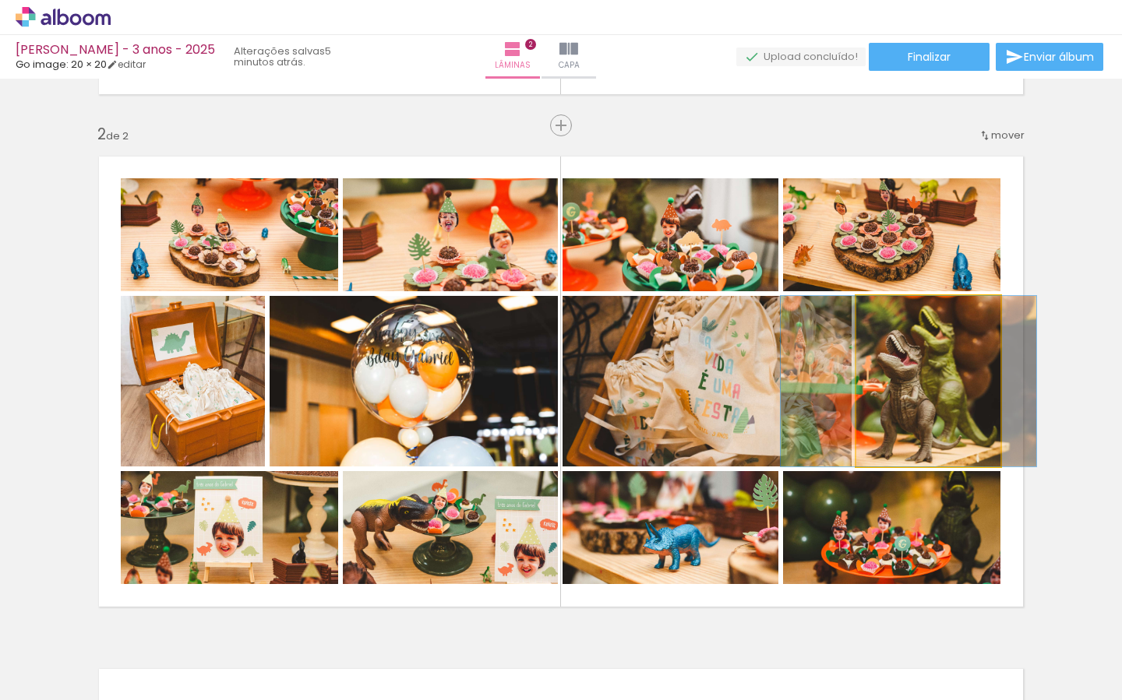
drag, startPoint x: 936, startPoint y: 372, endPoint x: 925, endPoint y: 357, distance: 18.4
click at [916, 355] on div at bounding box center [909, 381] width 256 height 171
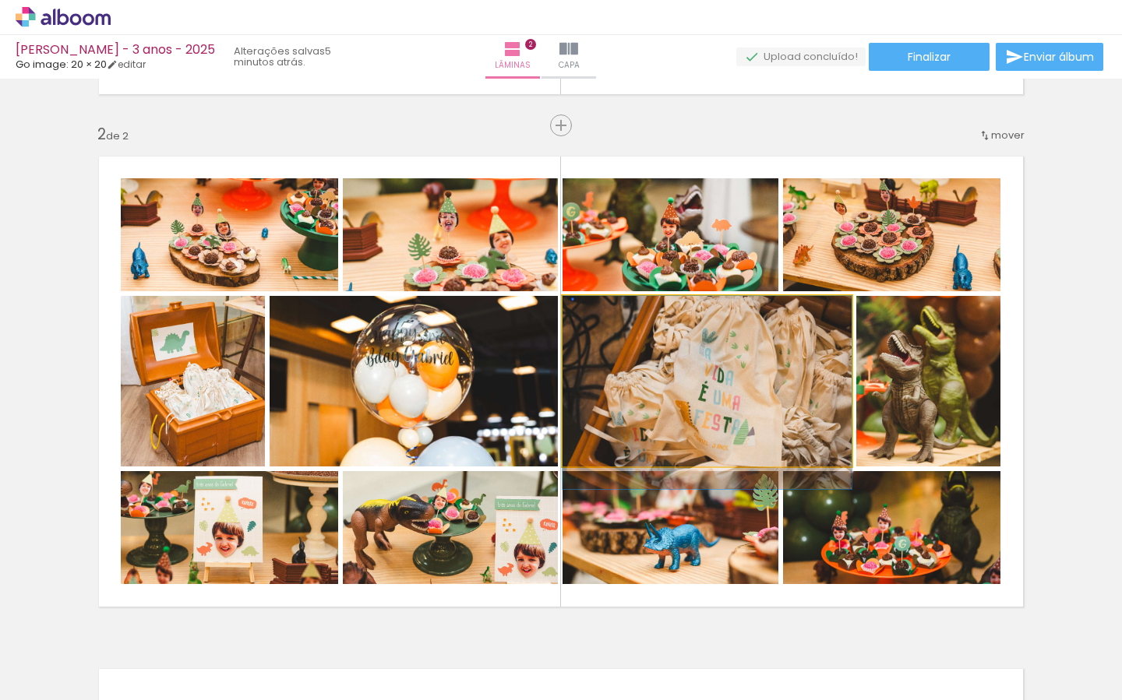
drag, startPoint x: 801, startPoint y: 412, endPoint x: 799, endPoint y: 422, distance: 10.4
click at [799, 422] on div at bounding box center [707, 392] width 289 height 193
drag, startPoint x: 820, startPoint y: 398, endPoint x: 975, endPoint y: 418, distance: 156.3
click at [818, 400] on div at bounding box center [707, 392] width 289 height 193
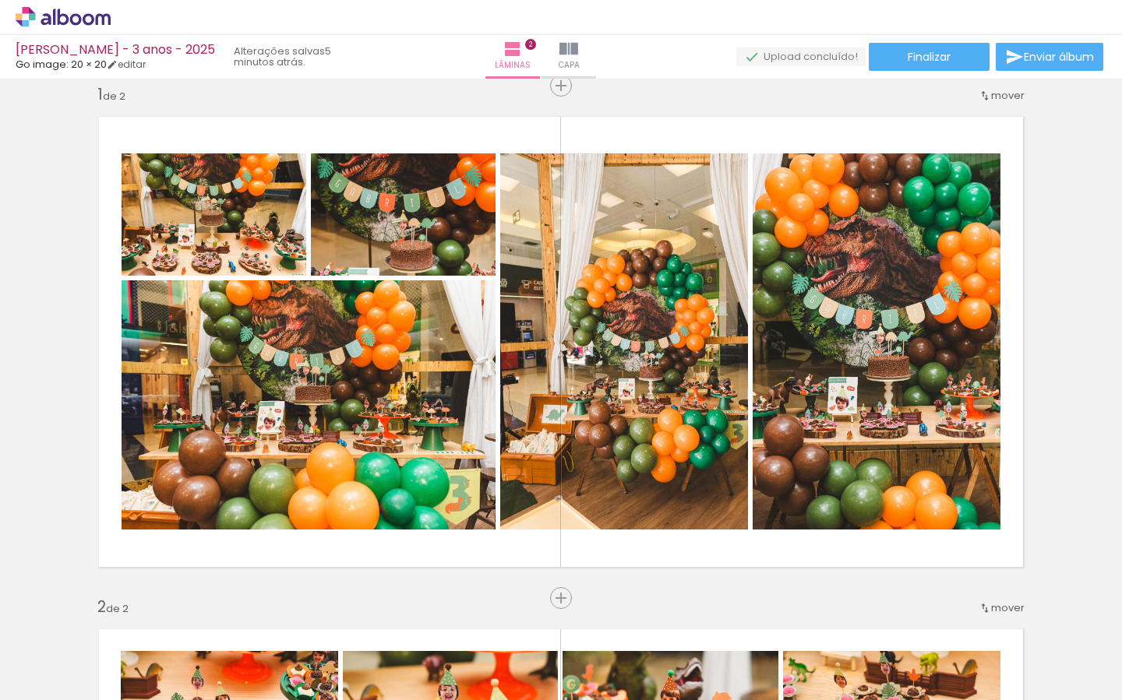
scroll to position [0, 0]
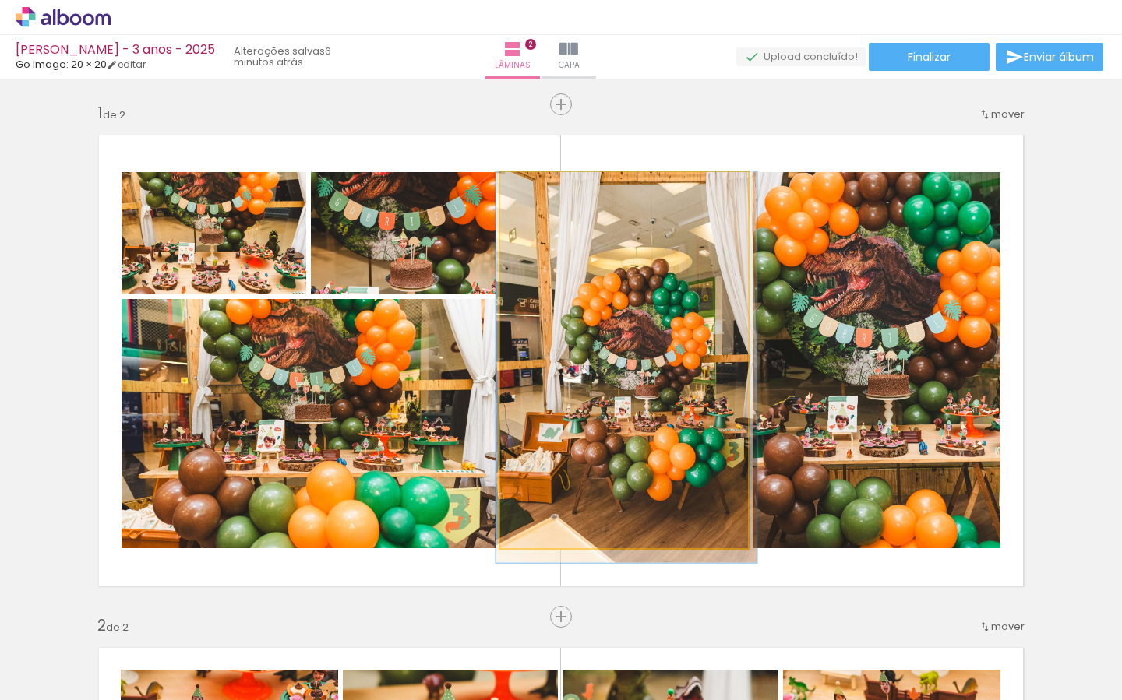
drag, startPoint x: 666, startPoint y: 351, endPoint x: 666, endPoint y: 360, distance: 8.6
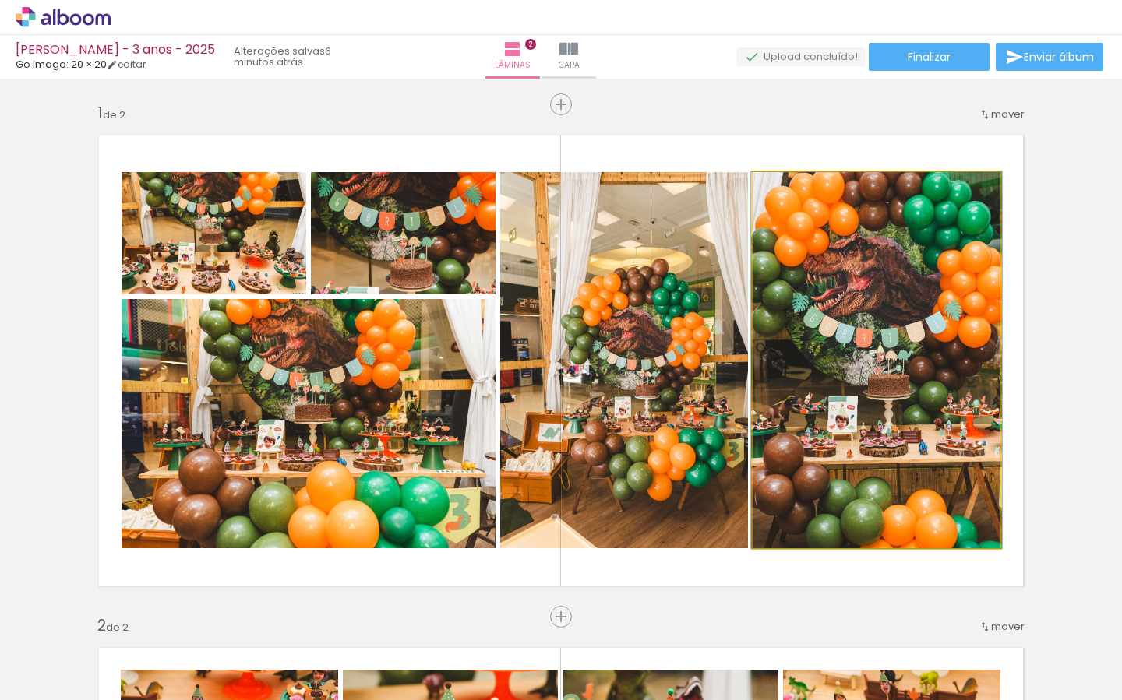
click at [901, 365] on quentale-photo at bounding box center [877, 360] width 248 height 376
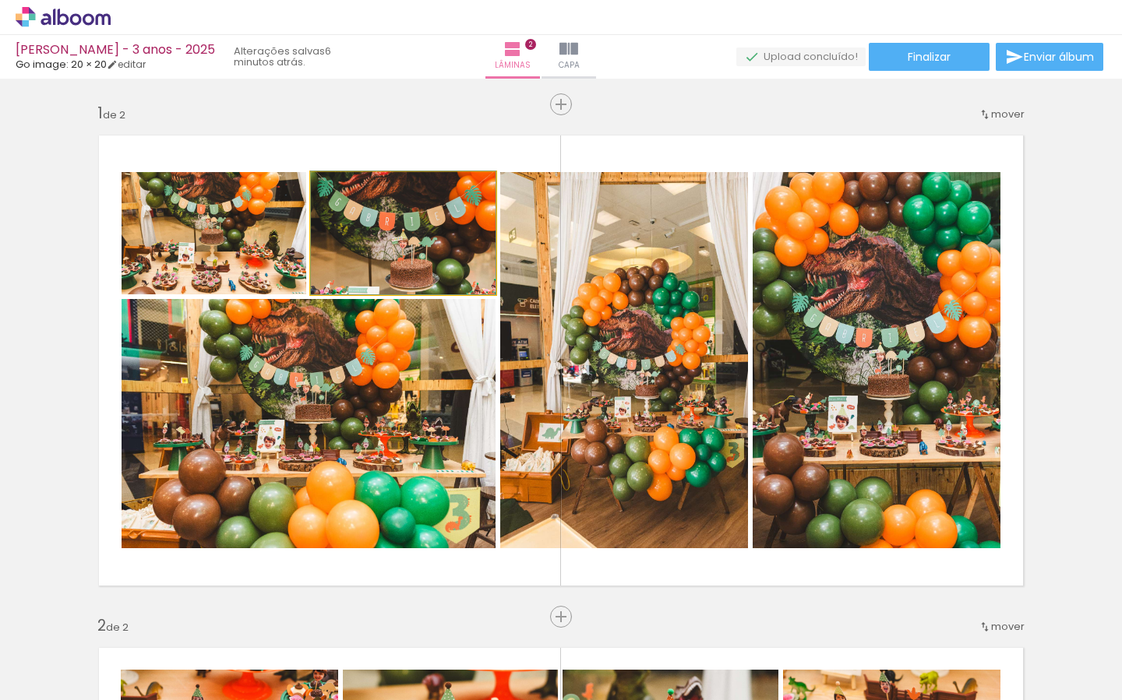
drag, startPoint x: 390, startPoint y: 250, endPoint x: 389, endPoint y: 242, distance: 8.6
drag, startPoint x: 255, startPoint y: 256, endPoint x: 273, endPoint y: 247, distance: 20.6
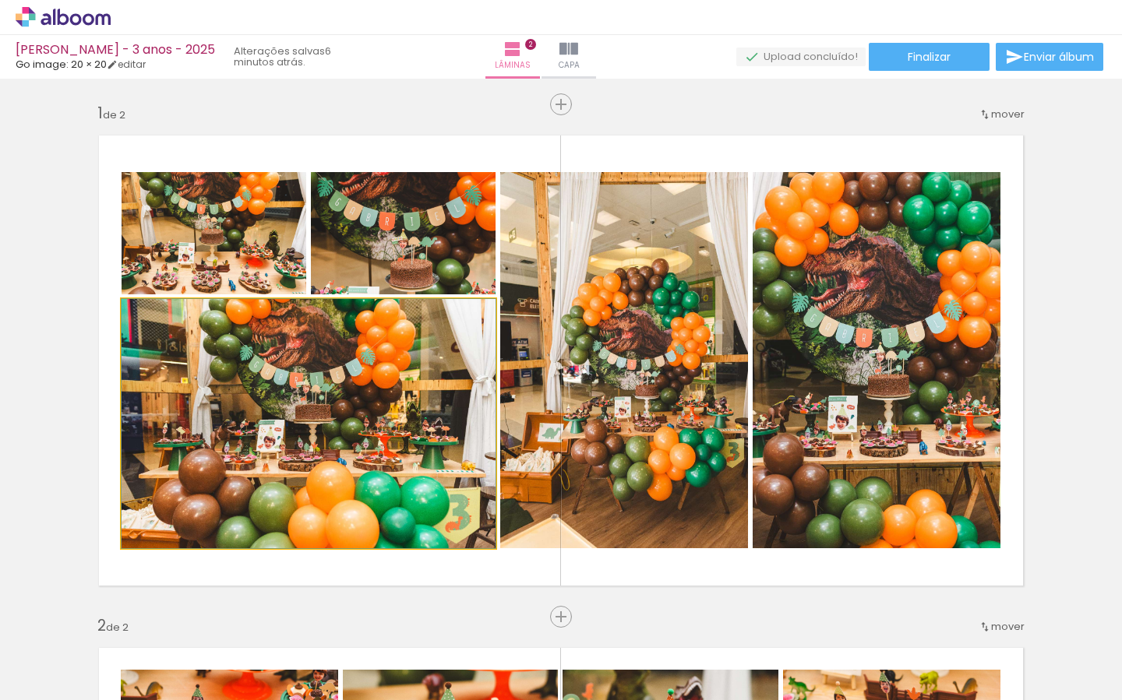
drag, startPoint x: 441, startPoint y: 374, endPoint x: 442, endPoint y: 366, distance: 7.8
drag, startPoint x: 361, startPoint y: 404, endPoint x: 674, endPoint y: 470, distance: 320.0
click at [361, 415] on div at bounding box center [309, 423] width 374 height 249
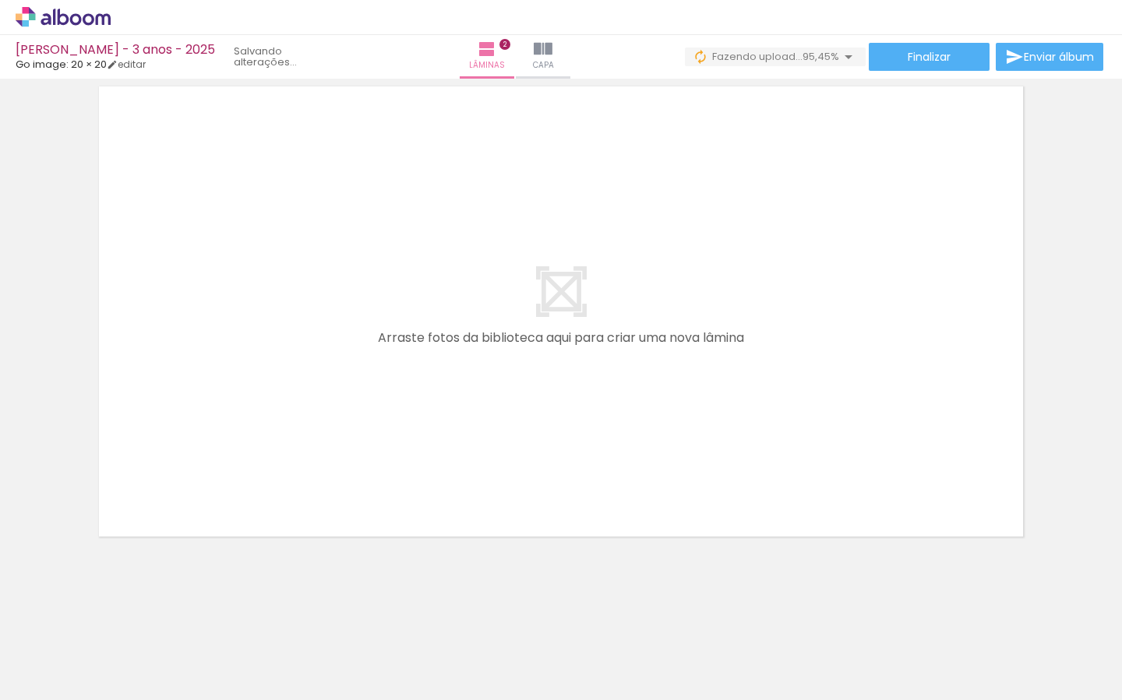
scroll to position [0, 930]
